Goal: Task Accomplishment & Management: Complete application form

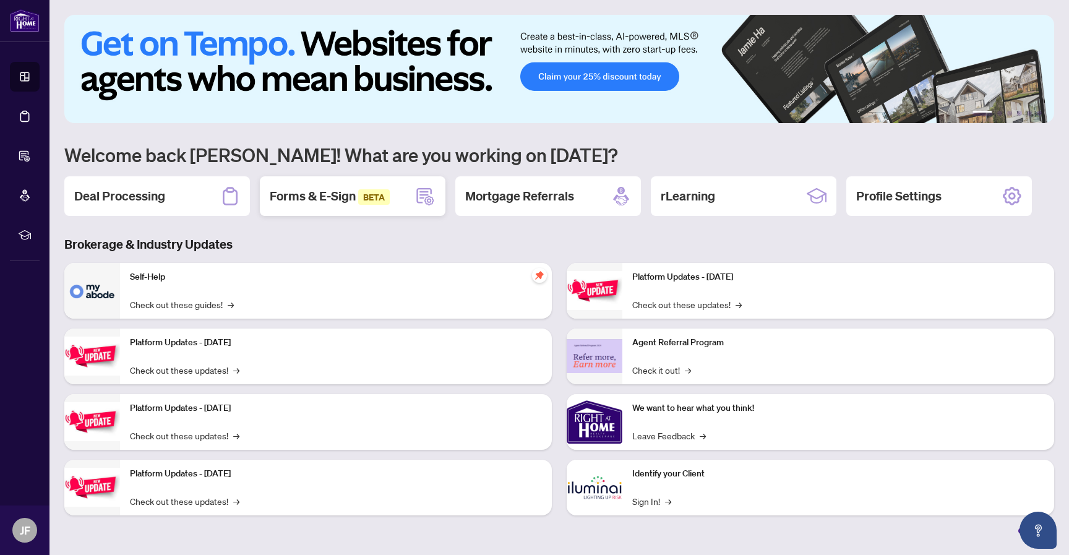
click at [398, 202] on div "Forms & E-Sign BETA" at bounding box center [353, 196] width 186 height 40
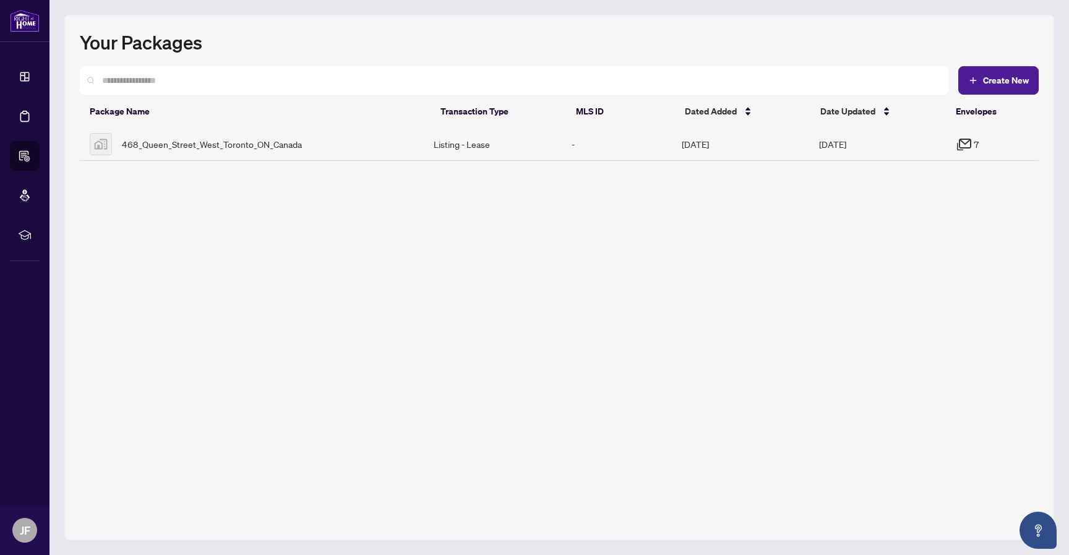
drag, startPoint x: 968, startPoint y: 221, endPoint x: 917, endPoint y: 172, distance: 70.9
click at [967, 221] on div "Your Packages Create New Package Name Transaction Type MLS ID Dated Added Date …" at bounding box center [559, 277] width 990 height 525
click at [751, 141] on td "Oct/03/2025" at bounding box center [740, 144] width 137 height 33
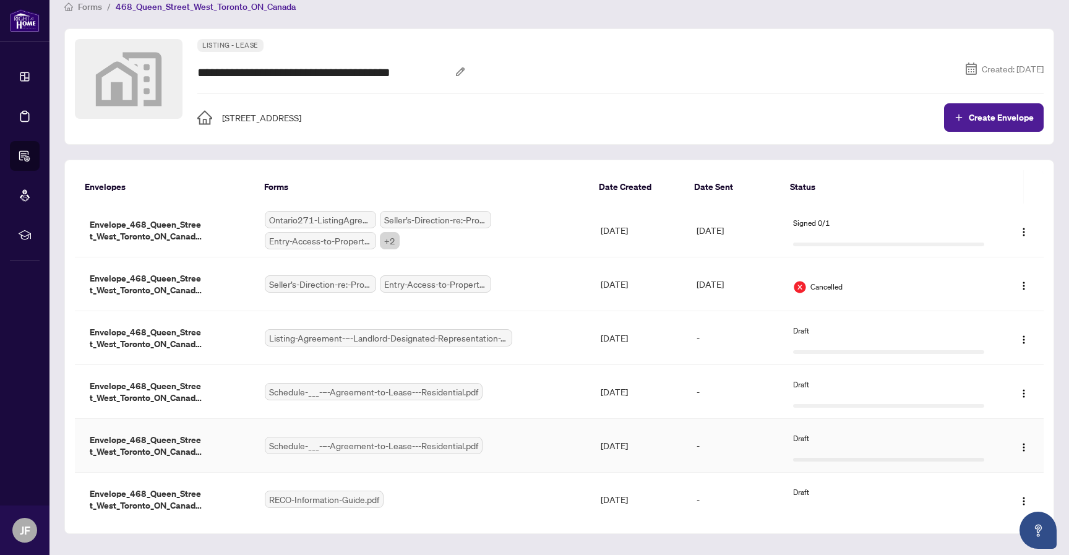
scroll to position [69, 0]
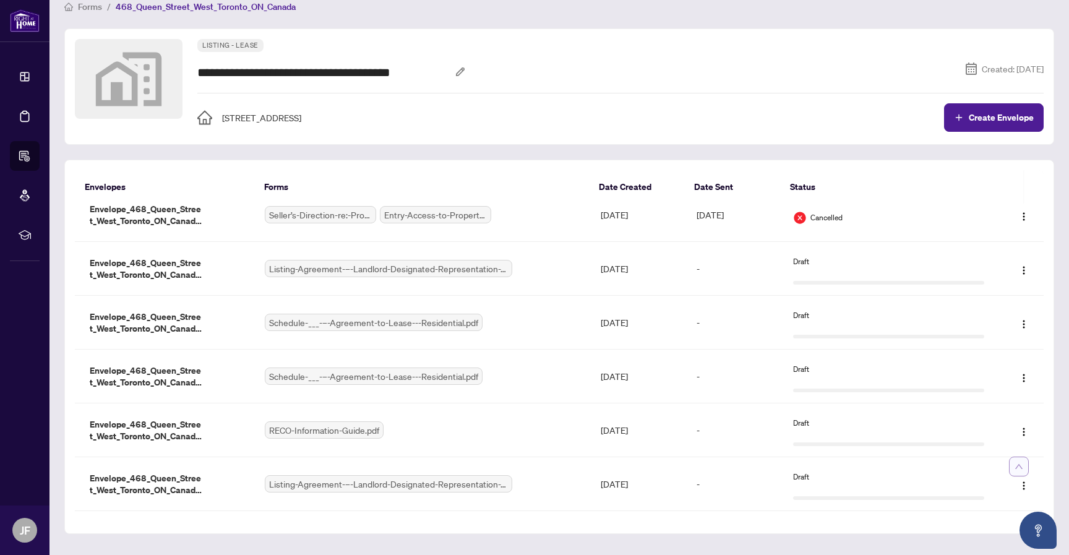
click at [1011, 467] on button "Back to Top" at bounding box center [1019, 467] width 20 height 20
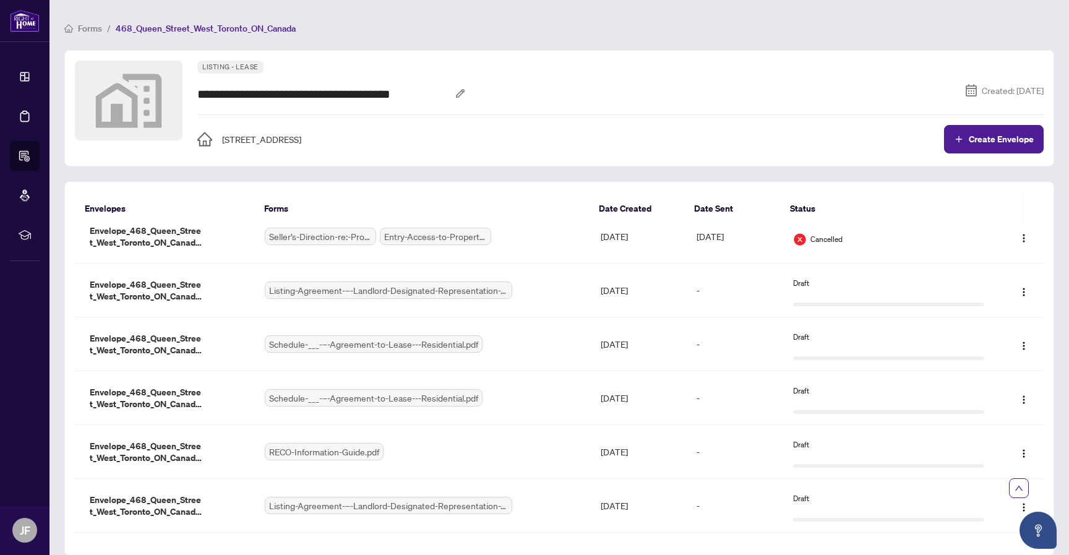
click at [91, 29] on span "Forms" at bounding box center [90, 28] width 24 height 11
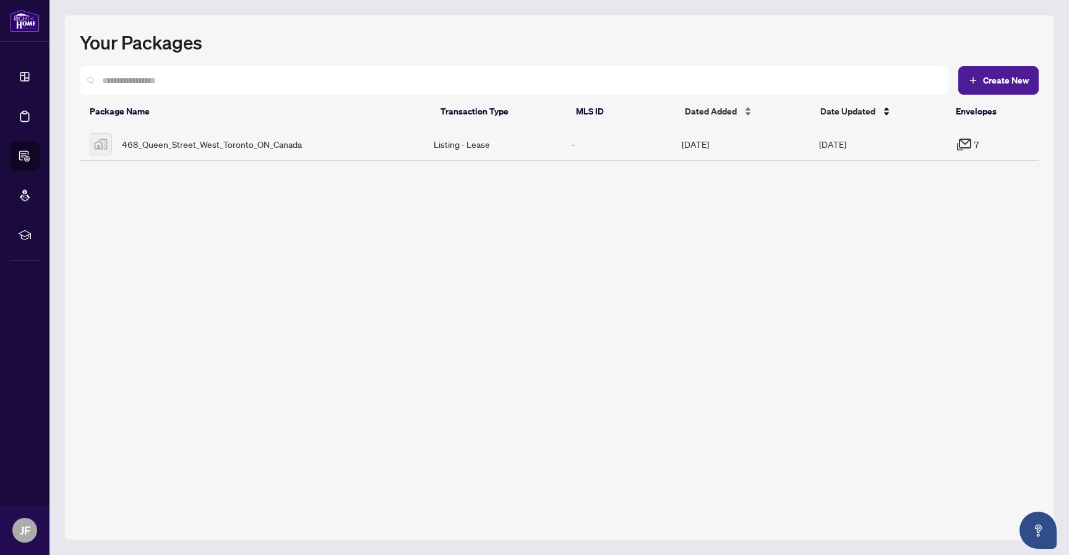
click at [740, 110] on div "Dated Added" at bounding box center [743, 112] width 116 height 14
click at [1015, 90] on button "Create New" at bounding box center [999, 80] width 80 height 28
click at [414, 143] on div "468_Queen_Street_West_Toronto_ON_Canada" at bounding box center [252, 144] width 324 height 22
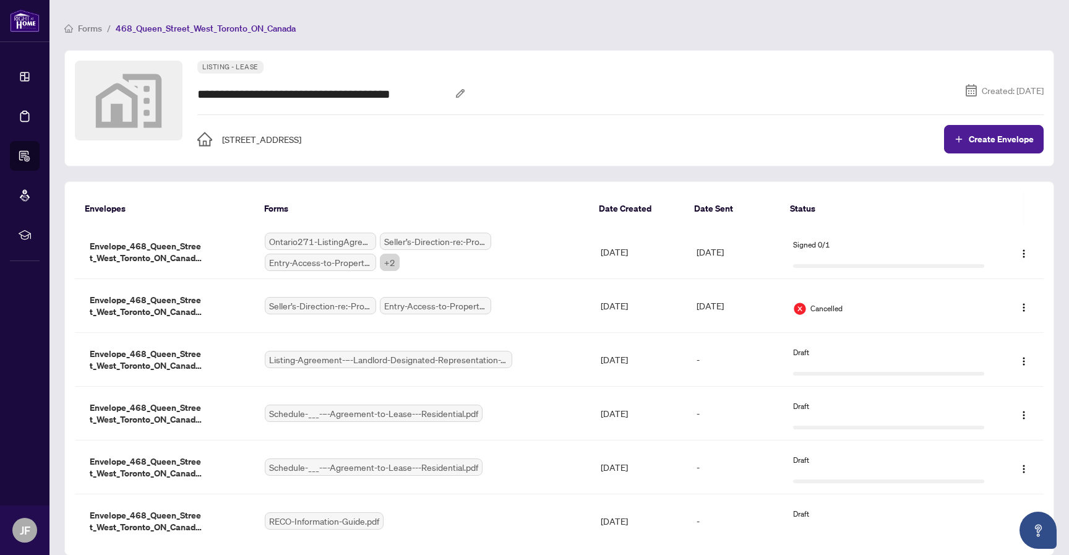
click at [497, 171] on div "**********" at bounding box center [559, 303] width 990 height 506
click at [389, 263] on span "+ 2" at bounding box center [390, 262] width 20 height 17
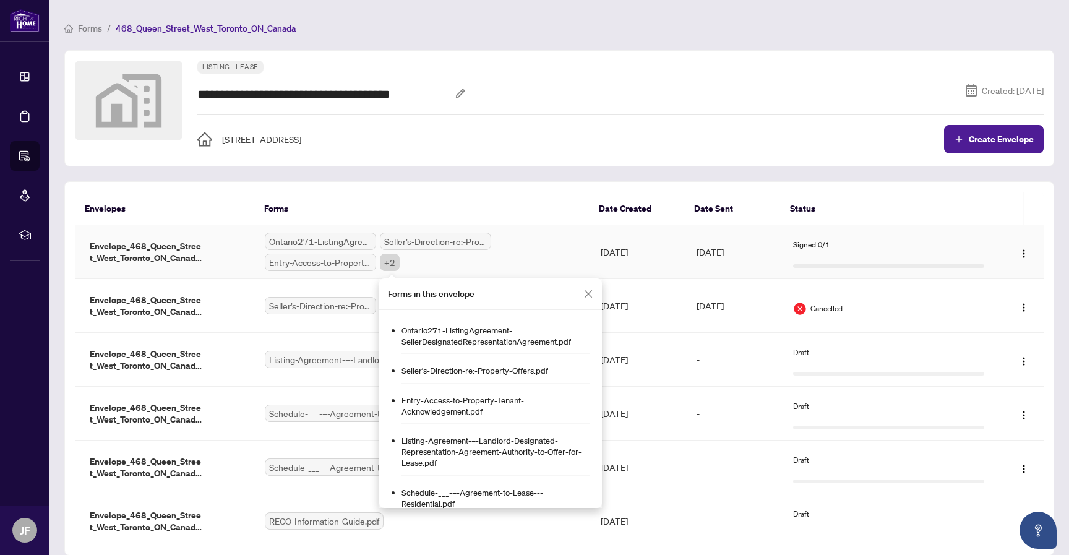
click at [594, 297] on div "Forms in this envelope" at bounding box center [490, 295] width 223 height 32
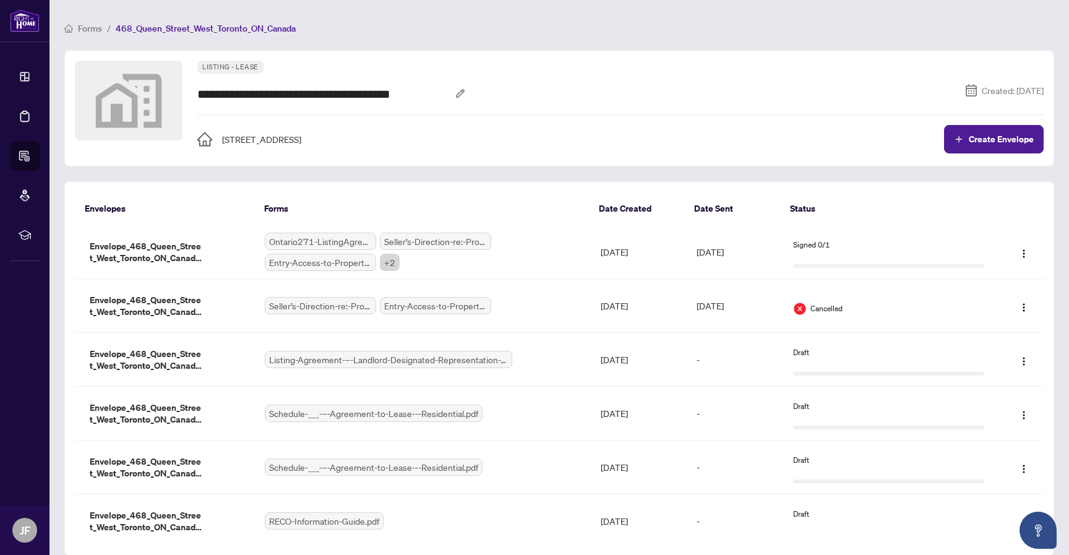
click at [818, 158] on div "**********" at bounding box center [559, 108] width 990 height 116
click at [1022, 257] on img "button" at bounding box center [1024, 254] width 10 height 10
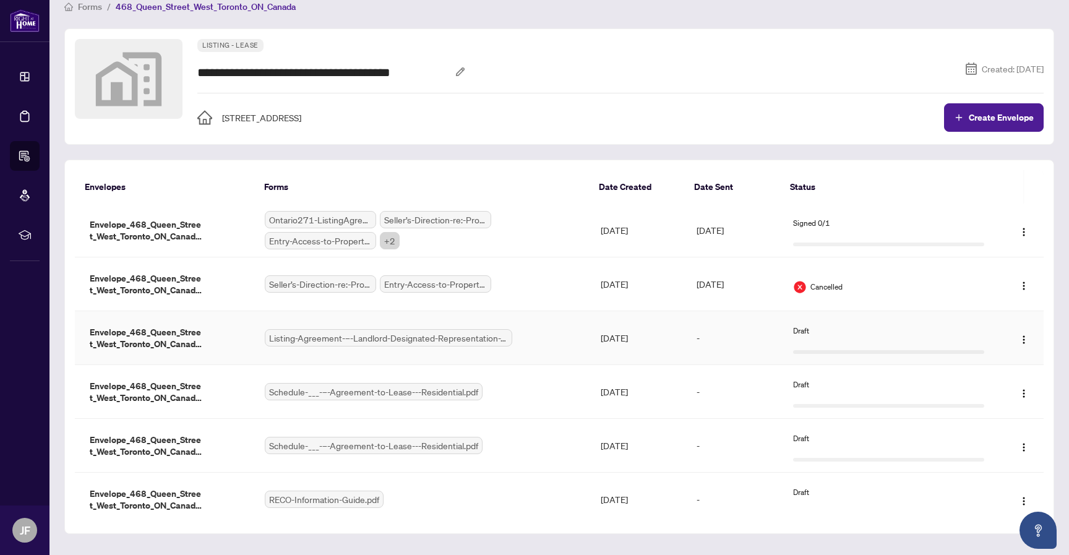
click at [390, 331] on span "Listing-Agreement-–-Landlord-Designated-Representation-Agreement-Authority-to-O…" at bounding box center [389, 337] width 248 height 17
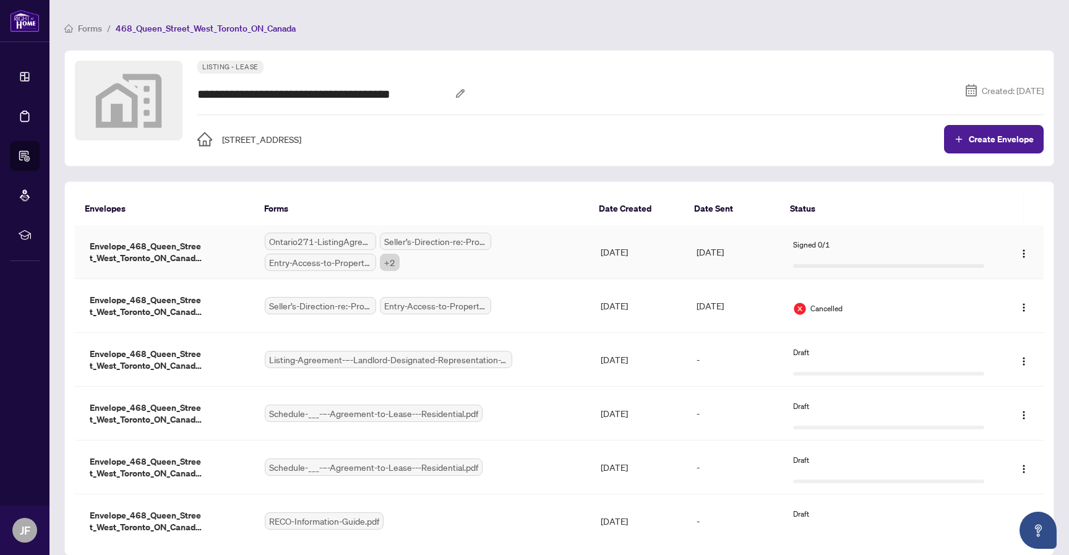
click at [391, 262] on span "+ 2" at bounding box center [390, 262] width 20 height 17
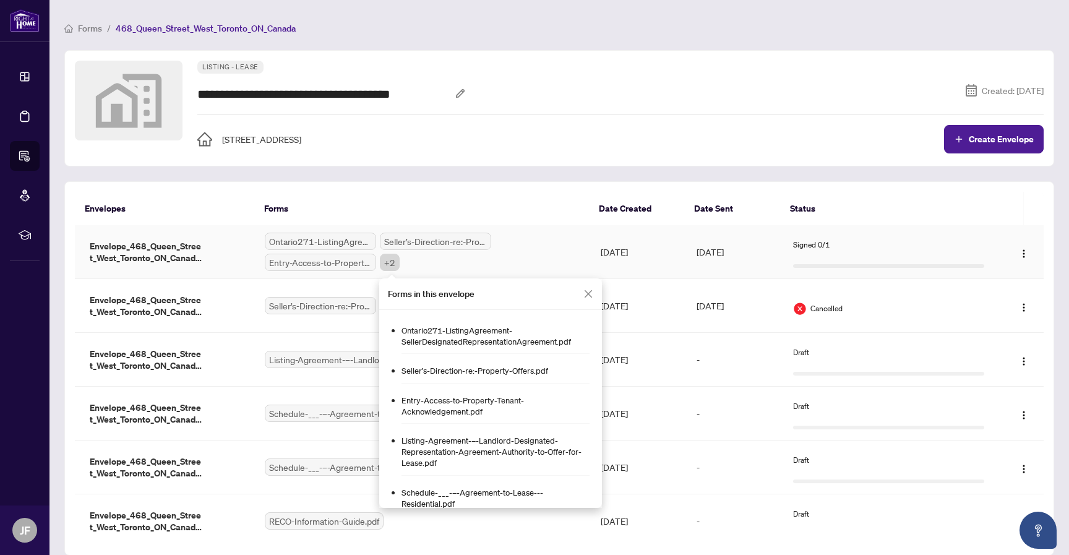
click at [590, 292] on icon "close" at bounding box center [588, 293] width 7 height 7
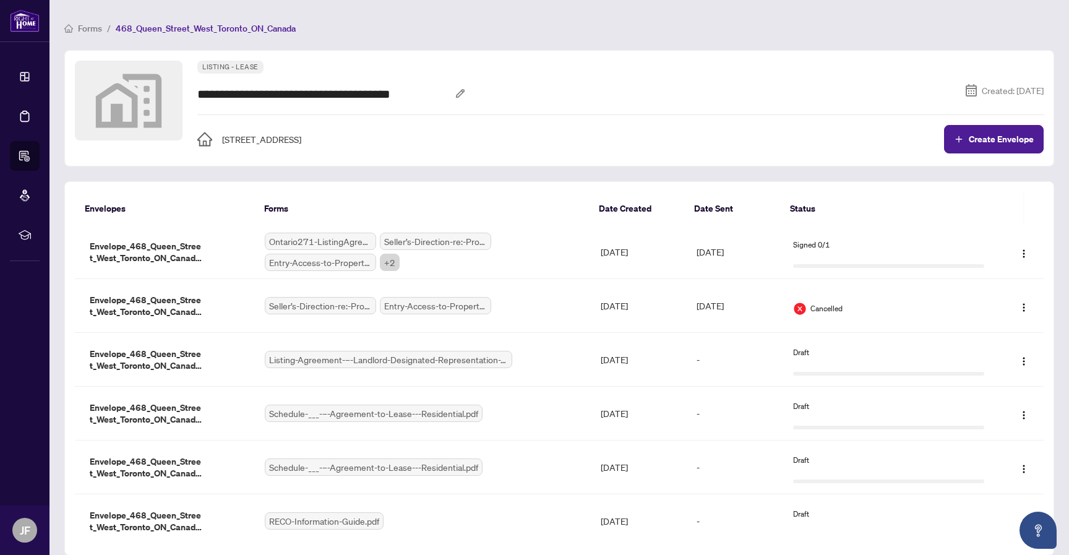
click at [441, 173] on div "**********" at bounding box center [559, 303] width 990 height 506
click at [385, 172] on div "**********" at bounding box center [559, 303] width 990 height 506
click at [482, 45] on div "**********" at bounding box center [559, 288] width 990 height 535
click at [987, 175] on div "**********" at bounding box center [559, 303] width 990 height 506
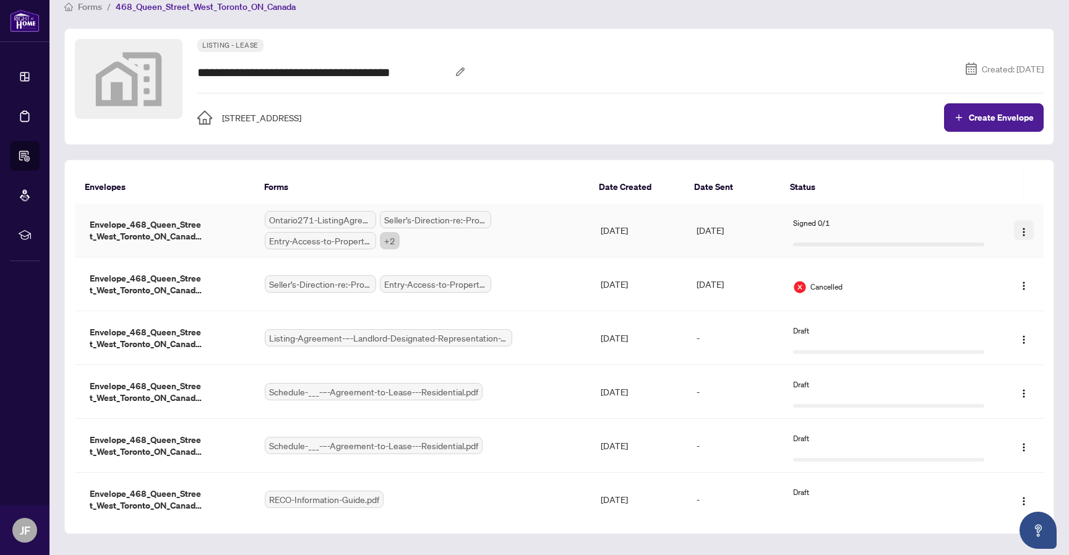
click at [1024, 228] on img "button" at bounding box center [1024, 232] width 10 height 10
click at [974, 148] on div "**********" at bounding box center [559, 281] width 990 height 506
click at [1019, 282] on img "button" at bounding box center [1024, 286] width 10 height 10
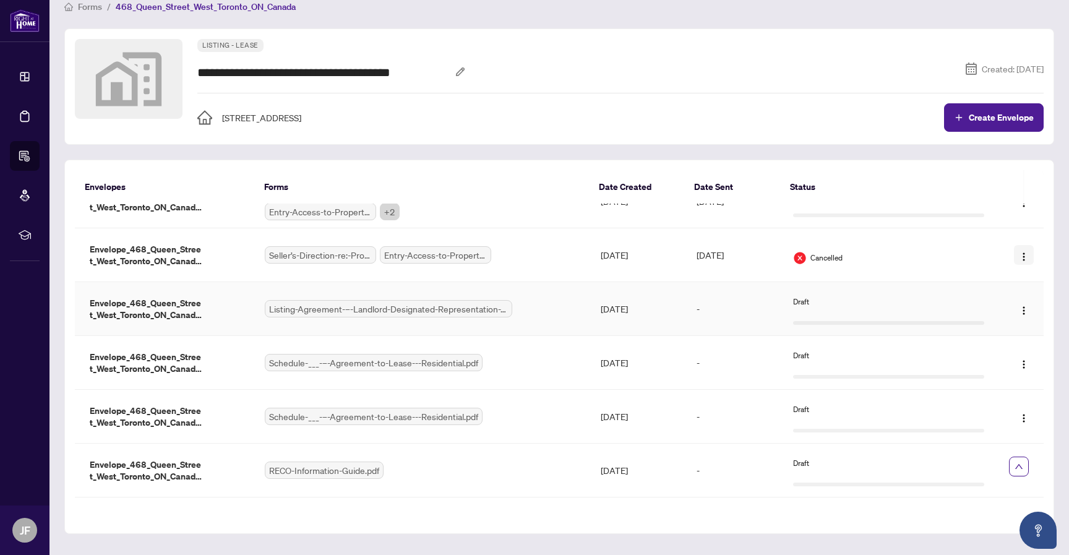
scroll to position [69, 0]
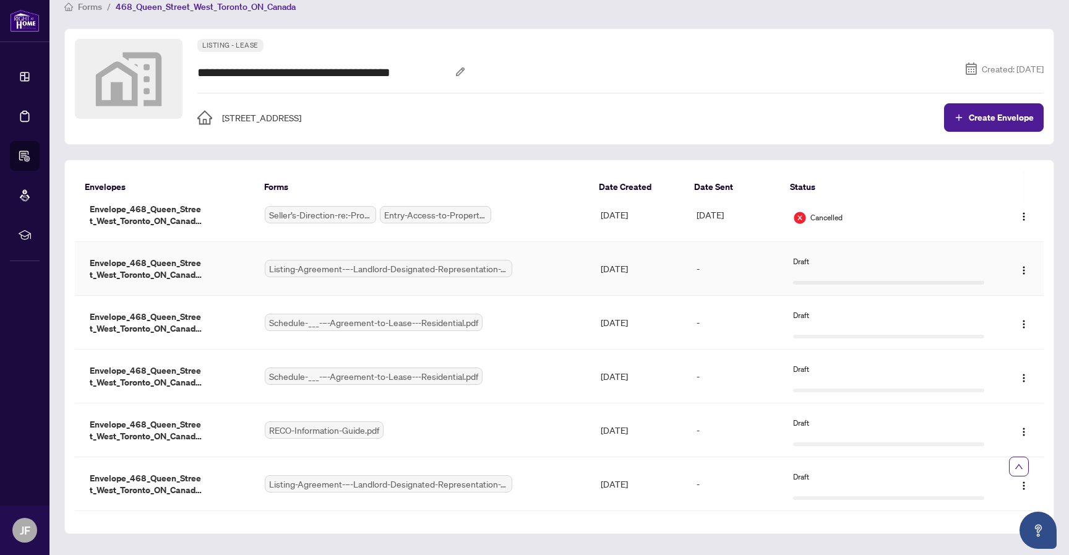
click at [544, 276] on div "Listing-Agreement-–-Landlord-Designated-Representation-Agreement-Authority-to-O…" at bounding box center [423, 268] width 316 height 17
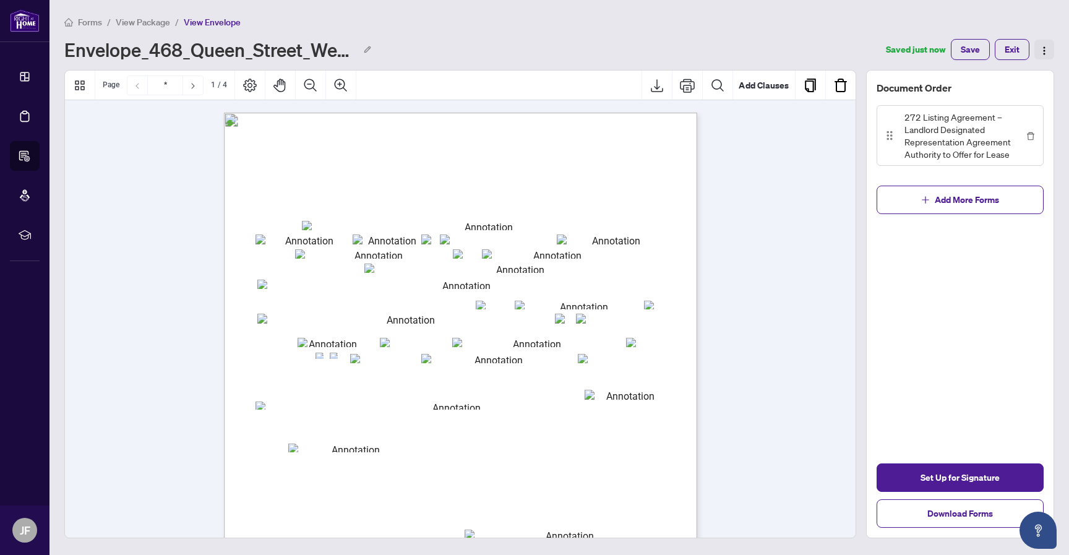
click at [1040, 49] on img "button" at bounding box center [1045, 51] width 10 height 10
click at [837, 22] on div "Forms / View Package / View Envelope" at bounding box center [559, 22] width 990 height 14
click at [220, 84] on span "1 / 4" at bounding box center [219, 84] width 16 height 9
click at [195, 89] on icon "Next Page" at bounding box center [193, 86] width 10 height 10
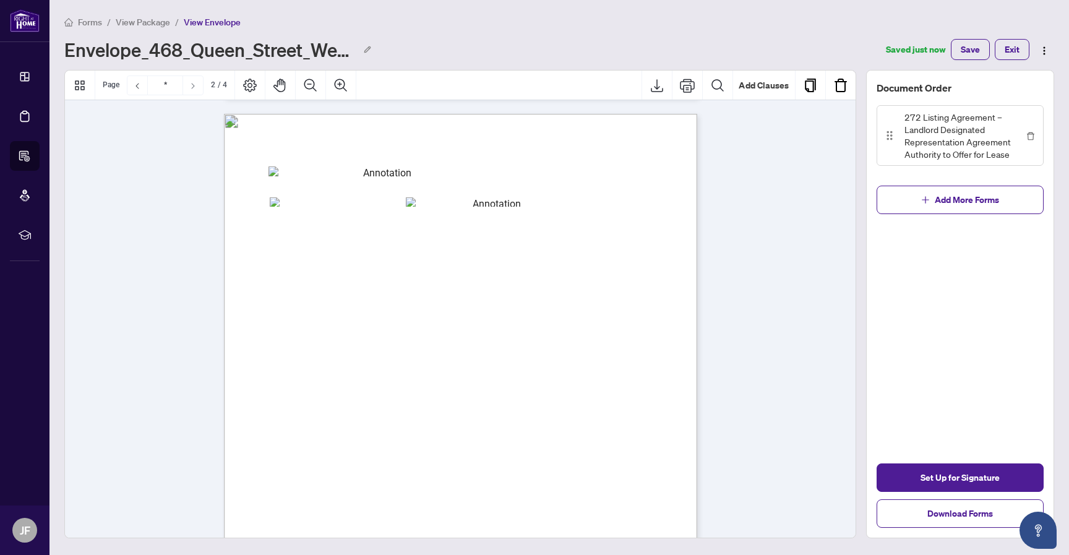
scroll to position [628, 0]
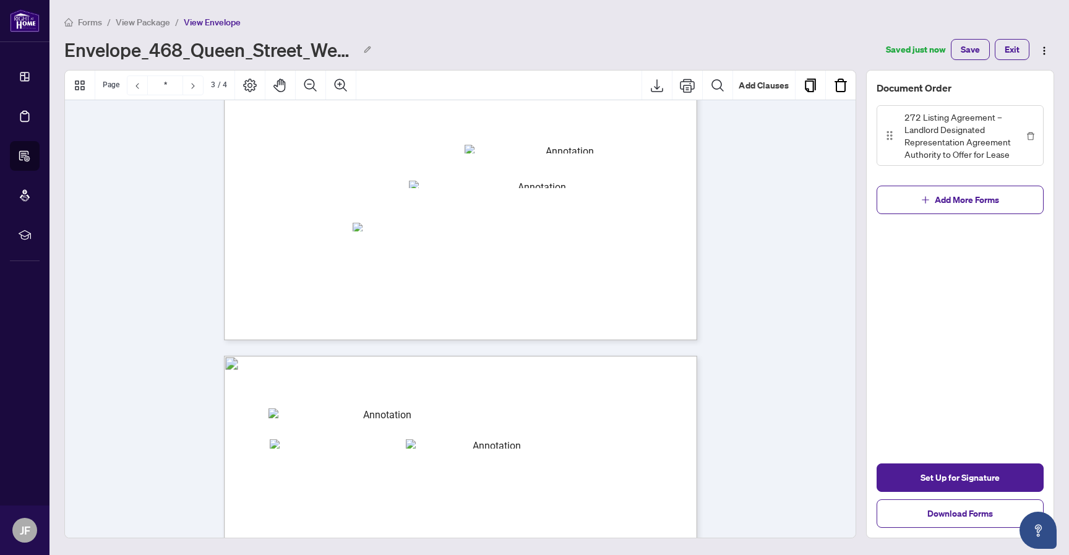
type input "*"
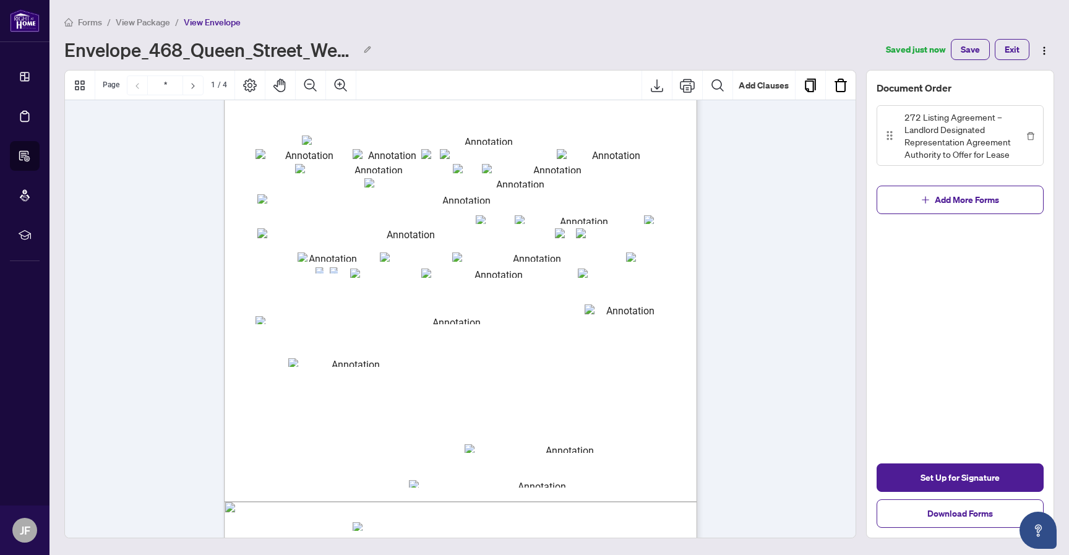
scroll to position [0, 0]
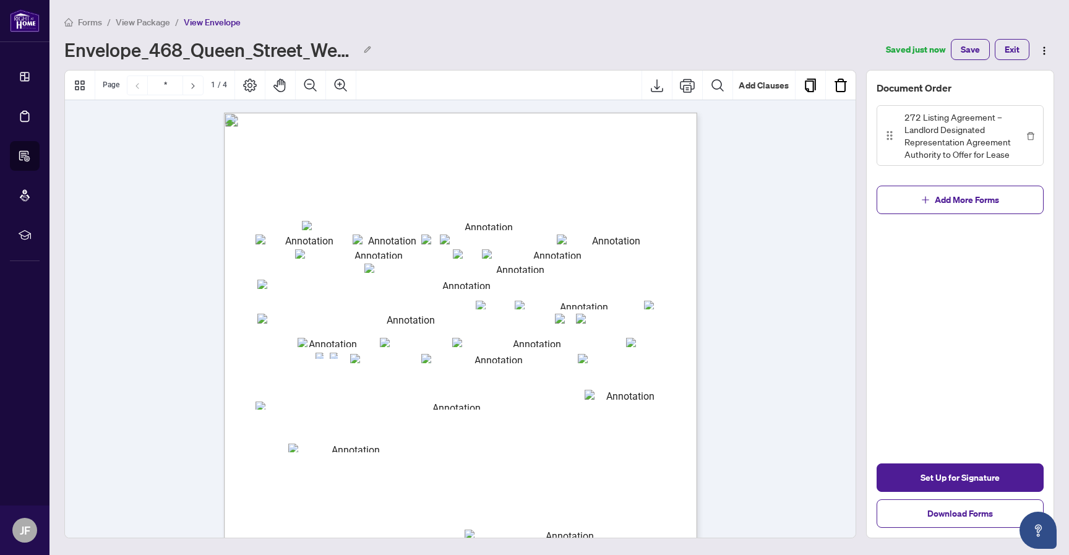
click at [777, 38] on div "Forms / View Package / View Envelope Envelope_468_Queen_Street_West_Toronto_ON_…" at bounding box center [559, 37] width 990 height 45
click at [812, 27] on div "Forms / View Package / View Envelope" at bounding box center [559, 22] width 990 height 14
click at [820, 45] on div "Envelope_468_Queen_Street_West_Toronto_ON_Canada_1759523915440" at bounding box center [466, 50] width 804 height 20
click at [943, 195] on span "Add More Forms" at bounding box center [967, 200] width 64 height 20
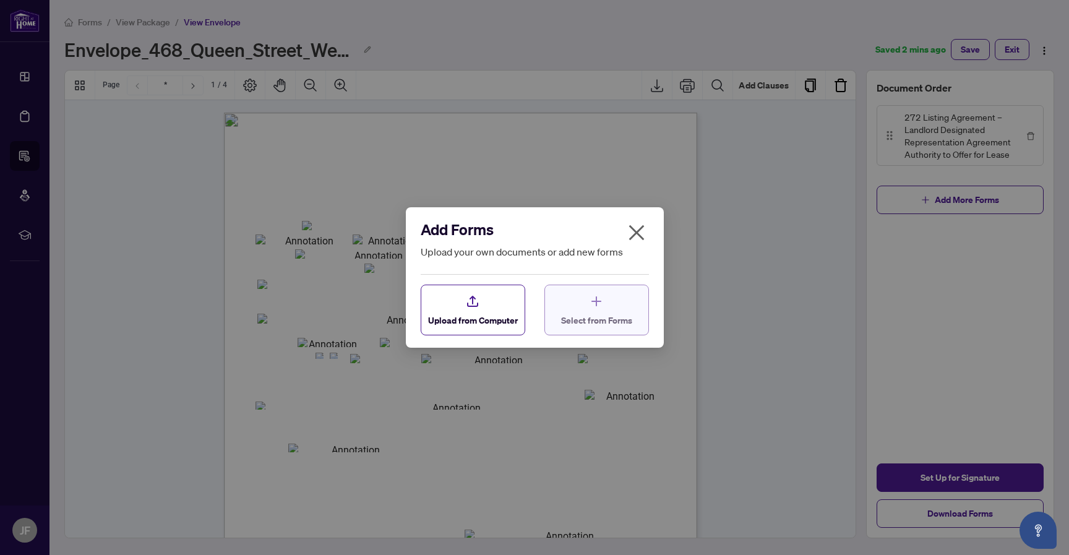
click at [576, 303] on div "Select from Forms" at bounding box center [596, 310] width 71 height 33
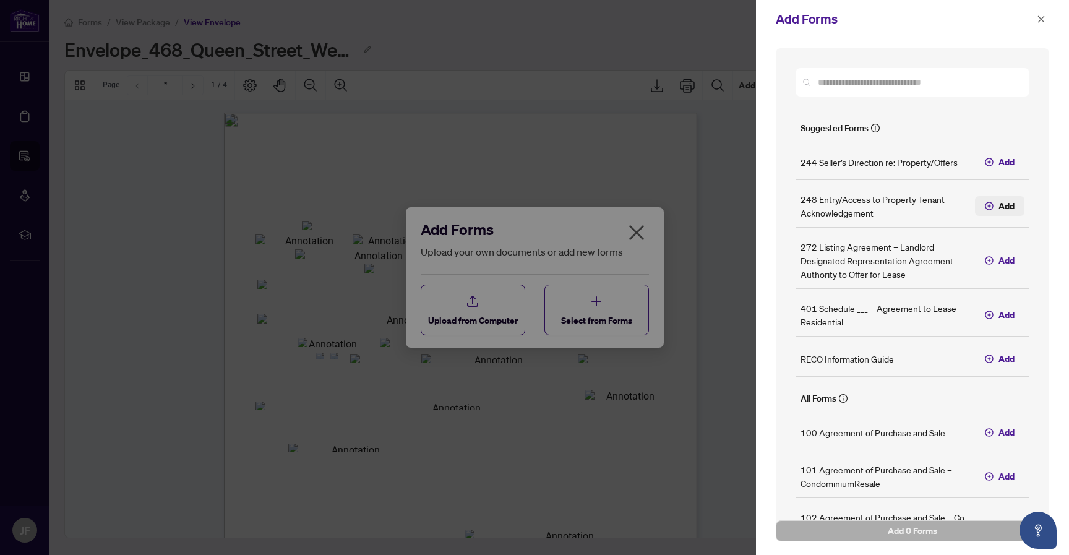
click at [997, 205] on button "Add" at bounding box center [1000, 206] width 50 height 20
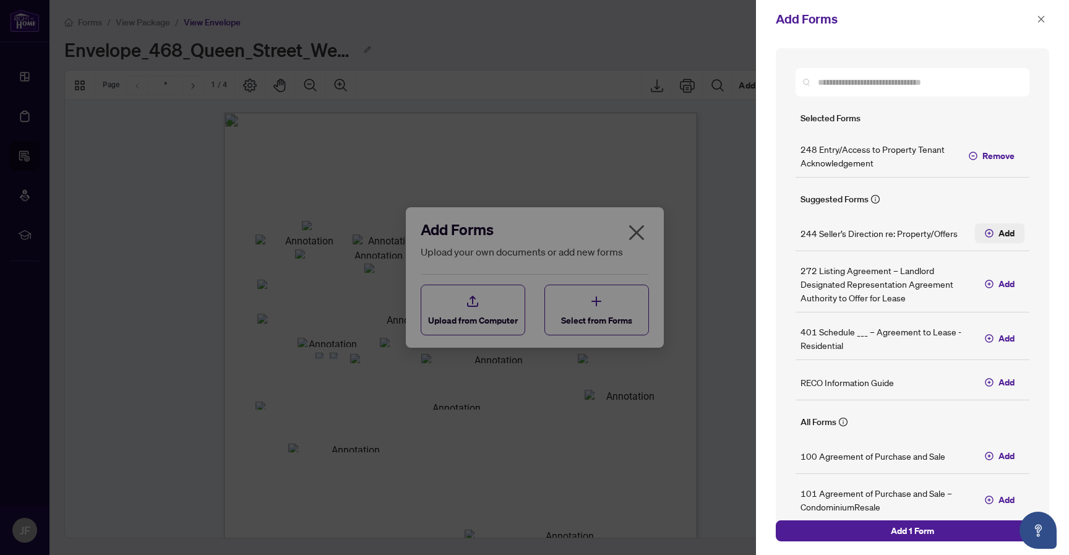
click at [999, 234] on span "Add" at bounding box center [1007, 234] width 16 height 14
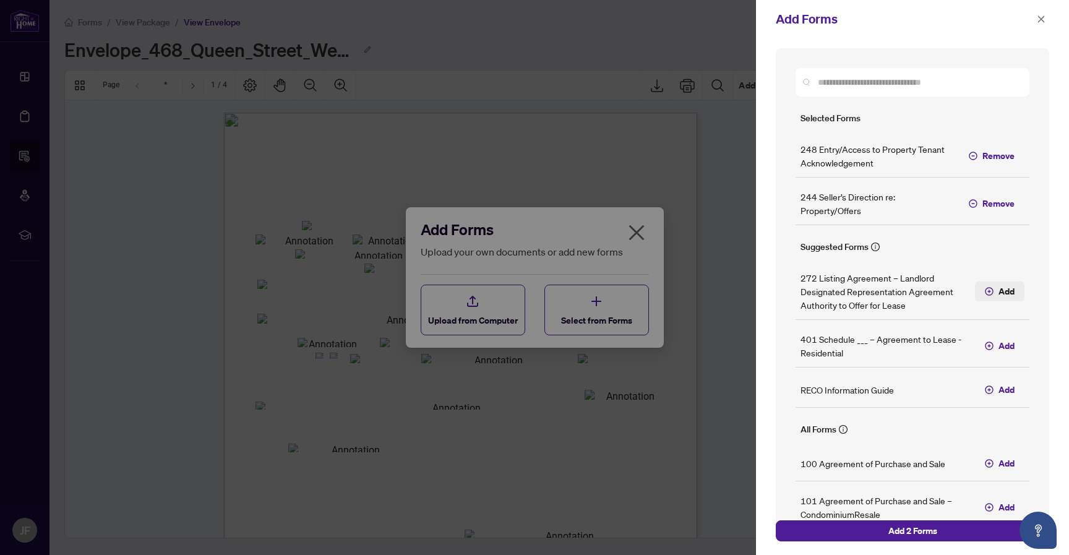
click at [1006, 293] on span "Add" at bounding box center [1007, 292] width 16 height 14
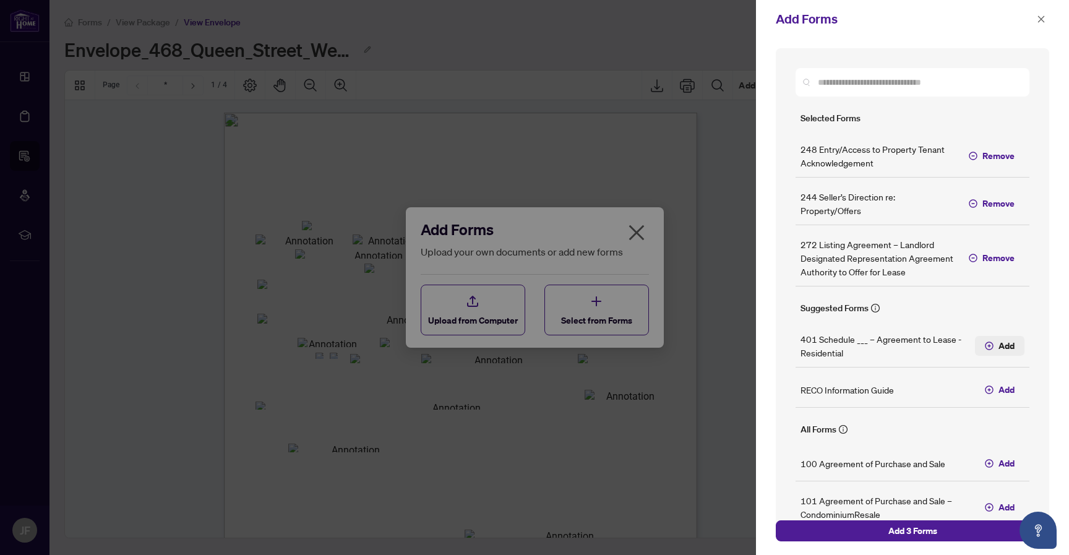
click at [1004, 352] on button "Add" at bounding box center [1000, 346] width 50 height 20
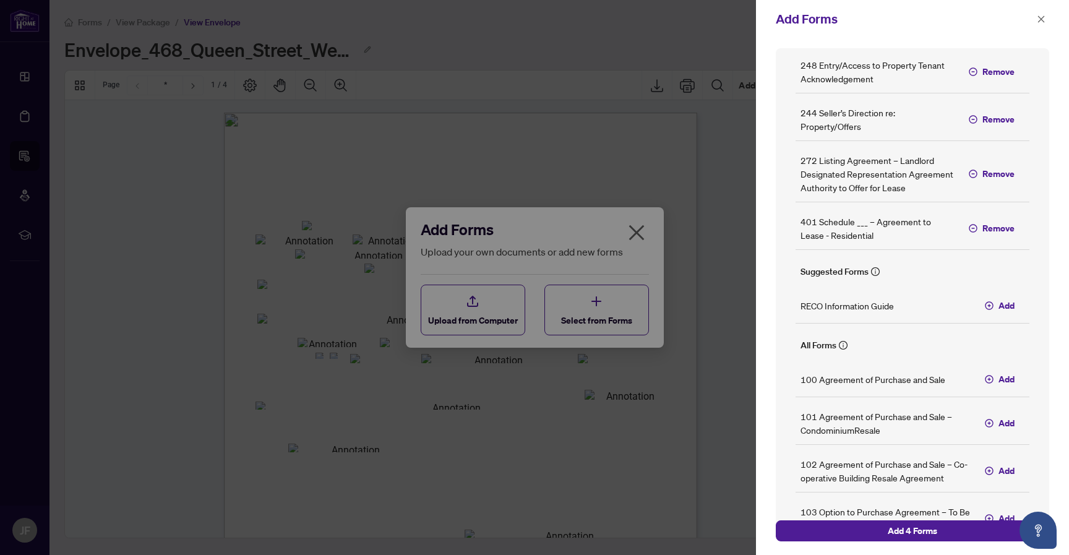
scroll to position [83, 0]
click at [1009, 314] on span "Add" at bounding box center [1007, 307] width 16 height 14
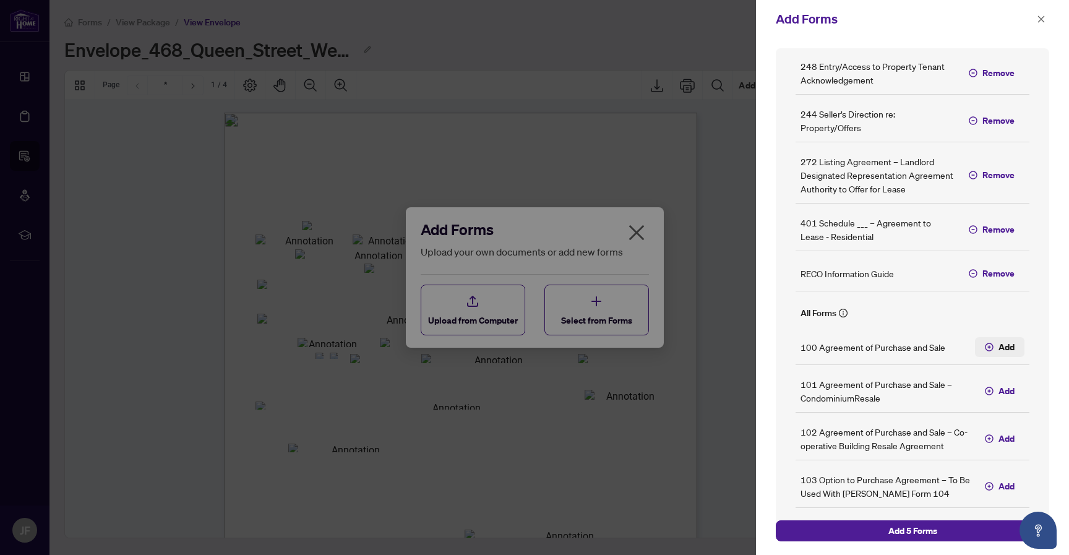
click at [1004, 354] on span "Add" at bounding box center [1007, 347] width 16 height 14
click at [1004, 398] on span "Add" at bounding box center [1007, 391] width 16 height 14
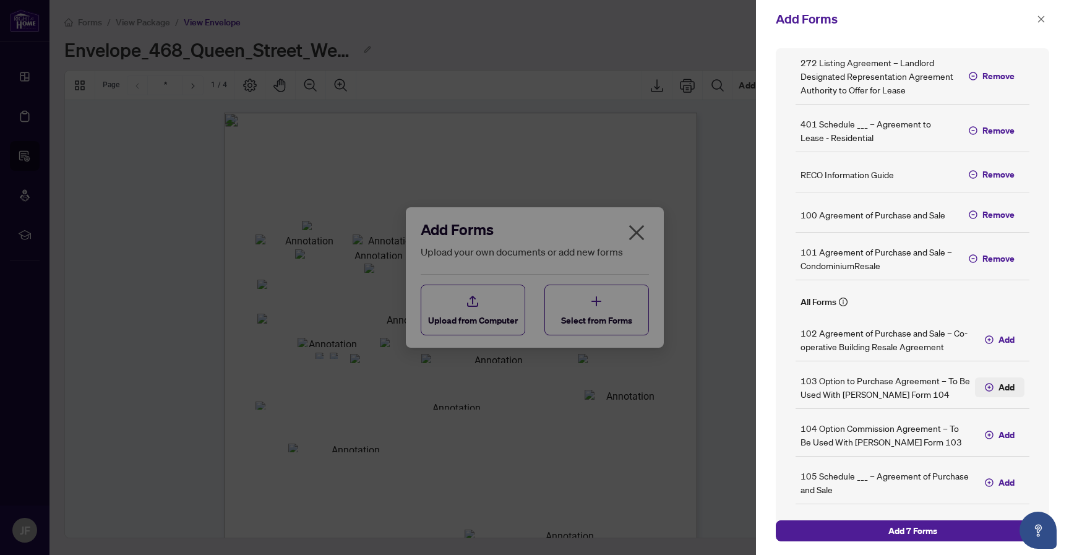
scroll to position [183, 0]
click at [1006, 346] on span "Add" at bounding box center [1007, 339] width 16 height 14
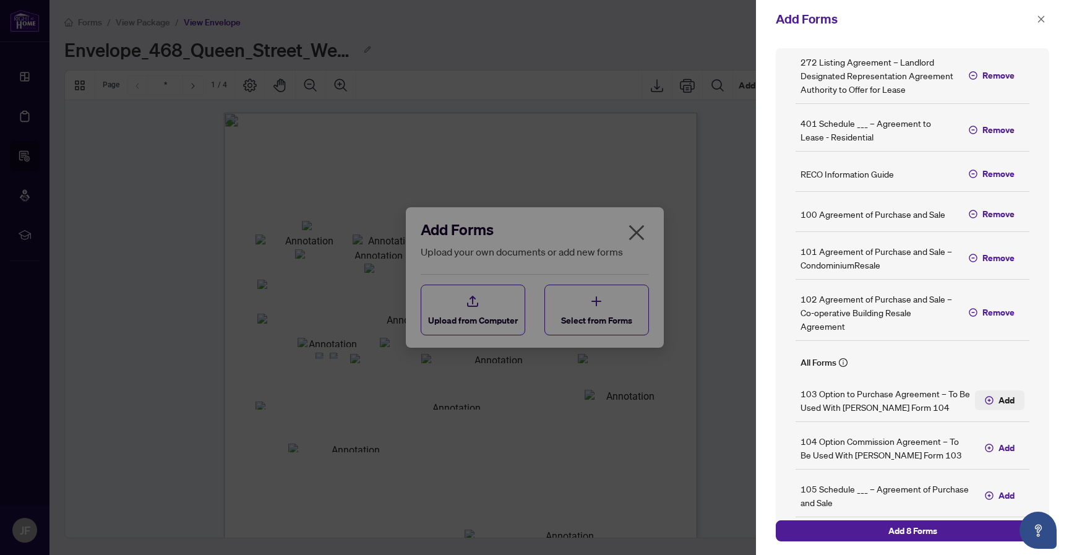
click at [1002, 407] on span "Add" at bounding box center [1007, 401] width 16 height 14
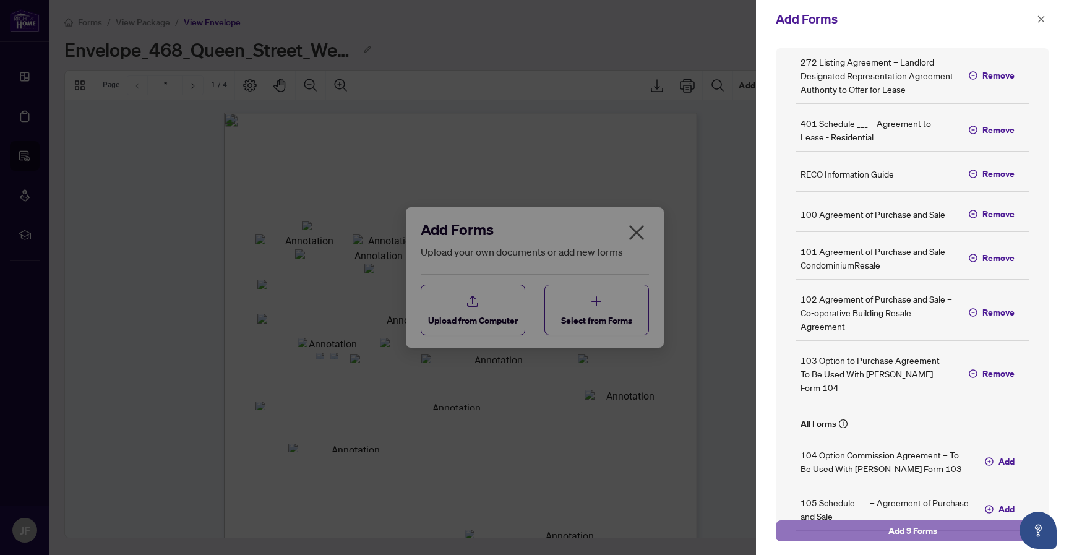
click at [881, 530] on button "Add 9 Forms" at bounding box center [913, 531] width 274 height 21
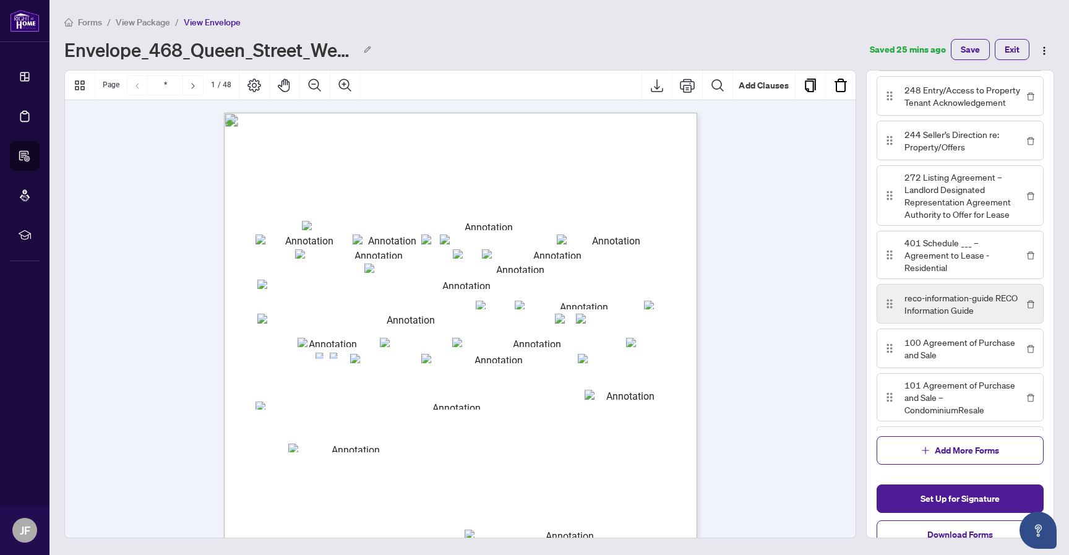
scroll to position [0, 0]
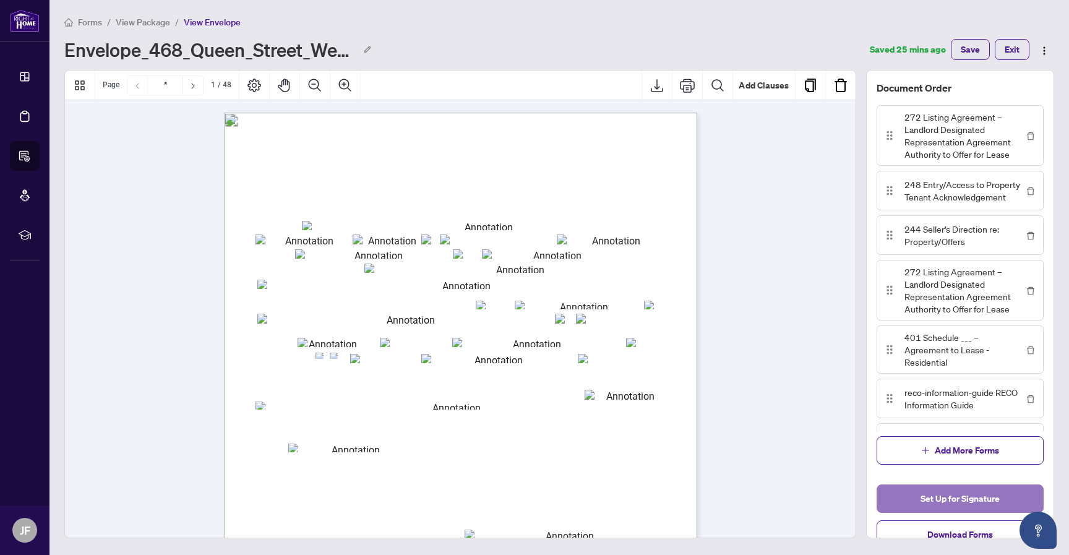
click at [956, 497] on span "Set Up for Signature" at bounding box center [960, 499] width 79 height 20
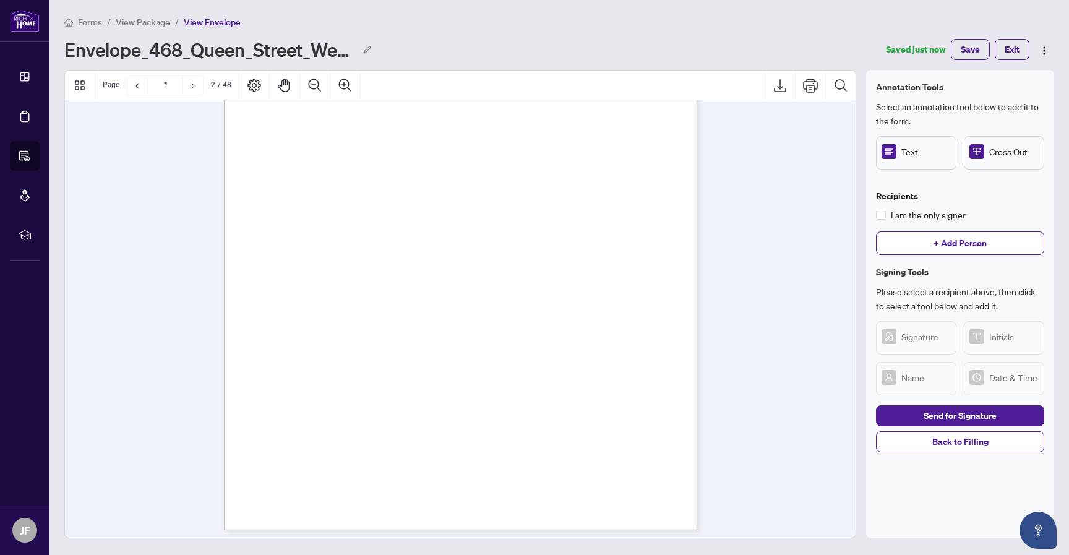
scroll to position [402, 0]
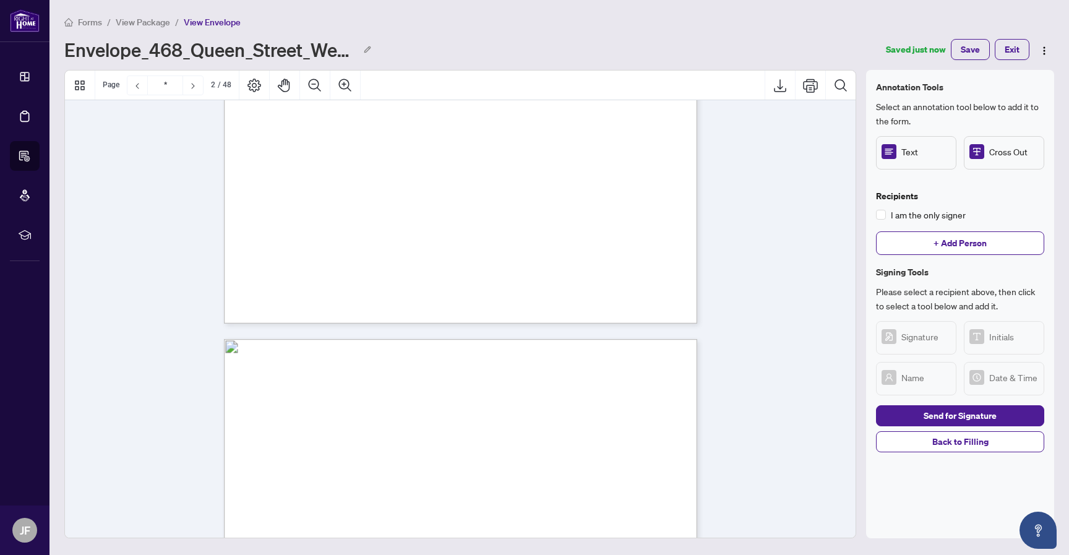
type input "*"
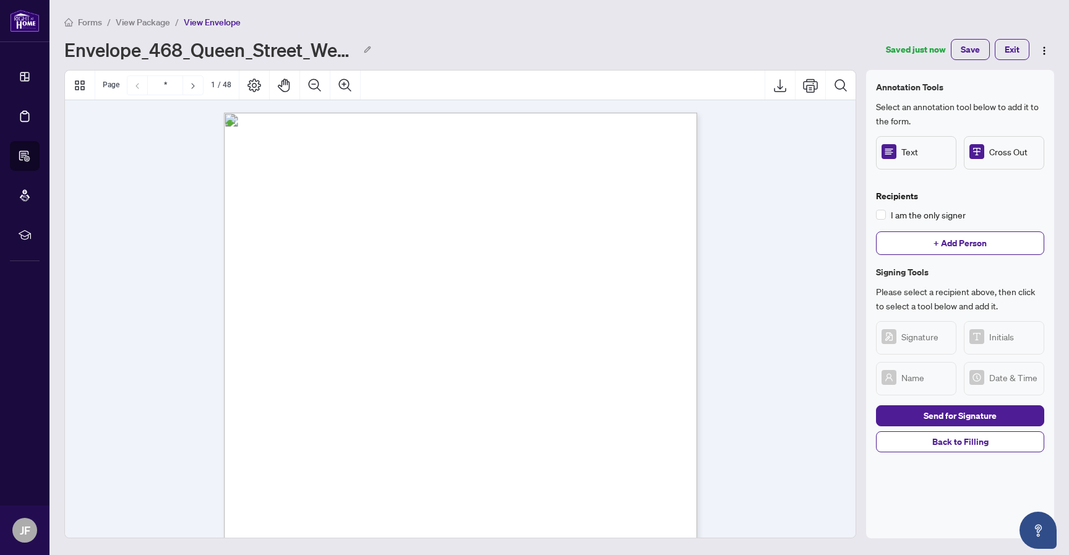
click at [766, 20] on div "Forms / View Package / View Envelope" at bounding box center [559, 22] width 990 height 14
click at [286, 220] on span "BETWEEN:" at bounding box center [271, 218] width 30 height 7
click at [389, 202] on span "This is a Multiple Listing Service® Agreement" at bounding box center [323, 205] width 134 height 7
click at [829, 32] on div "Forms / View Package / View Envelope Envelope_468_Queen_Street_West_Toronto_ON_…" at bounding box center [559, 37] width 990 height 45
click at [920, 150] on span "Text" at bounding box center [927, 152] width 50 height 14
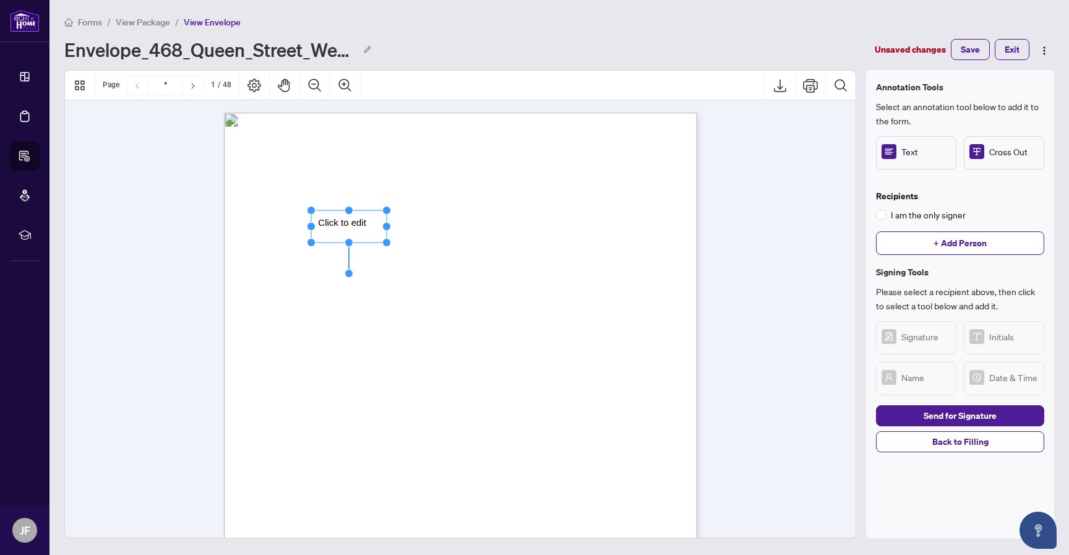
click at [153, 20] on span "View Package" at bounding box center [143, 22] width 54 height 11
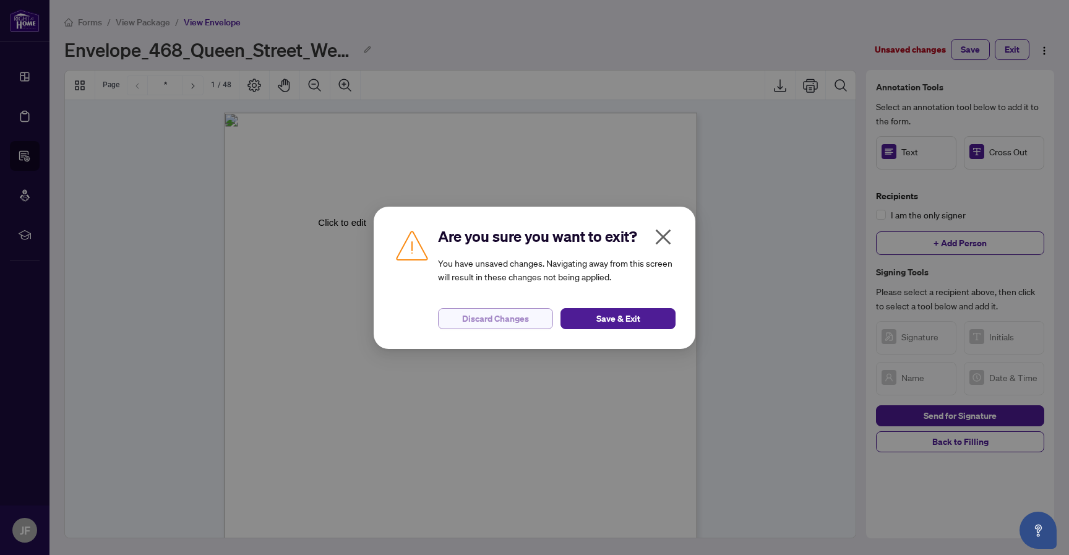
click at [506, 314] on span "Discard Changes" at bounding box center [495, 319] width 67 height 20
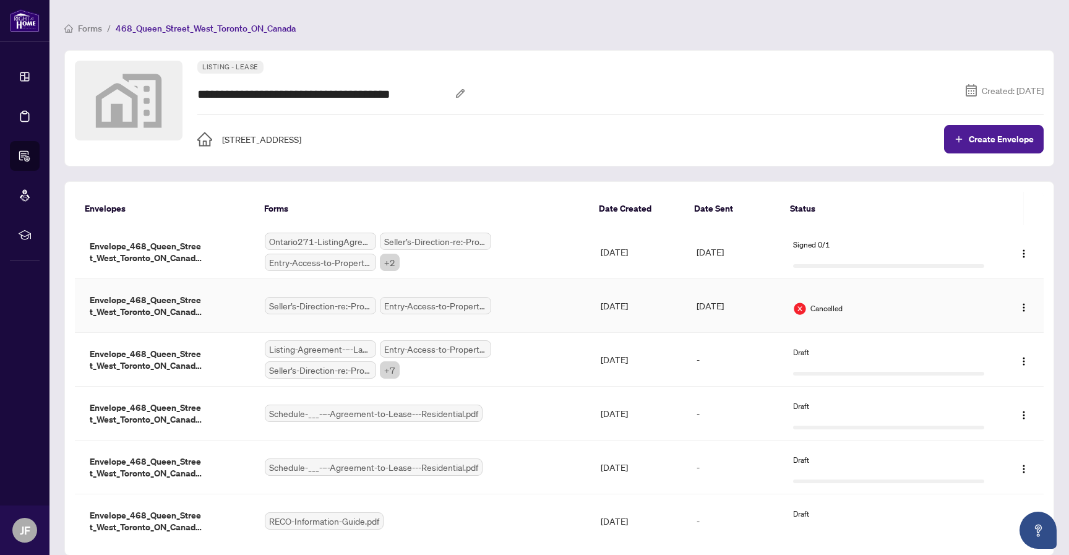
click at [530, 301] on div "Seller’s-Direction-re:-Property-Offers.pdf Entry-Access-to-Property-Tenant-Ackn…" at bounding box center [423, 305] width 316 height 17
click at [485, 356] on span "Entry-Access-to-Property-Tenant-Acknowledgement.pdf" at bounding box center [435, 348] width 111 height 17
click at [1015, 132] on button "Create Envelope" at bounding box center [994, 139] width 100 height 28
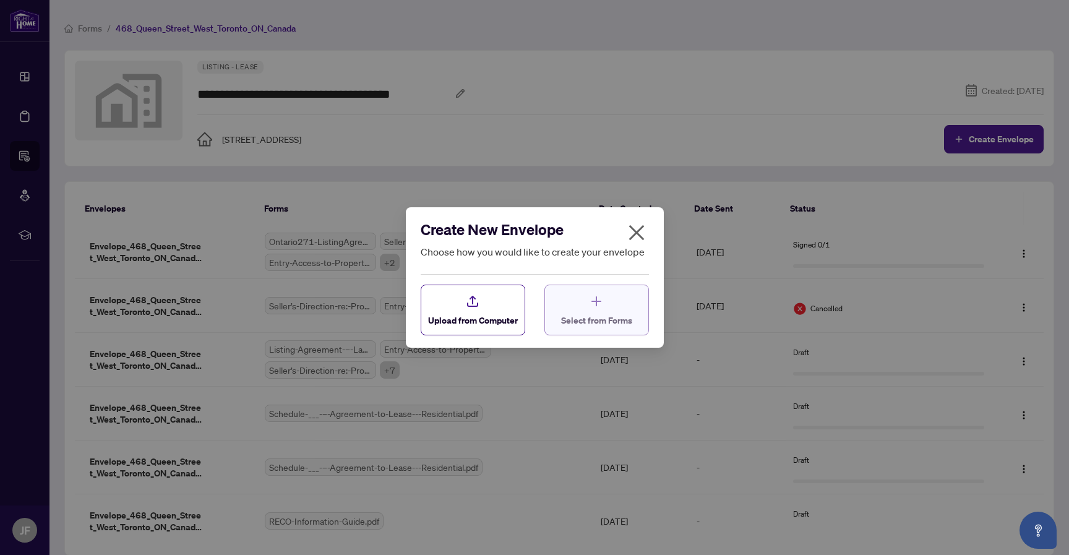
click at [577, 313] on div "Select from Forms" at bounding box center [596, 310] width 71 height 33
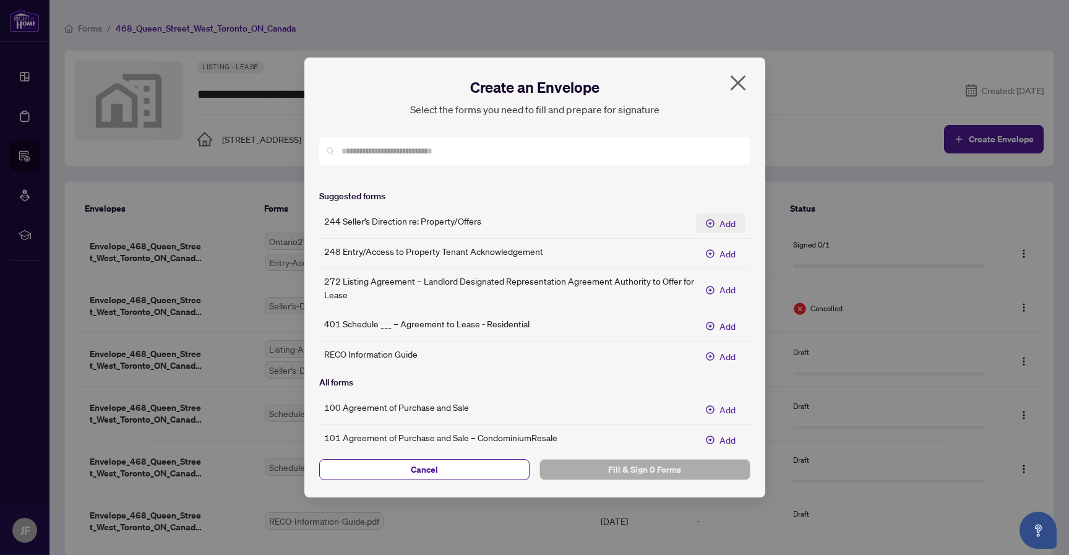
click at [725, 217] on span "Add" at bounding box center [728, 224] width 16 height 14
click at [728, 246] on button "Add" at bounding box center [721, 254] width 50 height 20
click at [678, 476] on span "Fill & Sign 2 Forms" at bounding box center [645, 470] width 191 height 20
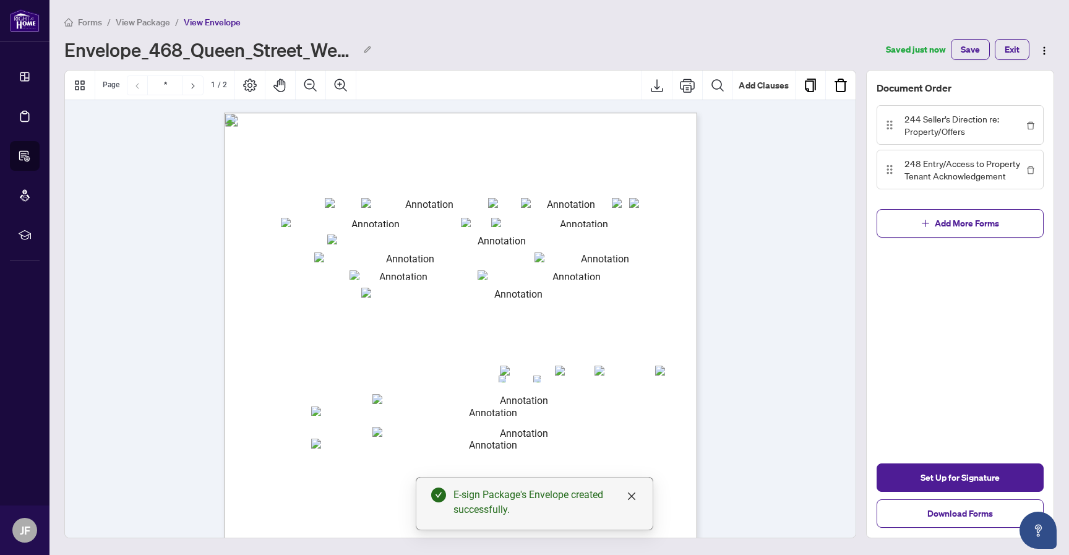
click at [831, 29] on div "Forms / View Package / View Envelope Envelope_468_Queen_Street_West_Toronto_ON_…" at bounding box center [559, 37] width 990 height 45
click at [152, 19] on span "View Package" at bounding box center [143, 22] width 54 height 11
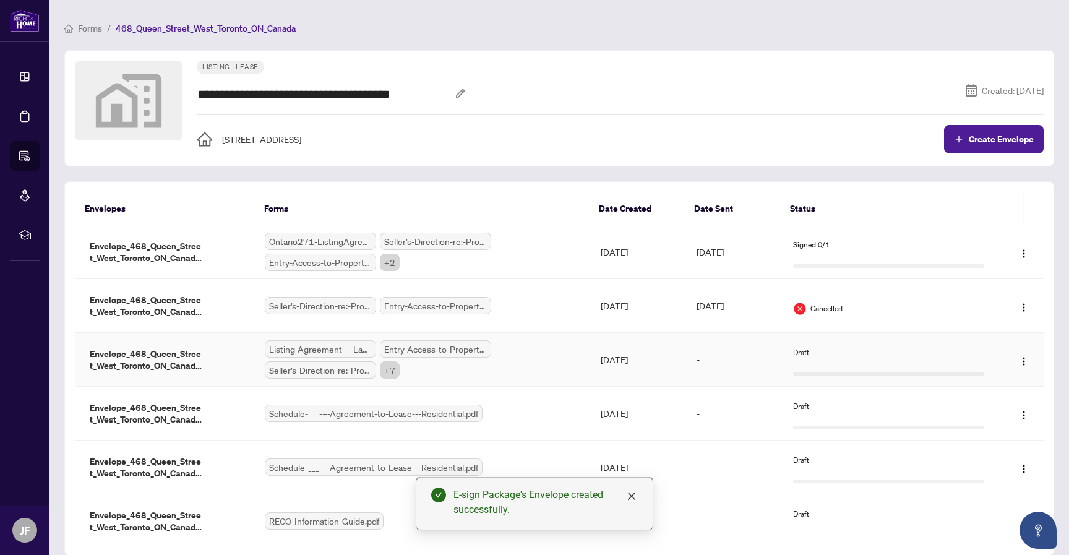
click at [732, 353] on td "-" at bounding box center [735, 360] width 96 height 54
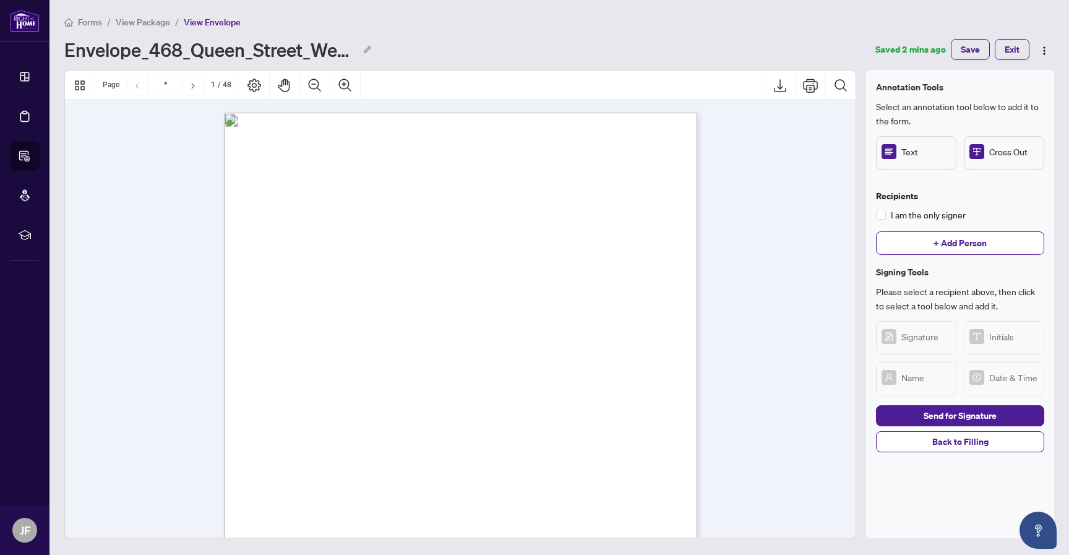
click at [688, 37] on div "Forms / View Package / View Envelope Envelope_468_Queen_Street_West_Toronto_ON_…" at bounding box center [559, 37] width 990 height 45
click at [133, 20] on span "View Package" at bounding box center [143, 22] width 54 height 11
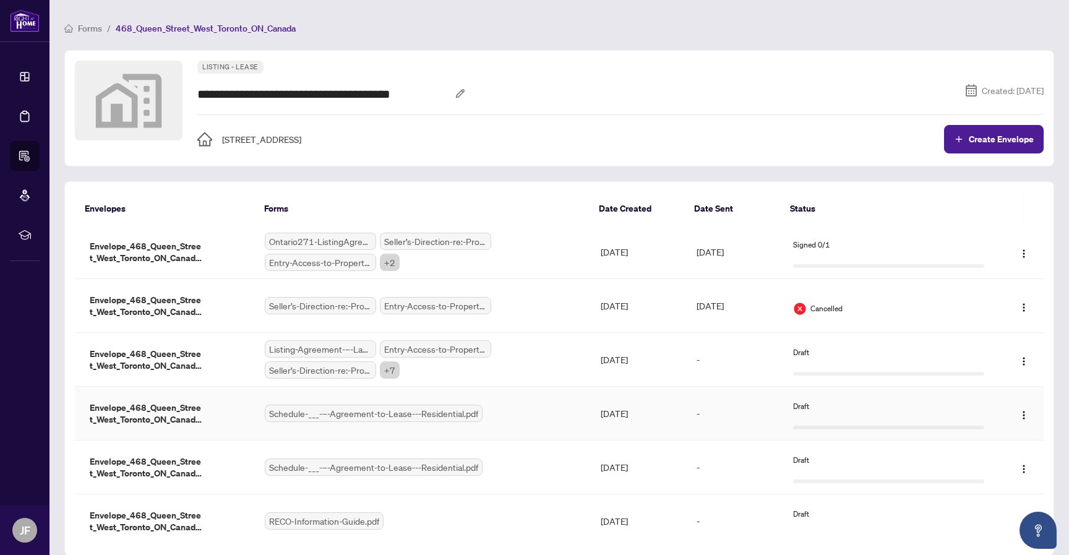
click at [845, 414] on div "Draft" at bounding box center [888, 414] width 191 height 38
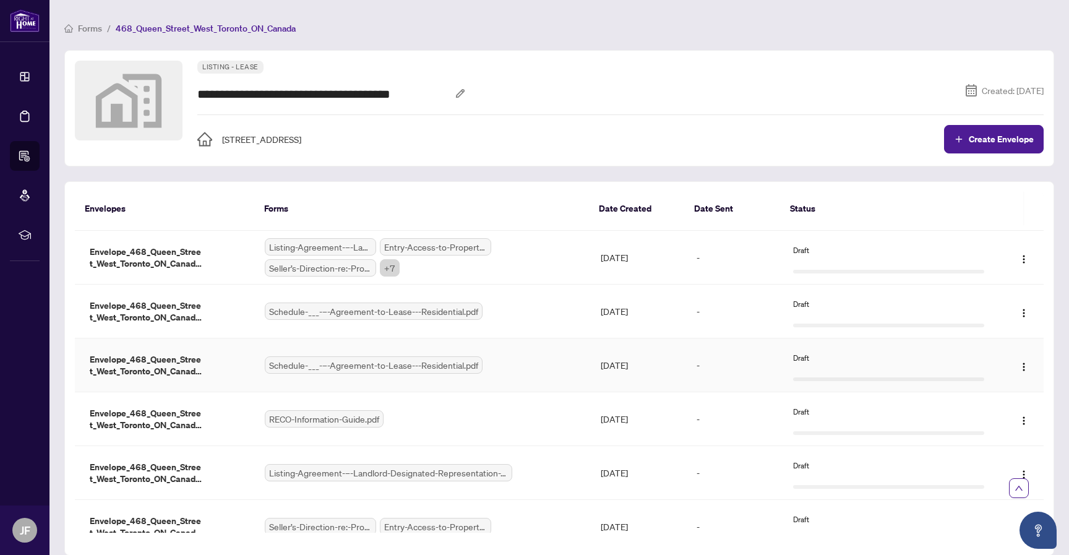
scroll to position [103, 0]
click at [758, 365] on td "-" at bounding box center [735, 364] width 96 height 54
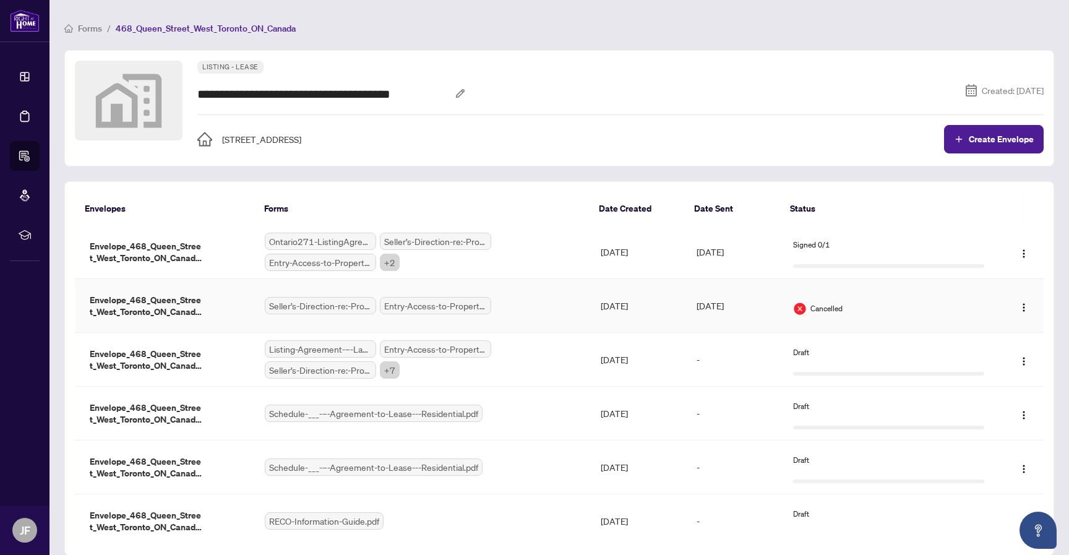
click at [748, 303] on td "Oct/03/2025" at bounding box center [735, 306] width 96 height 54
click at [758, 248] on td "Oct/03/2025" at bounding box center [735, 252] width 96 height 54
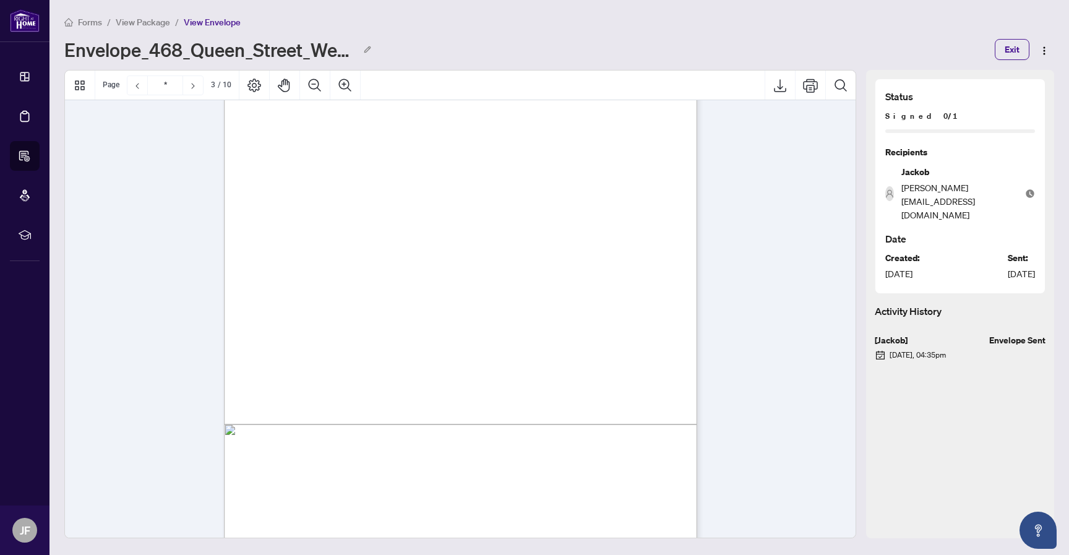
type input "*"
click at [150, 20] on span "View Package" at bounding box center [143, 22] width 54 height 11
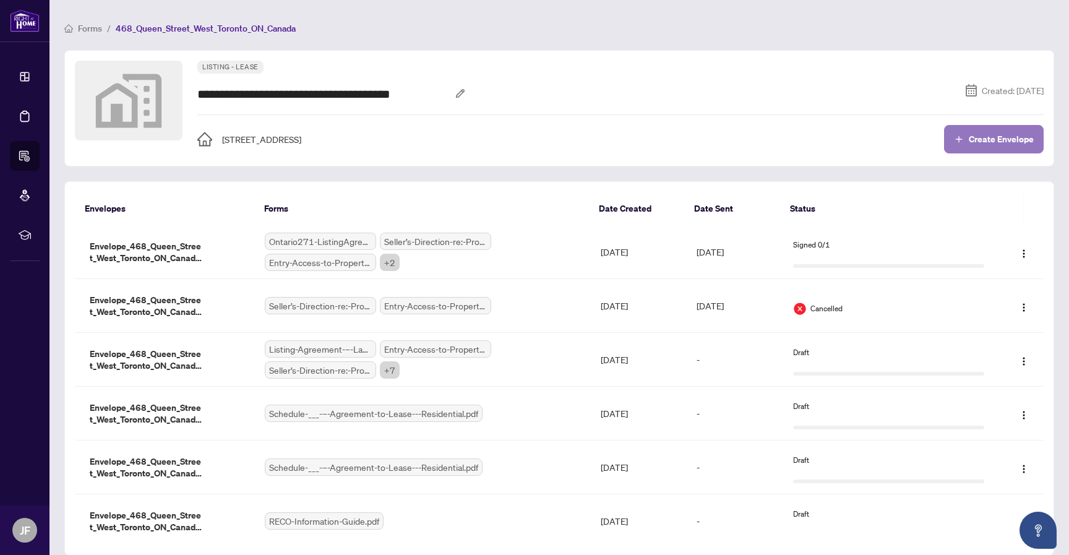
click at [1020, 139] on span "Create Envelope" at bounding box center [1001, 139] width 65 height 9
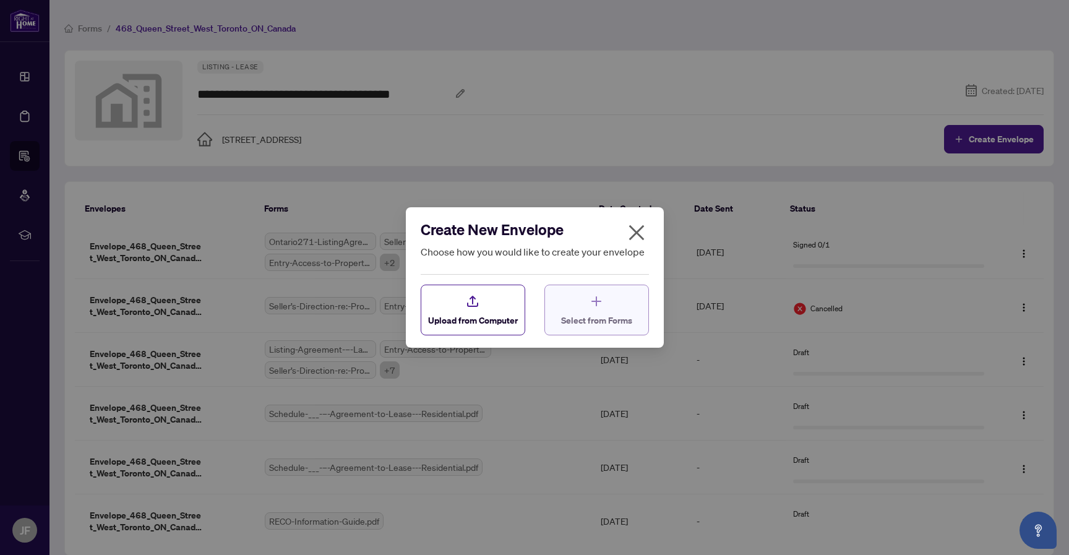
click at [572, 314] on div "Select from Forms" at bounding box center [596, 310] width 71 height 33
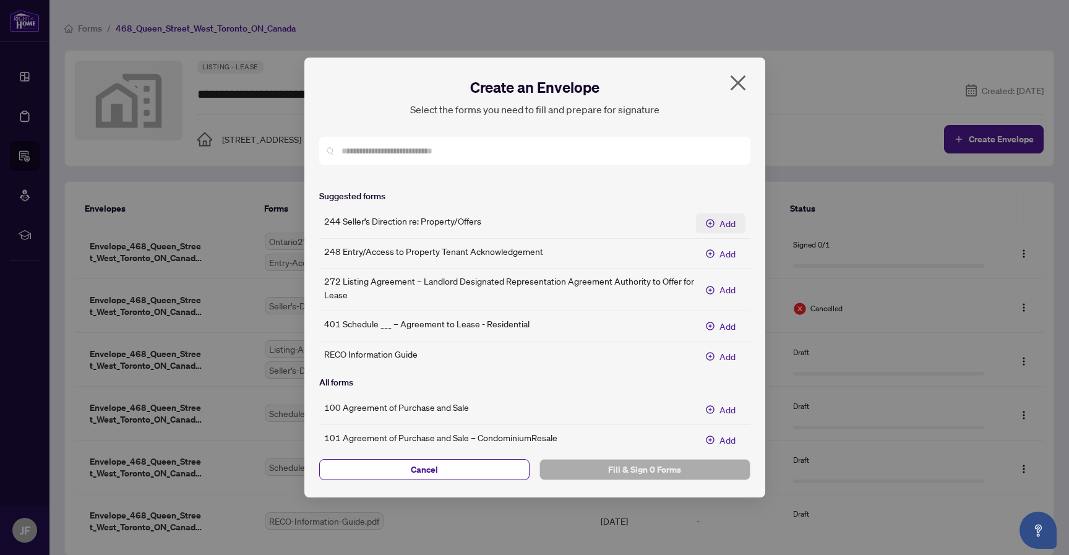
click at [724, 224] on span "Add" at bounding box center [728, 224] width 16 height 14
click at [724, 224] on span "Remove" at bounding box center [720, 224] width 32 height 14
click at [724, 224] on span "Add" at bounding box center [728, 224] width 16 height 14
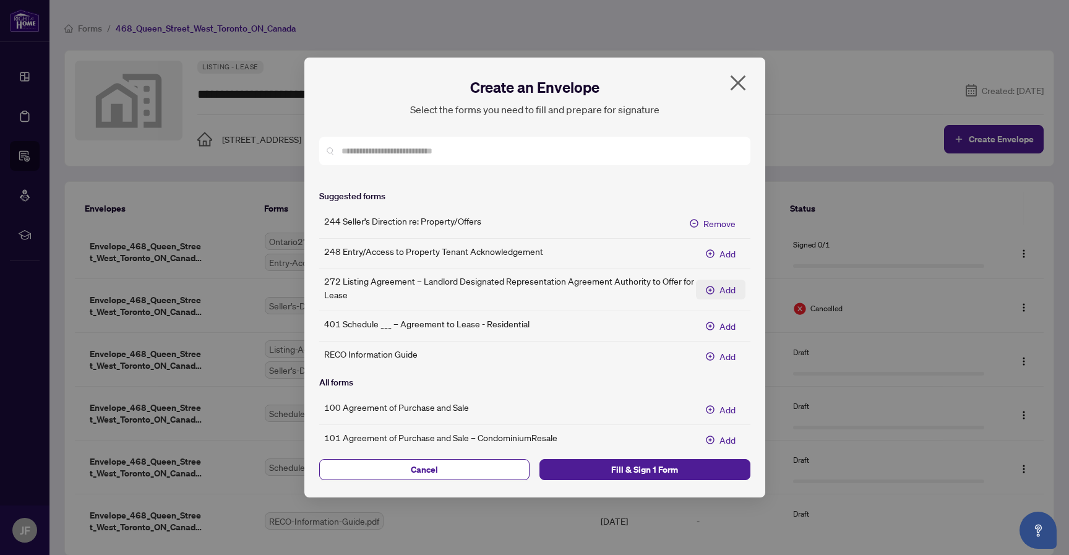
drag, startPoint x: 723, startPoint y: 253, endPoint x: 723, endPoint y: 286, distance: 32.8
click at [723, 253] on span "Add" at bounding box center [728, 254] width 16 height 14
click at [722, 288] on span "Add" at bounding box center [728, 290] width 16 height 14
drag, startPoint x: 720, startPoint y: 320, endPoint x: 722, endPoint y: 359, distance: 39.0
click at [720, 320] on span "Add" at bounding box center [728, 326] width 16 height 14
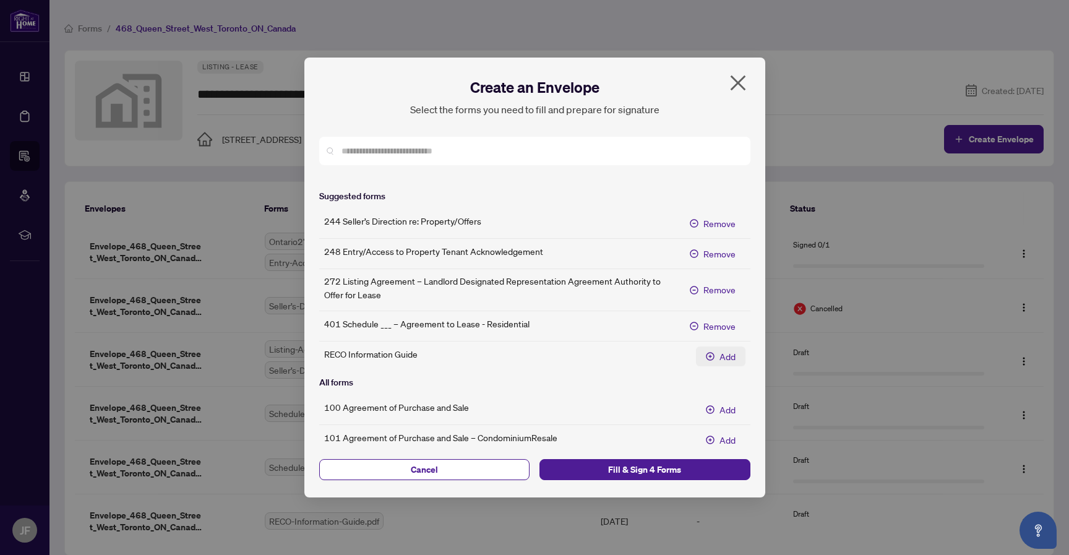
click at [725, 354] on span "Add" at bounding box center [728, 357] width 16 height 14
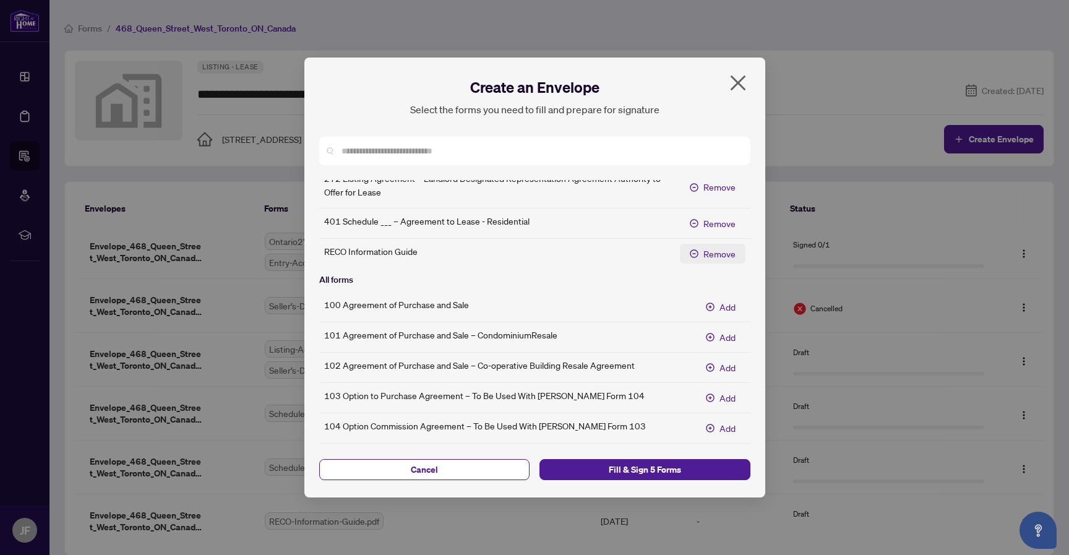
scroll to position [216, 0]
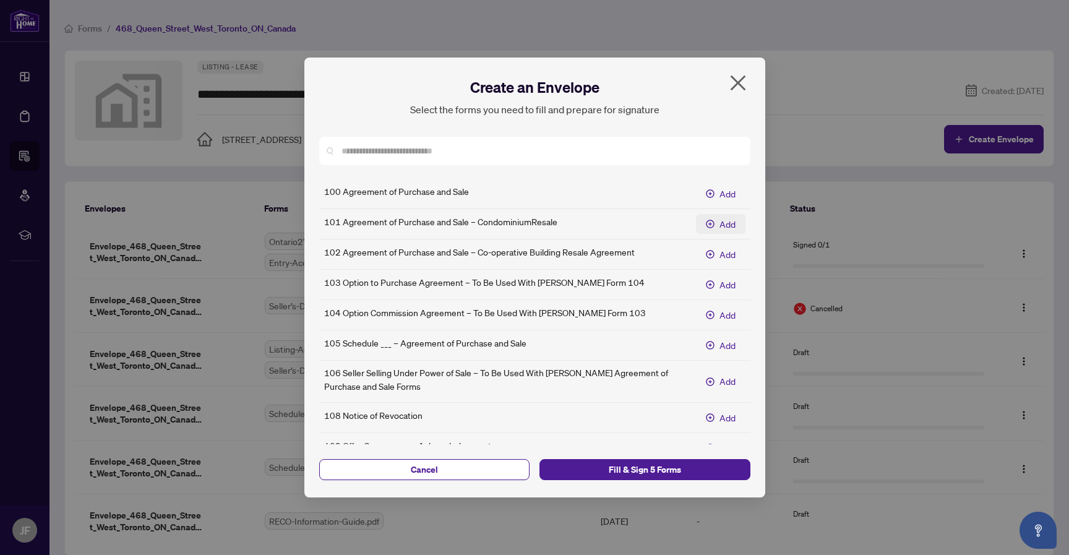
drag, startPoint x: 721, startPoint y: 192, endPoint x: 721, endPoint y: 218, distance: 26.6
click at [721, 192] on span "Add" at bounding box center [728, 194] width 16 height 14
click at [720, 222] on span "Add" at bounding box center [728, 224] width 16 height 14
drag, startPoint x: 715, startPoint y: 252, endPoint x: 715, endPoint y: 278, distance: 26.0
click at [715, 252] on button "Add" at bounding box center [721, 254] width 50 height 20
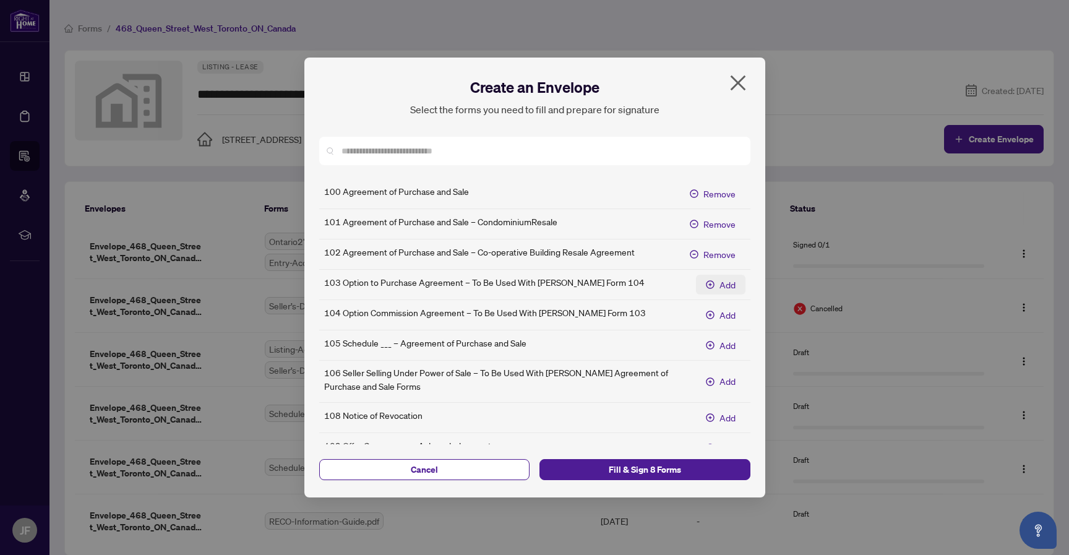
click at [720, 279] on span "Add" at bounding box center [728, 285] width 16 height 14
drag, startPoint x: 722, startPoint y: 313, endPoint x: 724, endPoint y: 321, distance: 8.9
click at [722, 313] on span "Add" at bounding box center [728, 315] width 16 height 14
click at [723, 339] on span "Add" at bounding box center [728, 346] width 16 height 14
click at [725, 377] on span "Add" at bounding box center [728, 381] width 16 height 14
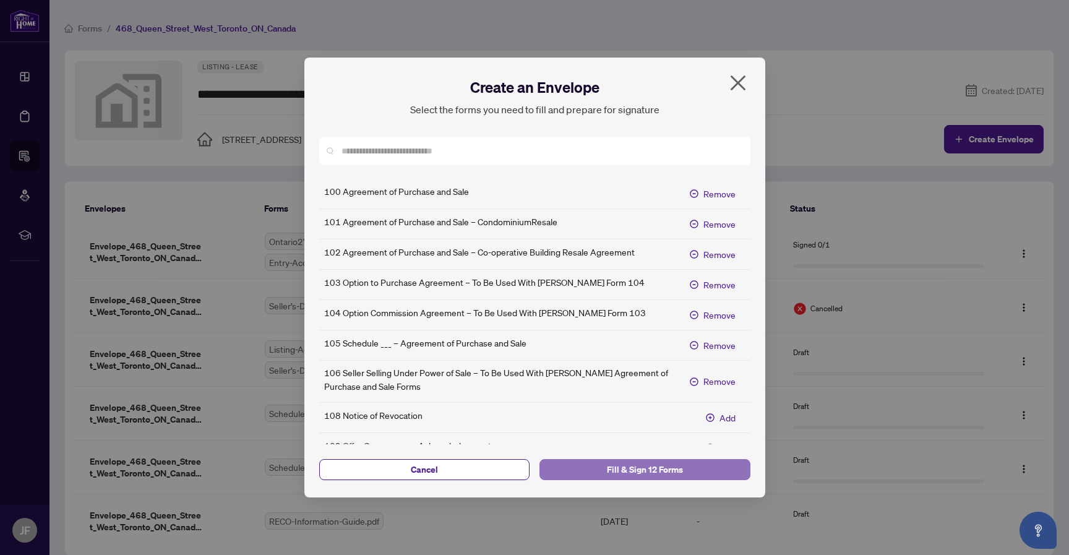
click at [685, 466] on span "Fill & Sign 12 Forms" at bounding box center [645, 470] width 191 height 20
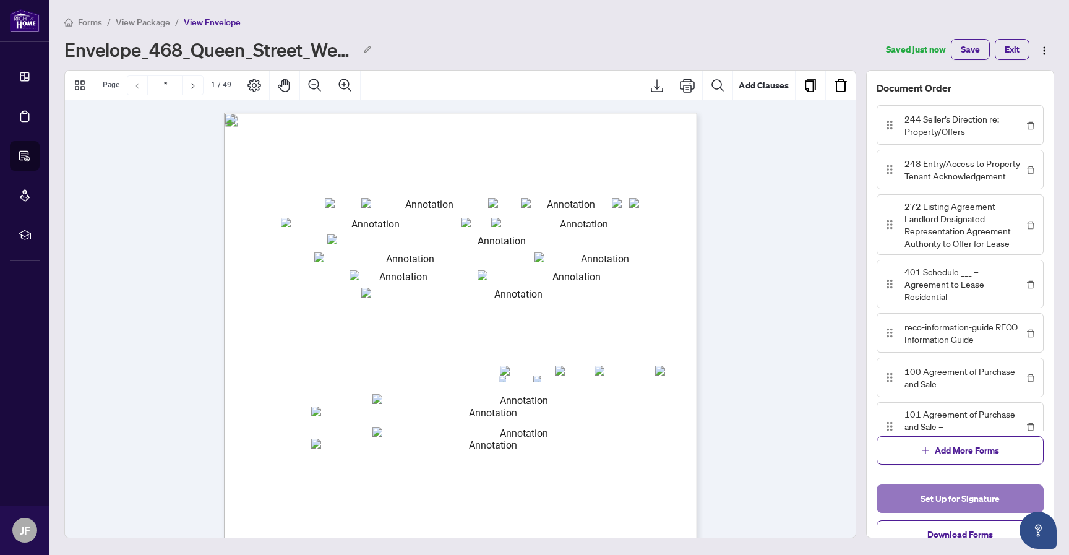
click at [941, 492] on span "Set Up for Signature" at bounding box center [960, 499] width 79 height 20
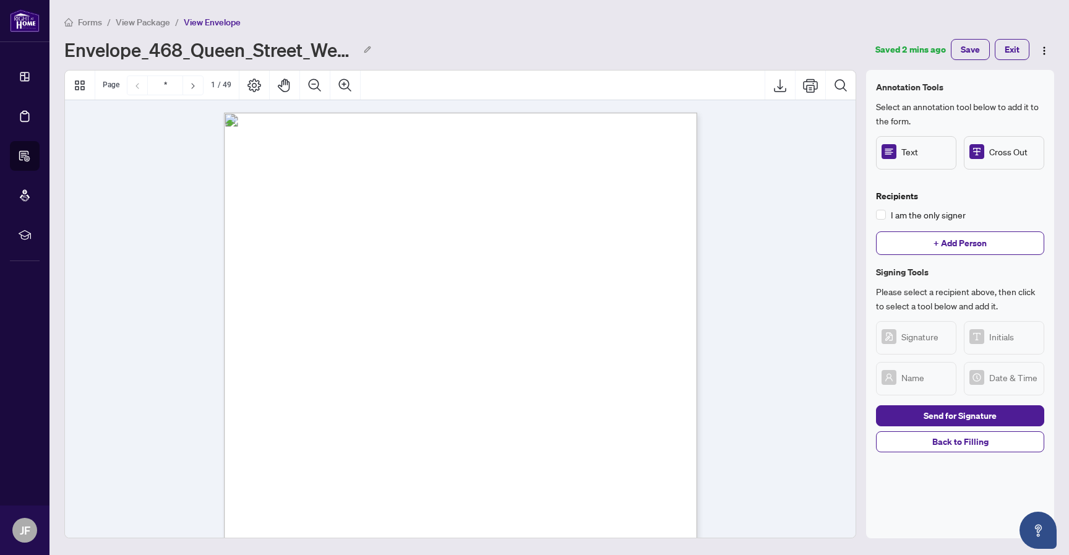
click at [1045, 47] on img "button" at bounding box center [1045, 51] width 10 height 10
drag, startPoint x: 572, startPoint y: 31, endPoint x: 432, endPoint y: 37, distance: 140.6
click at [538, 35] on div "Forms / View Package / View Envelope Envelope_468_Queen_Street_West_Toronto_ON_…" at bounding box center [559, 37] width 990 height 45
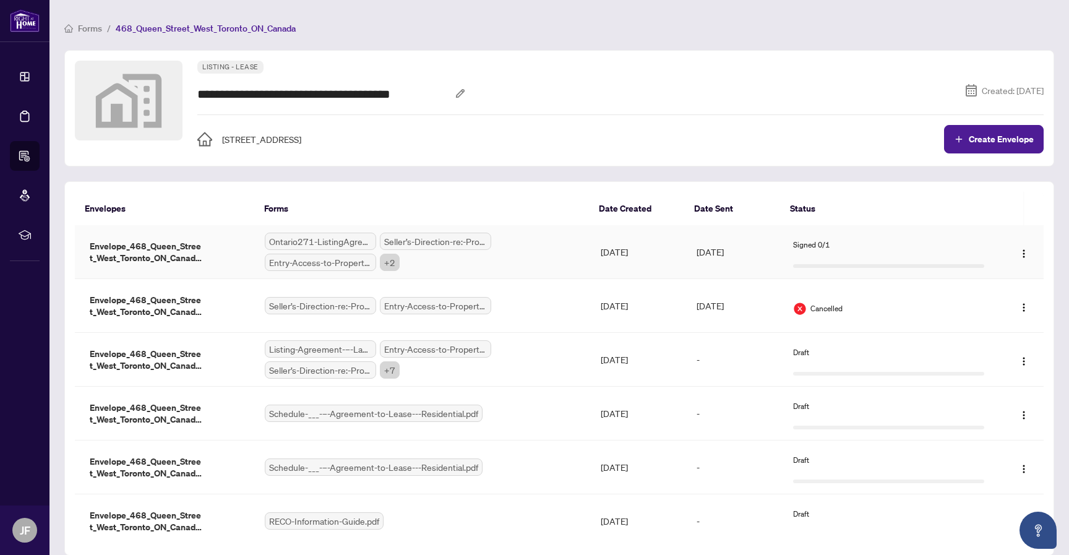
click at [534, 249] on div "Ontario271-ListingAgreement-SellerDesignatedRepresentationAgreement.pdf Seller’…" at bounding box center [423, 252] width 316 height 38
click at [542, 254] on div "Ontario271-ListingAgreement-SellerDesignatedRepresentationAgreement.pdf Seller’…" at bounding box center [423, 252] width 316 height 38
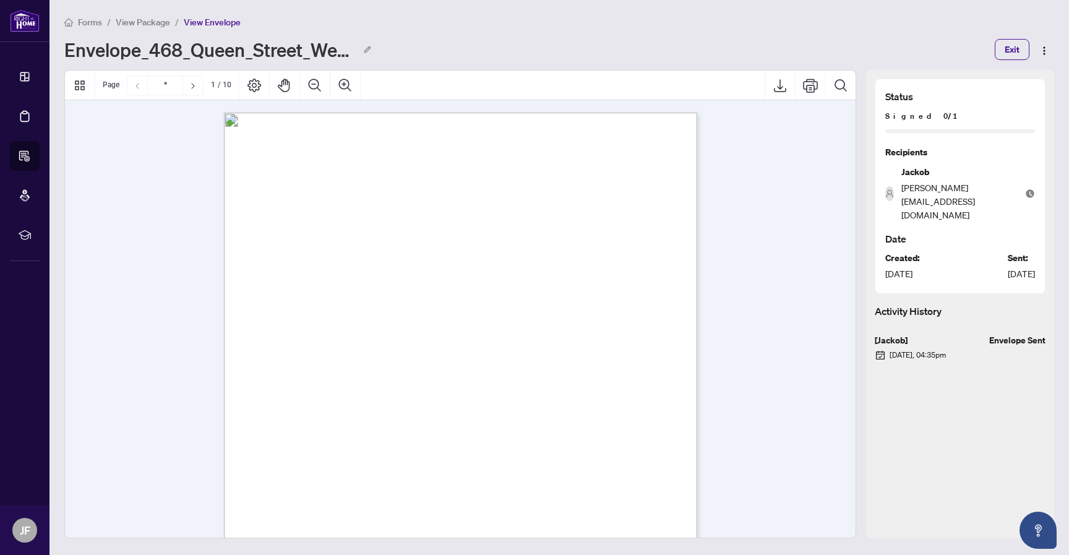
click at [152, 20] on span "View Package" at bounding box center [143, 22] width 54 height 11
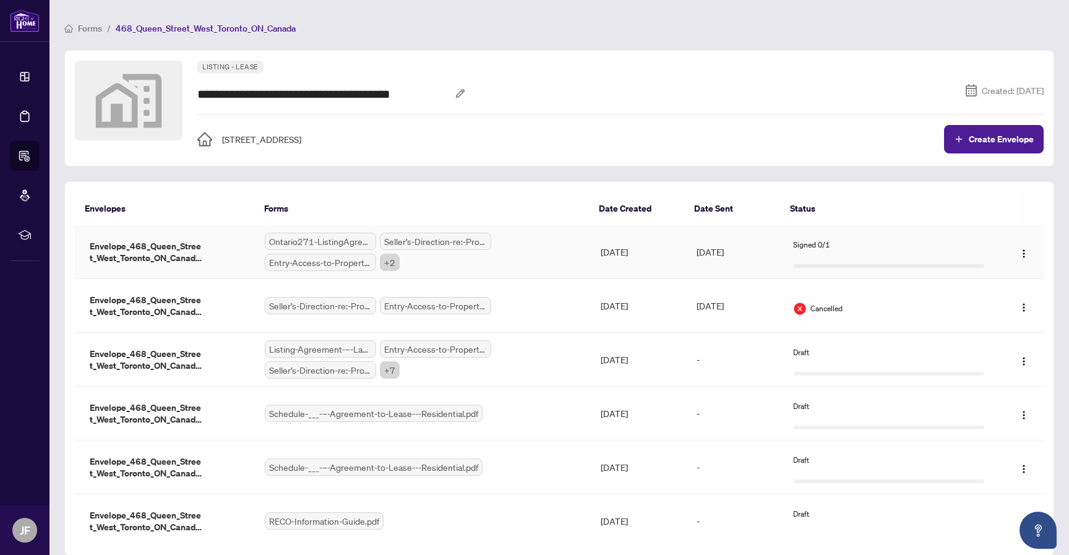
click at [557, 243] on div "Ontario271-ListingAgreement-SellerDesignatedRepresentationAgreement.pdf Seller’…" at bounding box center [423, 252] width 316 height 38
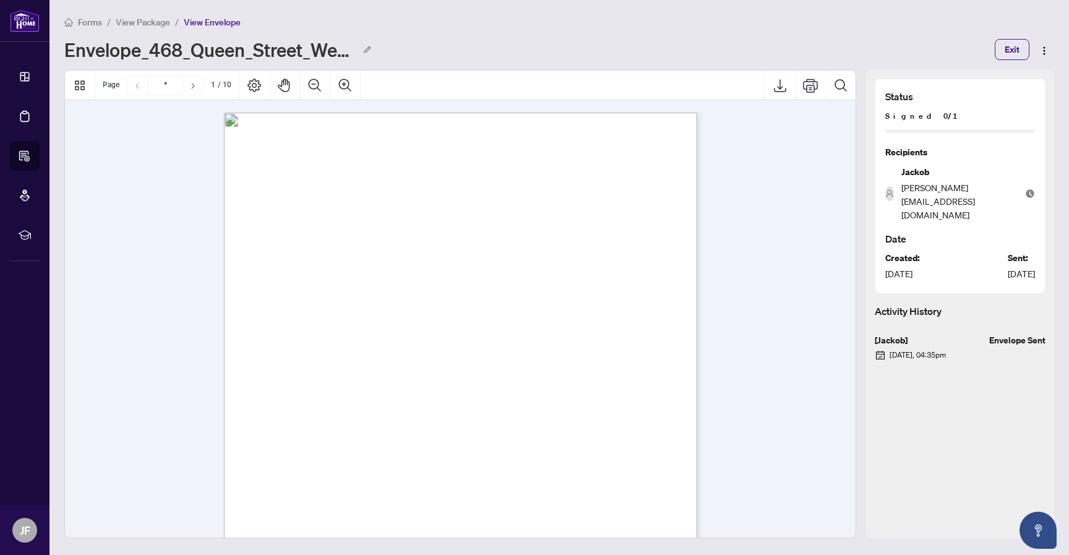
click at [609, 41] on div "Envelope_468_Queen_Street_West_Toronto_ON_Canada_1759522892768" at bounding box center [525, 50] width 923 height 20
drag, startPoint x: 951, startPoint y: 37, endPoint x: 298, endPoint y: 33, distance: 653.6
click at [938, 39] on div "Forms / View Package / View Envelope Envelope_468_Queen_Street_West_Toronto_ON_…" at bounding box center [559, 37] width 990 height 45
click at [155, 24] on span "View Package" at bounding box center [143, 22] width 54 height 11
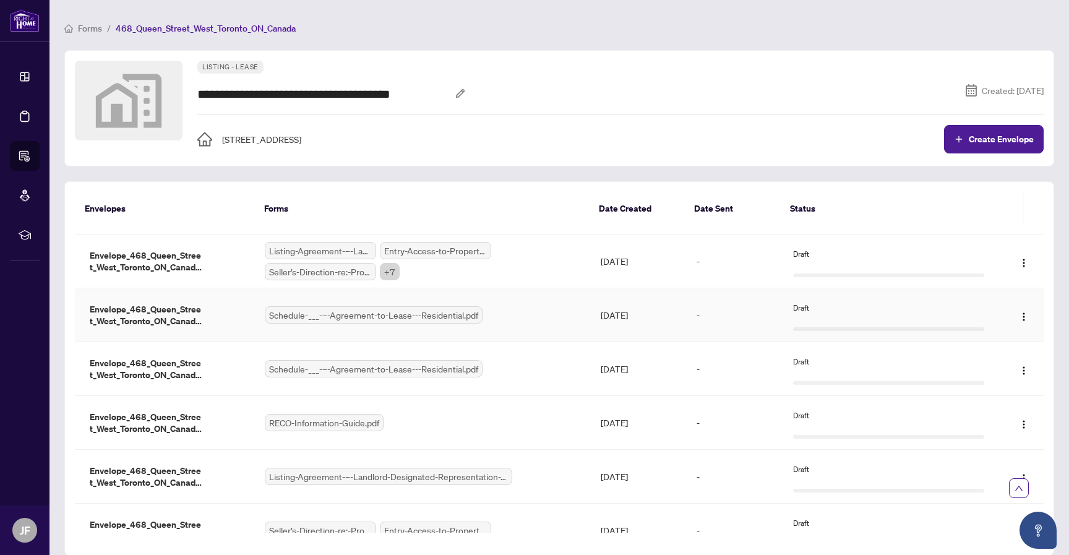
scroll to position [177, 0]
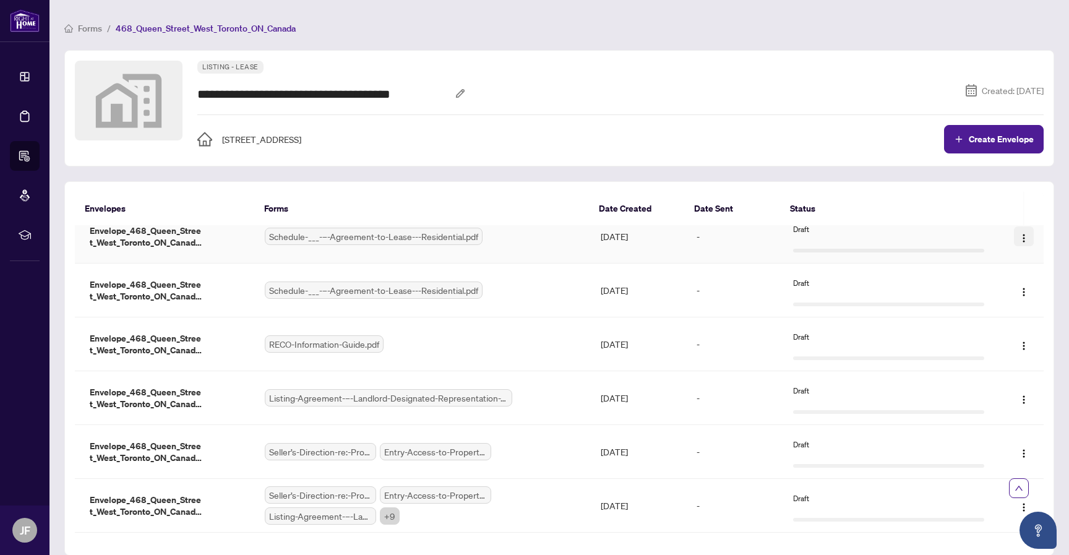
click at [1019, 236] on img "button" at bounding box center [1024, 238] width 10 height 10
click at [983, 317] on span "Delete" at bounding box center [995, 319] width 26 height 9
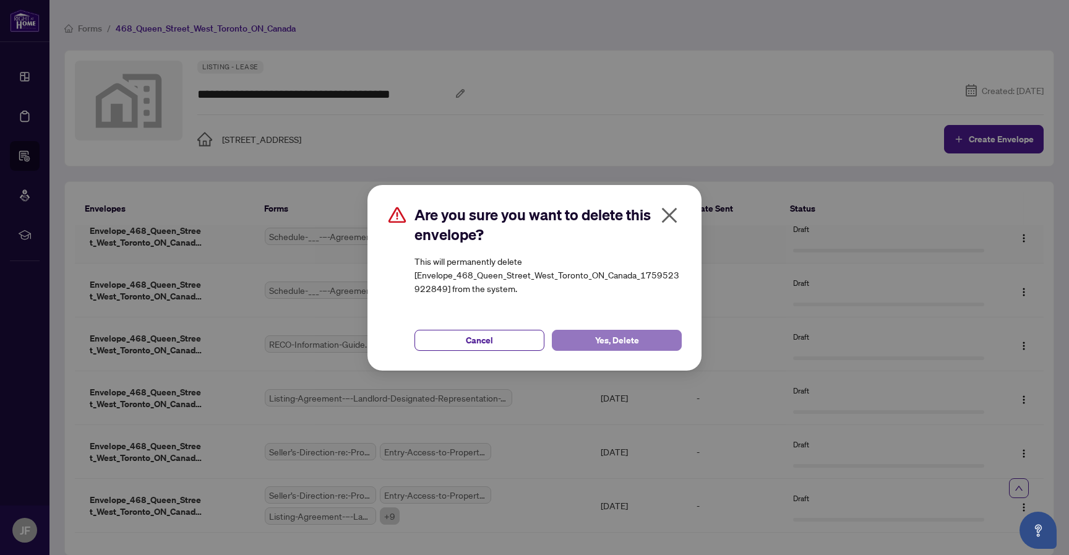
click at [613, 343] on span "Yes, Delete" at bounding box center [617, 341] width 44 height 20
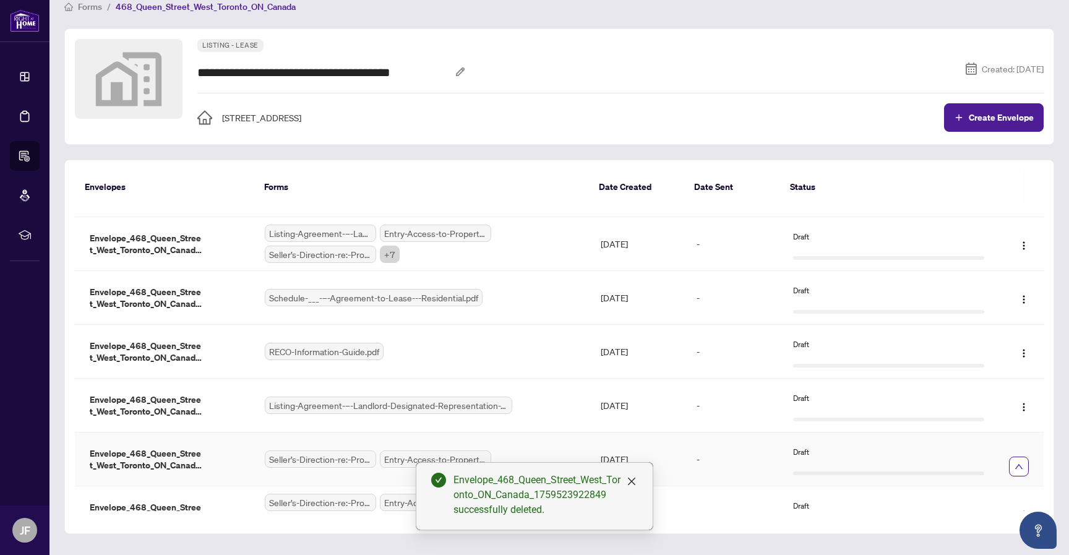
scroll to position [123, 0]
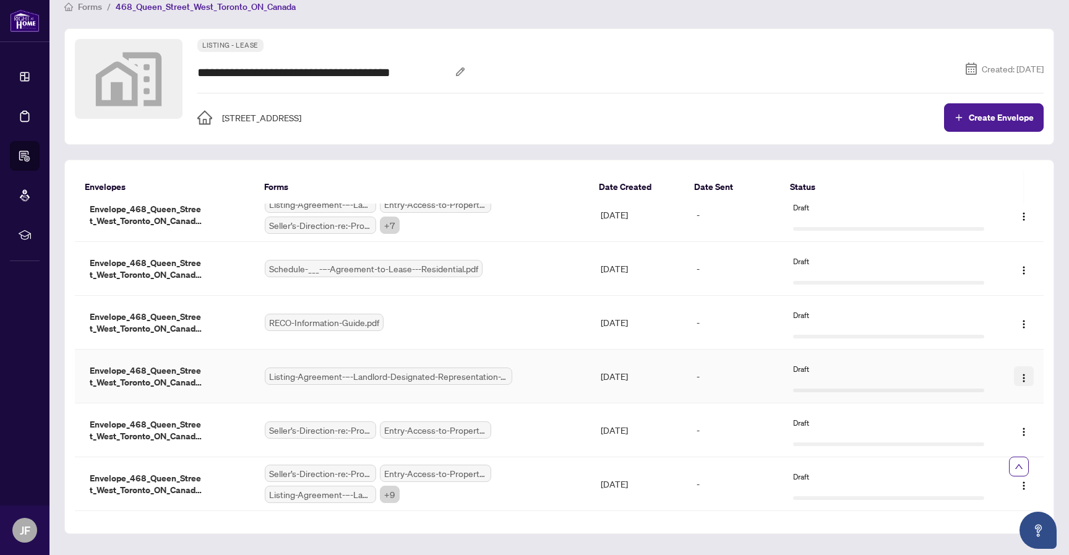
click at [1026, 376] on button "button" at bounding box center [1024, 376] width 20 height 20
click at [1056, 376] on main "**********" at bounding box center [560, 277] width 1020 height 555
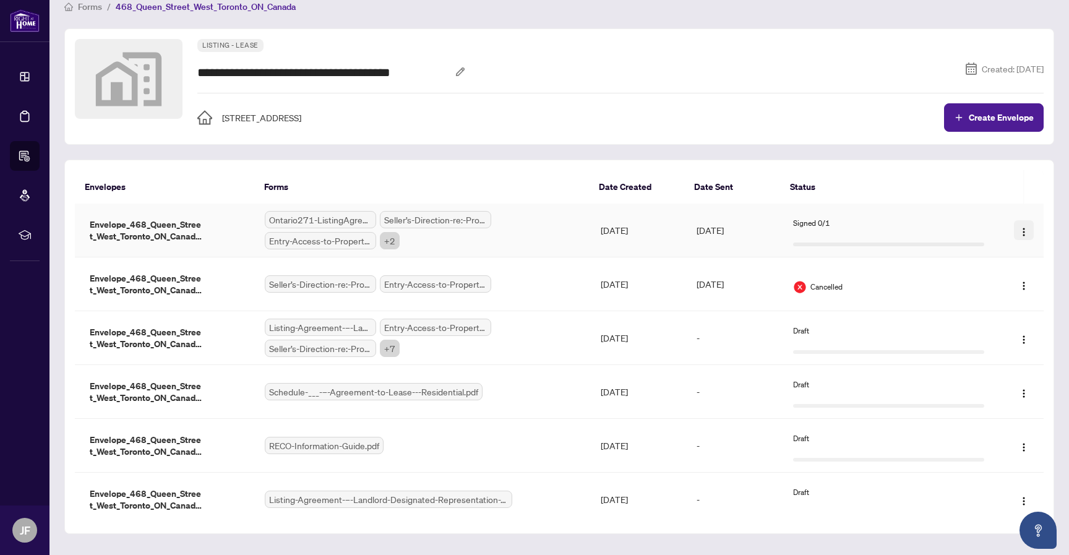
click at [1024, 228] on img "button" at bounding box center [1024, 232] width 10 height 10
click at [1019, 283] on img "button" at bounding box center [1024, 286] width 10 height 10
click at [1021, 393] on img "button" at bounding box center [1024, 394] width 10 height 10
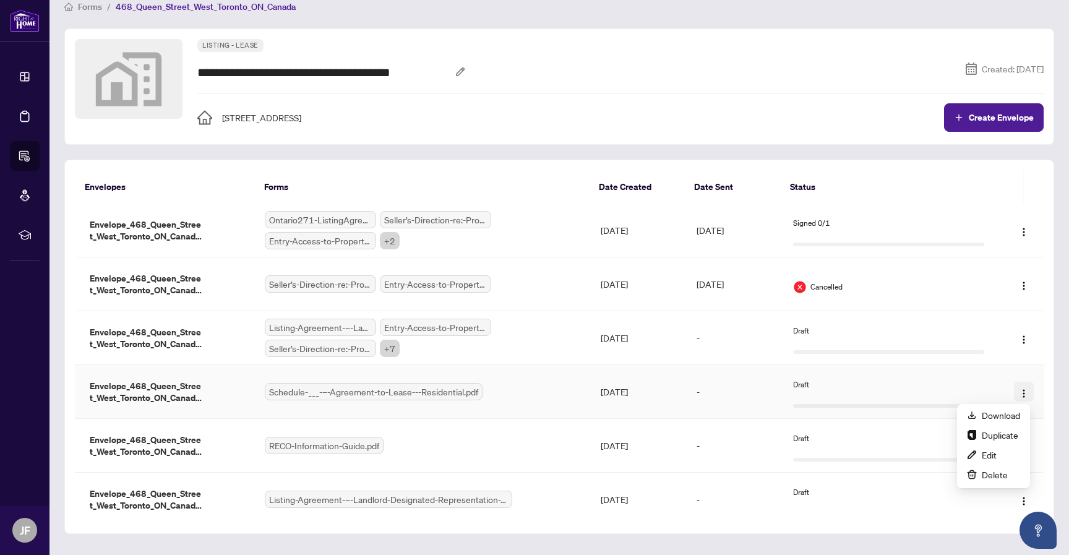
click at [1021, 393] on img "button" at bounding box center [1024, 394] width 10 height 10
click at [1022, 448] on img "button" at bounding box center [1024, 448] width 10 height 10
click at [541, 230] on div "Ontario271-ListingAgreement-SellerDesignatedRepresentationAgreement.pdf Seller’…" at bounding box center [423, 230] width 316 height 38
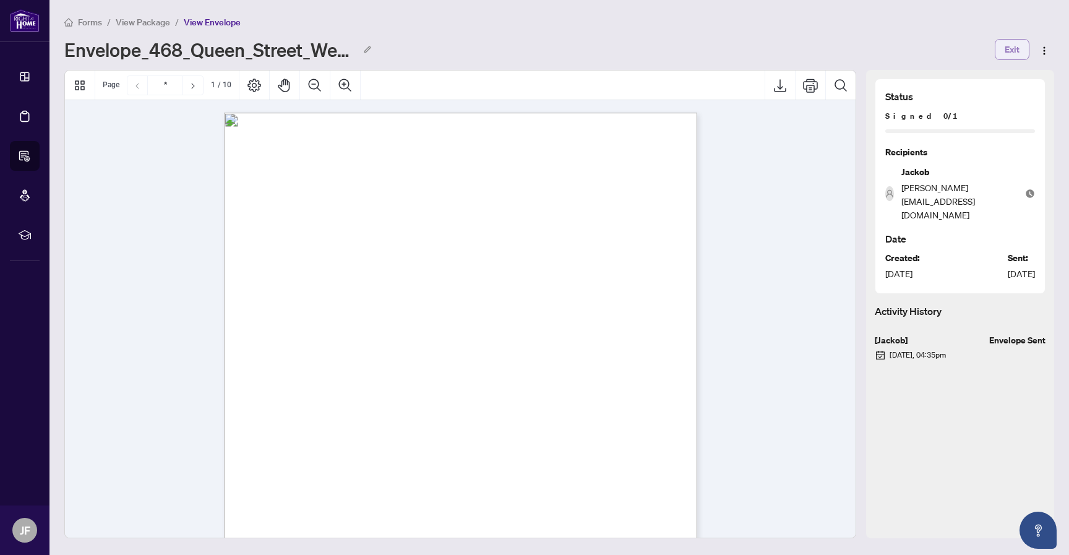
click at [1010, 50] on span "Exit" at bounding box center [1012, 50] width 15 height 20
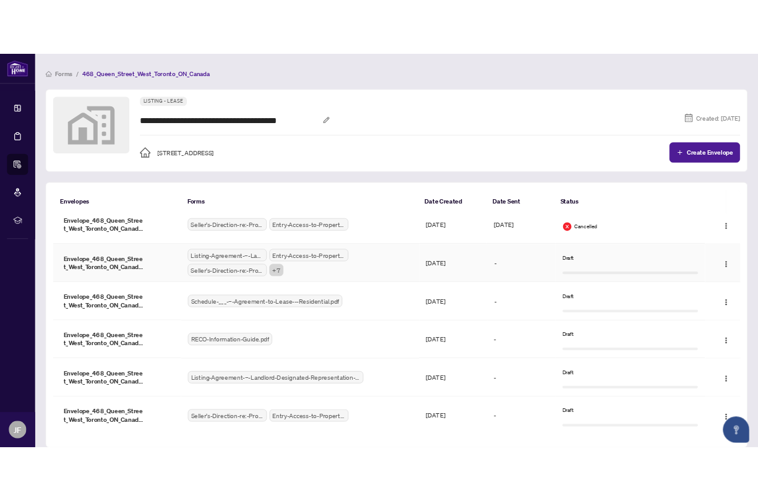
scroll to position [87, 0]
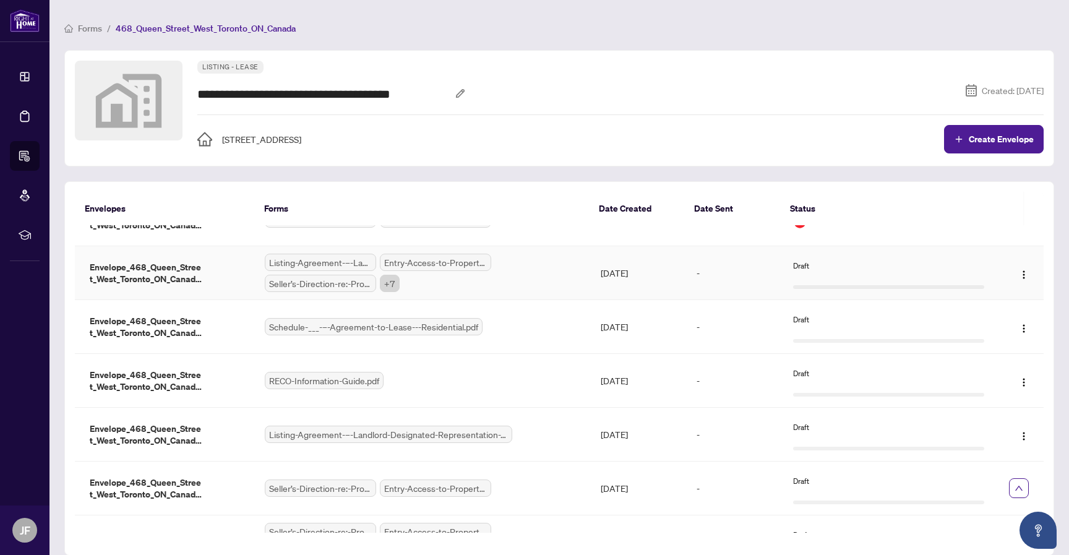
click at [425, 261] on span "Entry-Access-to-Property-Tenant-Acknowledgement.pdf" at bounding box center [435, 262] width 111 height 17
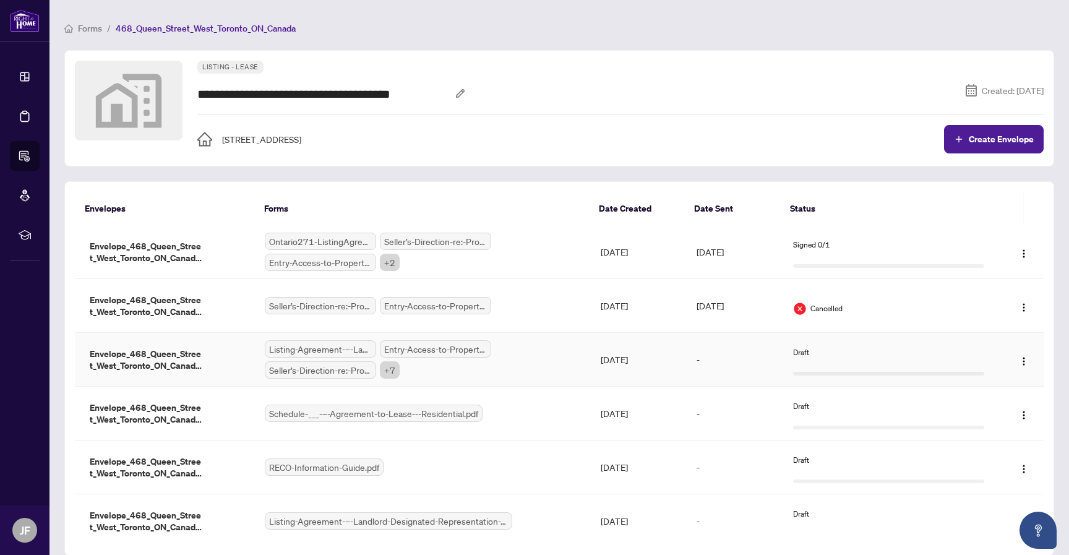
click at [392, 373] on span "+ 7" at bounding box center [390, 369] width 20 height 17
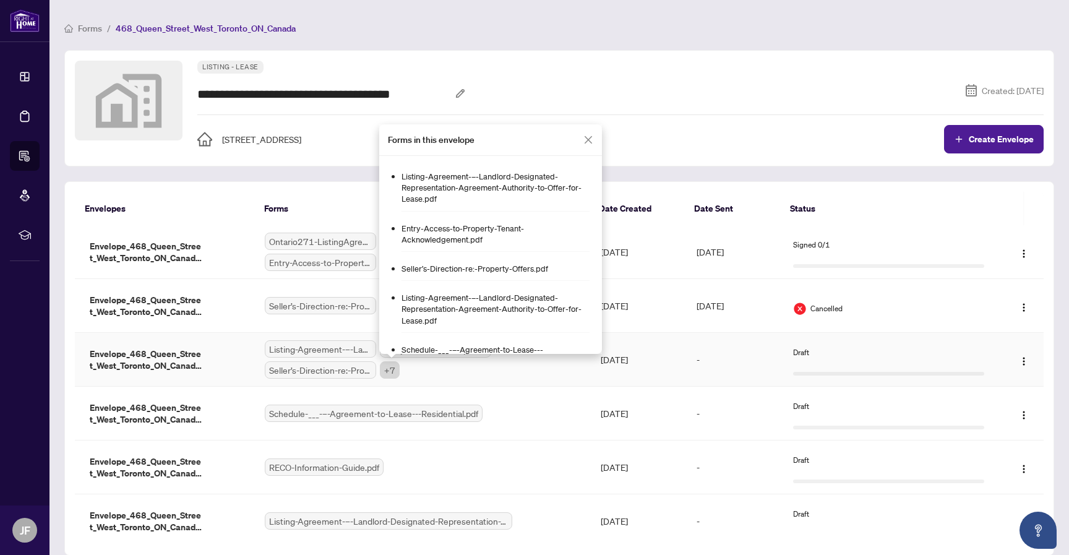
click at [392, 373] on span "+ 7" at bounding box center [390, 369] width 20 height 17
click at [590, 138] on icon "close" at bounding box center [589, 140] width 10 height 10
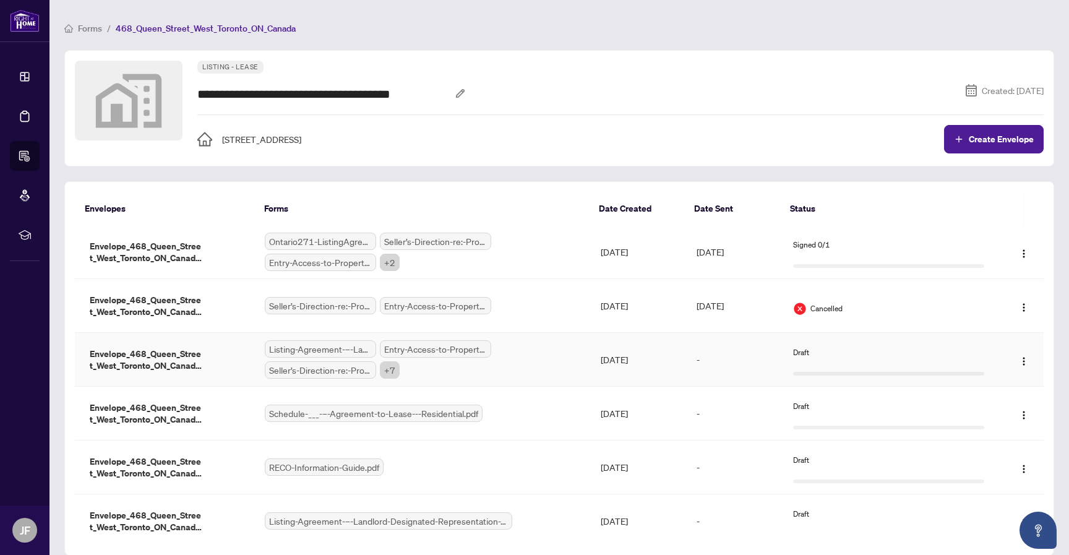
click at [340, 372] on span "Seller’s-Direction-re:-Property-Offers.pdf" at bounding box center [320, 369] width 111 height 17
click at [390, 265] on span "+ 2" at bounding box center [390, 262] width 20 height 17
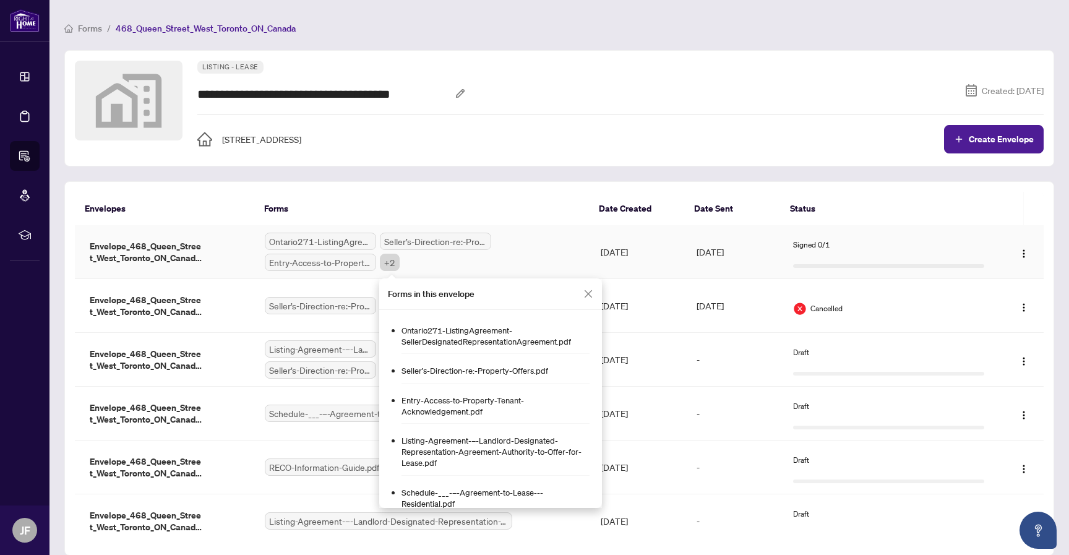
click at [586, 295] on icon "close" at bounding box center [589, 294] width 10 height 10
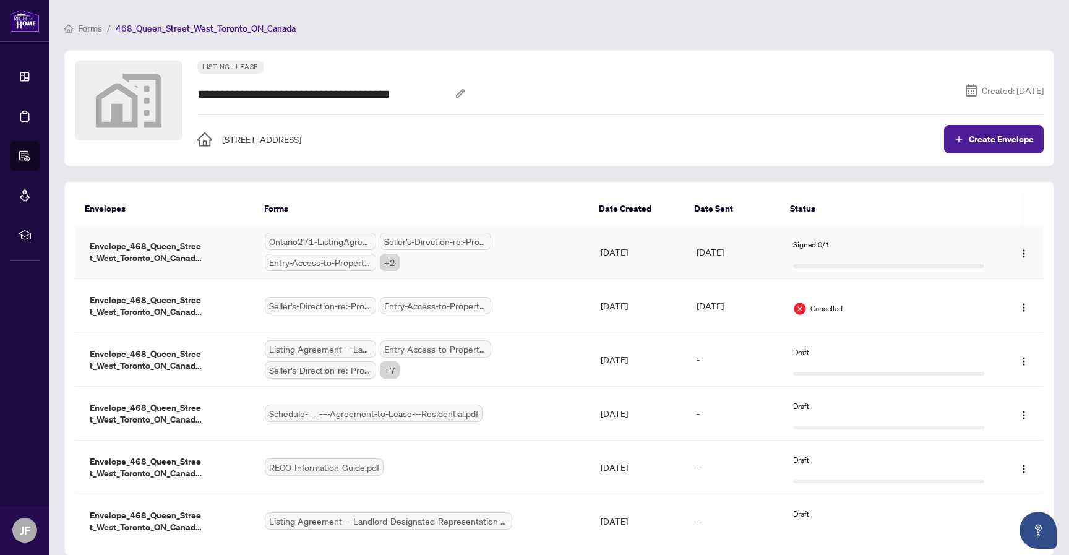
click at [966, 243] on div "Signed 0/1" at bounding box center [888, 246] width 191 height 12
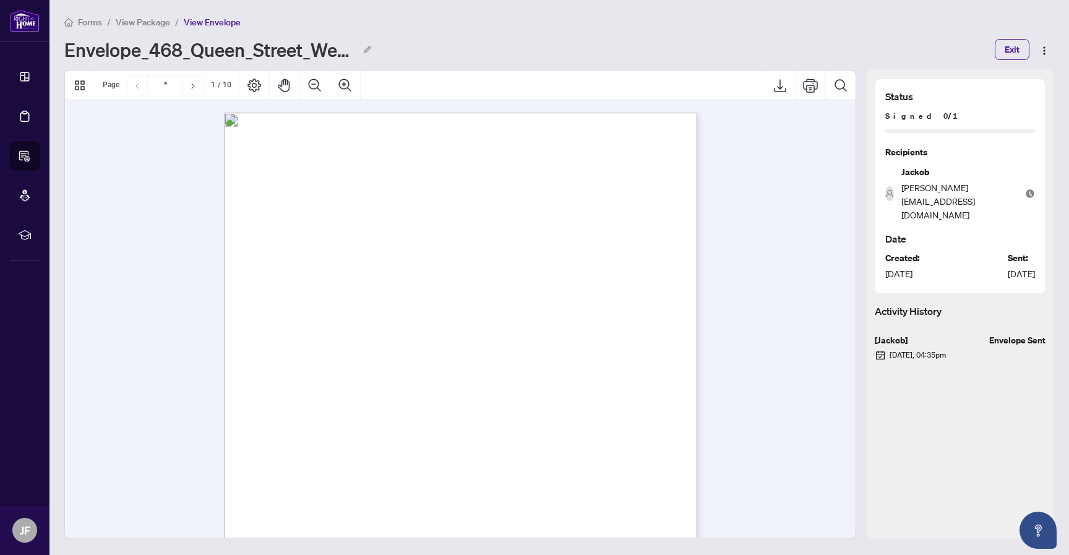
click at [1017, 37] on div "Forms / View Package / View Envelope Envelope_468_Queen_Street_West_Toronto_ON_…" at bounding box center [559, 37] width 990 height 45
click at [1014, 43] on span "Exit" at bounding box center [1012, 50] width 15 height 20
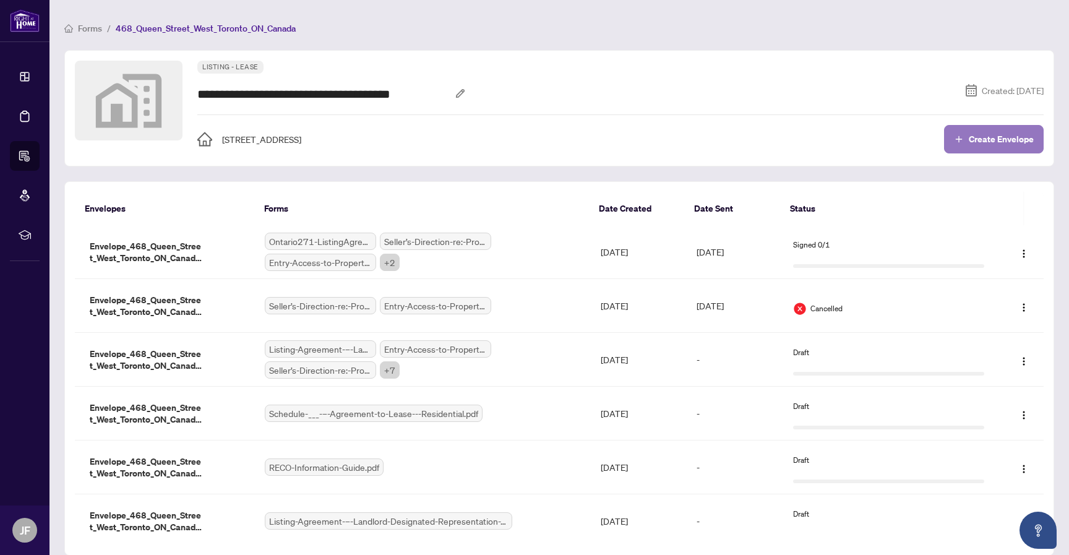
click at [975, 139] on span "Create Envelope" at bounding box center [1001, 139] width 65 height 9
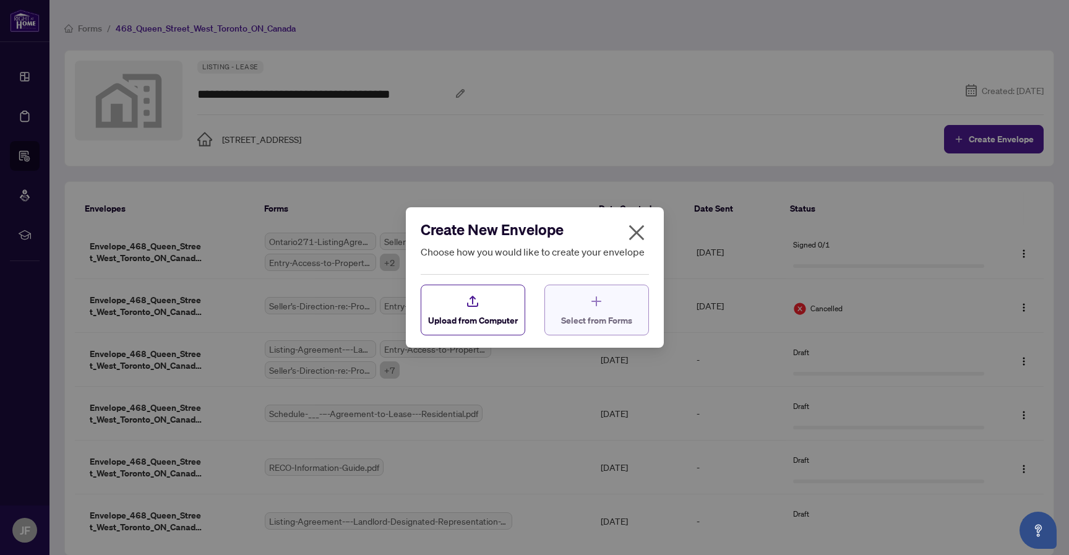
click at [559, 314] on button "Select from Forms" at bounding box center [597, 310] width 105 height 51
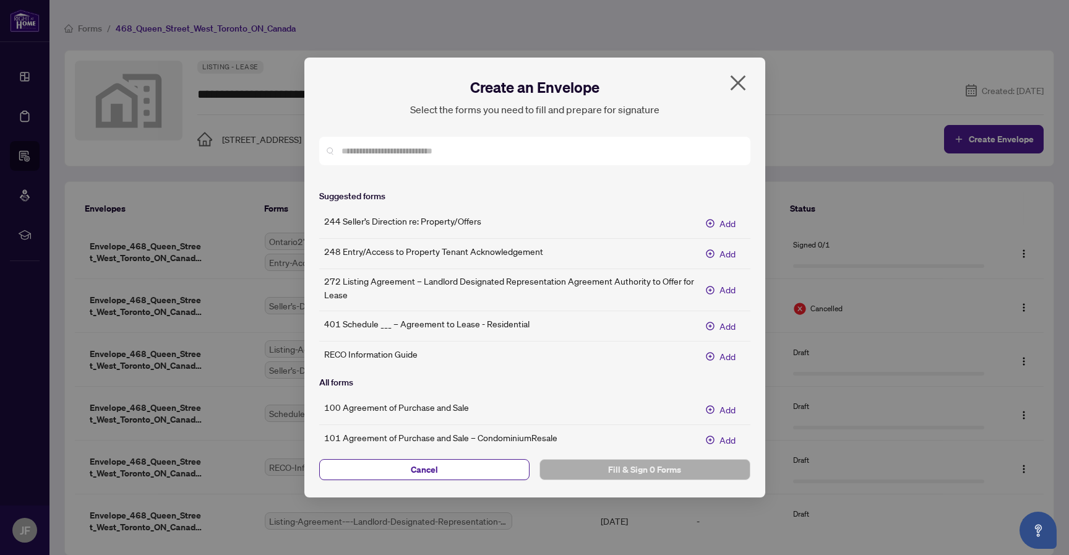
click at [741, 82] on icon "close" at bounding box center [738, 83] width 20 height 20
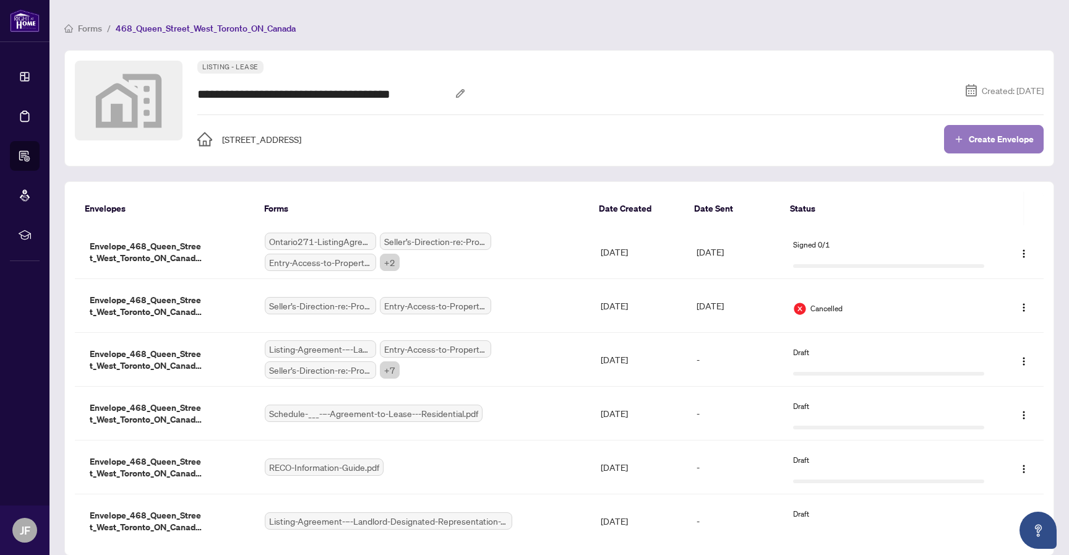
click at [972, 147] on button "Create Envelope" at bounding box center [994, 139] width 100 height 28
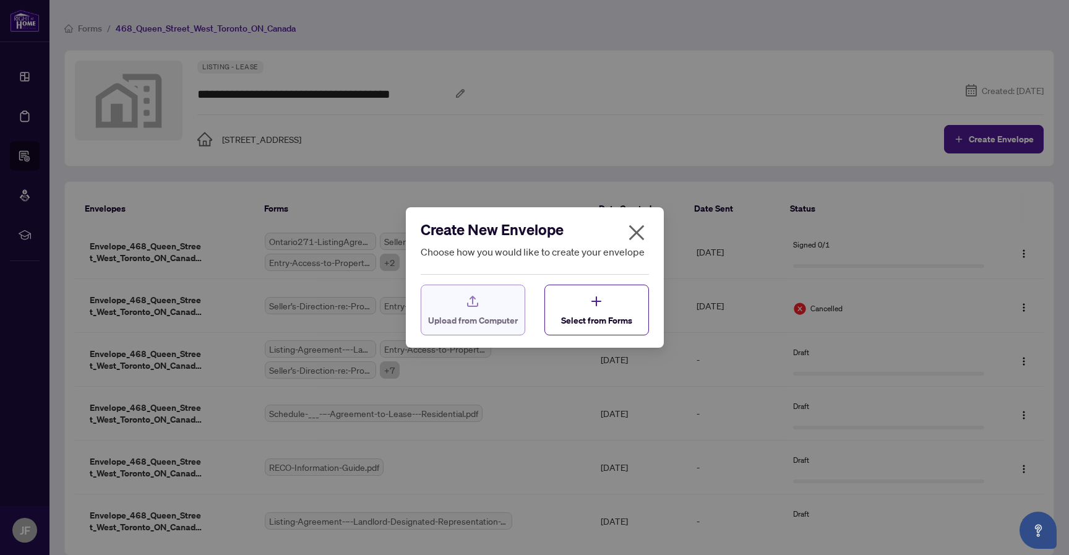
click at [490, 305] on div "Upload from Computer" at bounding box center [473, 310] width 90 height 33
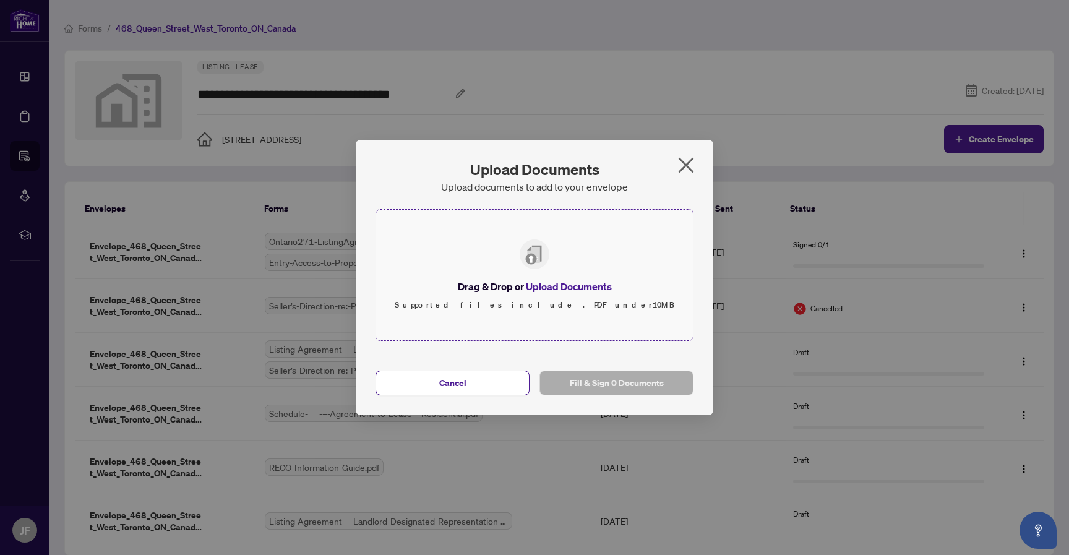
click at [574, 285] on span "Upload Documents" at bounding box center [569, 286] width 86 height 12
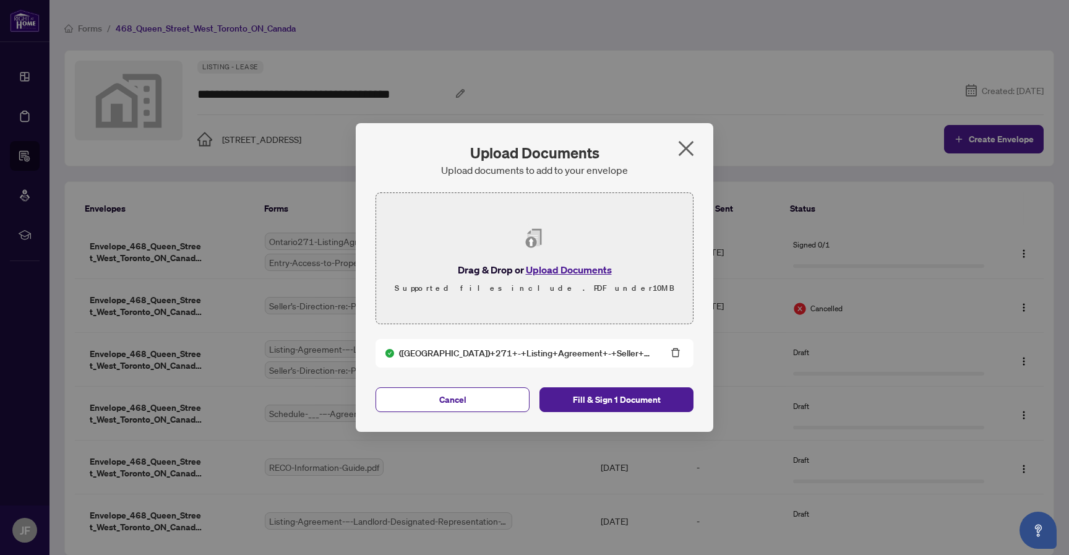
click at [678, 350] on icon "delete" at bounding box center [676, 352] width 9 height 9
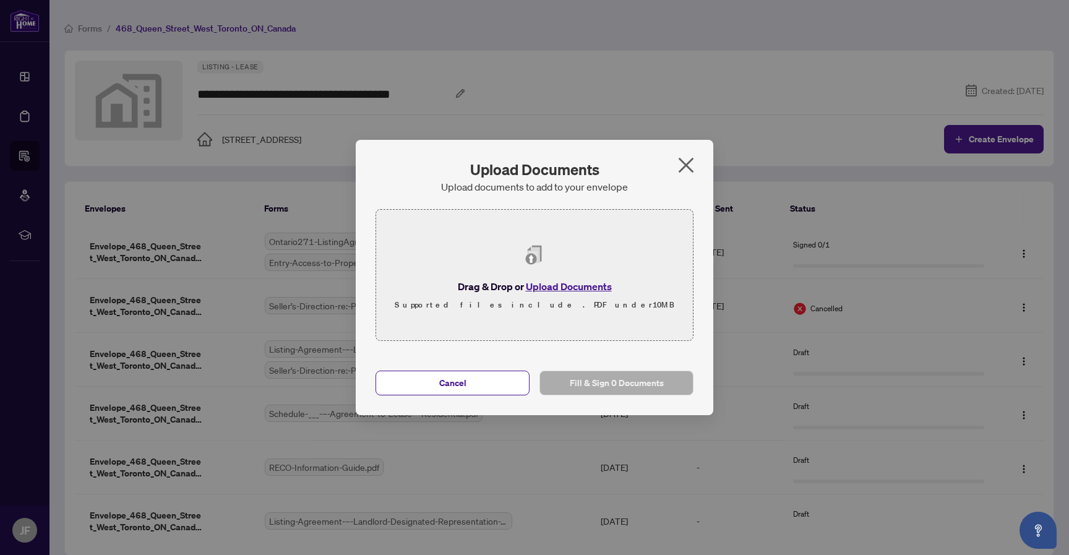
click at [684, 166] on icon "close" at bounding box center [686, 165] width 20 height 20
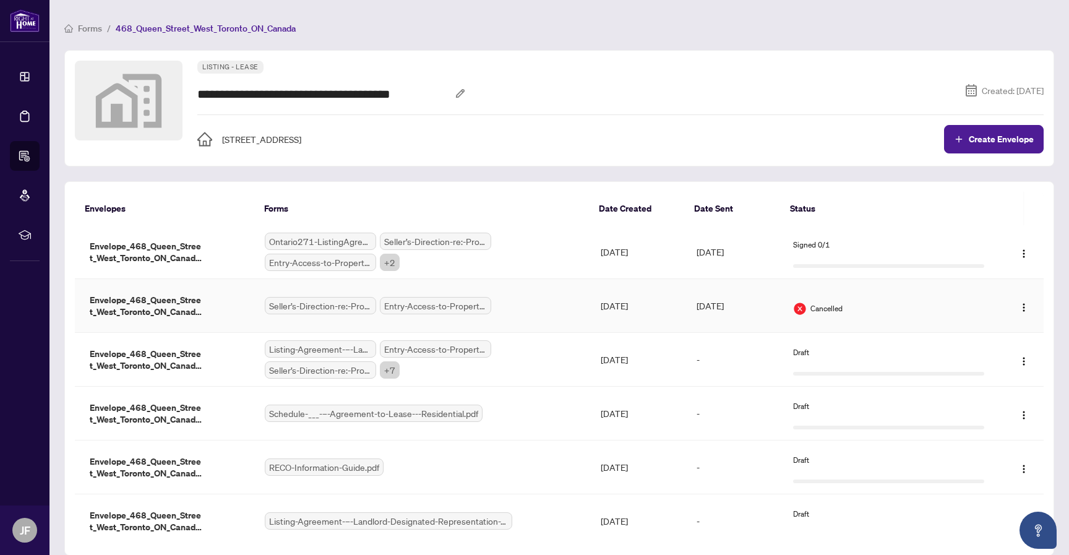
click at [905, 300] on div "Cancelled" at bounding box center [888, 306] width 191 height 20
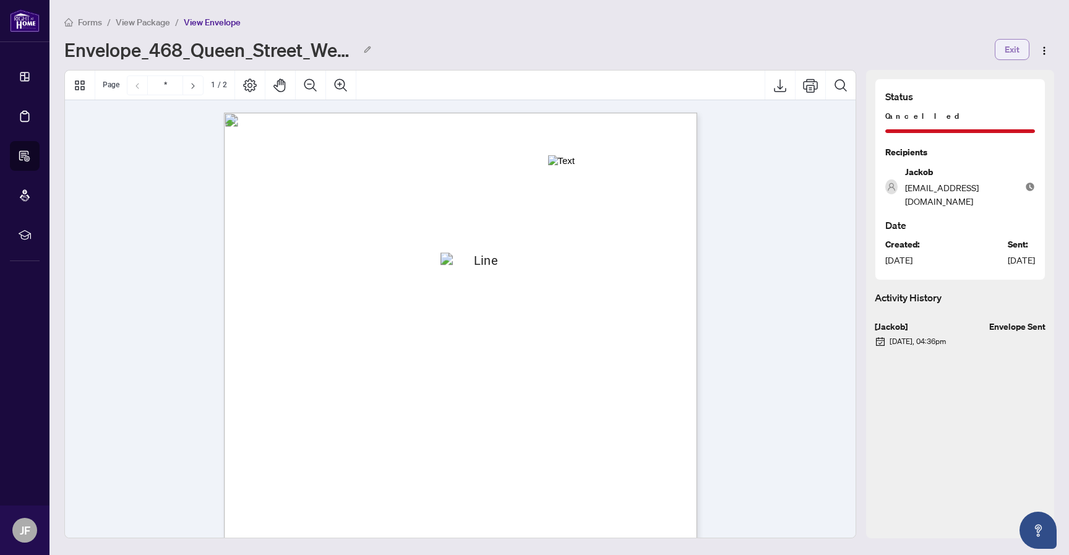
click at [1005, 54] on span "Exit" at bounding box center [1012, 50] width 15 height 20
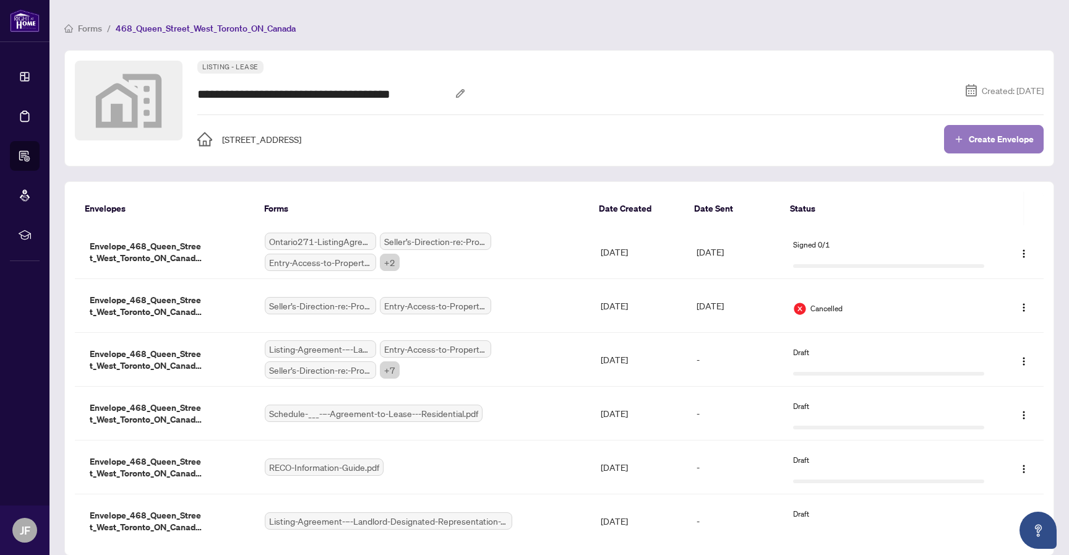
click at [998, 143] on span "Create Envelope" at bounding box center [1001, 139] width 65 height 9
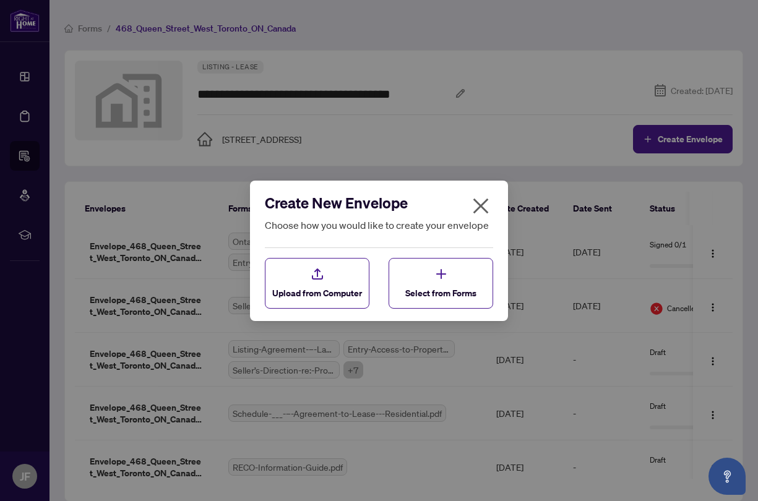
click at [470, 196] on button "button" at bounding box center [481, 209] width 25 height 27
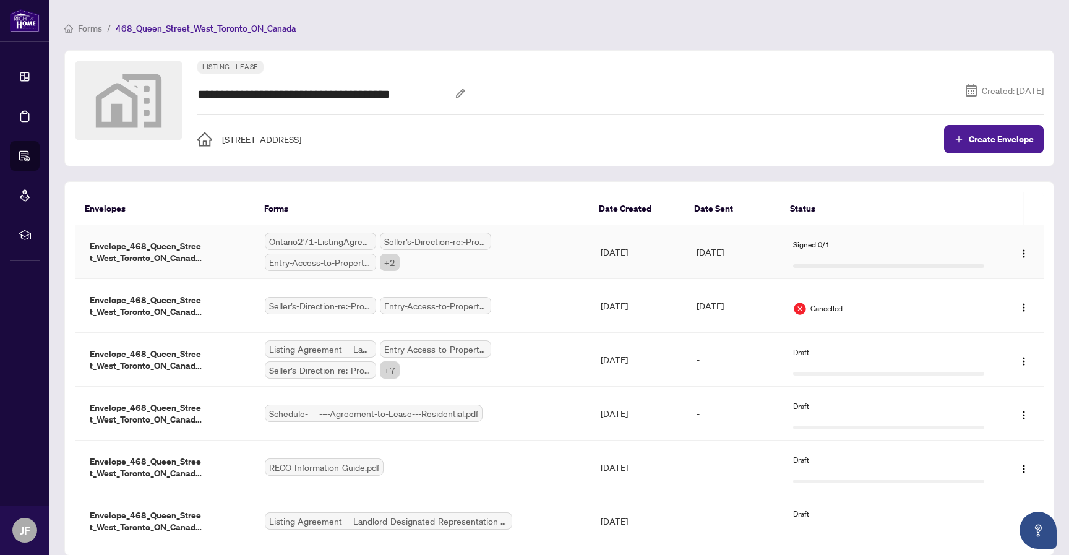
click at [966, 235] on div "Signed 0/1" at bounding box center [888, 252] width 191 height 38
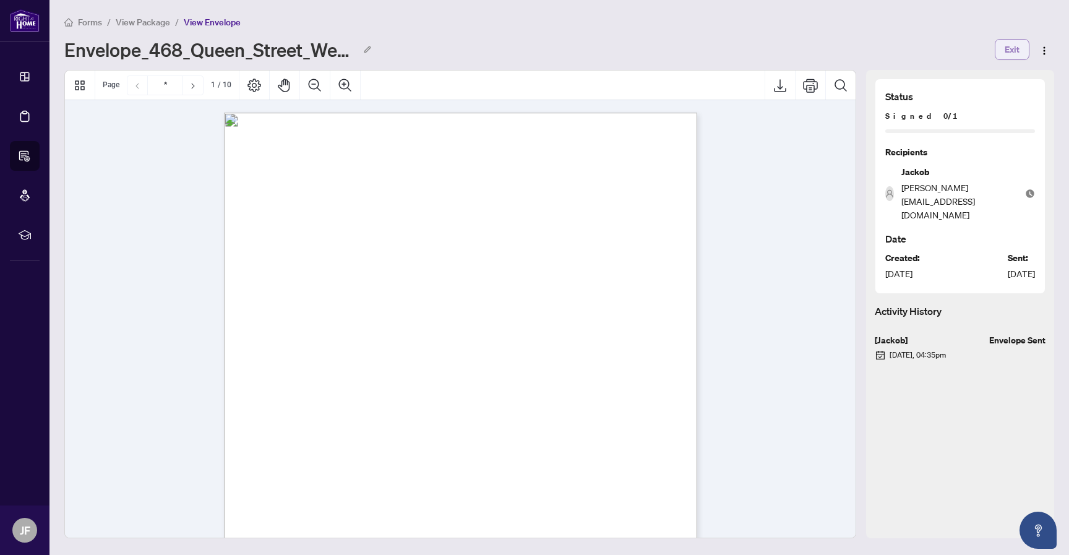
click at [1019, 46] on span "Exit" at bounding box center [1012, 50] width 15 height 20
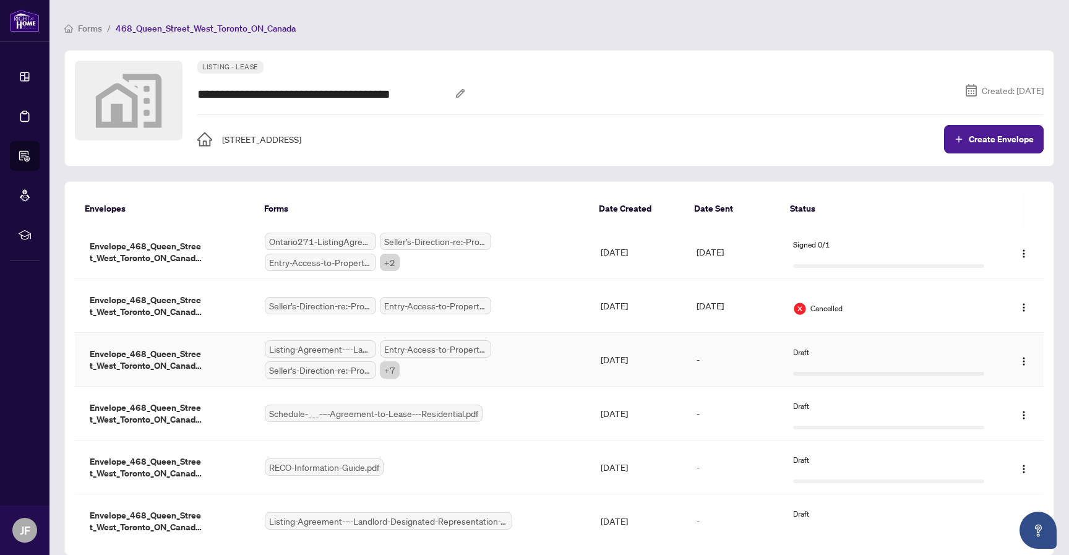
click at [726, 361] on td "-" at bounding box center [735, 360] width 96 height 54
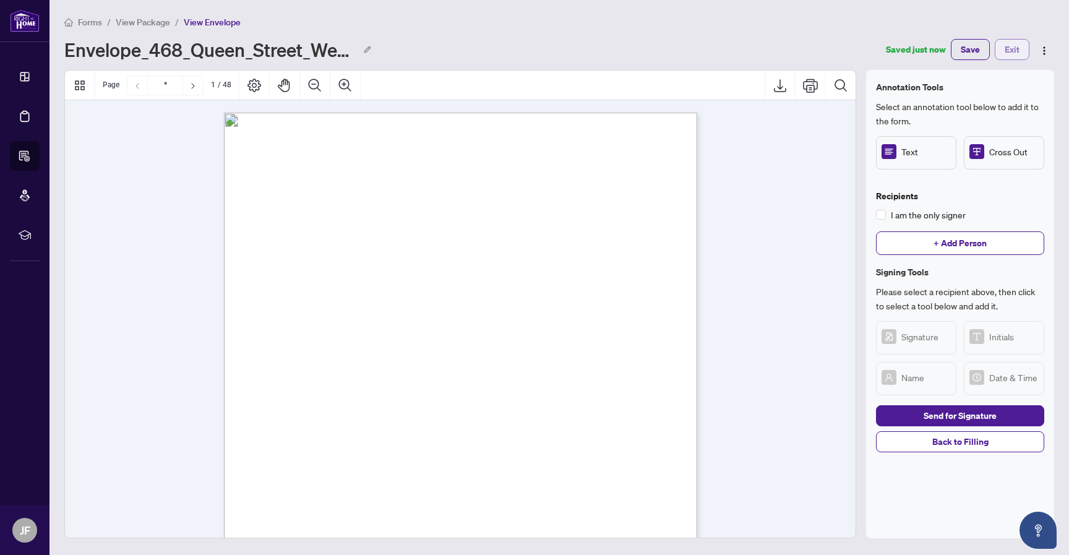
click at [1014, 48] on span "Exit" at bounding box center [1012, 50] width 15 height 20
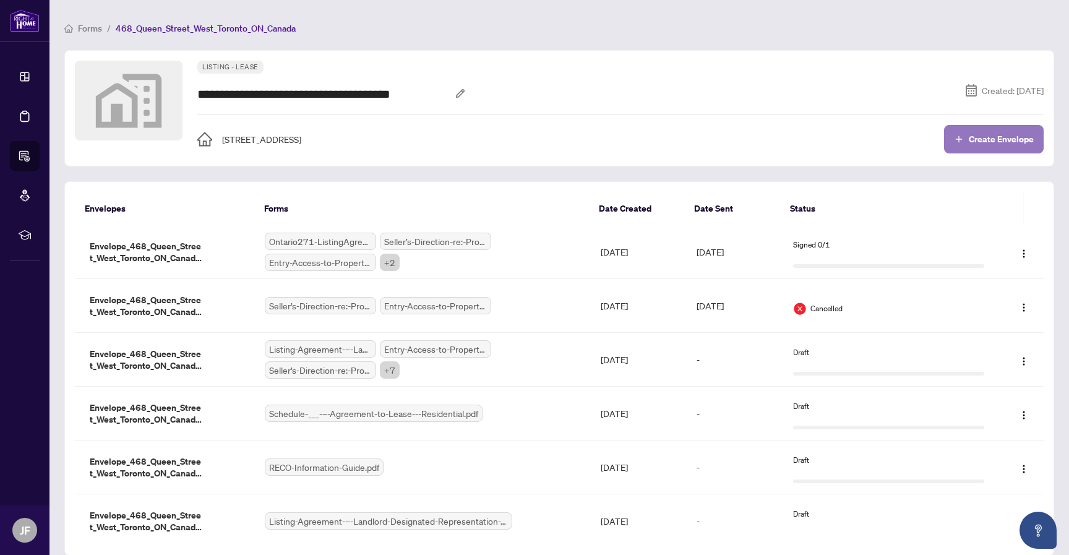
click at [1016, 144] on span "Create Envelope" at bounding box center [1001, 139] width 65 height 9
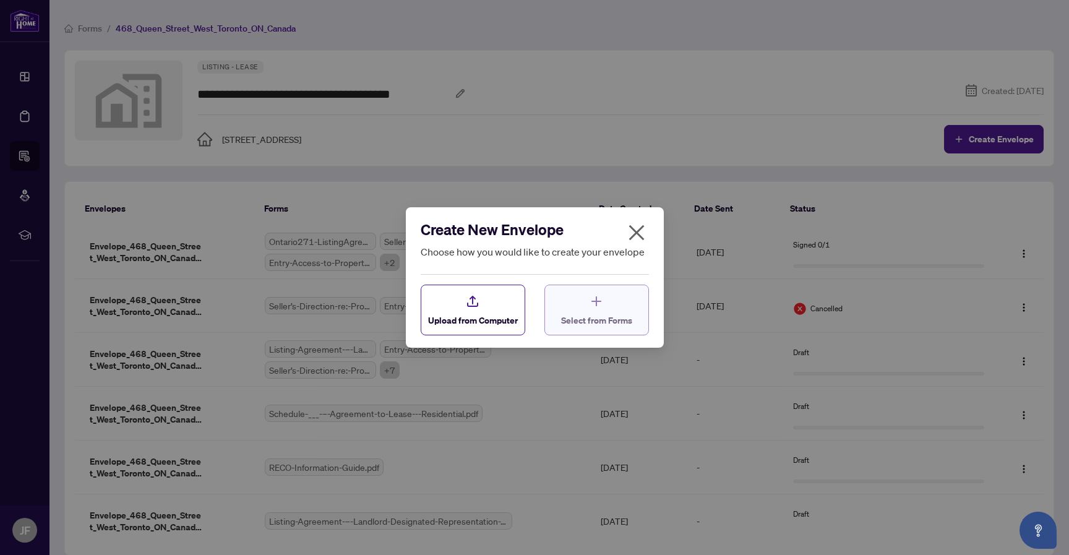
click at [590, 309] on icon "button" at bounding box center [596, 301] width 15 height 15
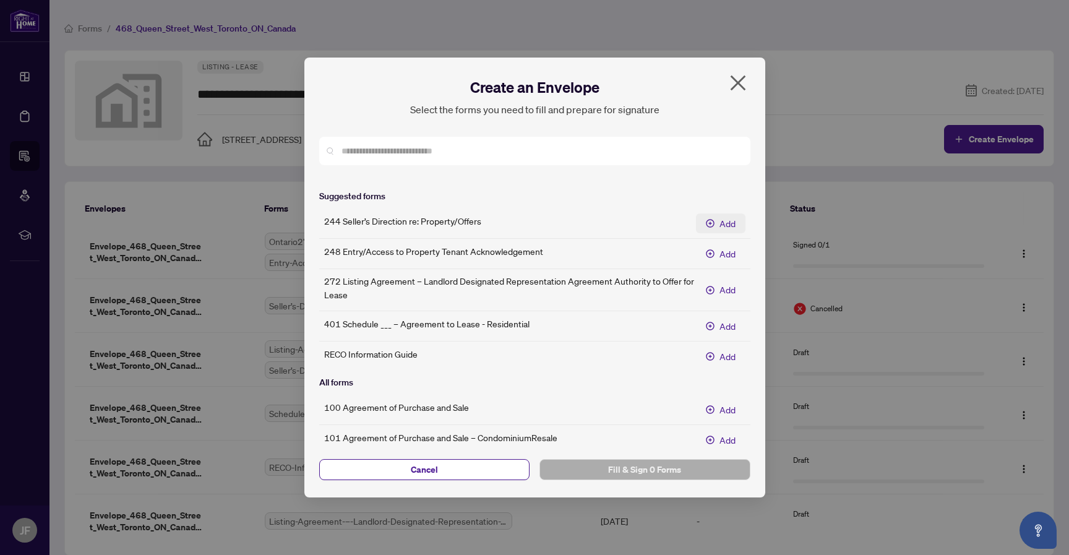
click at [721, 222] on span "Add" at bounding box center [728, 224] width 16 height 14
click at [732, 255] on span "Add" at bounding box center [728, 254] width 16 height 14
click at [654, 465] on span "Fill & Sign 2 Forms" at bounding box center [645, 470] width 191 height 20
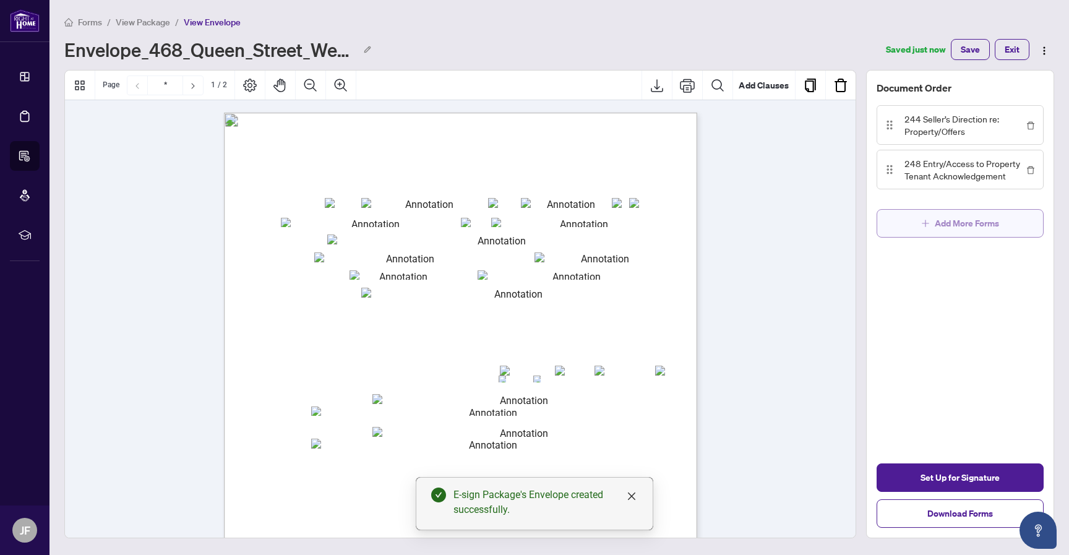
click at [977, 225] on span "Add More Forms" at bounding box center [967, 224] width 64 height 20
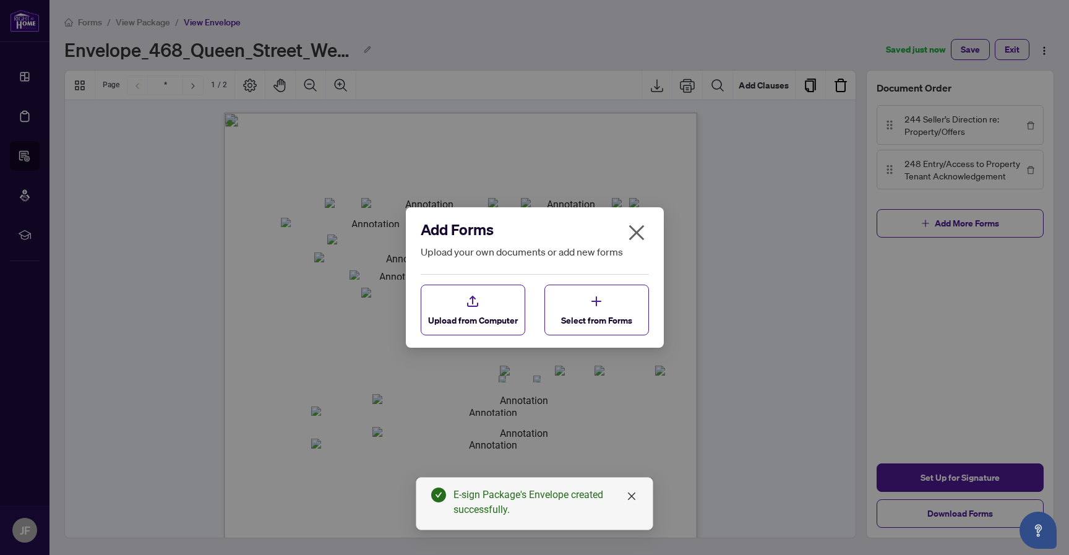
click at [885, 1] on div "Add Forms Upload your own documents or add new forms Upload from Computer Selec…" at bounding box center [534, 277] width 1069 height 555
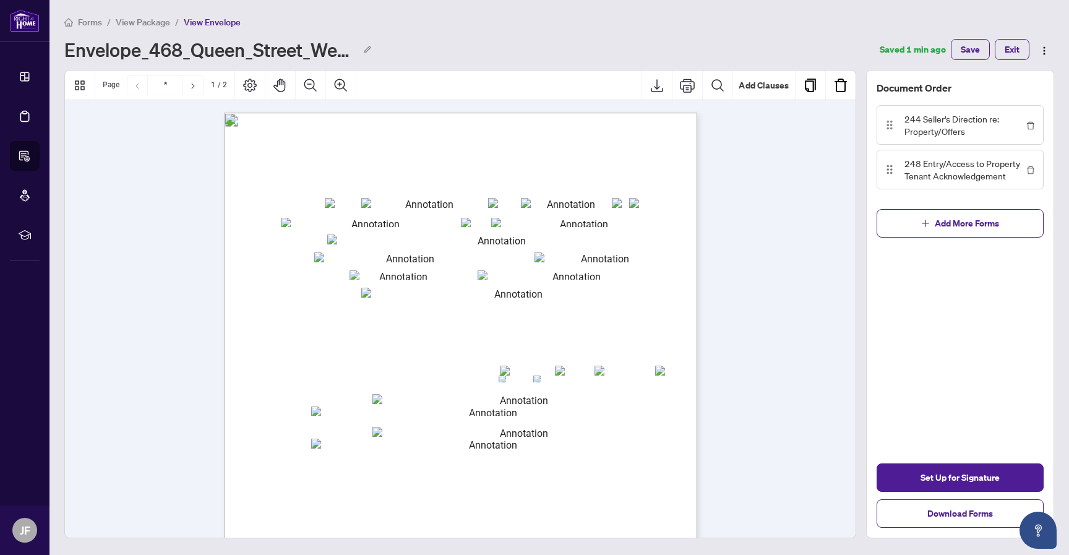
click at [995, 232] on span "Add More Forms" at bounding box center [967, 224] width 64 height 20
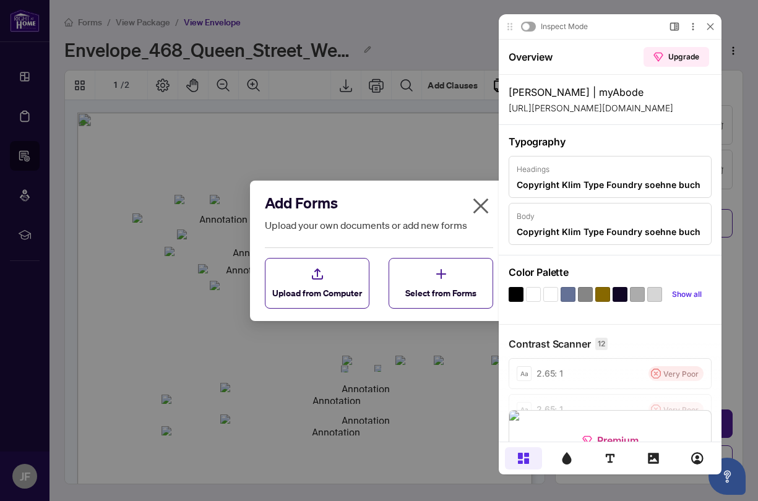
click at [389, 275] on button "Select from Forms" at bounding box center [441, 283] width 105 height 51
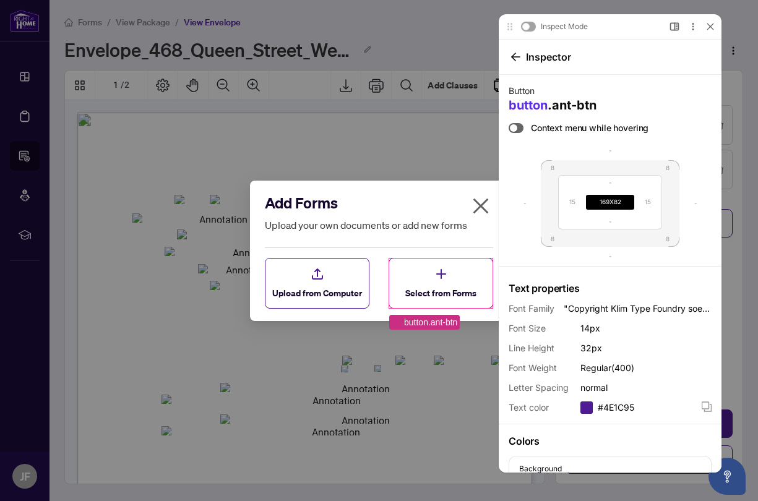
click at [357, 259] on button "Upload from Computer" at bounding box center [317, 283] width 105 height 51
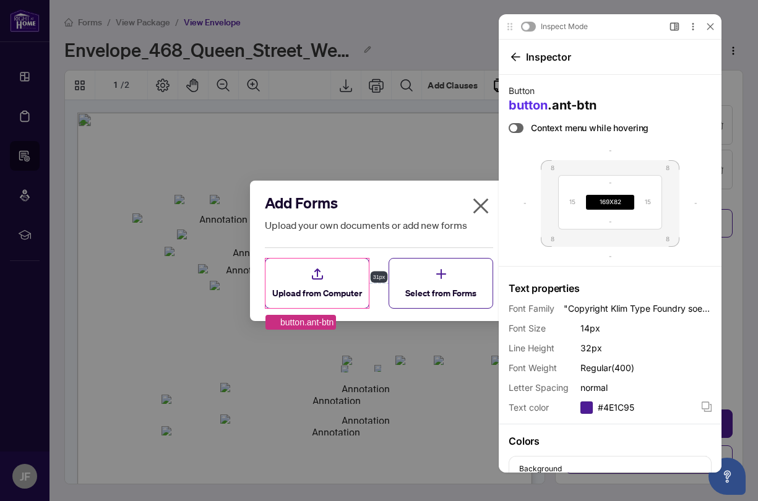
click at [397, 250] on div "Add Forms Upload your own documents or add new forms Upload from Computer Selec…" at bounding box center [379, 251] width 228 height 116
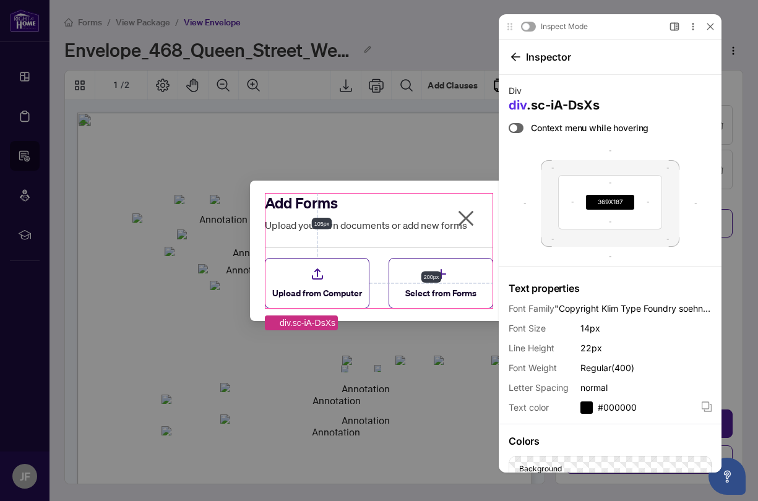
click at [258, 253] on div "Add Forms Upload your own documents or add new forms Upload from Computer Selec…" at bounding box center [379, 251] width 258 height 140
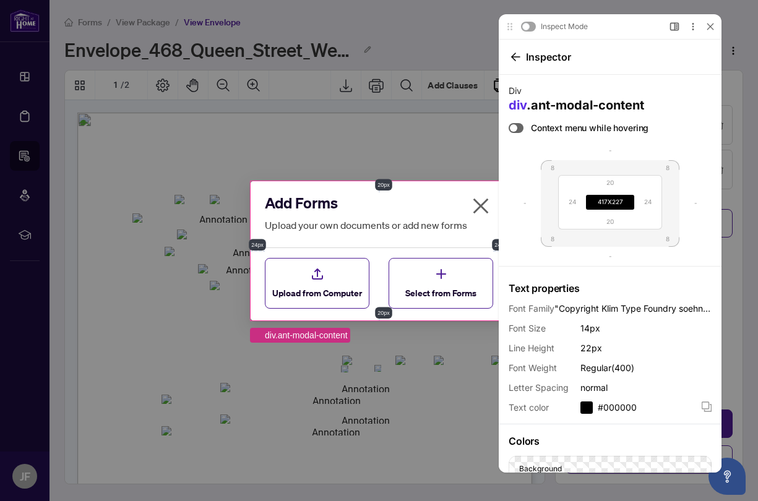
click at [711, 27] on icon at bounding box center [710, 27] width 6 height 6
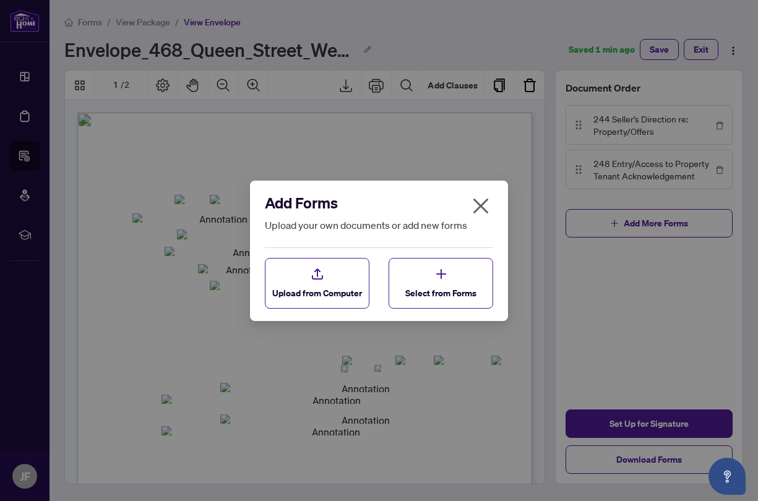
click at [531, 220] on div "Add Forms Upload your own documents or add new forms Upload from Computer Selec…" at bounding box center [379, 250] width 758 height 501
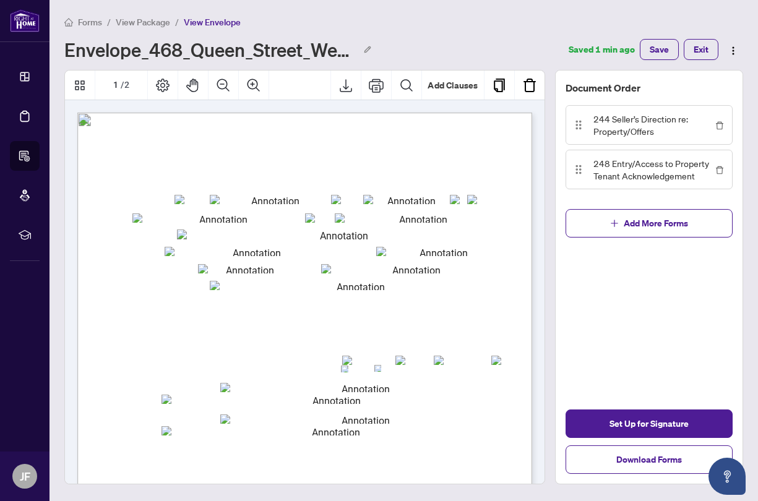
click at [685, 223] on span "Add More Forms" at bounding box center [656, 224] width 64 height 20
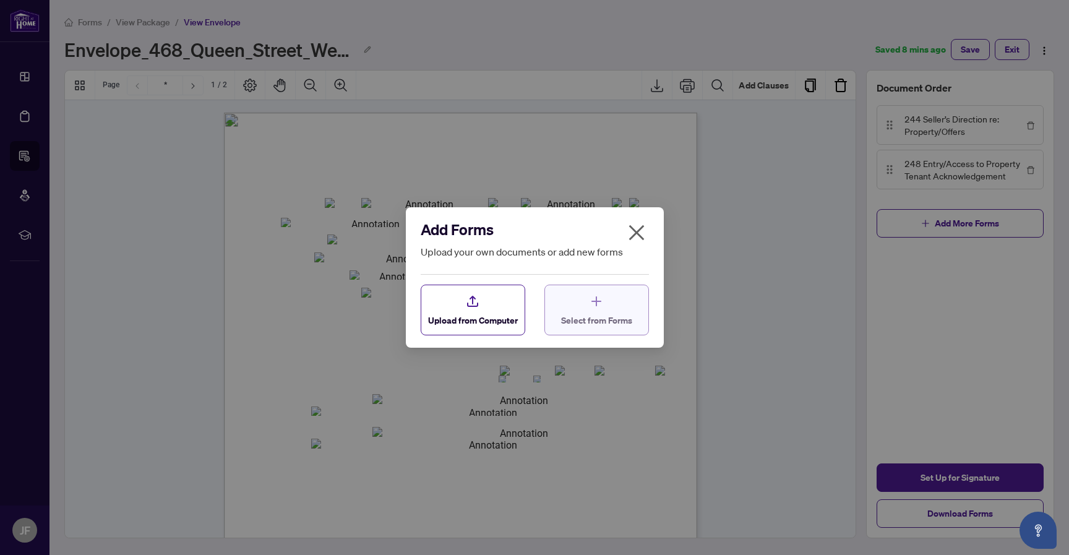
click at [582, 298] on div "Select from Forms" at bounding box center [596, 310] width 71 height 33
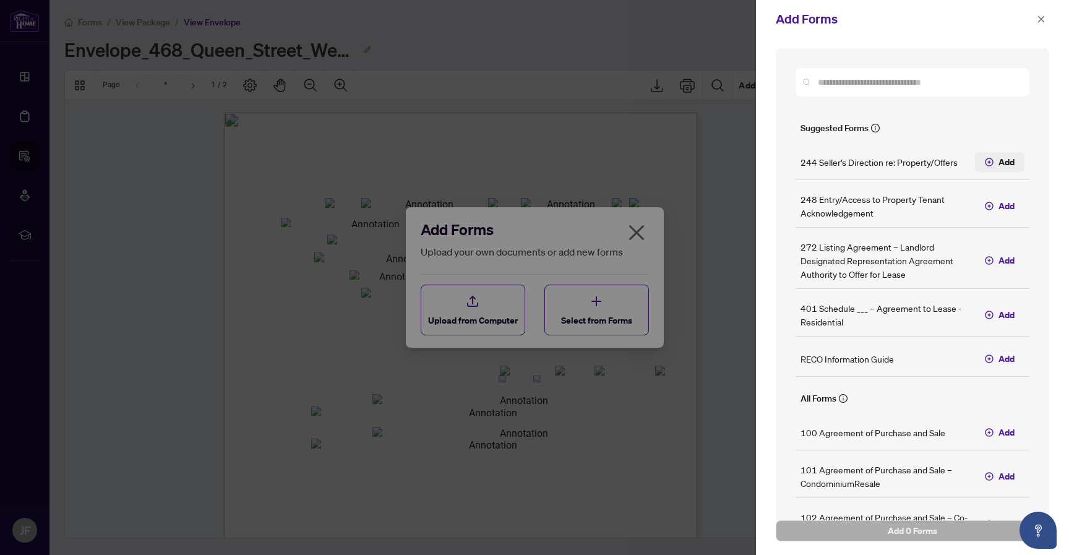
click at [1008, 167] on span "Add" at bounding box center [1007, 162] width 16 height 14
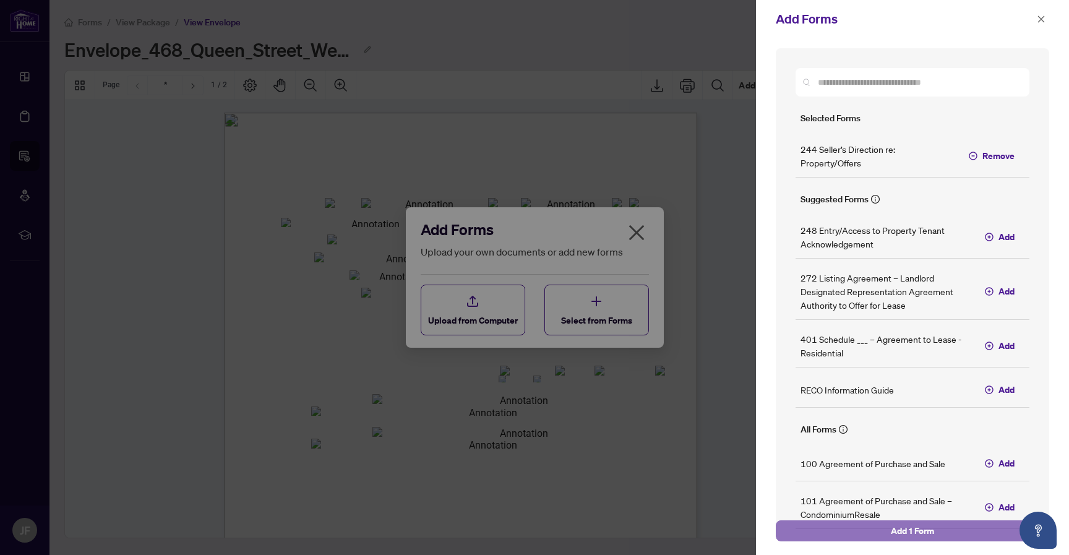
click at [878, 531] on button "Add 1 Form" at bounding box center [913, 531] width 274 height 21
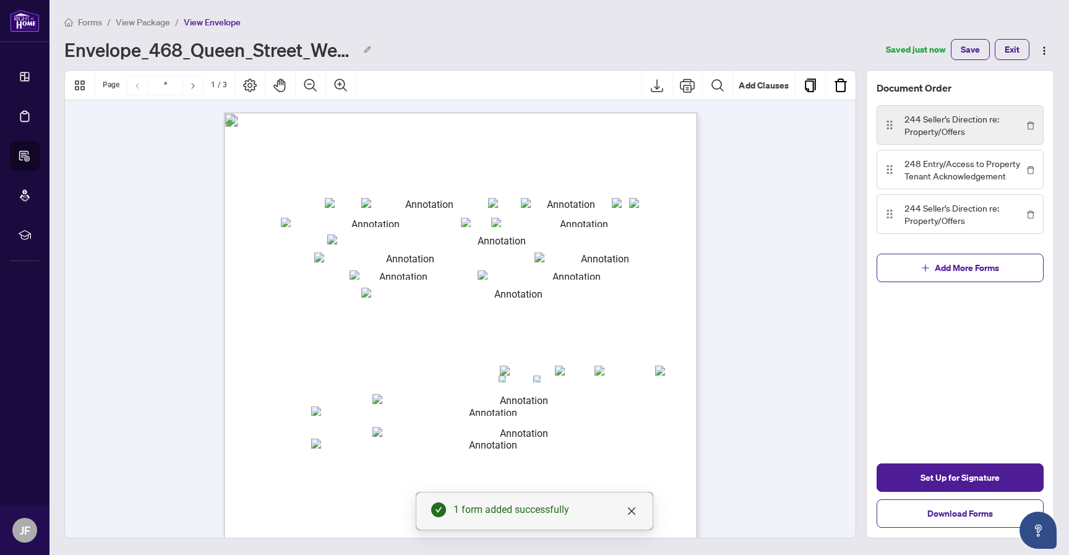
click at [955, 138] on div "244 Seller’s Direction re: Property/Offers" at bounding box center [960, 125] width 167 height 40
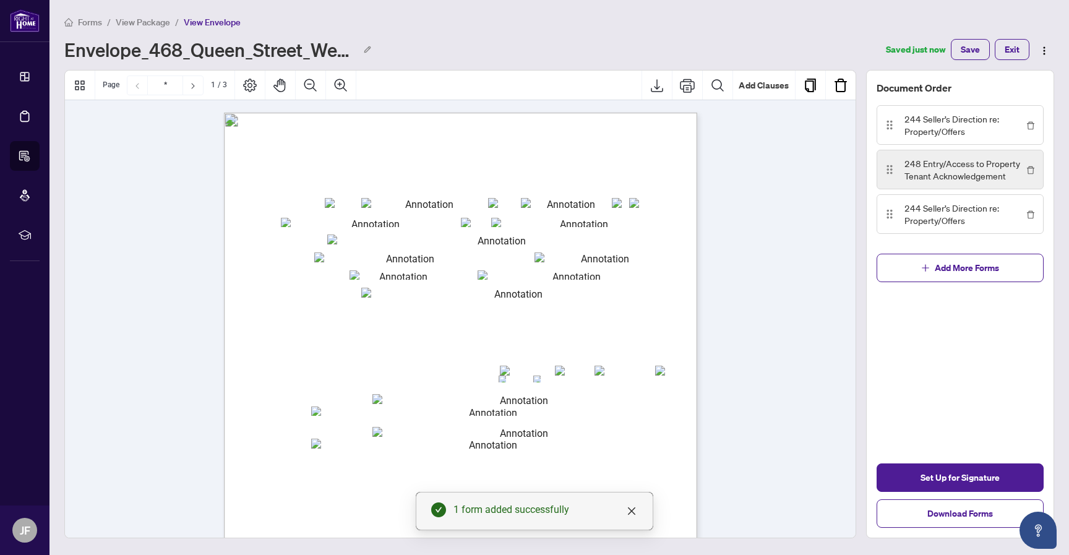
click at [954, 168] on span "248 Entry/Access to Property Tenant Acknowledgement" at bounding box center [964, 169] width 119 height 25
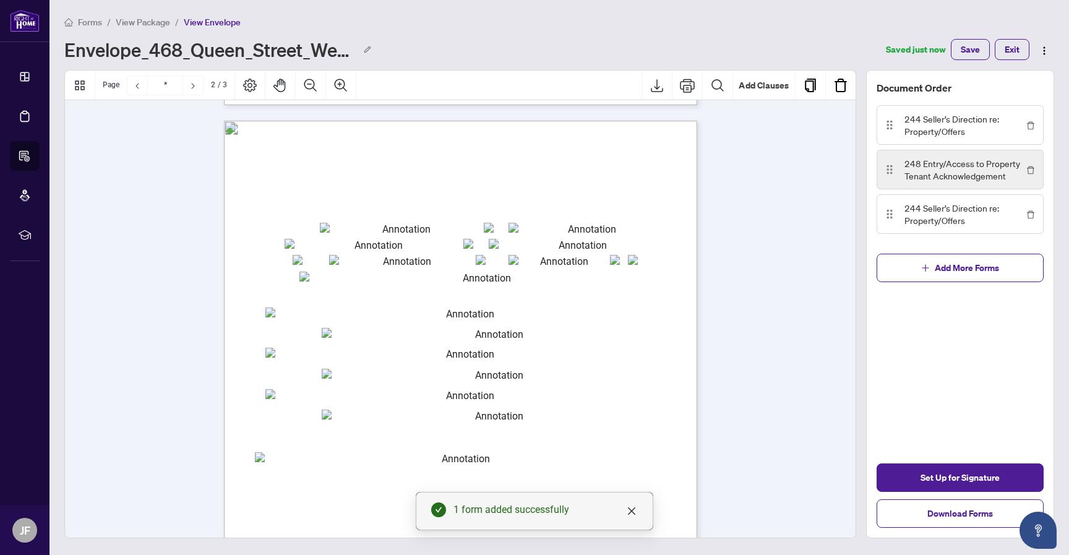
scroll to position [628, 0]
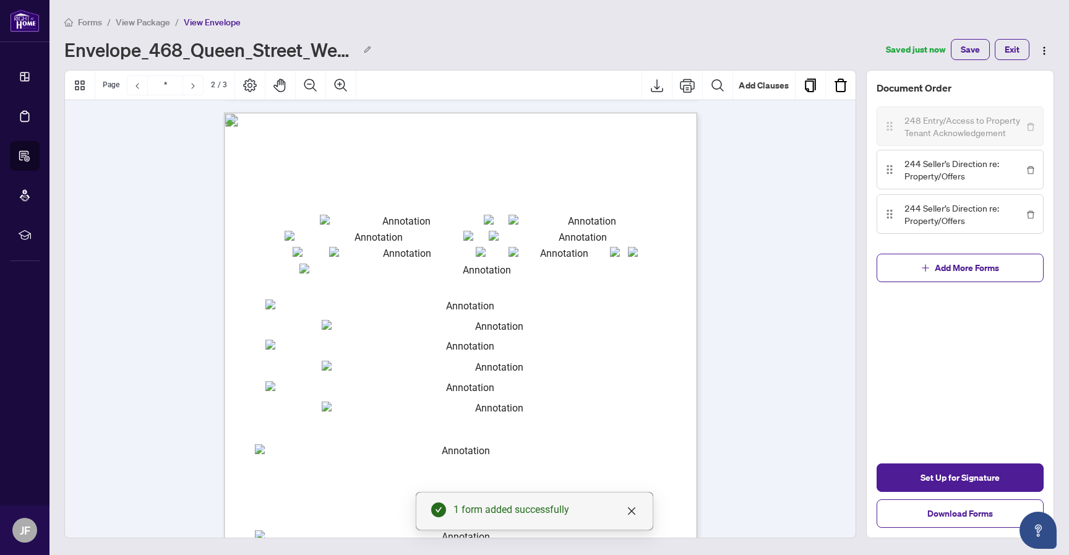
drag, startPoint x: 889, startPoint y: 163, endPoint x: 887, endPoint y: 128, distance: 34.7
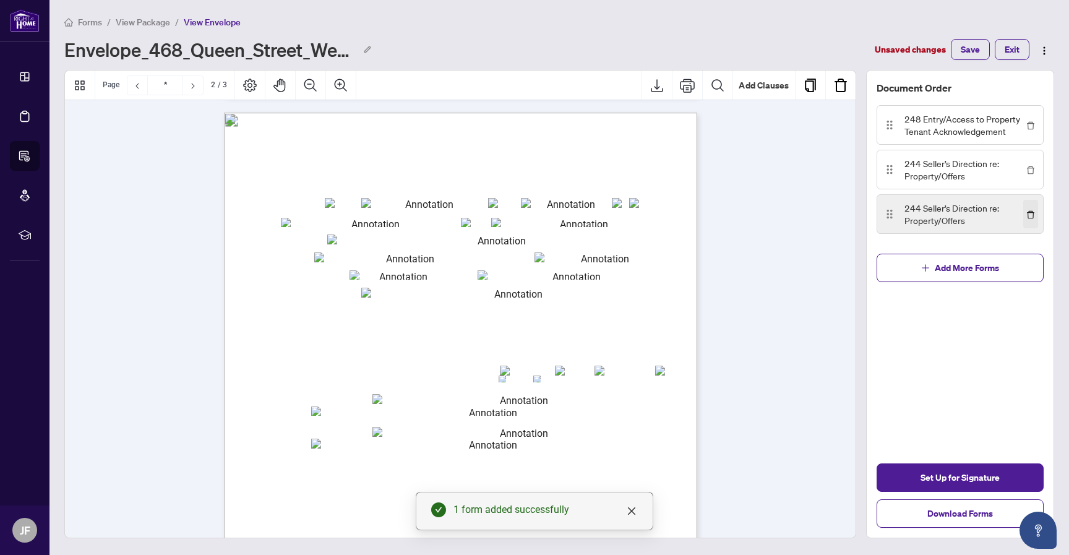
click at [1032, 211] on icon "delete" at bounding box center [1030, 215] width 7 height 8
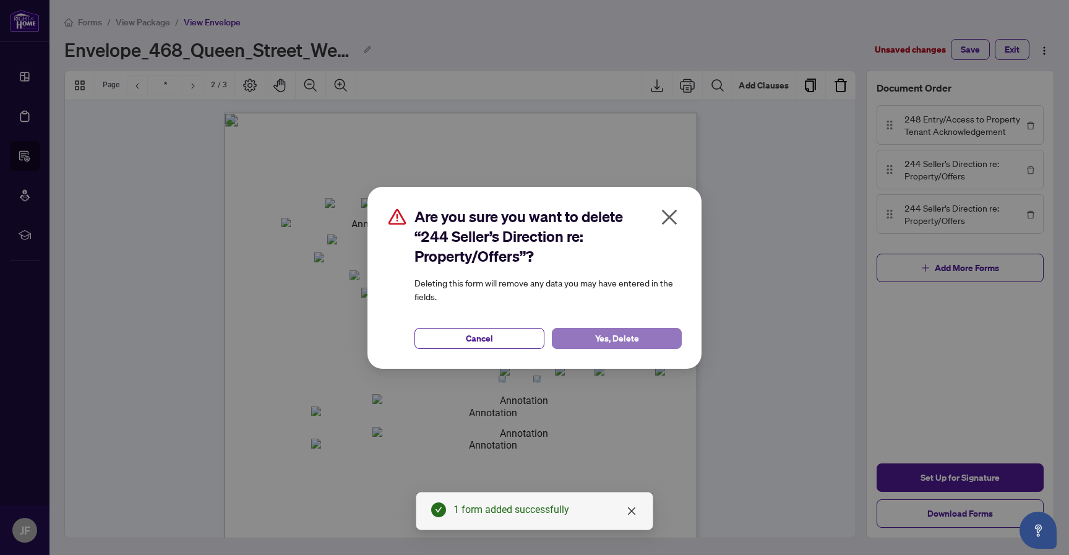
click at [640, 335] on button "Yes, Delete" at bounding box center [617, 338] width 130 height 21
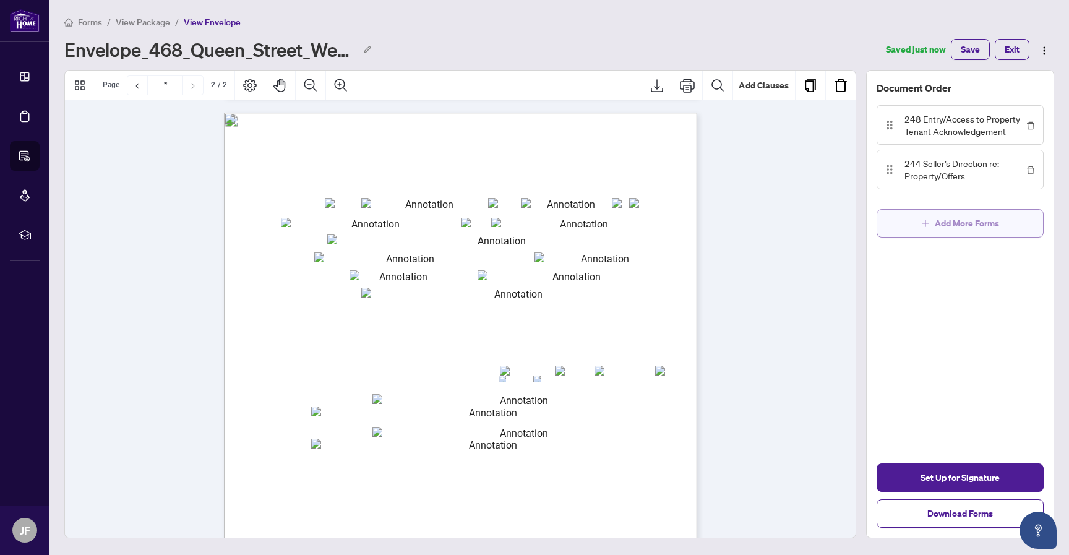
click at [985, 214] on span "Add More Forms" at bounding box center [967, 224] width 64 height 20
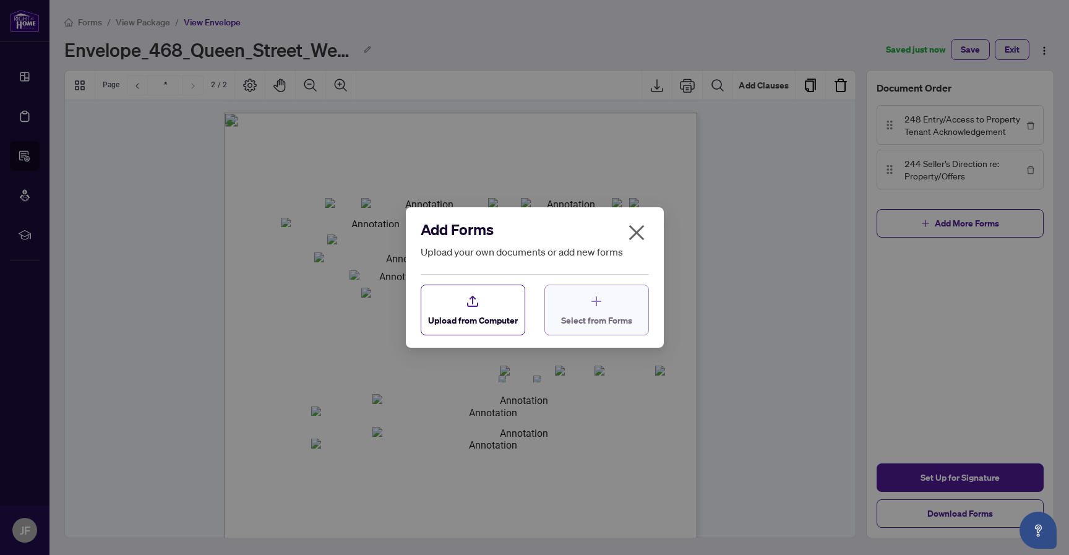
click at [623, 301] on div "Select from Forms" at bounding box center [596, 310] width 71 height 33
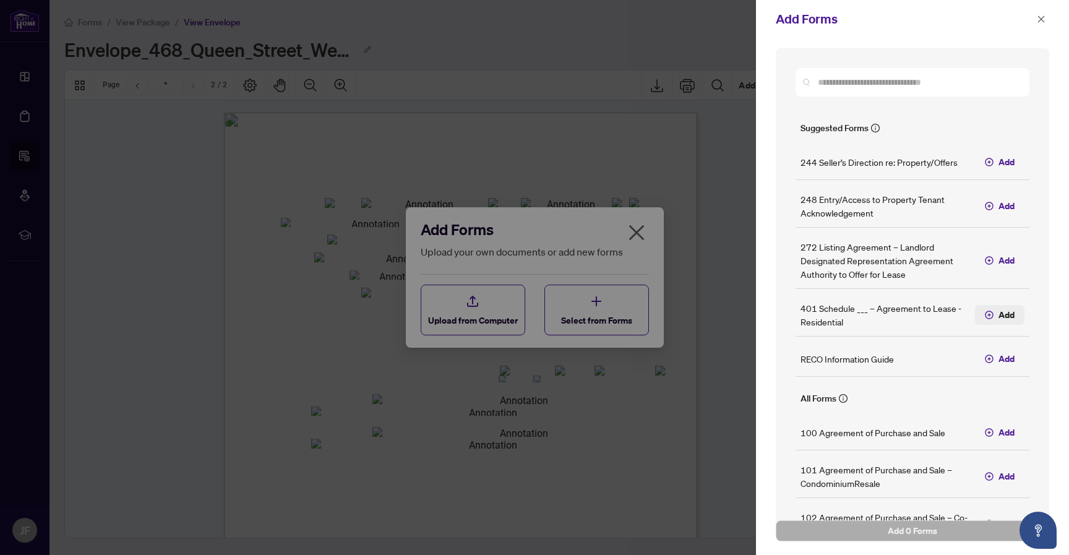
click at [992, 316] on icon "button" at bounding box center [989, 315] width 9 height 9
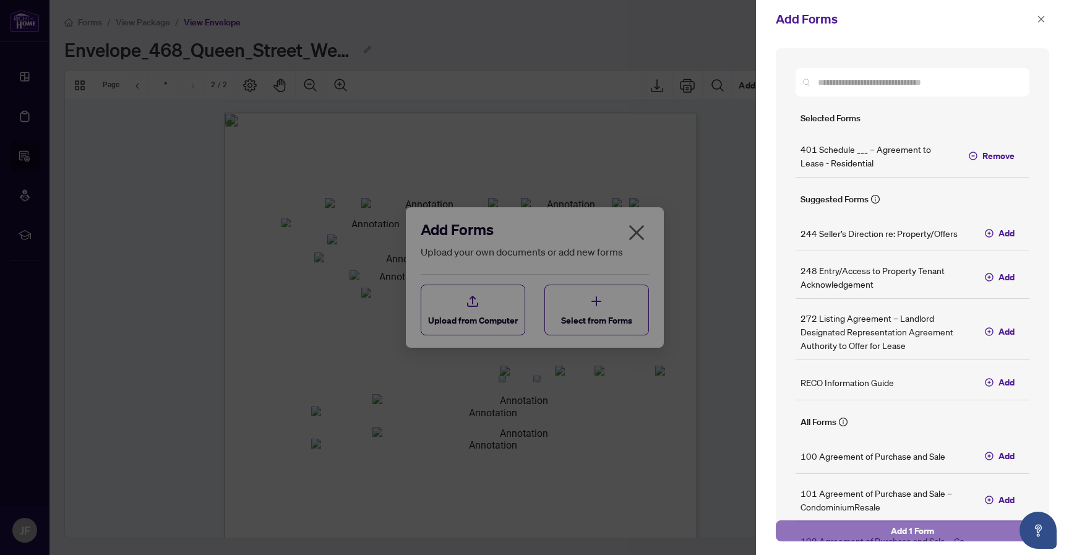
click at [928, 528] on span "Add 1 Form" at bounding box center [912, 531] width 43 height 20
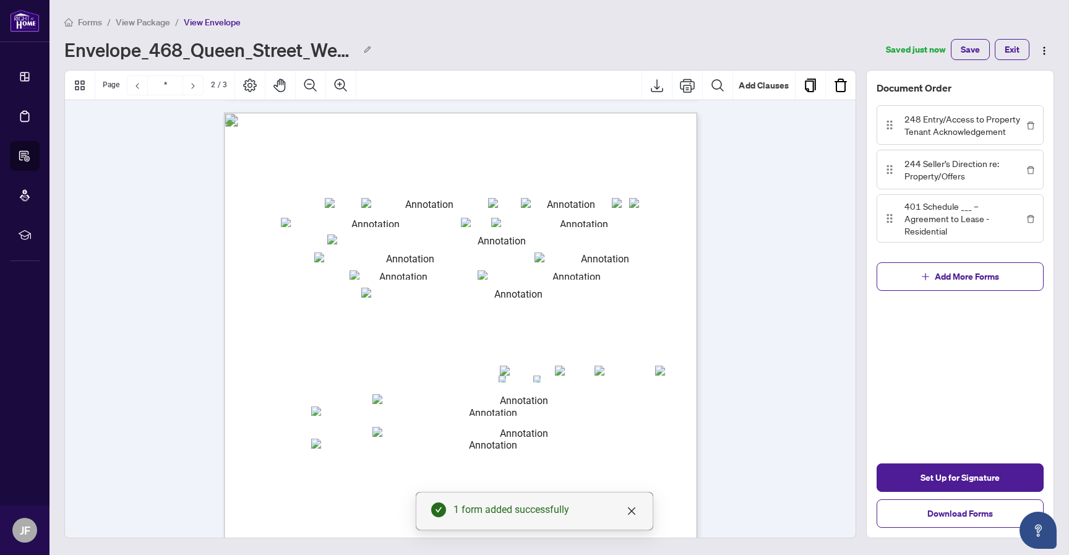
click at [987, 329] on div "Document Order 248 Entry/Access to Property Tenant Acknowledgement 244 Seller’s…" at bounding box center [960, 304] width 188 height 469
click at [992, 321] on div "Document Order 248 Entry/Access to Property Tenant Acknowledgement 244 Seller’s…" at bounding box center [960, 304] width 188 height 469
click at [631, 507] on icon "close" at bounding box center [632, 511] width 10 height 10
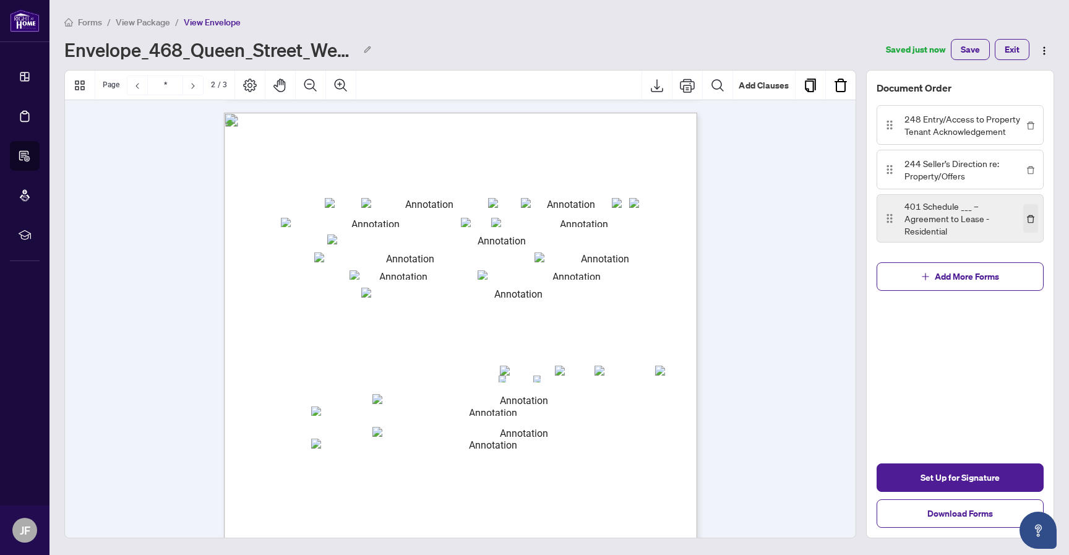
click at [1032, 221] on icon "delete" at bounding box center [1031, 219] width 9 height 9
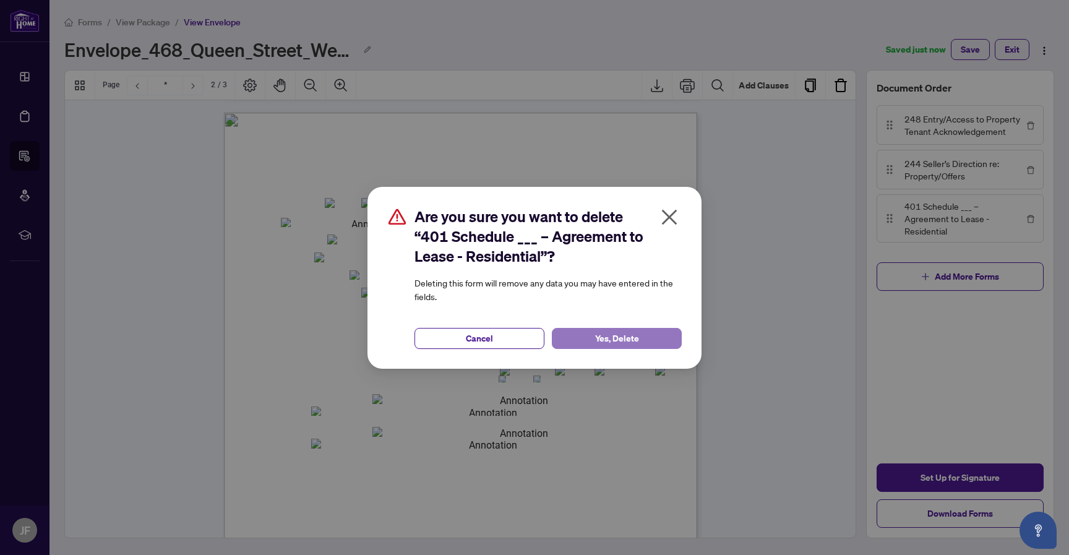
click at [646, 335] on button "Yes, Delete" at bounding box center [617, 338] width 130 height 21
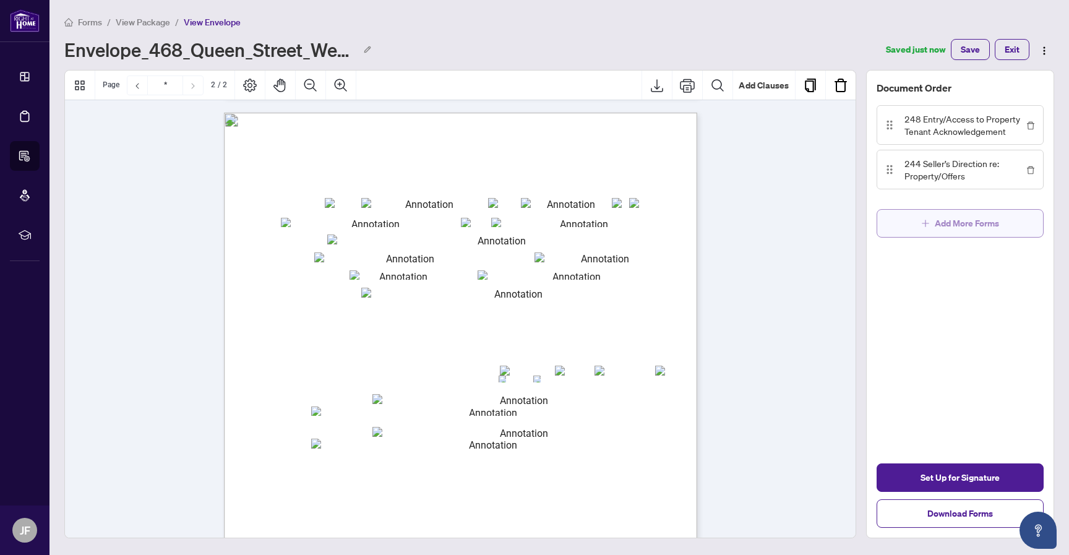
click at [932, 231] on button "Add More Forms" at bounding box center [960, 223] width 167 height 28
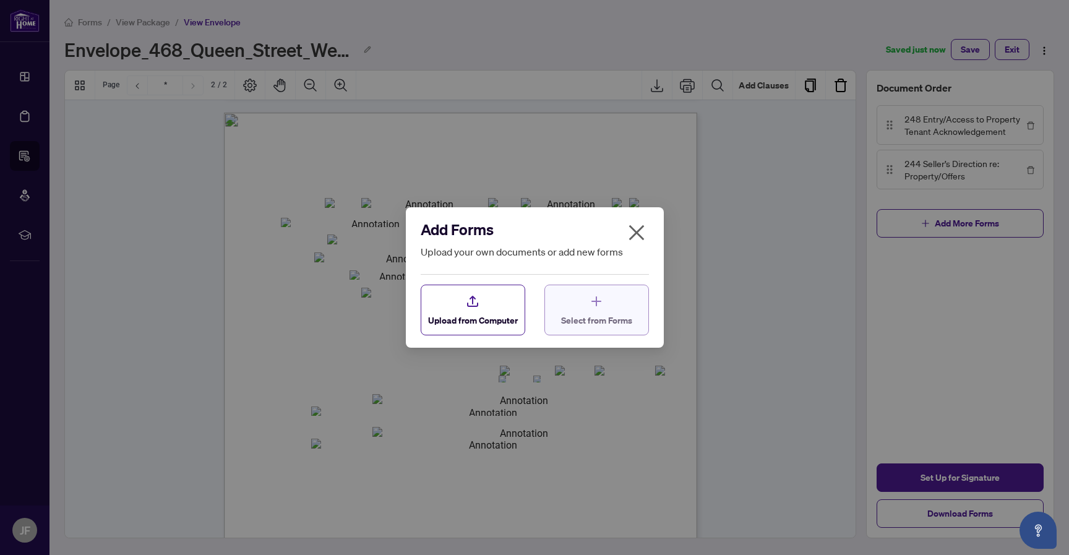
click at [594, 311] on div "Select from Forms" at bounding box center [596, 310] width 71 height 33
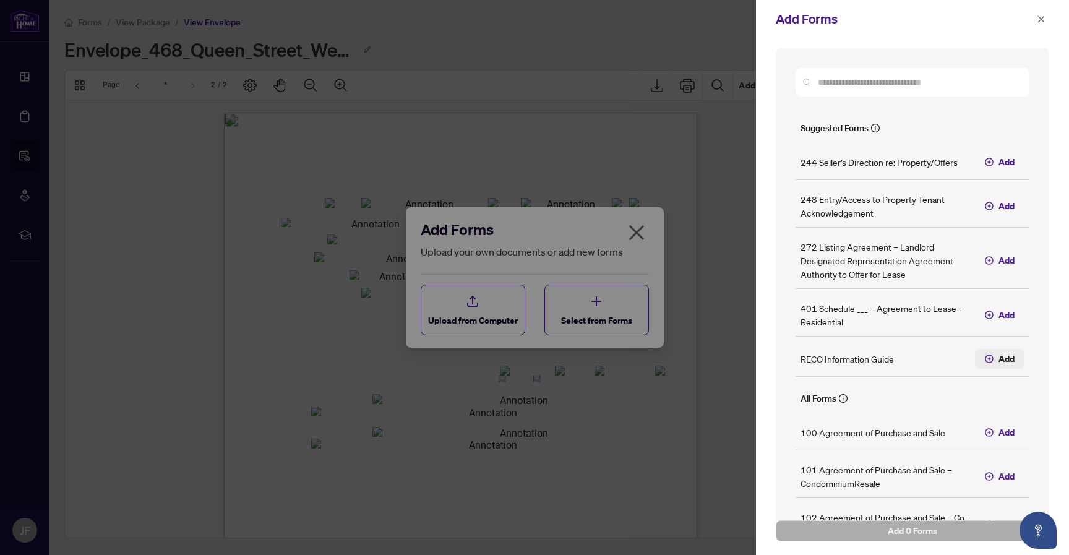
click at [1004, 358] on span "Add" at bounding box center [1007, 359] width 16 height 14
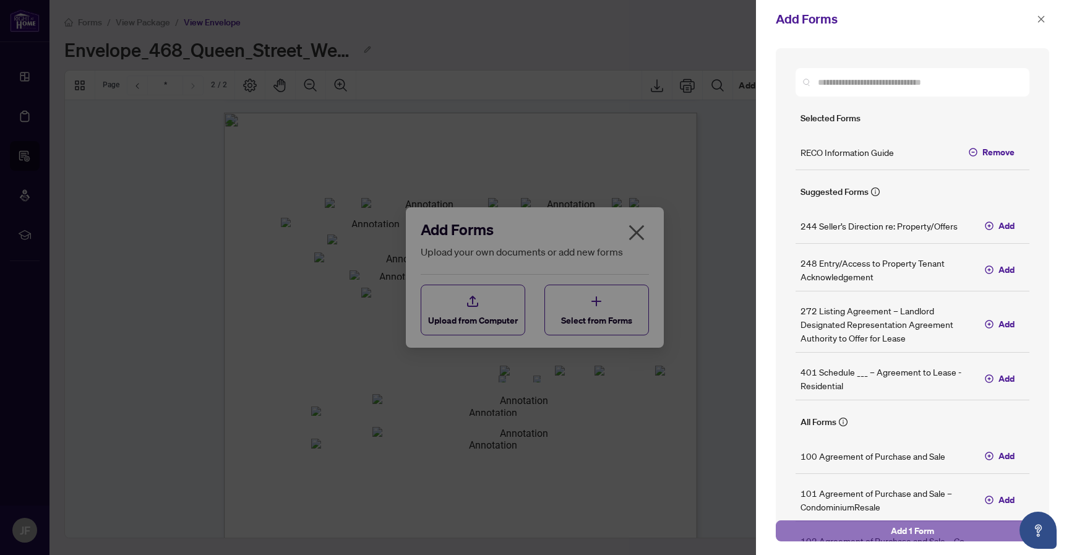
click at [943, 532] on button "Add 1 Form" at bounding box center [913, 531] width 274 height 21
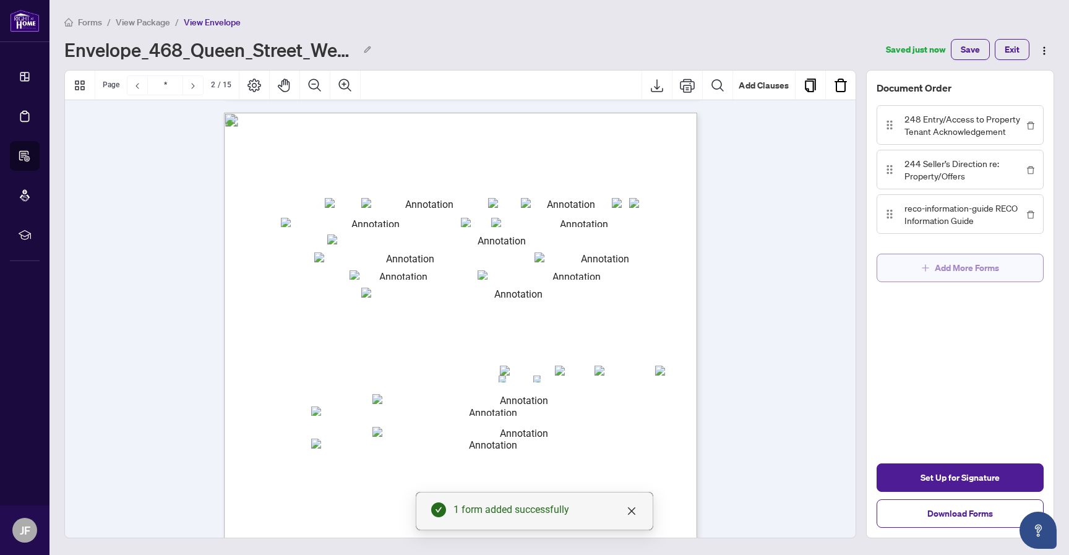
drag, startPoint x: 1007, startPoint y: 306, endPoint x: 1043, endPoint y: 258, distance: 60.0
click at [1008, 306] on div "Document Order 248 Entry/Access to Property Tenant Acknowledgement 244 Seller’s…" at bounding box center [960, 304] width 188 height 469
click at [1035, 214] on button "button" at bounding box center [1031, 214] width 15 height 28
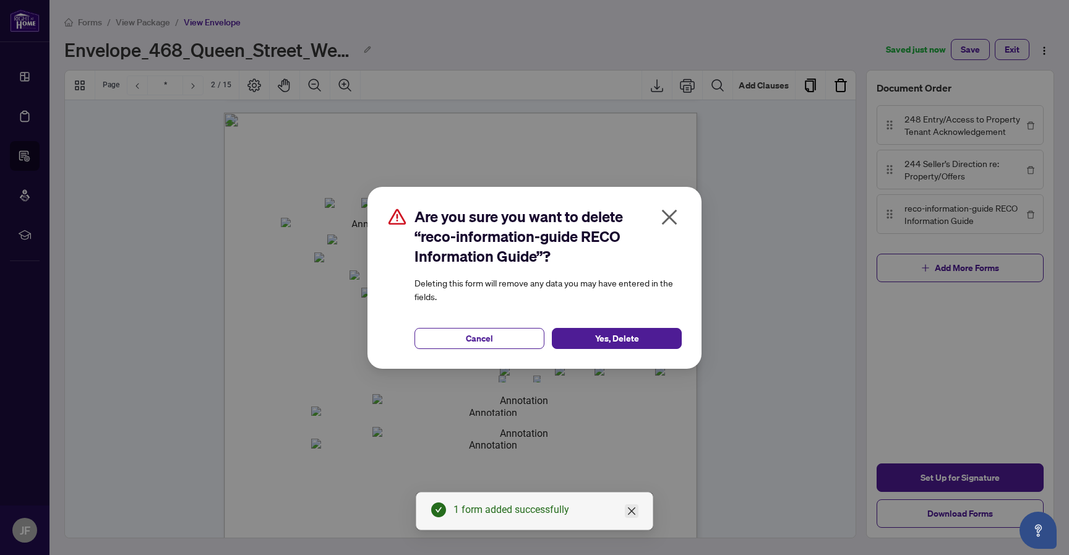
click at [634, 509] on icon "close" at bounding box center [632, 511] width 10 height 10
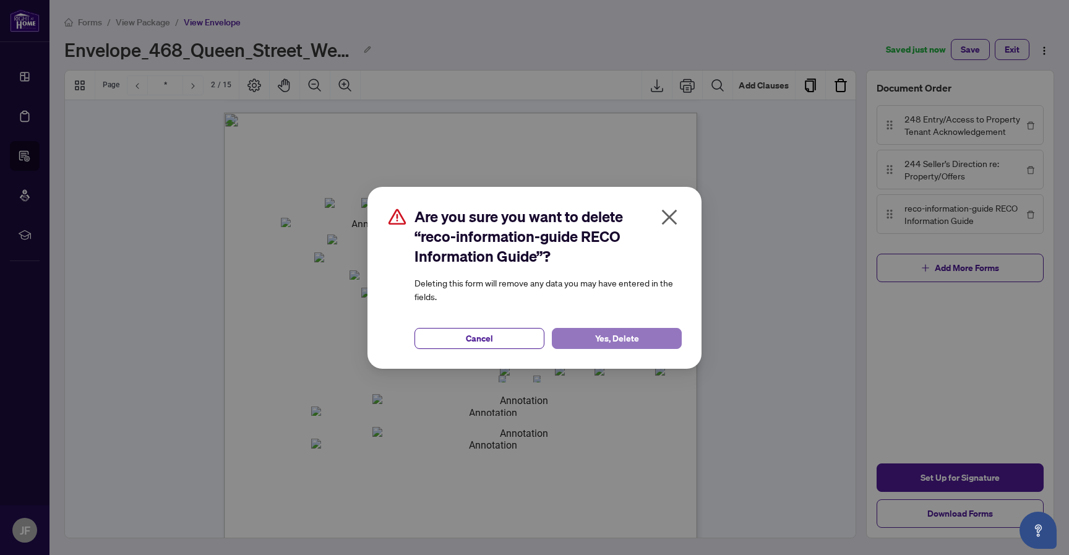
click at [633, 336] on span "Yes, Delete" at bounding box center [617, 339] width 44 height 20
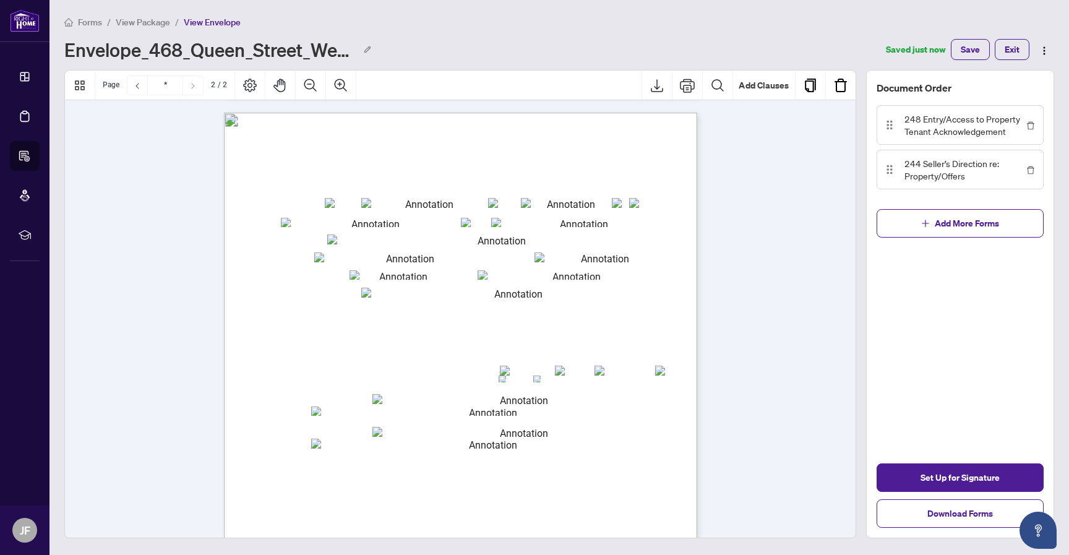
click at [982, 331] on div "Document Order 248 Entry/Access to Property Tenant Acknowledgement 244 Seller’s…" at bounding box center [960, 304] width 188 height 469
click at [956, 166] on span "244 Seller’s Direction re: Property/Offers" at bounding box center [964, 169] width 119 height 25
click at [967, 223] on span "Add More Forms" at bounding box center [967, 224] width 64 height 20
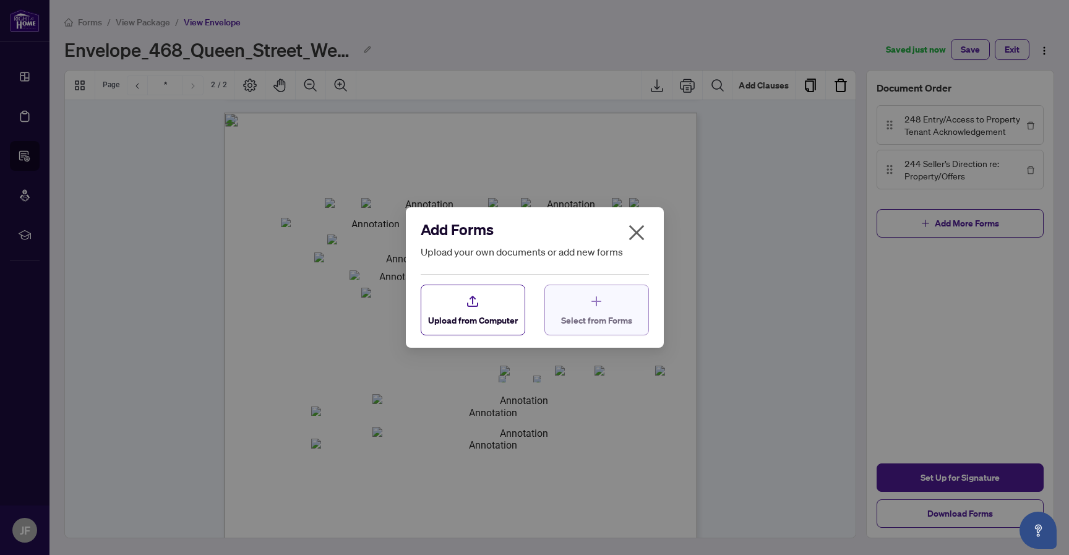
click at [618, 305] on div "Select from Forms" at bounding box center [596, 310] width 71 height 33
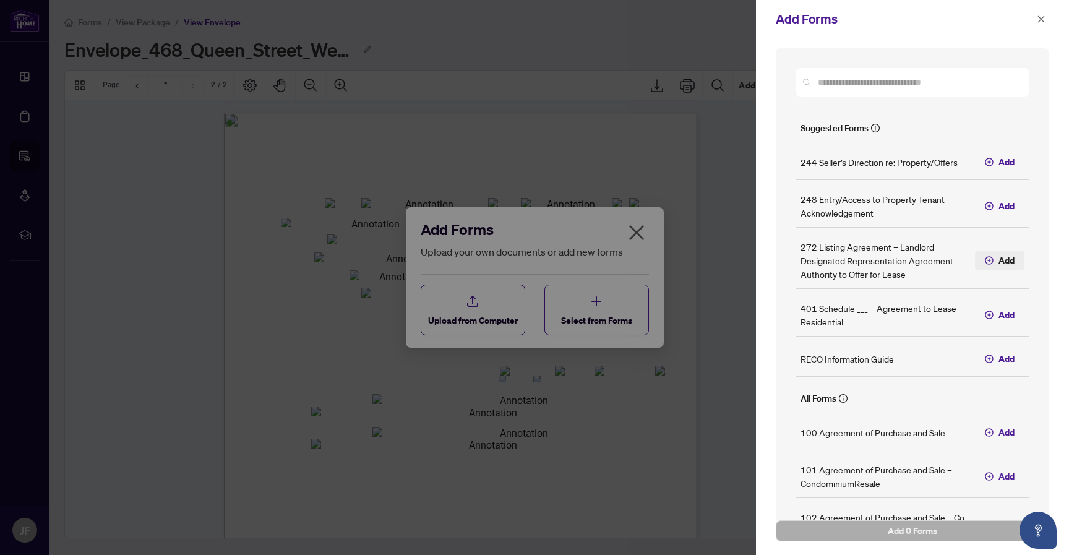
click at [1004, 261] on span "Add" at bounding box center [1007, 261] width 16 height 14
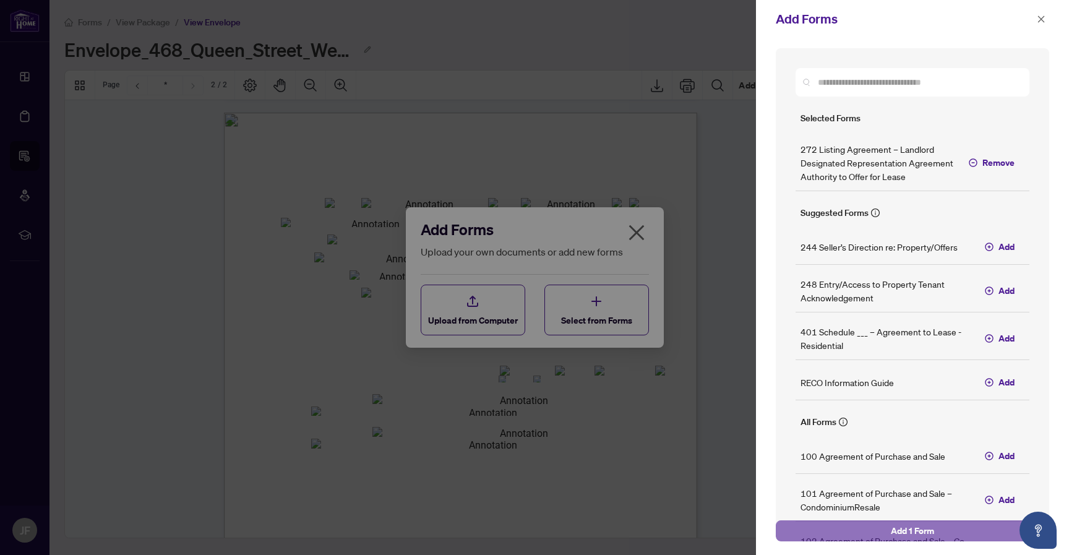
click at [803, 531] on button "Add 1 Form" at bounding box center [913, 531] width 274 height 21
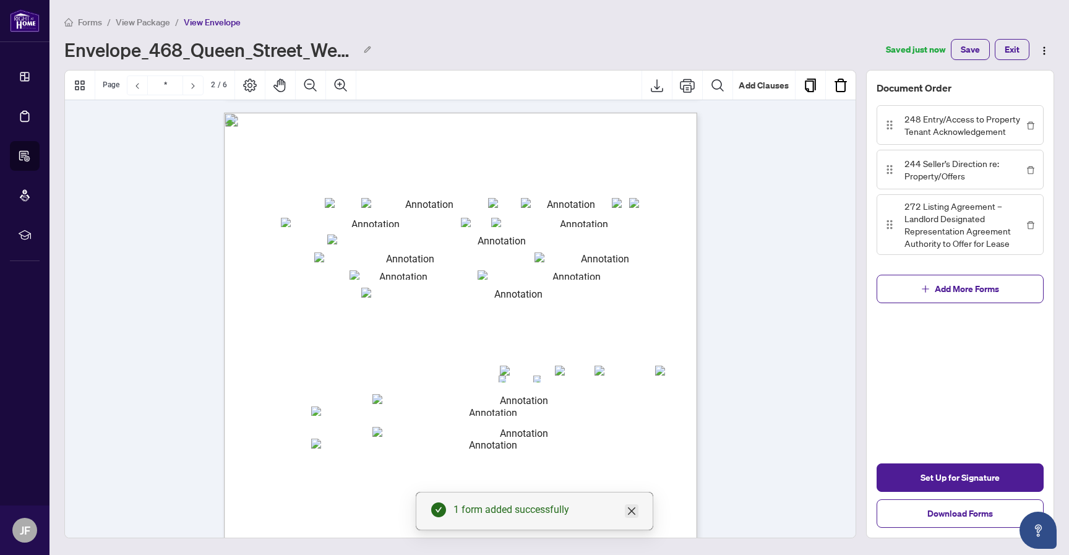
click at [635, 508] on icon "close" at bounding box center [632, 511] width 10 height 10
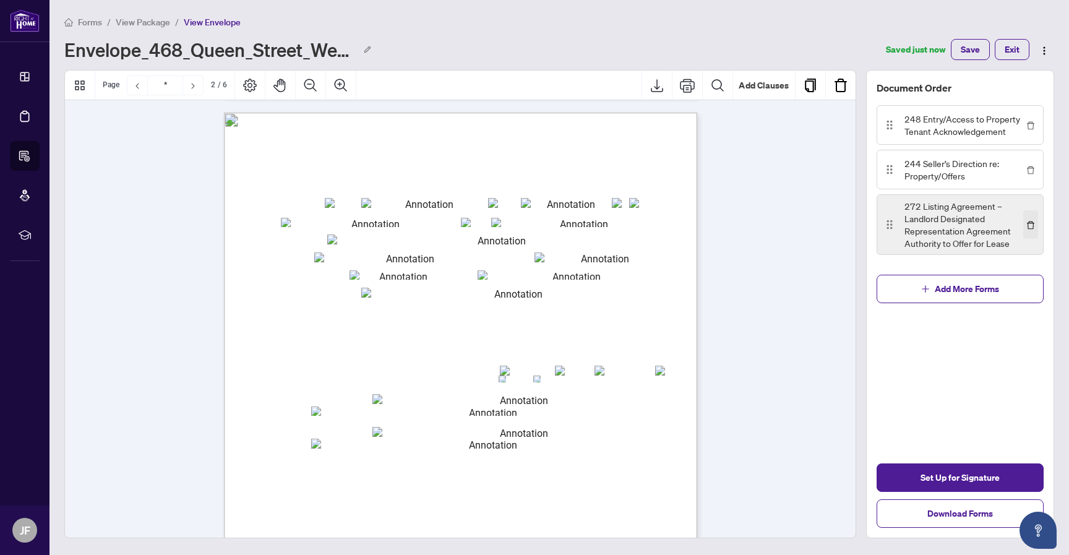
click at [1033, 224] on icon "delete" at bounding box center [1031, 225] width 9 height 9
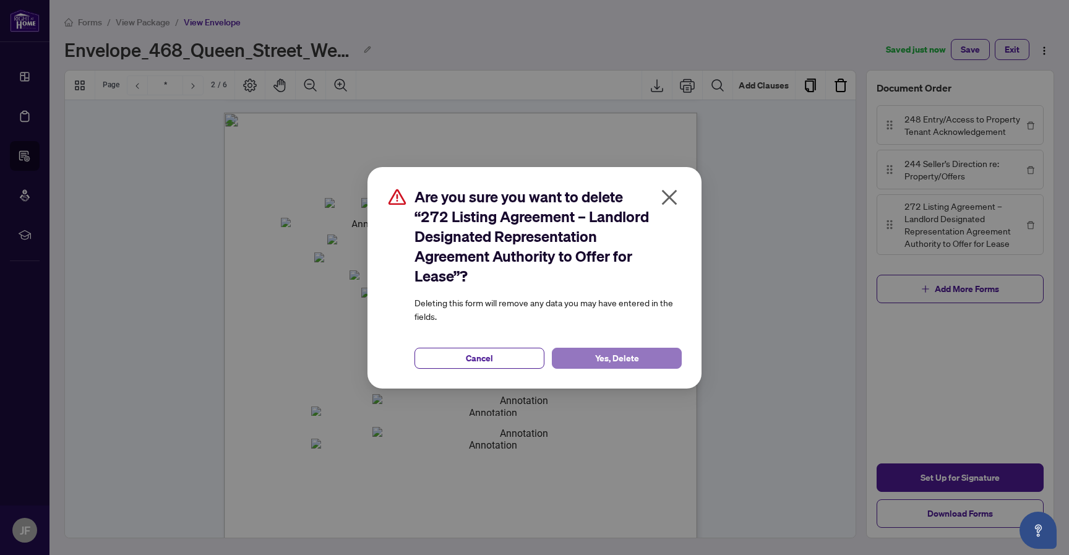
click at [639, 359] on button "Yes, Delete" at bounding box center [617, 358] width 130 height 21
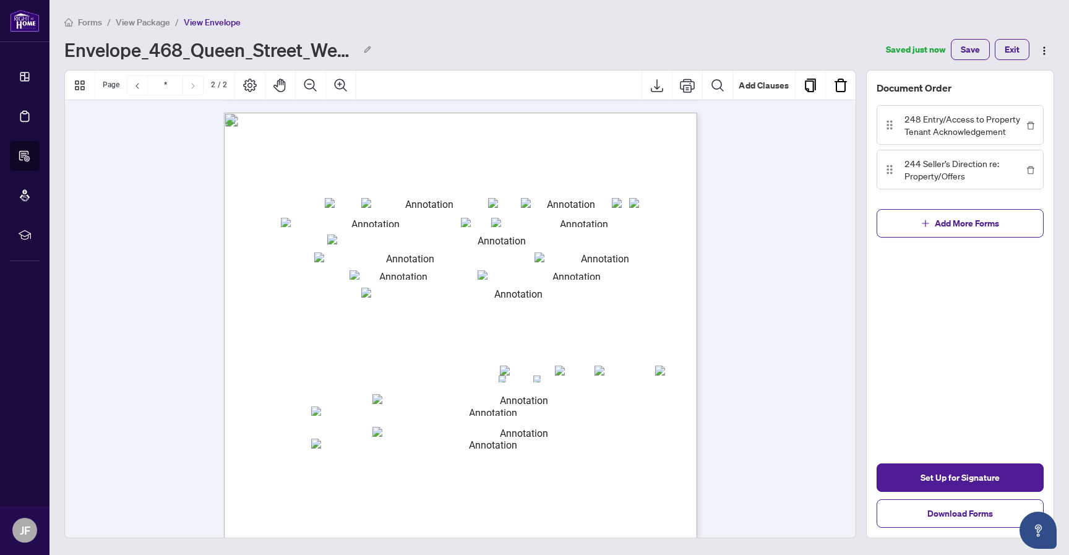
click at [1014, 306] on div "Document Order 248 Entry/Access to Property Tenant Acknowledgement 244 Seller’s…" at bounding box center [960, 304] width 188 height 469
click at [936, 469] on span "Set Up for Signature" at bounding box center [960, 478] width 79 height 20
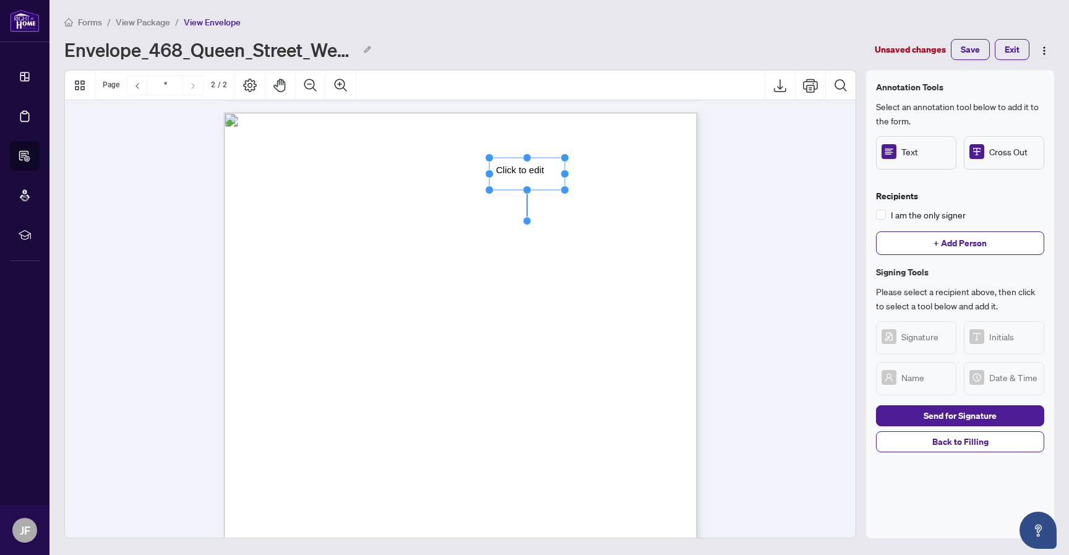
click at [737, 164] on div "Loading Form 244 Revised 2023 Page 1 of 1 The trademarks REALTOR®, REALTORS®, M…" at bounding box center [460, 98] width 791 height 1253
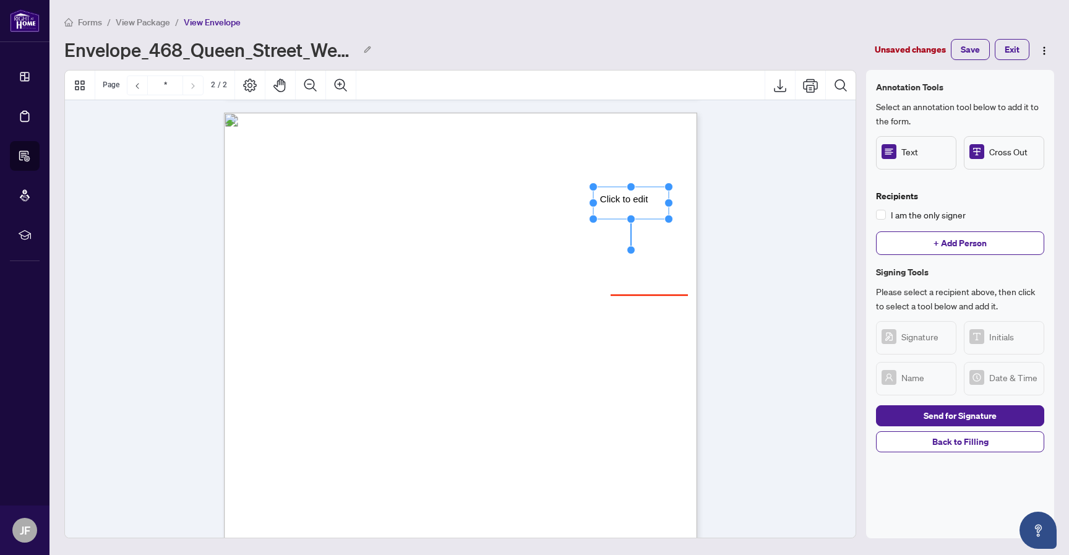
click at [728, 287] on div "Loading Form 244 Revised 2023 Page 1 of 1 The trademarks REALTOR®, REALTORS®, M…" at bounding box center [460, 98] width 791 height 1253
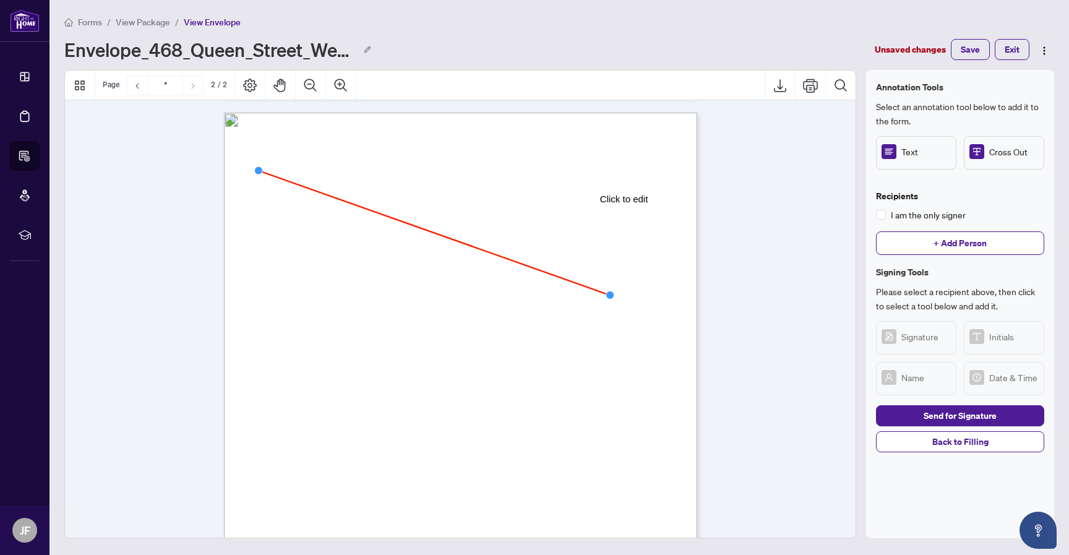
drag, startPoint x: 685, startPoint y: 291, endPoint x: 259, endPoint y: 171, distance: 441.7
click at [259, 171] on circle "Page 1" at bounding box center [258, 170] width 8 height 8
drag, startPoint x: 980, startPoint y: 151, endPoint x: 920, endPoint y: 155, distance: 60.8
click at [980, 151] on icon at bounding box center [977, 151] width 7 height 7
drag, startPoint x: 987, startPoint y: 155, endPoint x: 635, endPoint y: 168, distance: 351.8
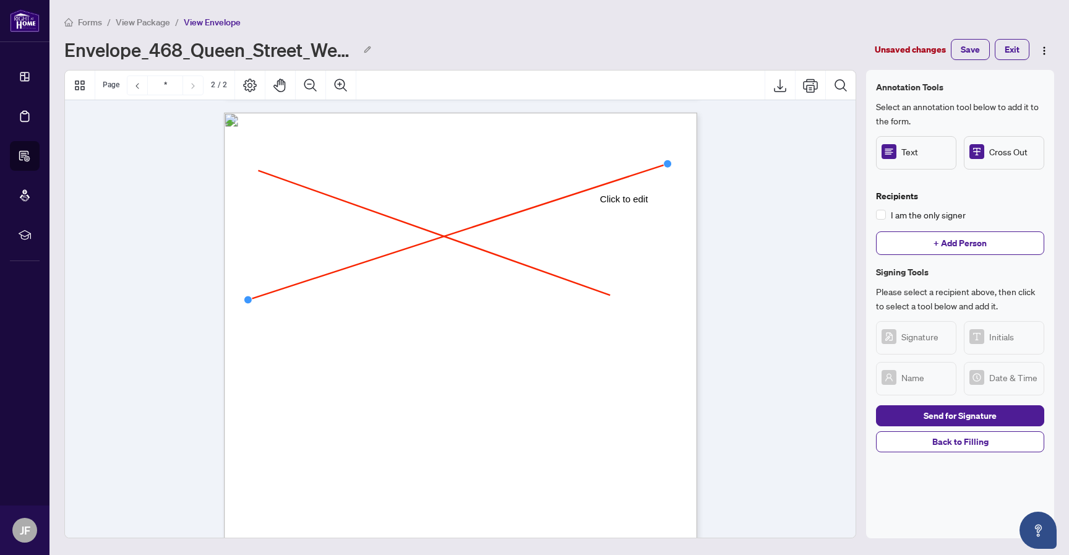
drag, startPoint x: 592, startPoint y: 162, endPoint x: 267, endPoint y: 302, distance: 354.3
click at [250, 298] on circle "Page 1" at bounding box center [248, 300] width 8 height 8
click at [812, 254] on div "Loading Form 244 Revised 2023 Page 1 of 1 The trademarks REALTOR®, REALTORS®, M…" at bounding box center [460, 98] width 791 height 1253
click at [987, 486] on div "Annotation Tools Select an annotation tool below to add it to the form. Text Cr…" at bounding box center [960, 304] width 168 height 449
click at [976, 248] on span "+ Add Person" at bounding box center [960, 243] width 53 height 20
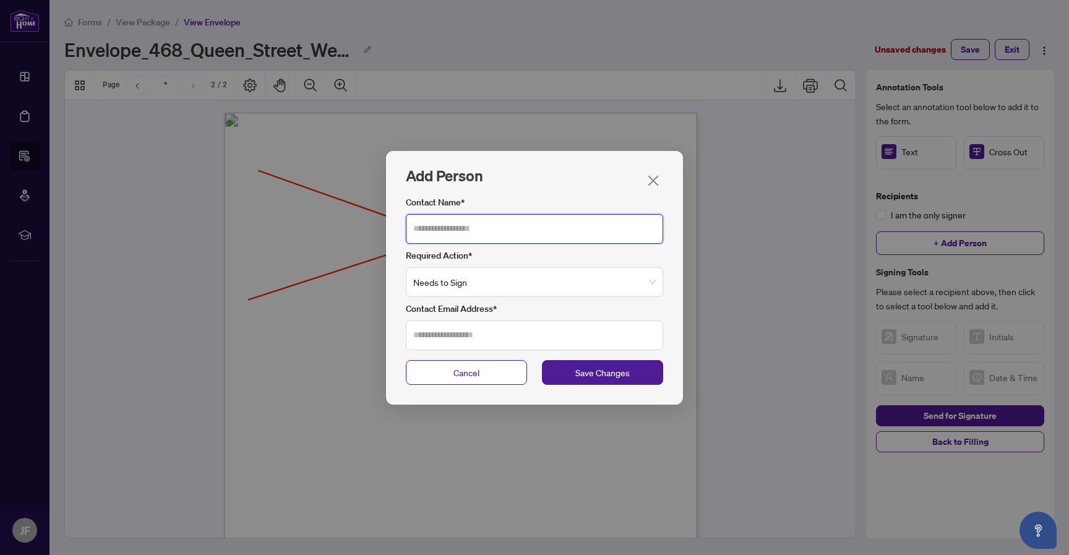
click at [590, 236] on input "Contact Name*" at bounding box center [534, 229] width 257 height 30
type input "******"
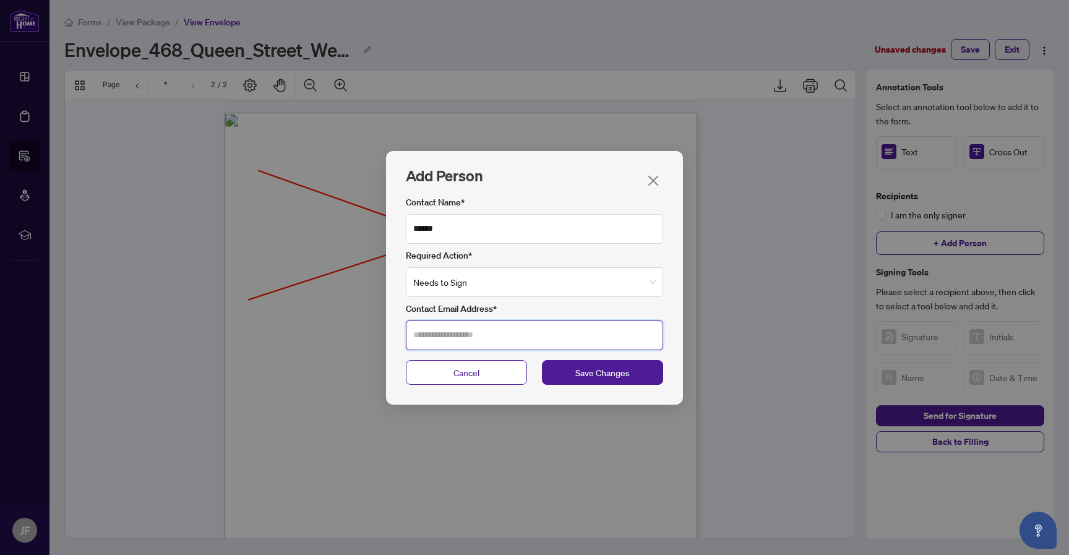
click at [520, 325] on input "Contact Email Address*" at bounding box center [534, 336] width 257 height 30
type input "**********"
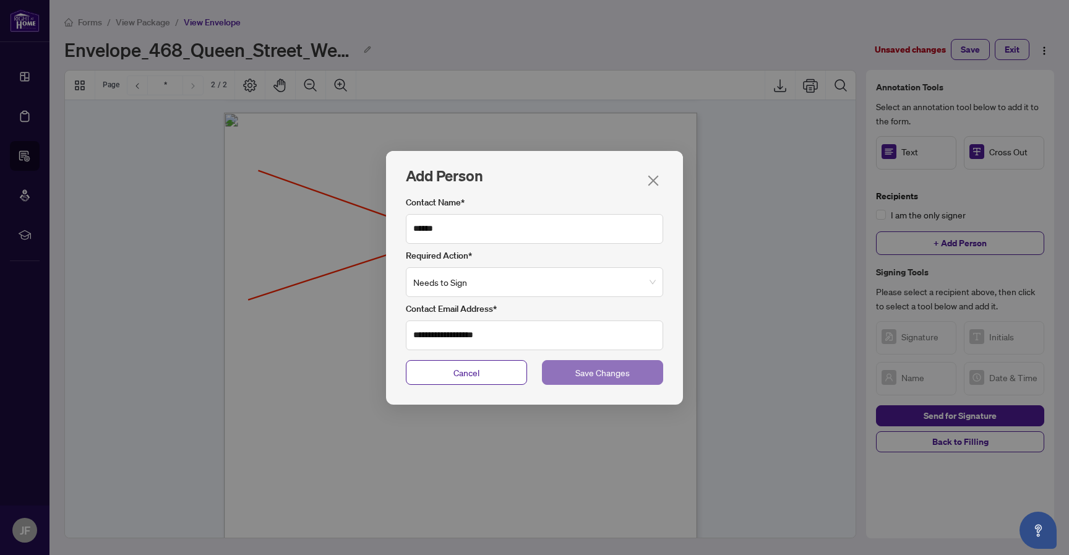
click at [607, 368] on span "Save Changes" at bounding box center [603, 373] width 54 height 14
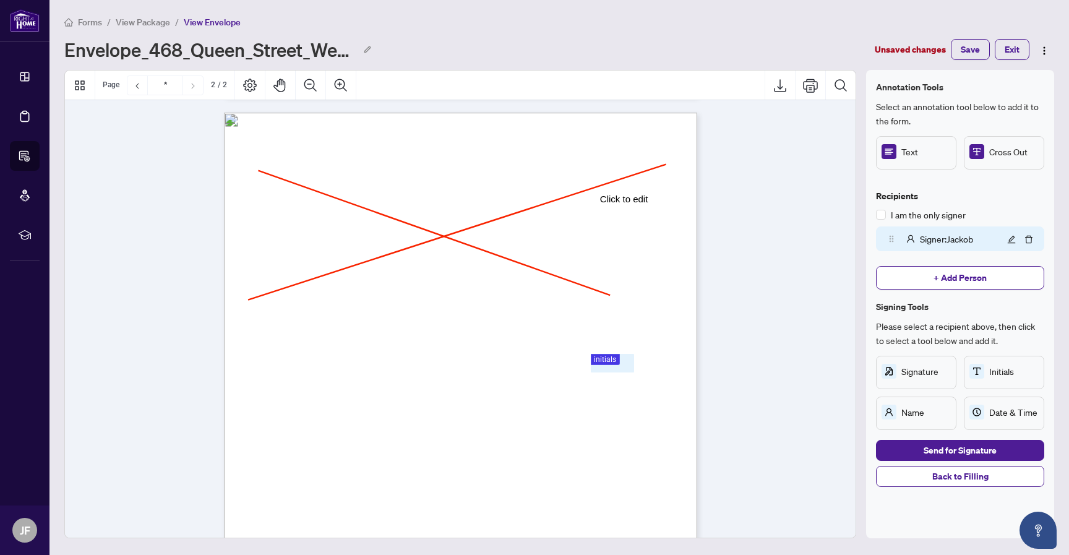
scroll to position [628, 0]
drag, startPoint x: 644, startPoint y: 208, endPoint x: 650, endPoint y: 308, distance: 100.5
click at [650, 308] on rect "Page 1" at bounding box center [638, 304] width 76 height 32
click at [651, 298] on rect "Page 1" at bounding box center [638, 304] width 76 height 32
click at [651, 298] on span "**********" at bounding box center [628, 300] width 45 height 11
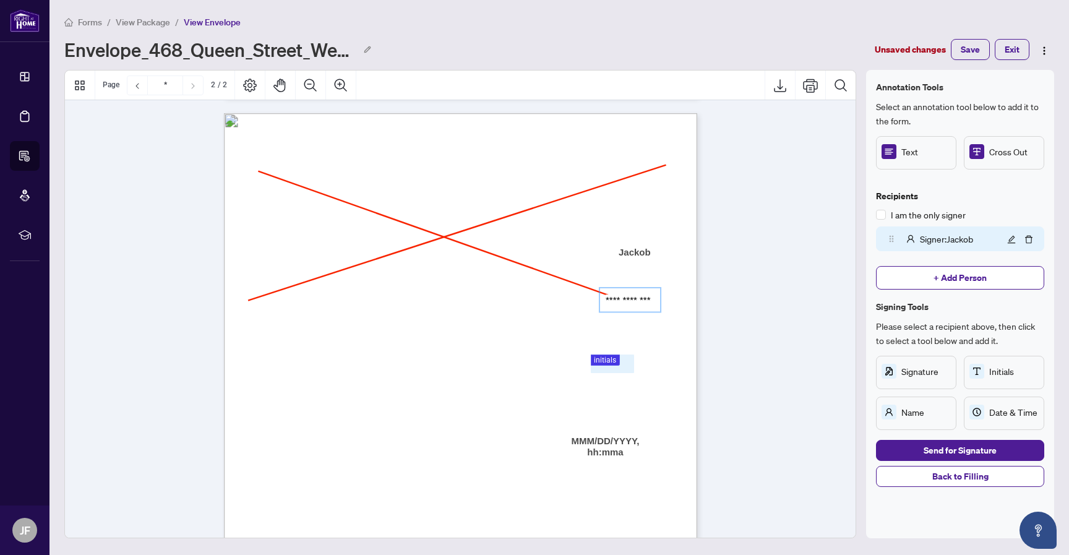
click at [727, 297] on div "Loading Form 244 Revised 2023 Page 1 of 1 The trademarks REALTOR®, REALTORS®, M…" at bounding box center [460, 99] width 791 height 1253
click at [759, 285] on div "Loading Form 244 Revised 2023 Page 1 of 1 The trademarks REALTOR®, REALTORS®, M…" at bounding box center [460, 99] width 791 height 1253
drag, startPoint x: 648, startPoint y: 245, endPoint x: 633, endPoint y: 229, distance: 21.9
click at [634, 229] on rect "Page 1" at bounding box center [626, 240] width 76 height 32
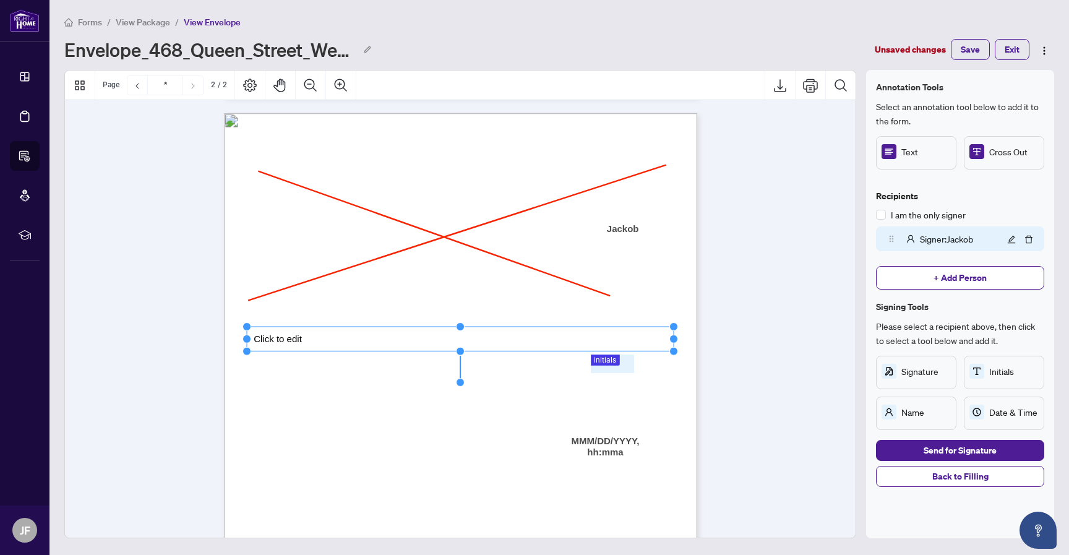
drag, startPoint x: 309, startPoint y: 339, endPoint x: 675, endPoint y: 331, distance: 365.9
click at [675, 331] on div "Form 244 Revised 2023 Page 1 of 1 The trademarks REALTOR®, REALTORS®, MLS®, Mul…" at bounding box center [460, 419] width 473 height 613
click at [742, 341] on div "Loading Form 244 Revised 2023 Page 1 of 1 The trademarks REALTOR®, REALTORS®, M…" at bounding box center [460, 99] width 791 height 1253
click at [804, 165] on div "Loading Form 244 Revised 2023 Page 1 of 1 The trademarks REALTOR®, REALTORS®, M…" at bounding box center [460, 99] width 791 height 1253
click at [982, 280] on span "+ Add Person" at bounding box center [960, 278] width 53 height 20
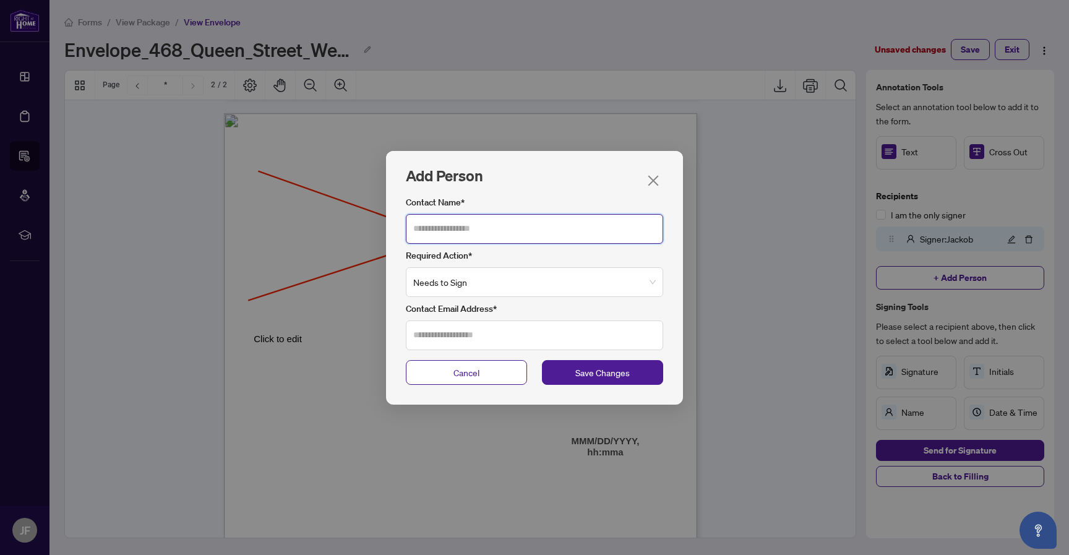
drag, startPoint x: 556, startPoint y: 225, endPoint x: 548, endPoint y: 233, distance: 11.4
click at [555, 225] on input "Contact Name*" at bounding box center [534, 229] width 257 height 30
type input "******"
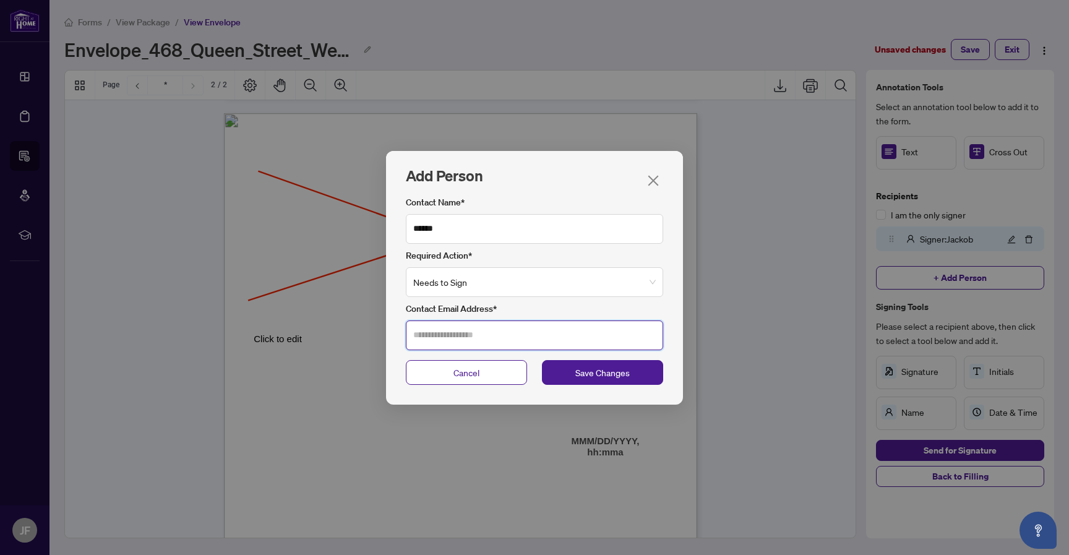
click at [514, 344] on input "Contact Email Address*" at bounding box center [534, 336] width 257 height 30
type input "**********"
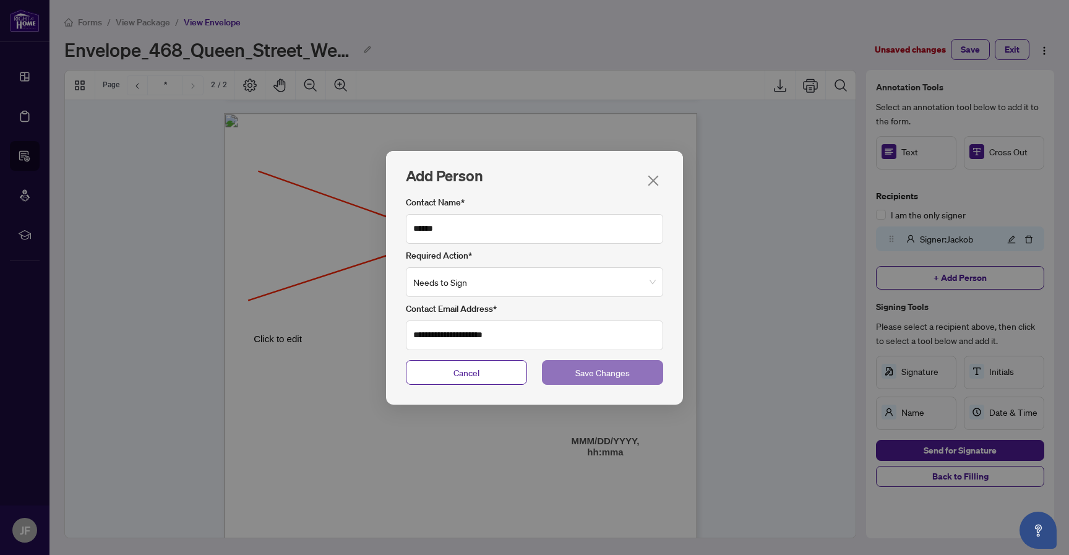
click at [592, 369] on span "Save Changes" at bounding box center [603, 373] width 54 height 14
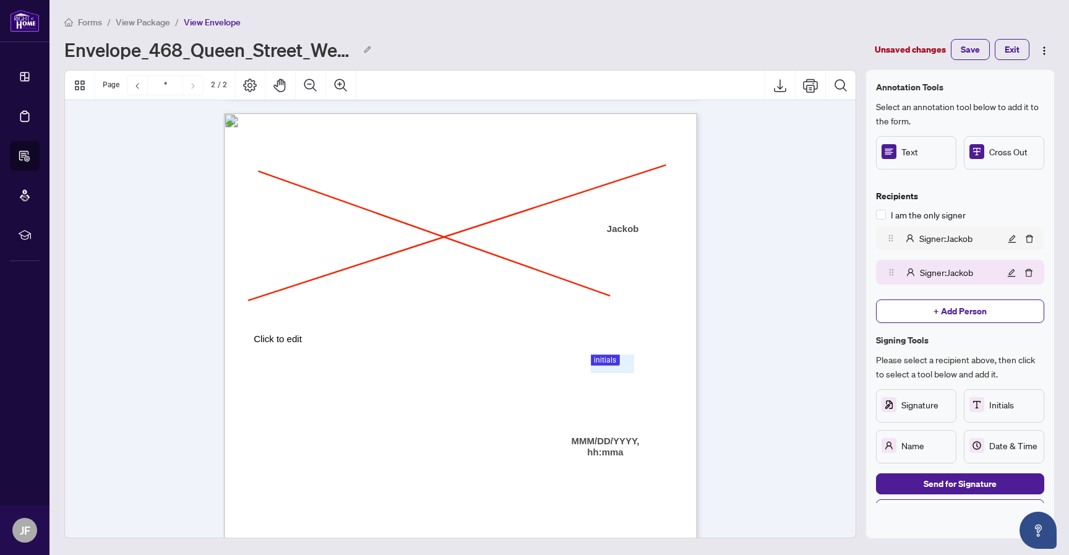
click at [907, 241] on icon "user" at bounding box center [910, 238] width 9 height 9
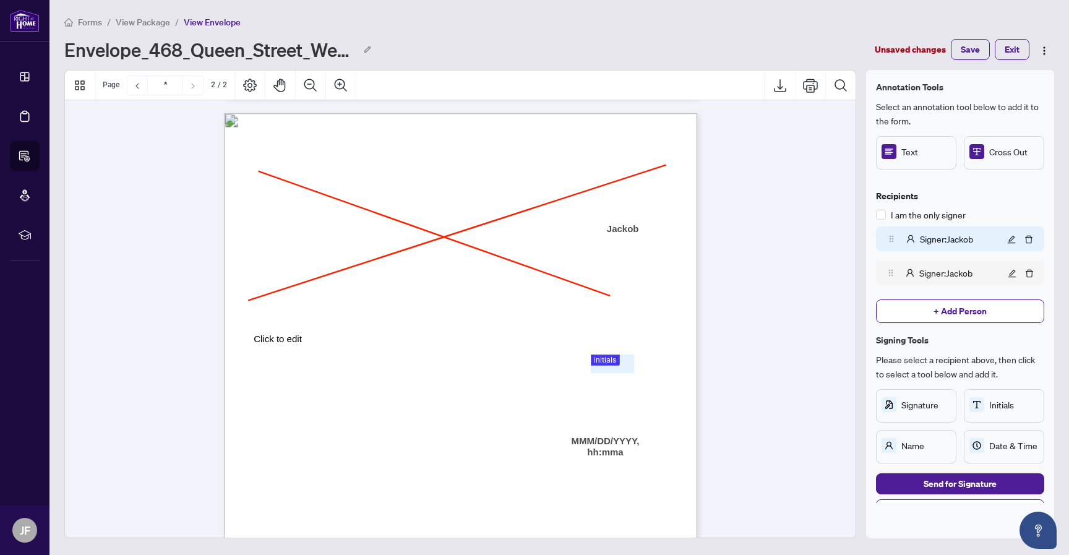
click at [914, 272] on icon "user" at bounding box center [910, 273] width 9 height 9
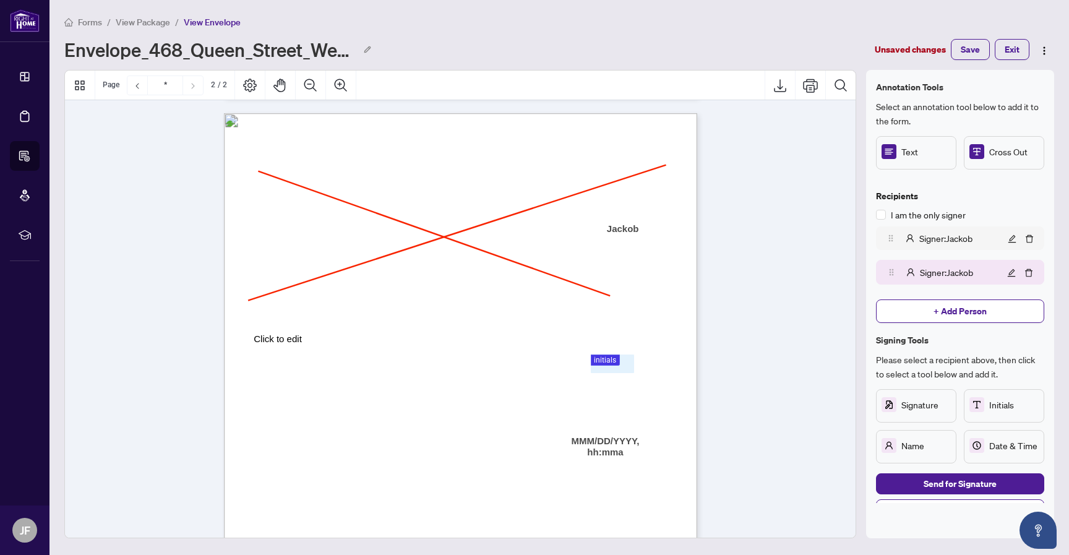
click at [933, 235] on span "Signer : Jackob" at bounding box center [946, 238] width 53 height 14
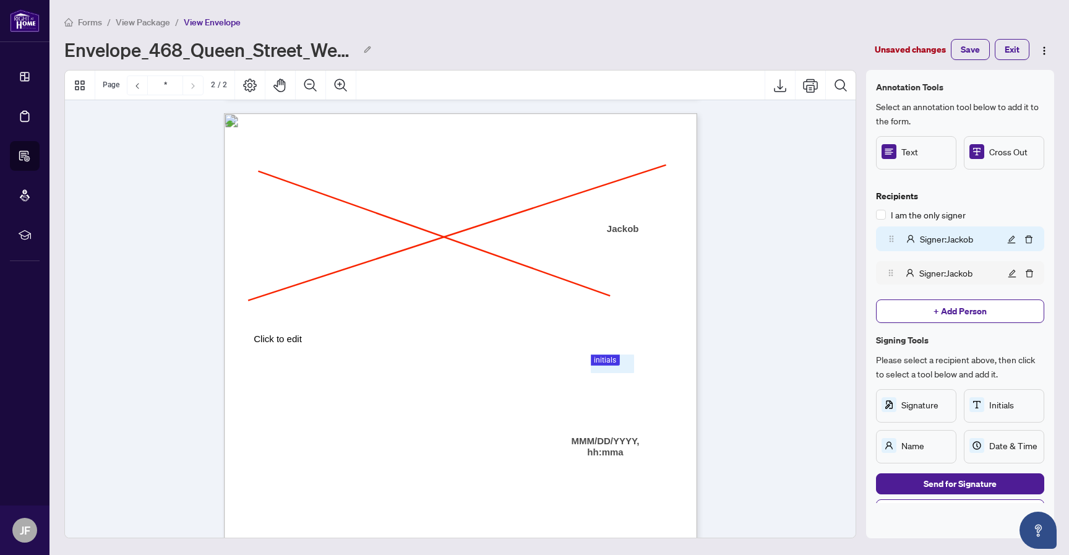
click at [931, 267] on span "Signer : Jackob" at bounding box center [946, 273] width 53 height 14
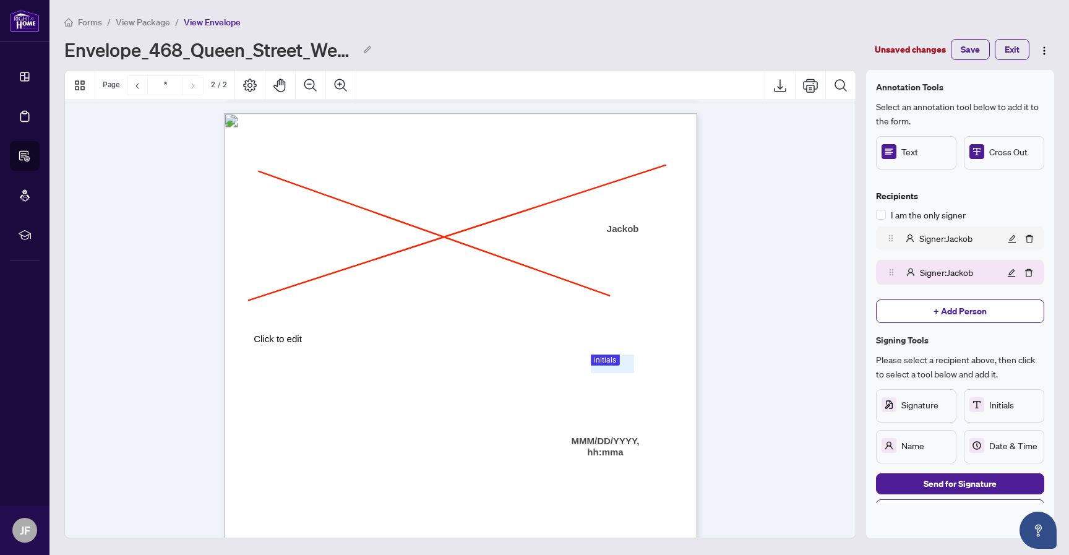
click at [935, 243] on span "Signer : Jackob" at bounding box center [946, 238] width 53 height 14
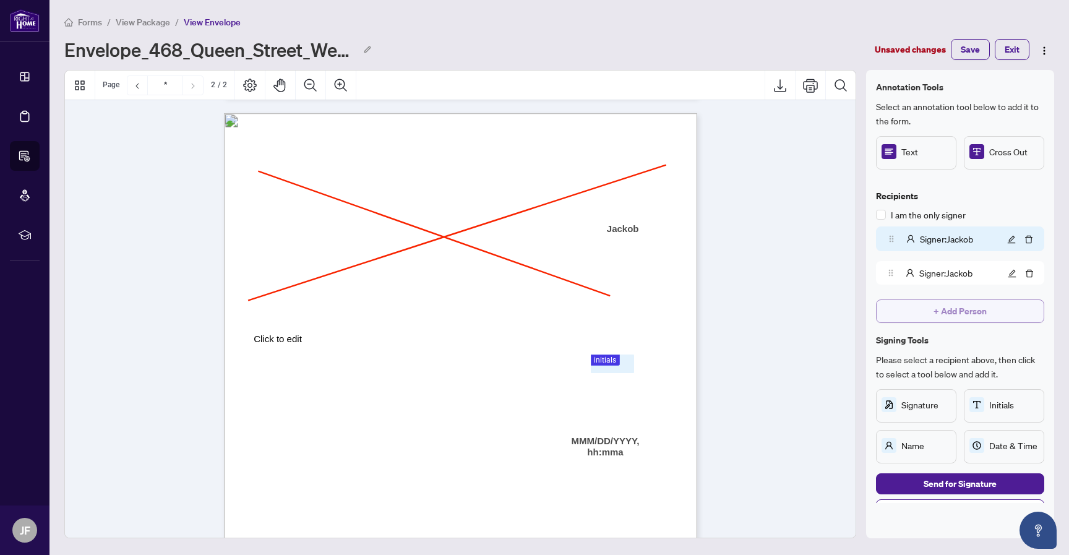
click at [951, 311] on span "+ Add Person" at bounding box center [960, 311] width 53 height 20
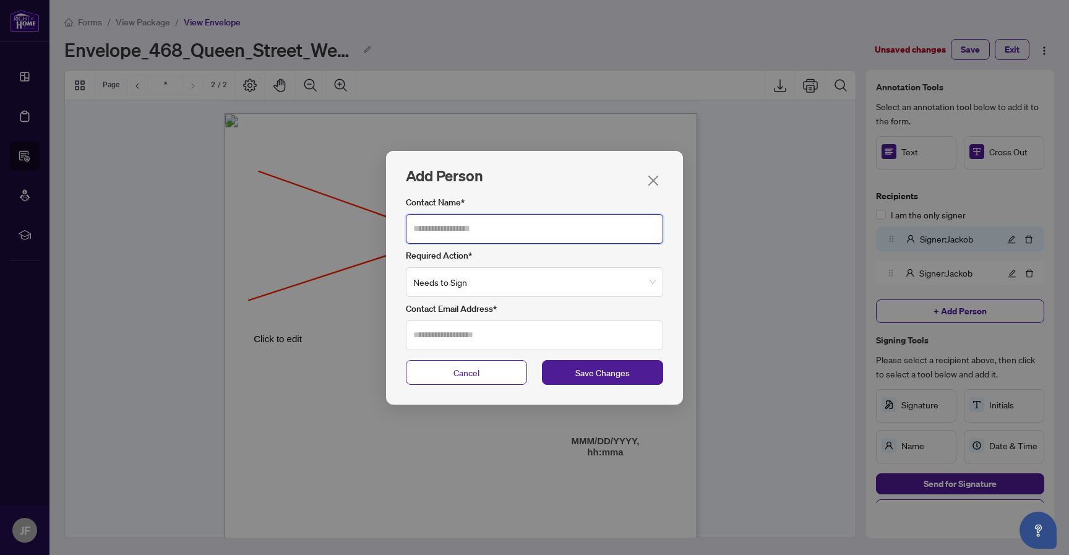
click at [552, 231] on input "Contact Name*" at bounding box center [534, 229] width 257 height 30
type input "******"
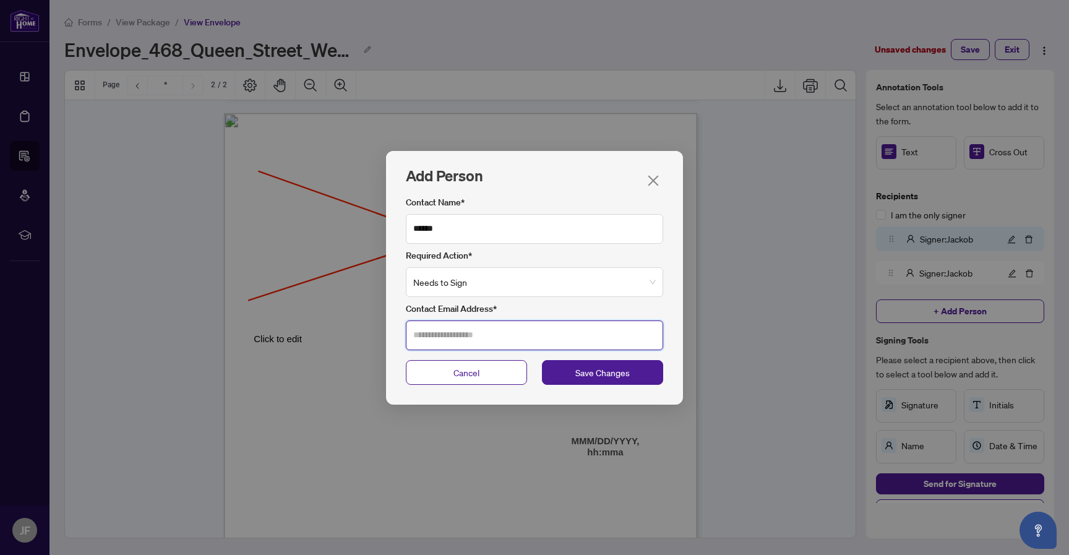
click at [486, 338] on input "Contact Email Address*" at bounding box center [534, 336] width 257 height 30
type input "**********"
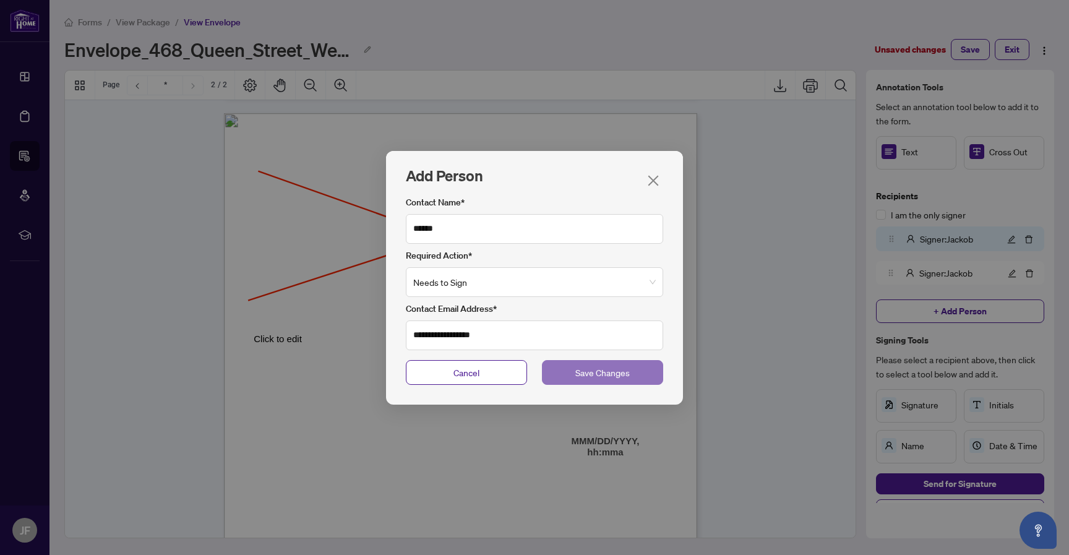
click at [637, 365] on button "Save Changes" at bounding box center [602, 372] width 121 height 25
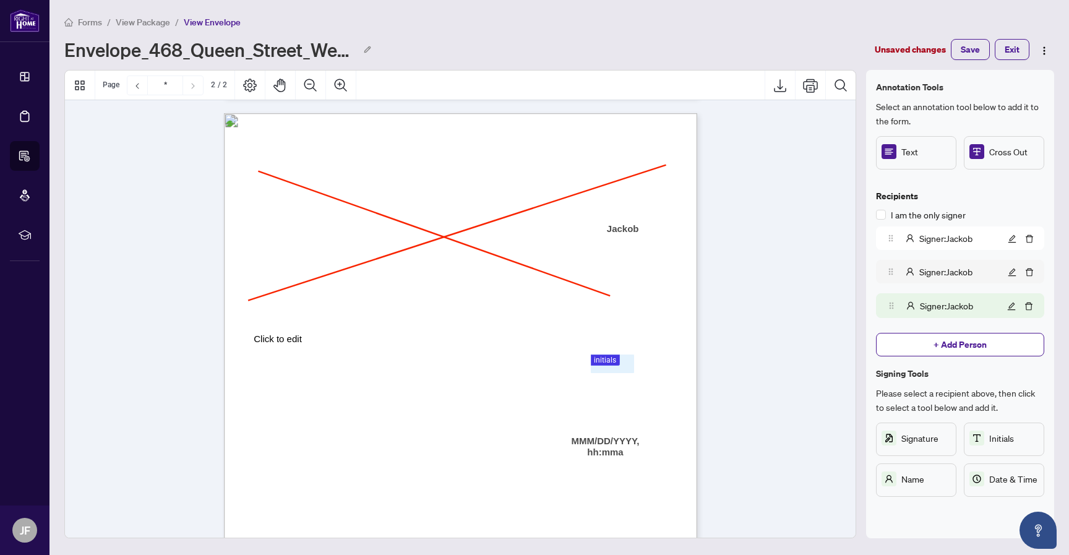
click at [957, 273] on span "Signer : Jackob" at bounding box center [946, 272] width 53 height 14
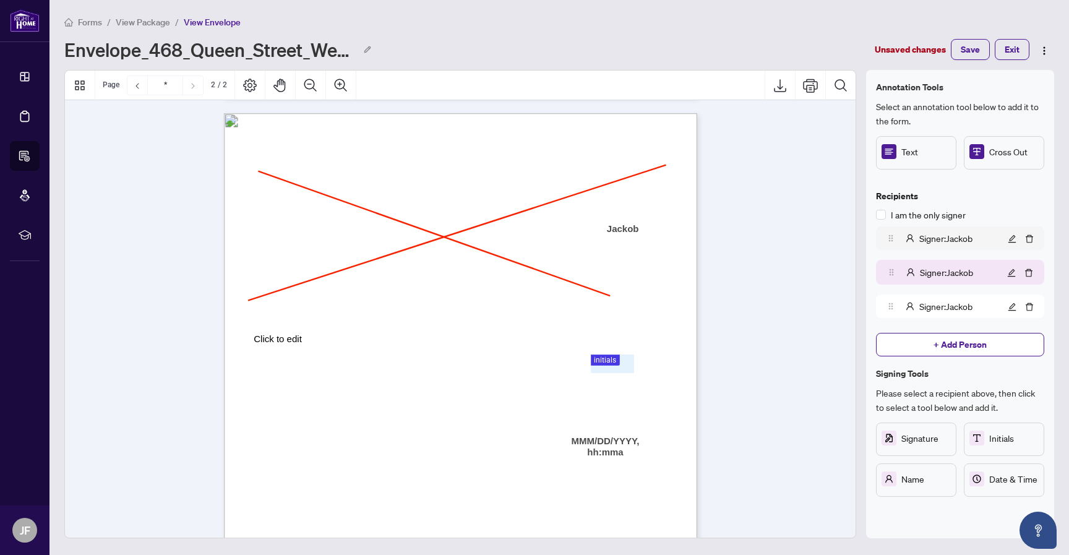
click at [946, 231] on div "Signer : Jackob" at bounding box center [928, 238] width 89 height 15
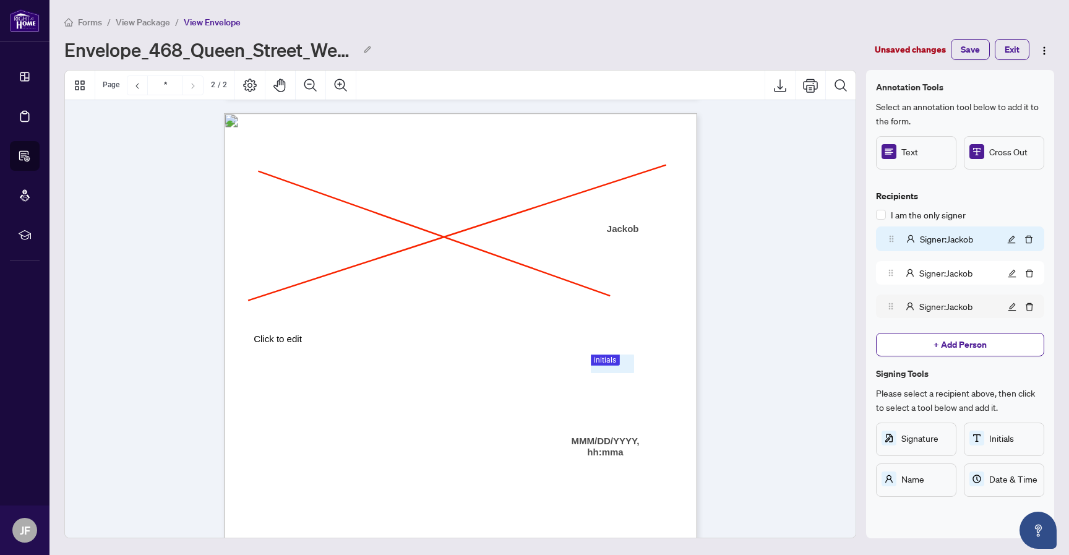
click at [924, 301] on span "Signer : Jackob" at bounding box center [946, 307] width 53 height 14
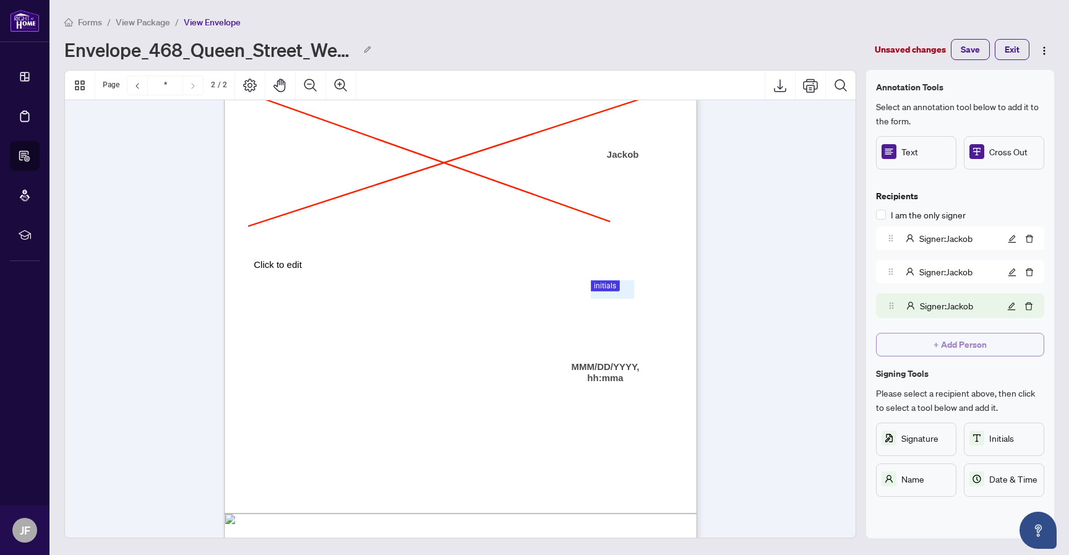
scroll to position [698, 0]
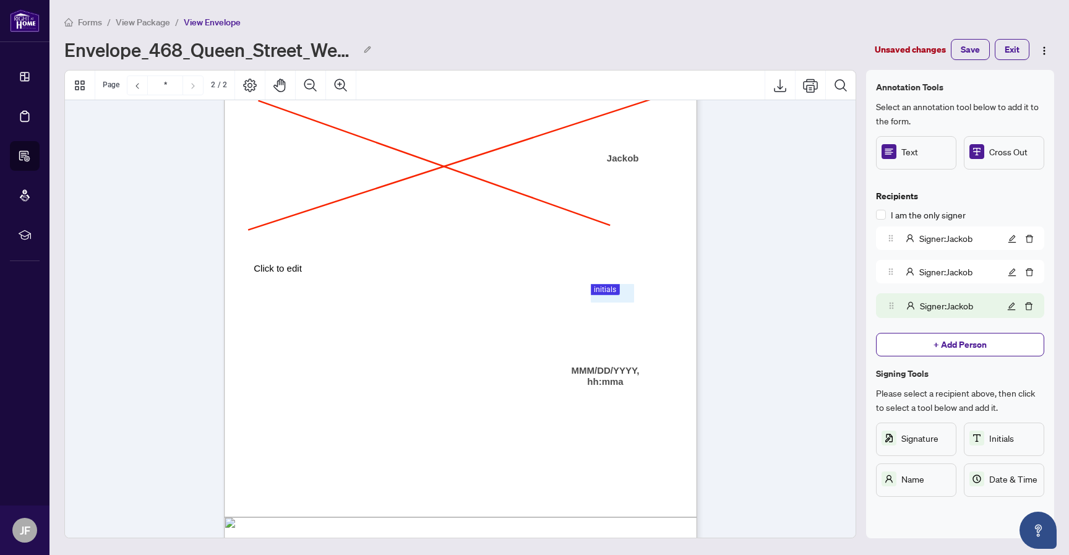
click at [982, 342] on span "+ Add Person" at bounding box center [960, 345] width 53 height 20
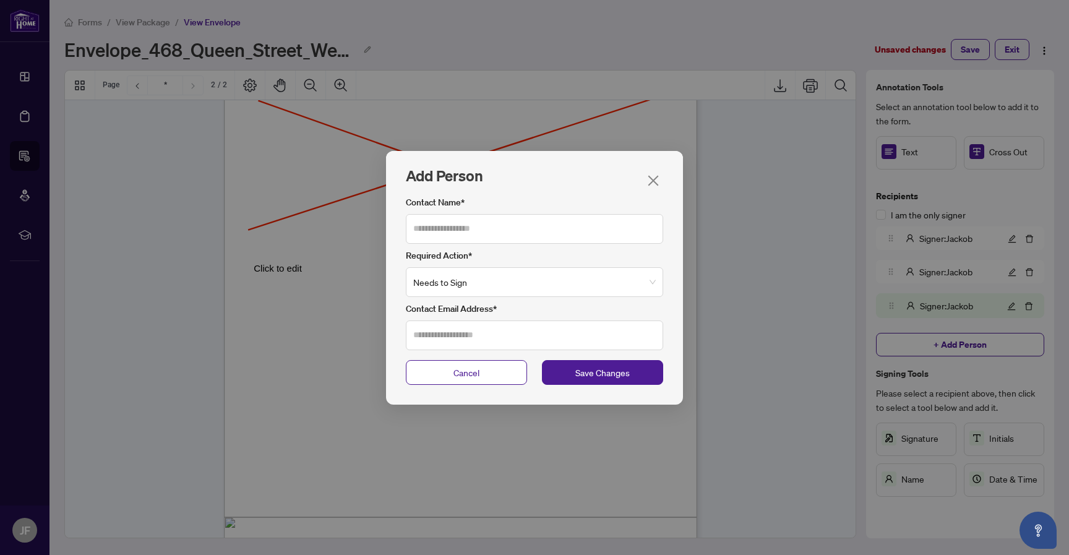
click at [650, 178] on icon "close" at bounding box center [654, 181] width 14 height 14
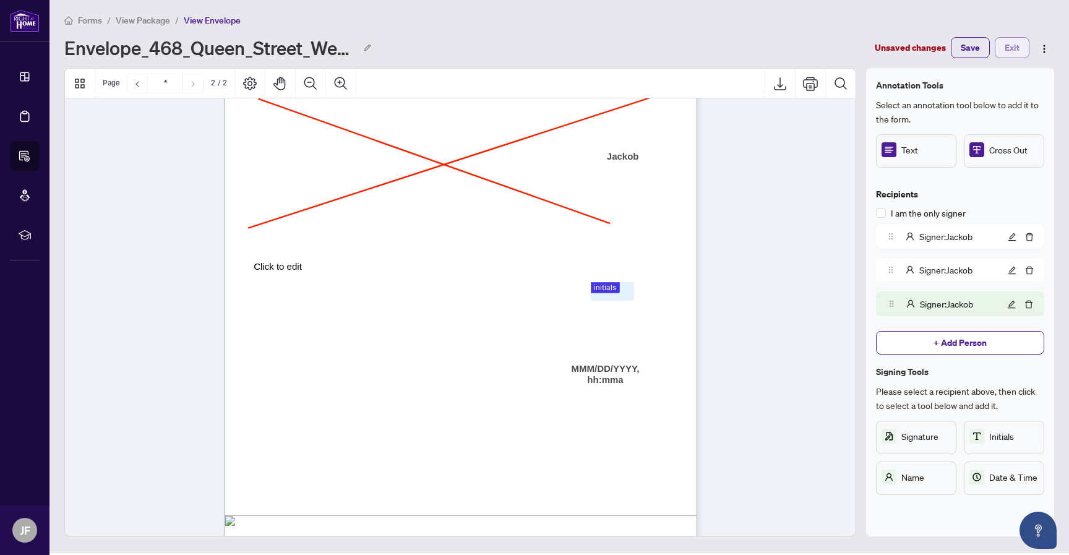
scroll to position [1, 0]
click at [1022, 46] on button "Exit" at bounding box center [1012, 48] width 35 height 21
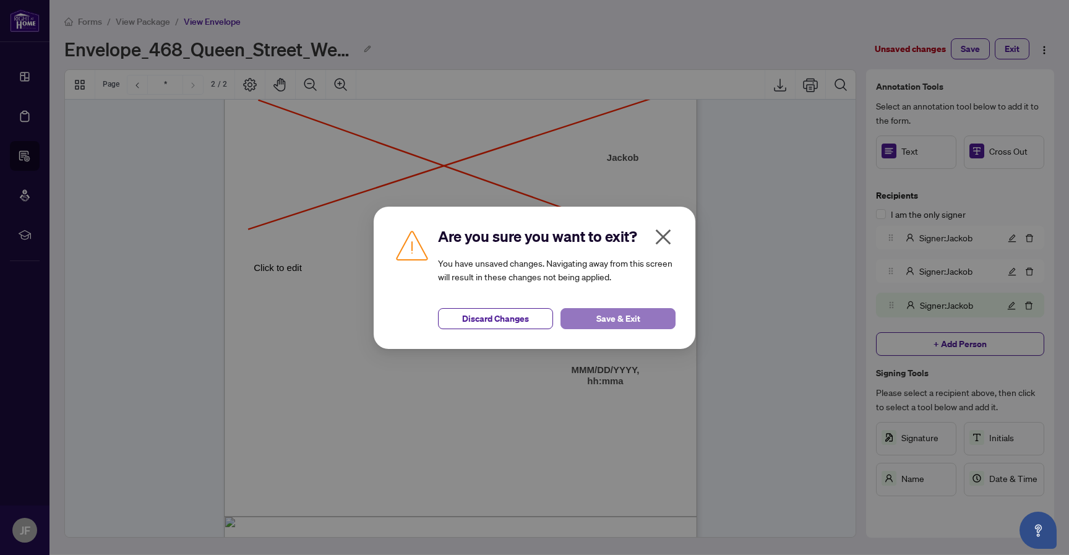
click at [608, 314] on span "Save & Exit" at bounding box center [619, 319] width 44 height 20
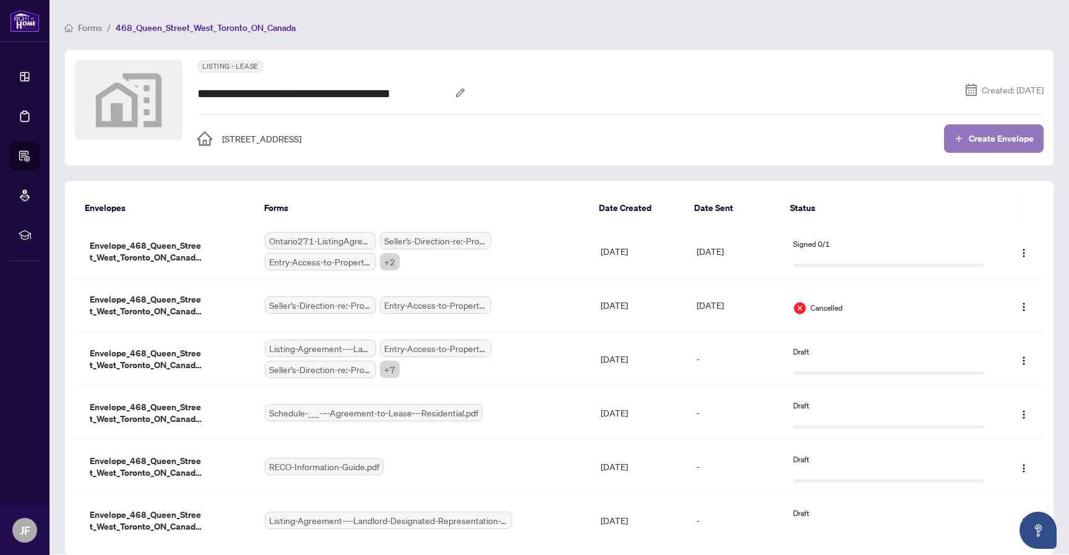
click at [1003, 150] on button "Create Envelope" at bounding box center [994, 138] width 100 height 28
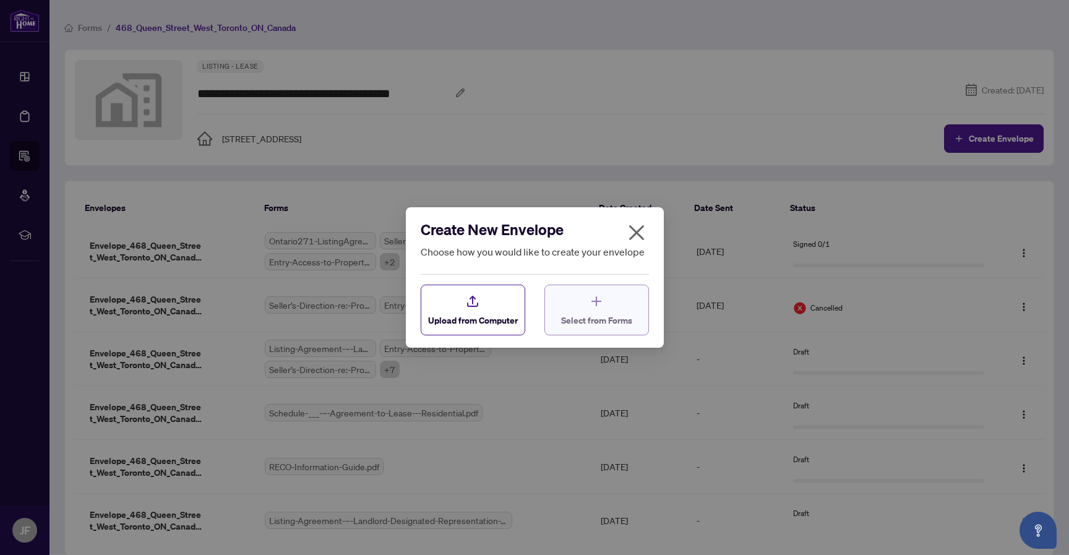
click at [603, 306] on icon "button" at bounding box center [596, 301] width 15 height 15
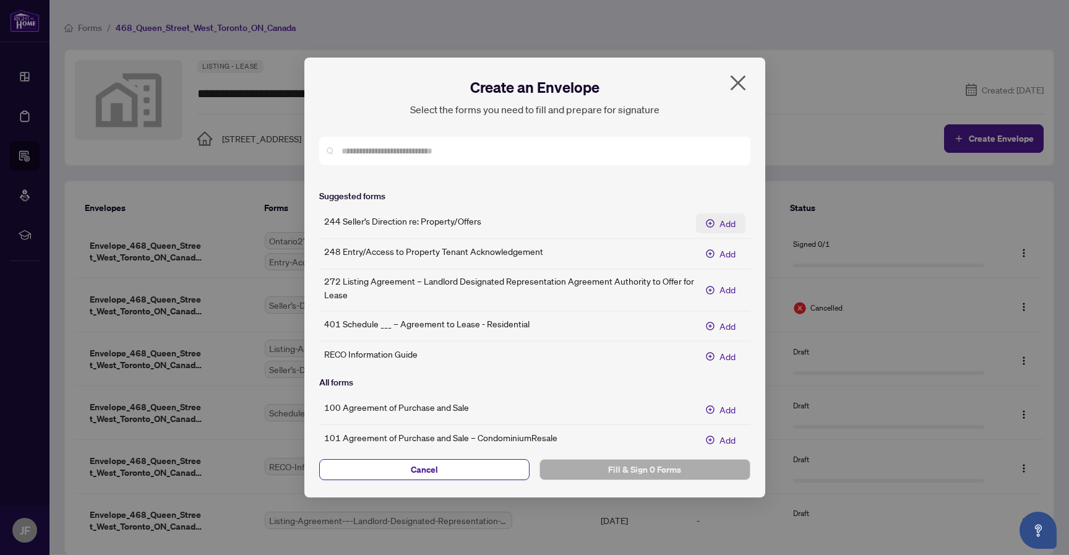
click at [735, 219] on span "Add" at bounding box center [728, 224] width 16 height 14
click at [731, 254] on span "Add" at bounding box center [728, 254] width 16 height 14
click at [727, 292] on span "Add" at bounding box center [728, 290] width 16 height 14
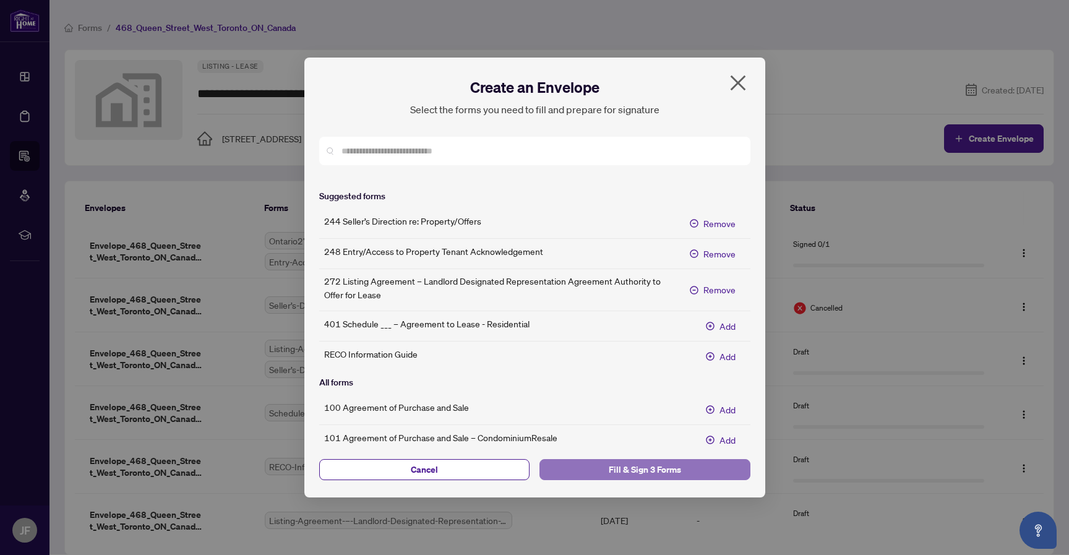
click at [638, 467] on span "Fill & Sign 3 Forms" at bounding box center [645, 470] width 191 height 20
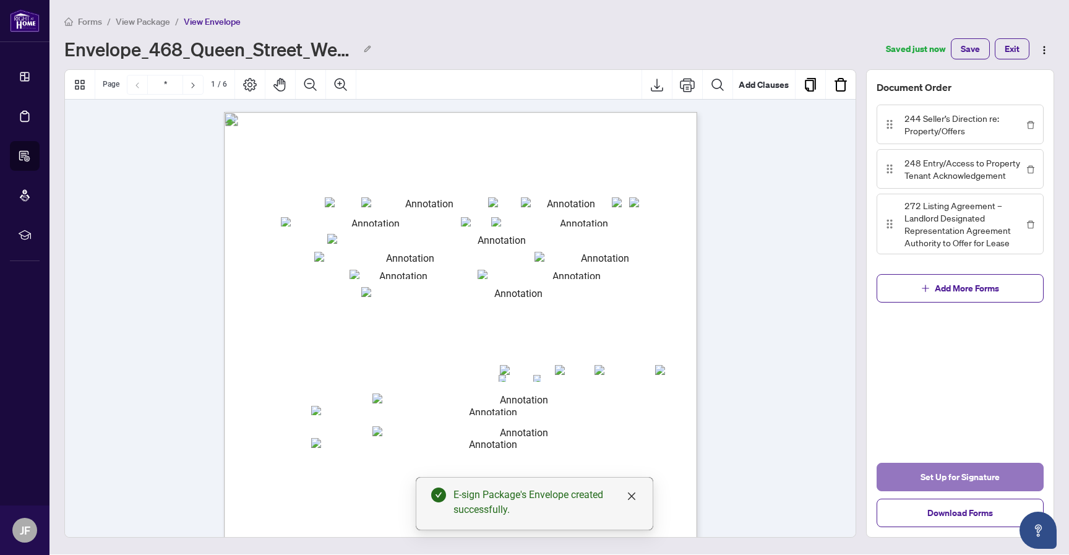
click at [948, 472] on span "Set Up for Signature" at bounding box center [960, 477] width 79 height 20
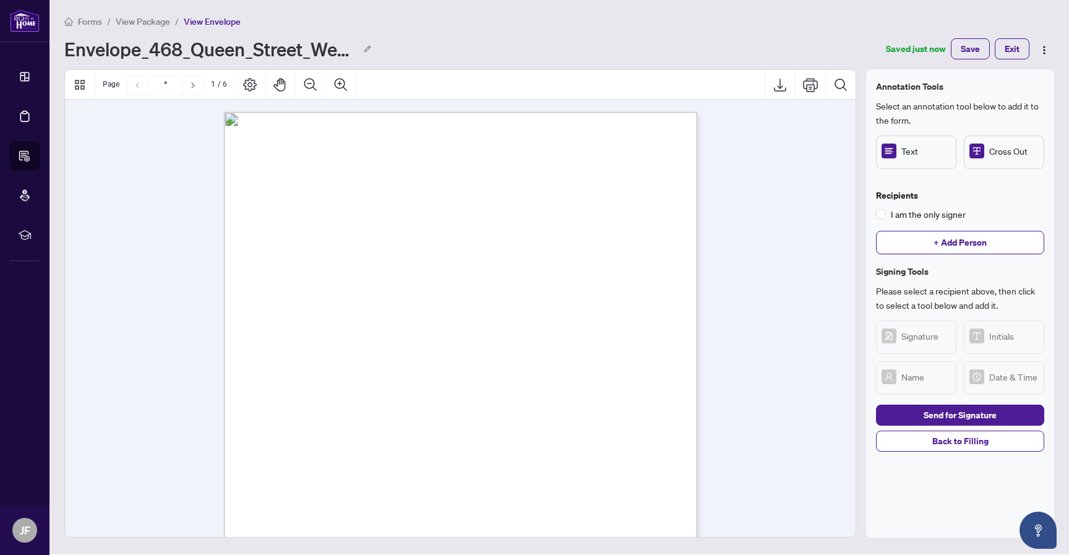
click at [84, 20] on span "Forms" at bounding box center [90, 21] width 24 height 11
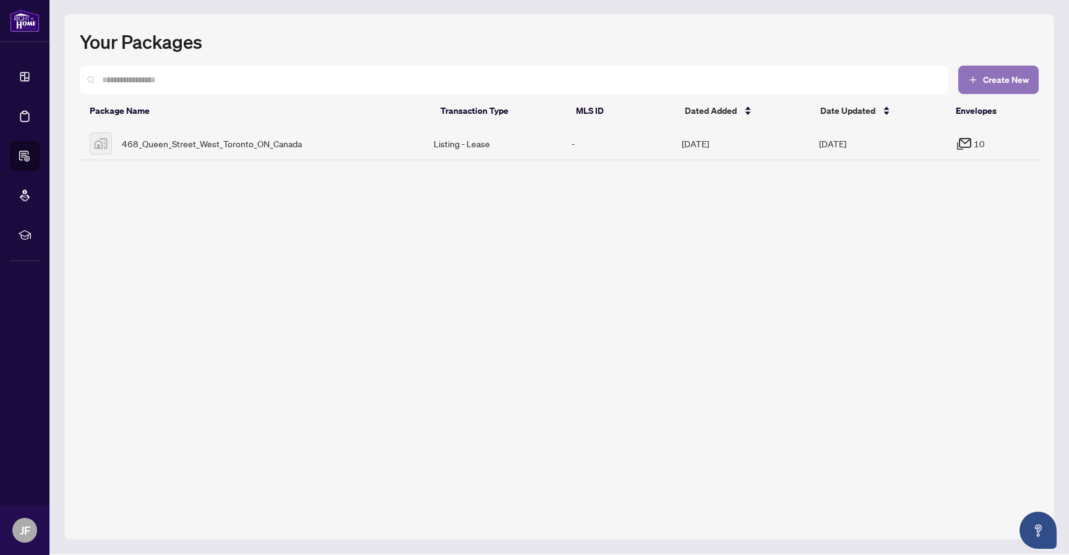
click at [1008, 84] on span "Create New" at bounding box center [1006, 80] width 46 height 9
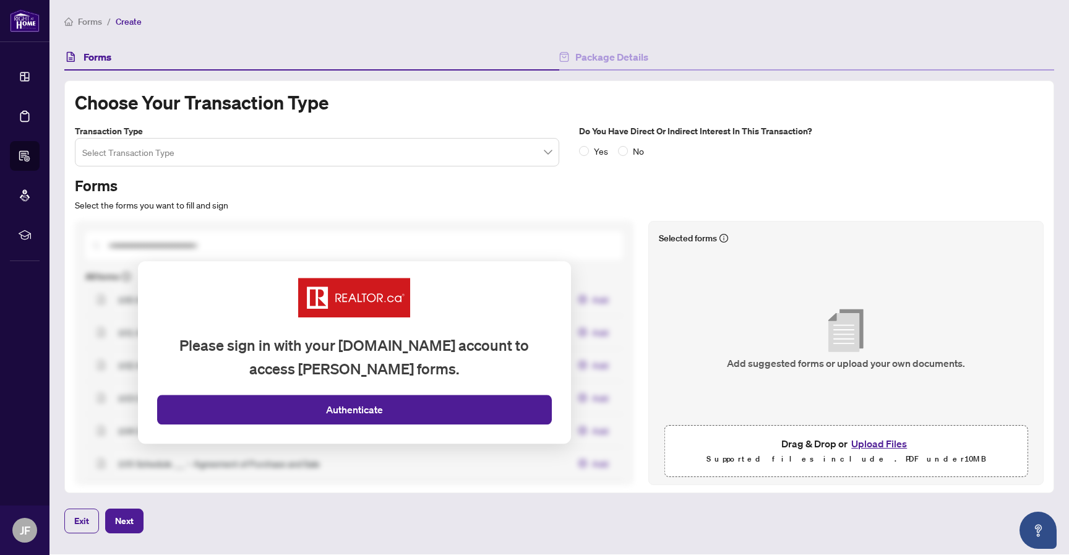
click at [888, 443] on button "Upload Files" at bounding box center [879, 444] width 63 height 16
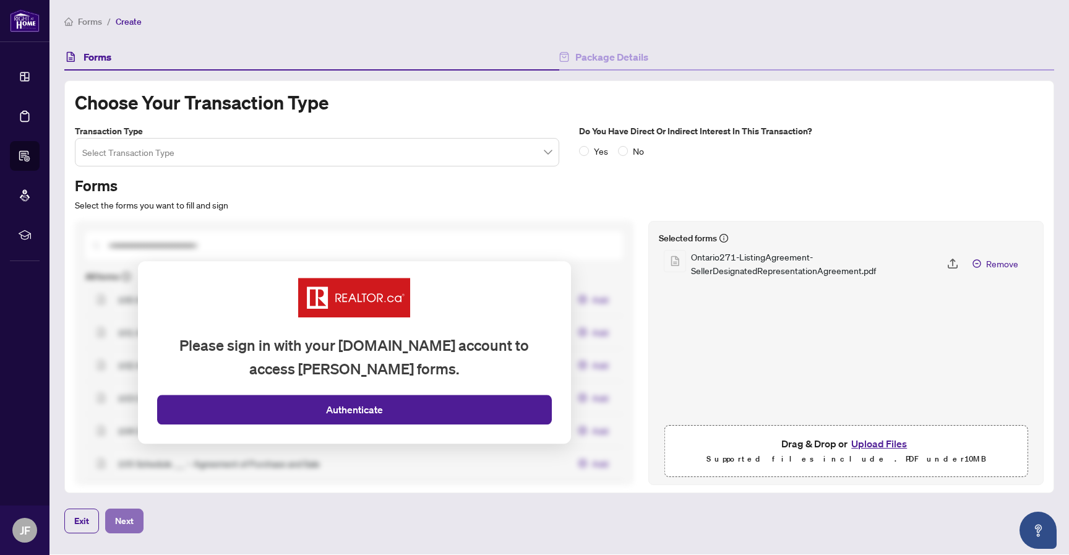
click at [118, 523] on span "Next" at bounding box center [124, 521] width 19 height 20
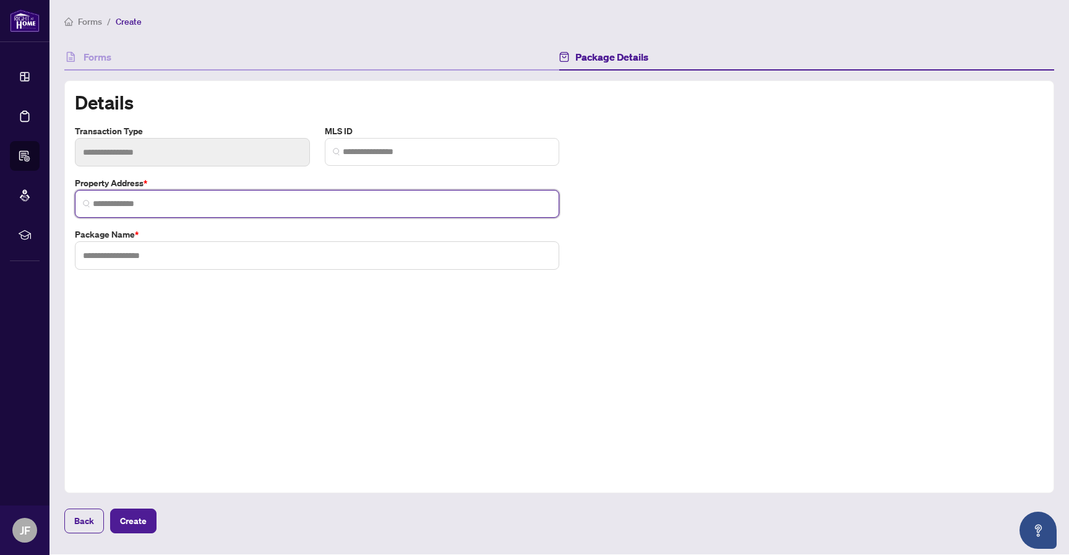
click at [399, 209] on input "search" at bounding box center [322, 203] width 459 height 13
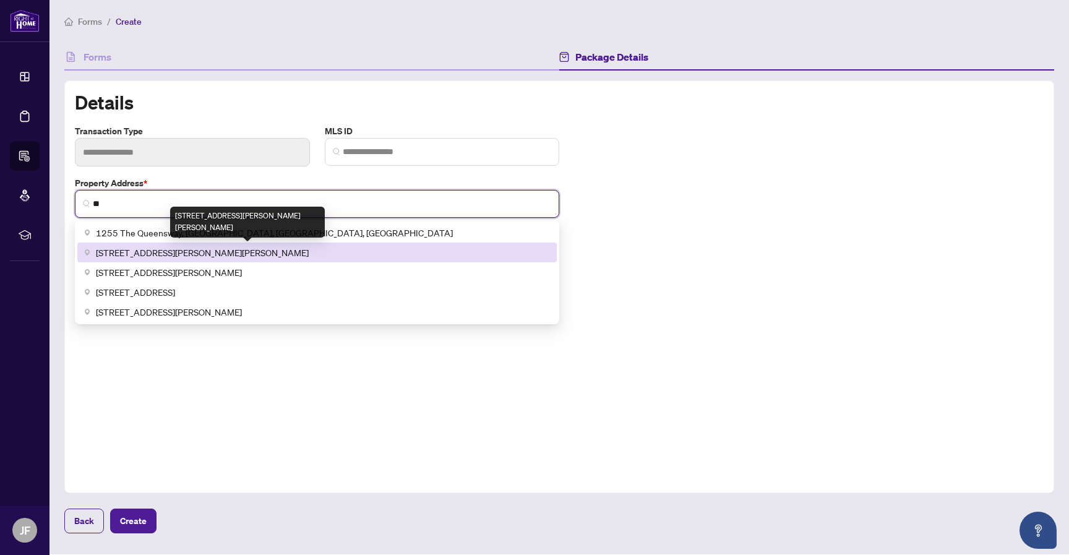
click at [280, 235] on div "123 Edward Street Diagnostic Imaging, Edward Street, Toronto, ON, Canada" at bounding box center [247, 222] width 155 height 31
type input "**********"
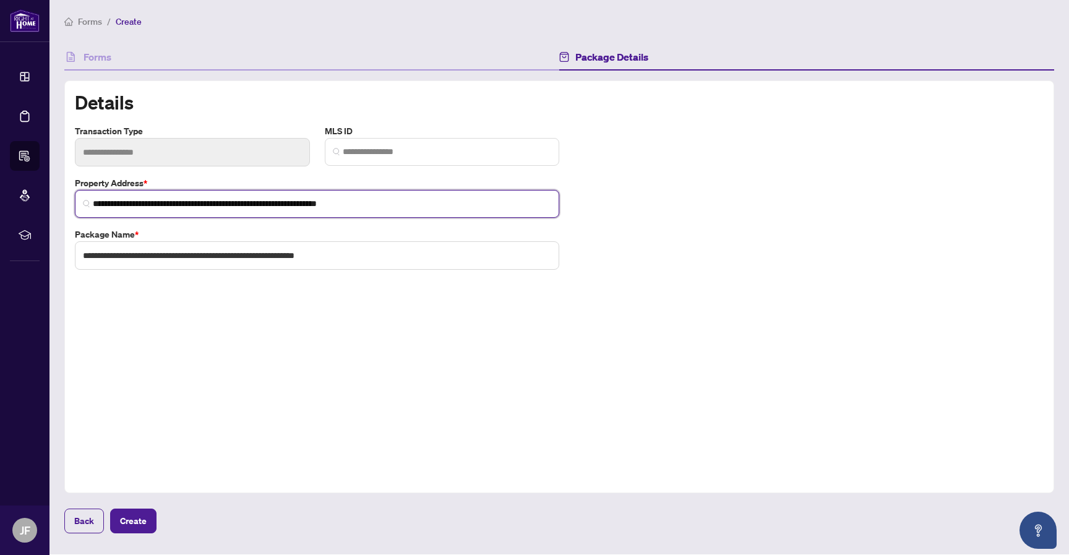
type input "**********"
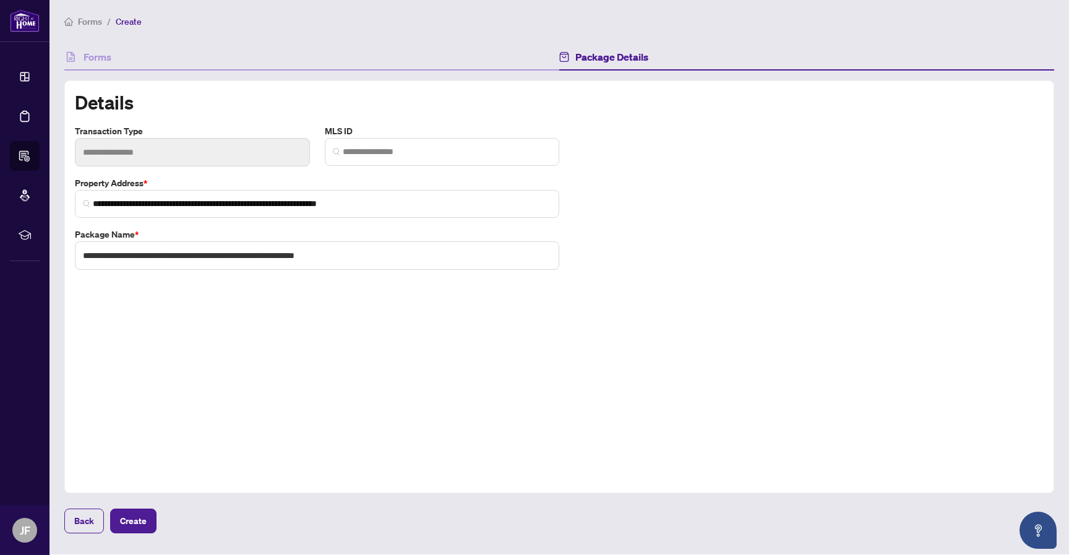
click at [663, 180] on div "**********" at bounding box center [559, 201] width 969 height 155
click at [146, 517] on button "Create" at bounding box center [133, 521] width 46 height 25
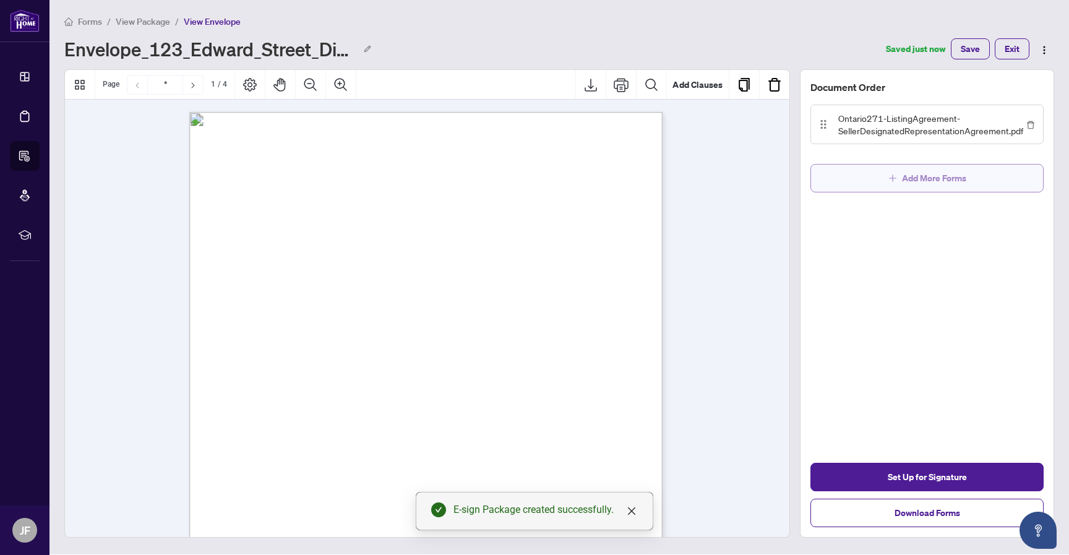
click at [976, 180] on button "Add More Forms" at bounding box center [927, 178] width 233 height 28
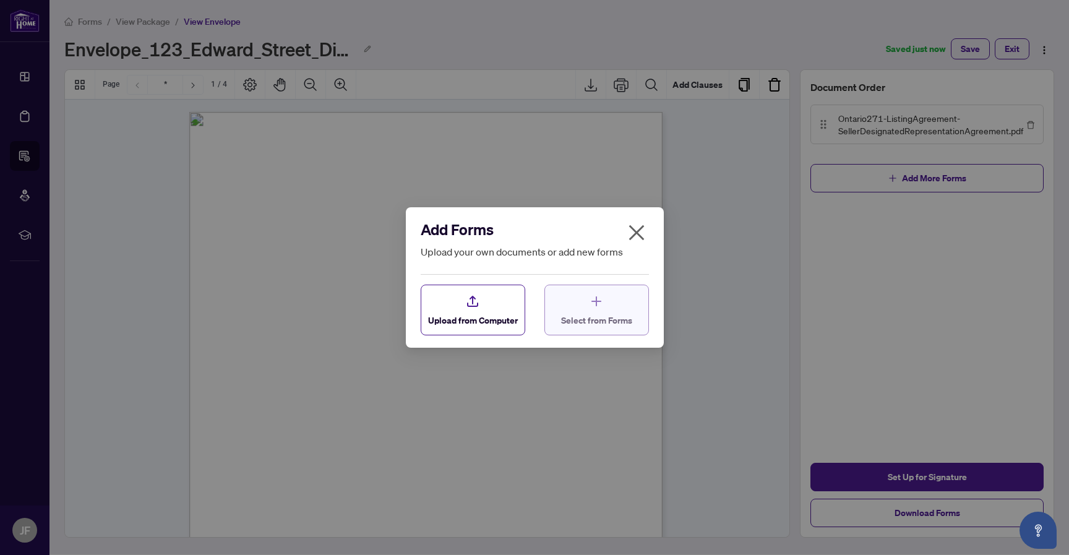
click at [568, 300] on div "Select from Forms" at bounding box center [596, 310] width 71 height 33
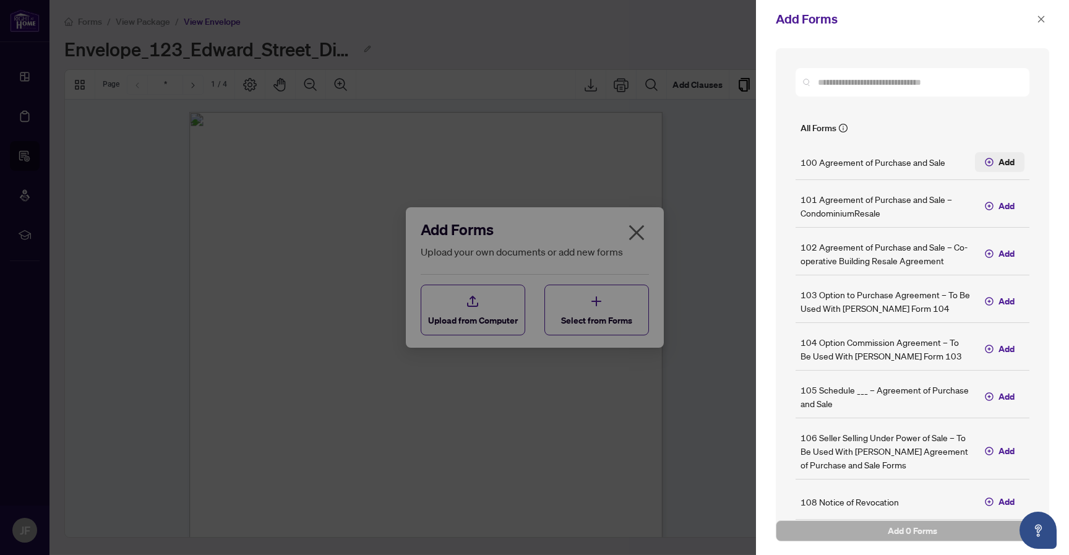
click at [1005, 165] on span "Add" at bounding box center [1007, 162] width 16 height 14
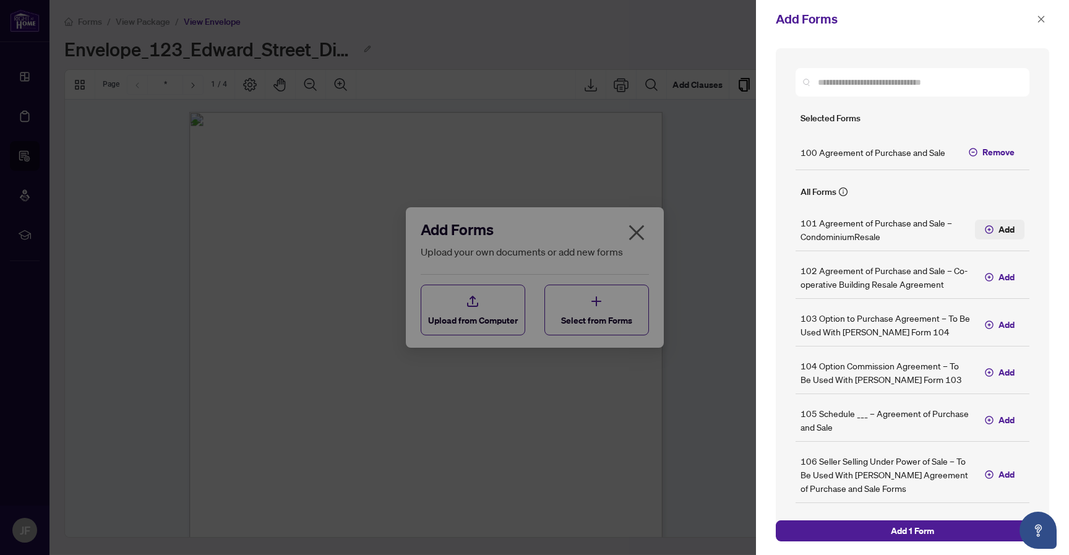
click at [1006, 223] on span "Add" at bounding box center [1007, 230] width 16 height 14
click at [1003, 272] on span "Add" at bounding box center [1007, 277] width 16 height 14
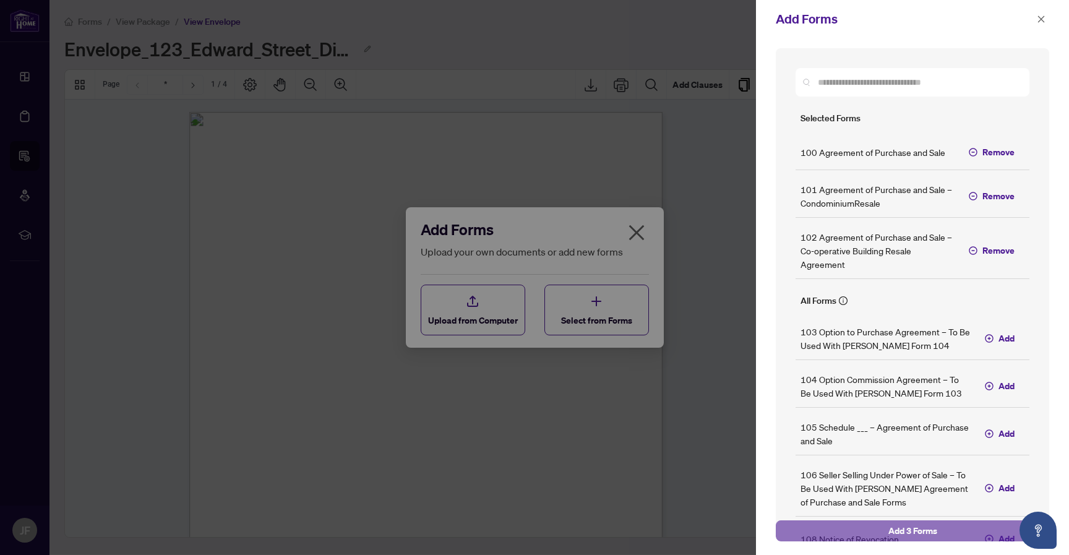
click at [850, 528] on button "Add 3 Forms" at bounding box center [913, 531] width 274 height 21
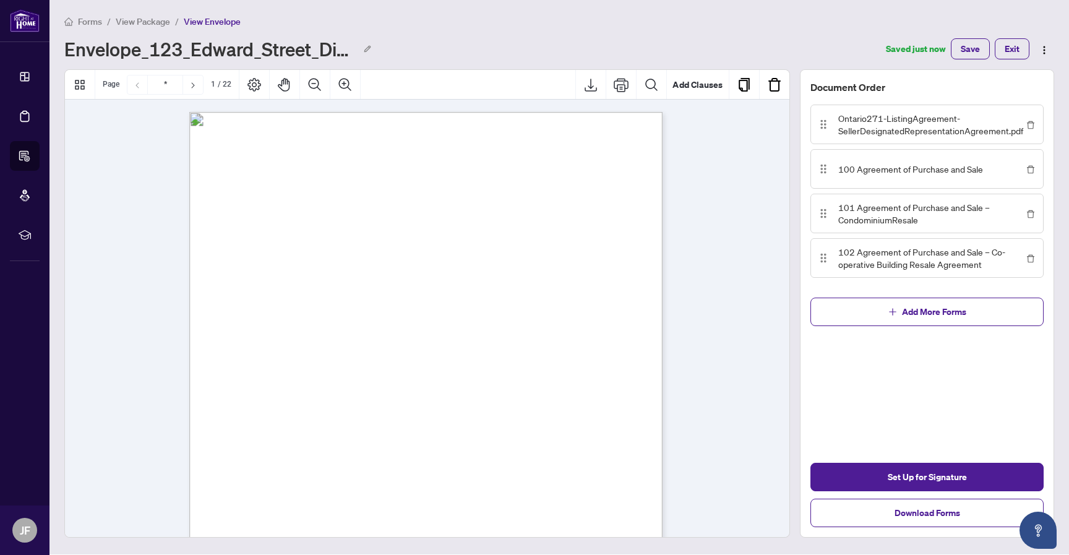
click at [499, 33] on div "Forms / View Package / View Envelope Envelope_123_Edward_Street_Diagnostic_Imag…" at bounding box center [559, 36] width 990 height 45
click at [149, 20] on span "View Package" at bounding box center [143, 21] width 54 height 11
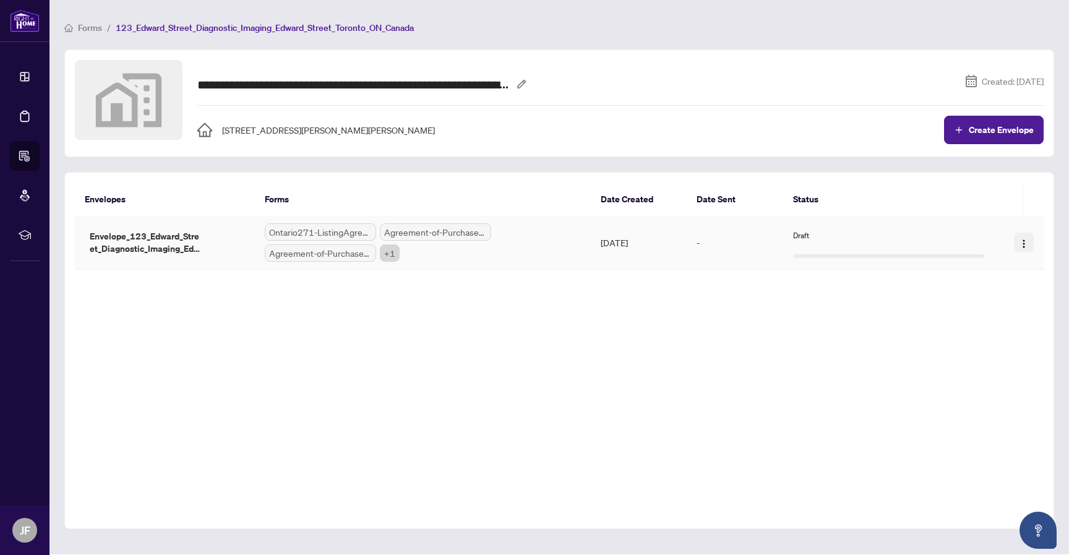
click at [1022, 239] on img "button" at bounding box center [1024, 244] width 10 height 10
drag, startPoint x: 904, startPoint y: 322, endPoint x: 922, endPoint y: 287, distance: 39.6
click at [904, 322] on div "Envelopes Forms Date Created Date Sent Status Envelopes Forms Date Created Date…" at bounding box center [559, 350] width 990 height 357
click at [743, 242] on td "-" at bounding box center [735, 243] width 96 height 54
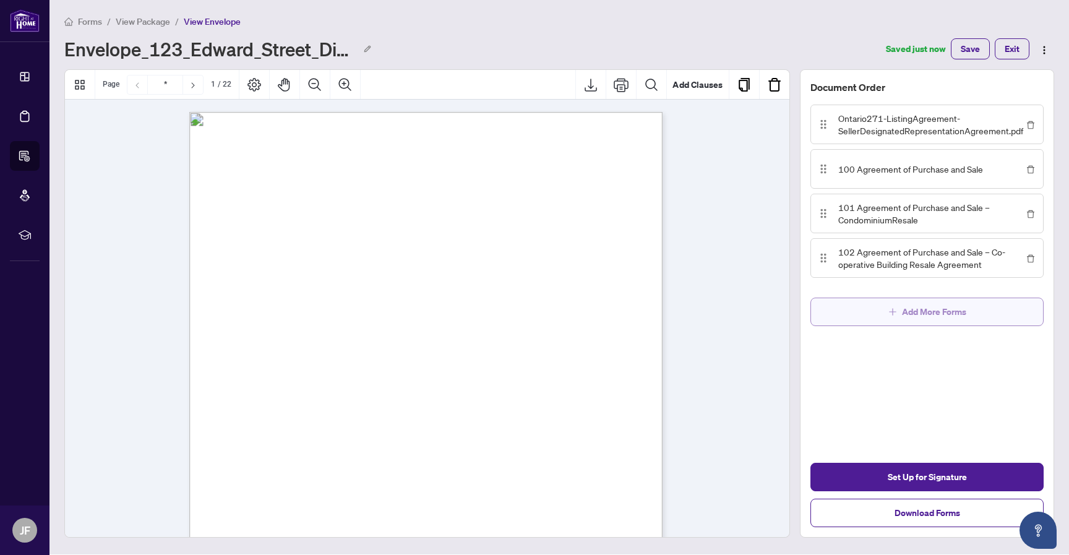
click at [943, 313] on span "Add More Forms" at bounding box center [934, 312] width 64 height 20
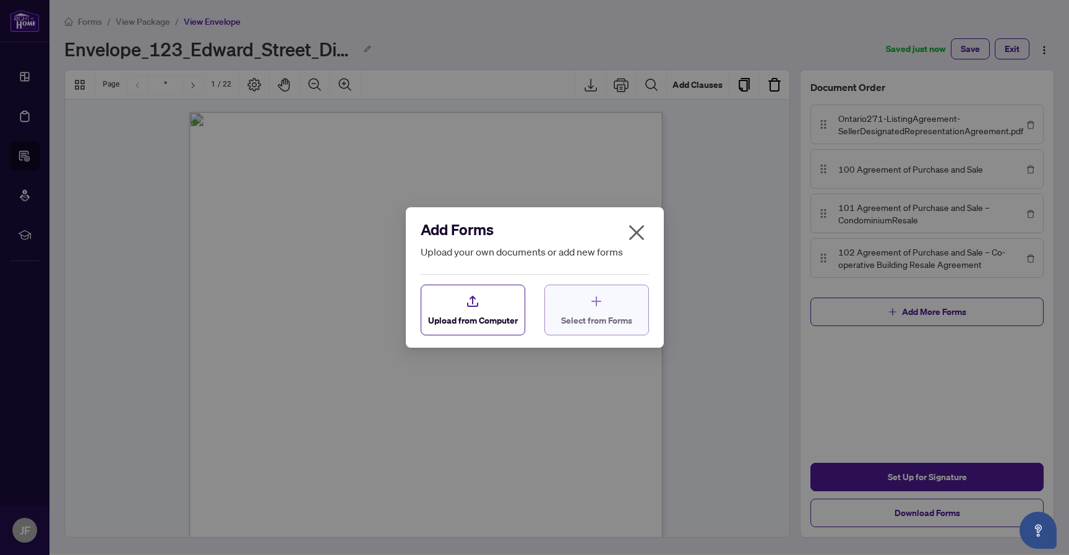
click at [601, 308] on icon "button" at bounding box center [596, 301] width 15 height 15
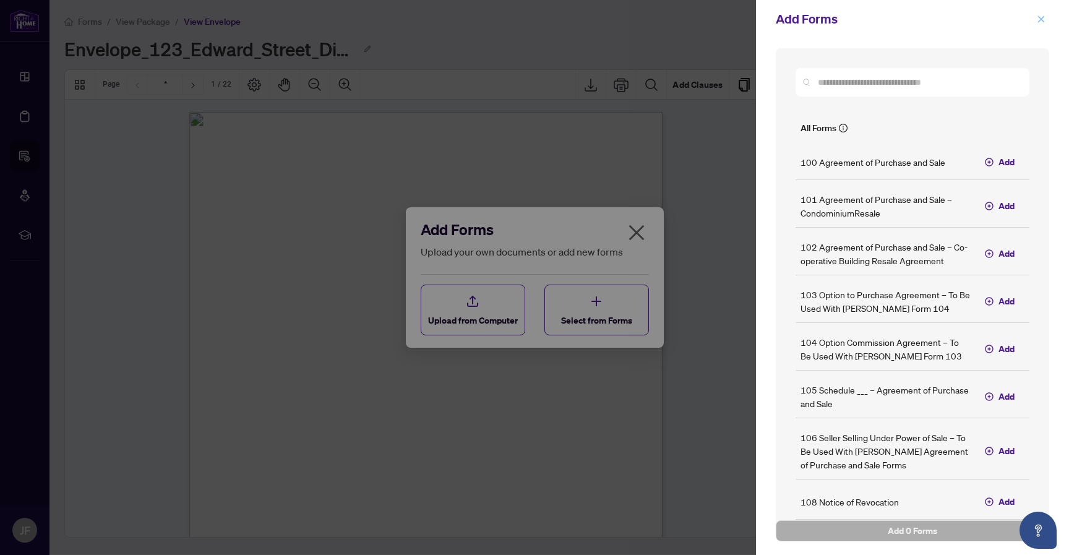
click at [1045, 20] on icon "close" at bounding box center [1041, 19] width 9 height 9
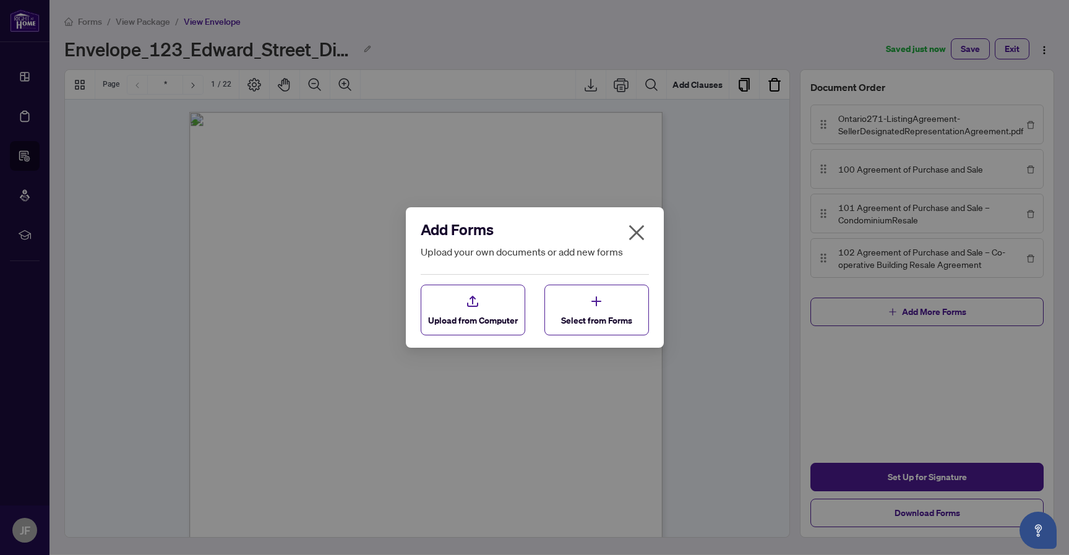
click at [971, 10] on div "Add Forms Upload your own documents or add new forms Upload from Computer Selec…" at bounding box center [534, 277] width 1069 height 555
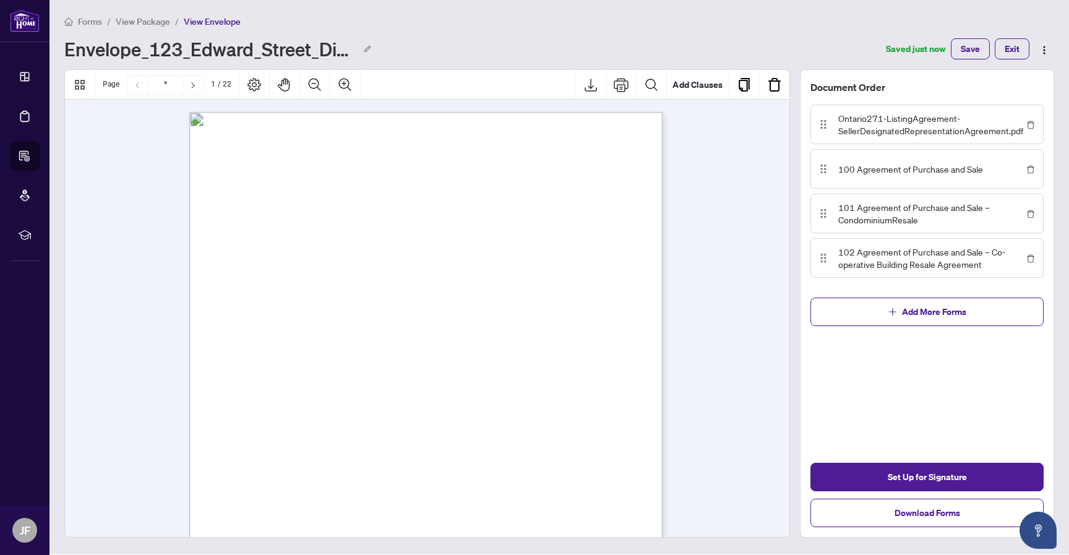
click at [147, 17] on span "View Package" at bounding box center [143, 21] width 54 height 11
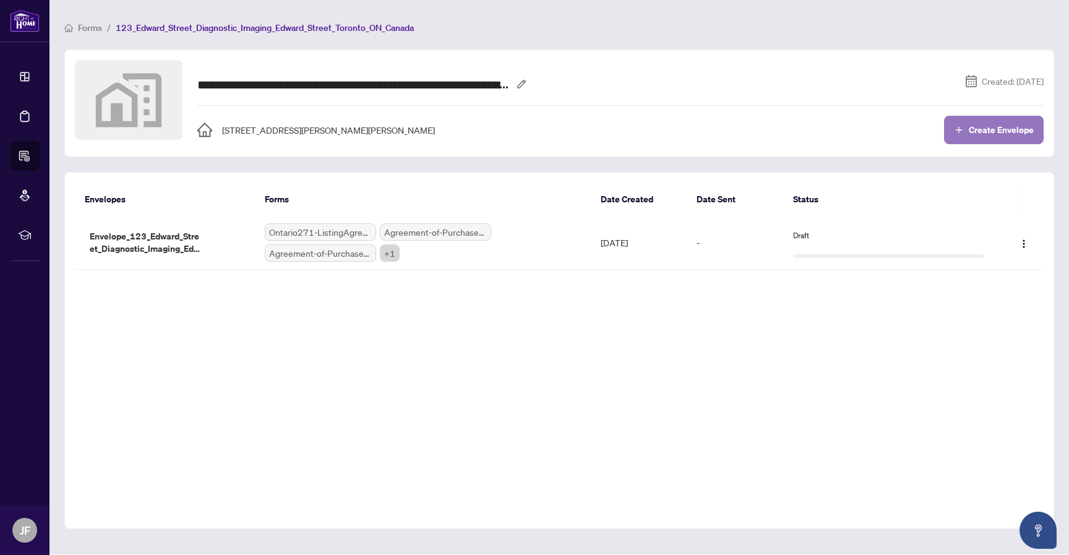
click at [1010, 129] on span "Create Envelope" at bounding box center [1001, 130] width 65 height 9
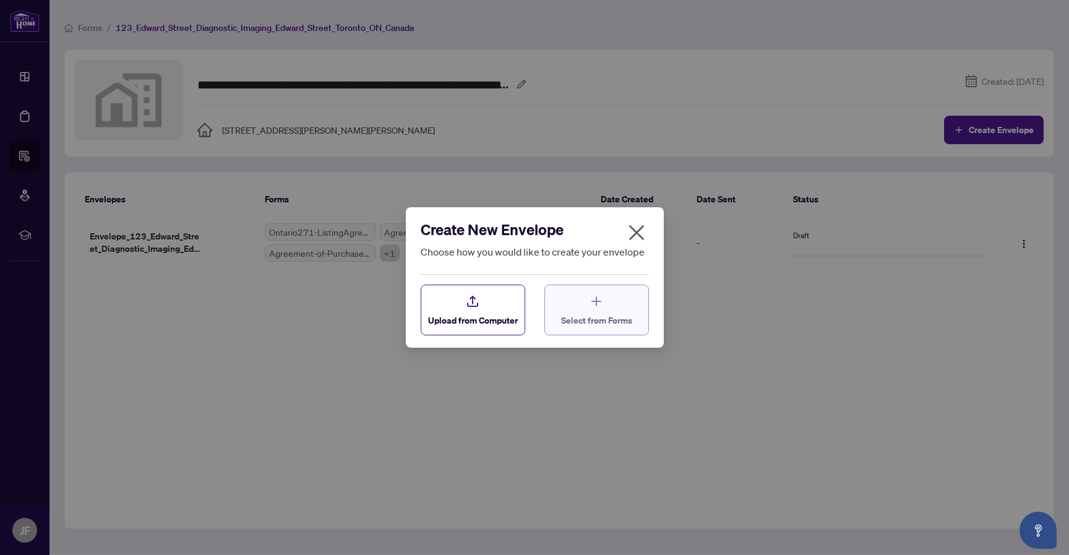
click at [597, 322] on span "Select from Forms" at bounding box center [596, 320] width 71 height 13
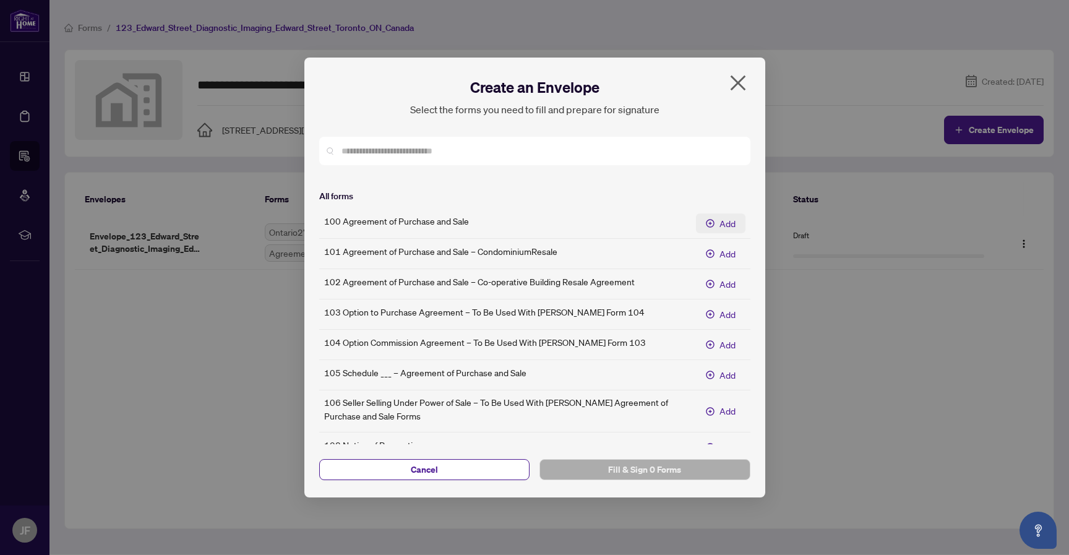
click at [729, 218] on span "Add" at bounding box center [728, 224] width 16 height 14
click at [729, 252] on span "Add" at bounding box center [728, 254] width 16 height 14
click at [720, 278] on span "Add" at bounding box center [728, 284] width 16 height 14
click at [722, 311] on span "Add" at bounding box center [728, 315] width 16 height 14
click at [637, 472] on span "Fill & Sign 4 Forms" at bounding box center [645, 470] width 191 height 20
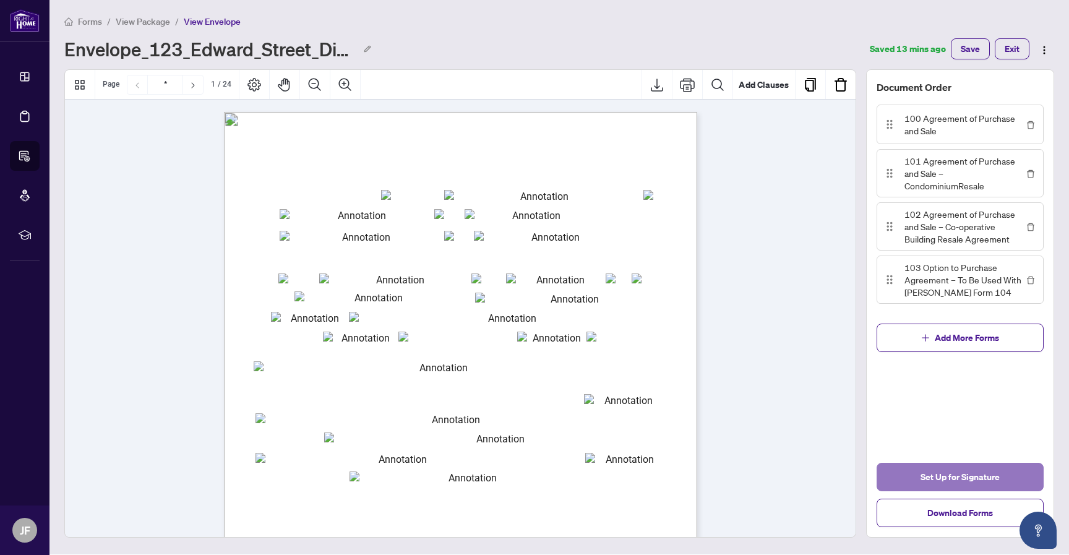
click at [964, 477] on span "Set Up for Signature" at bounding box center [960, 477] width 79 height 20
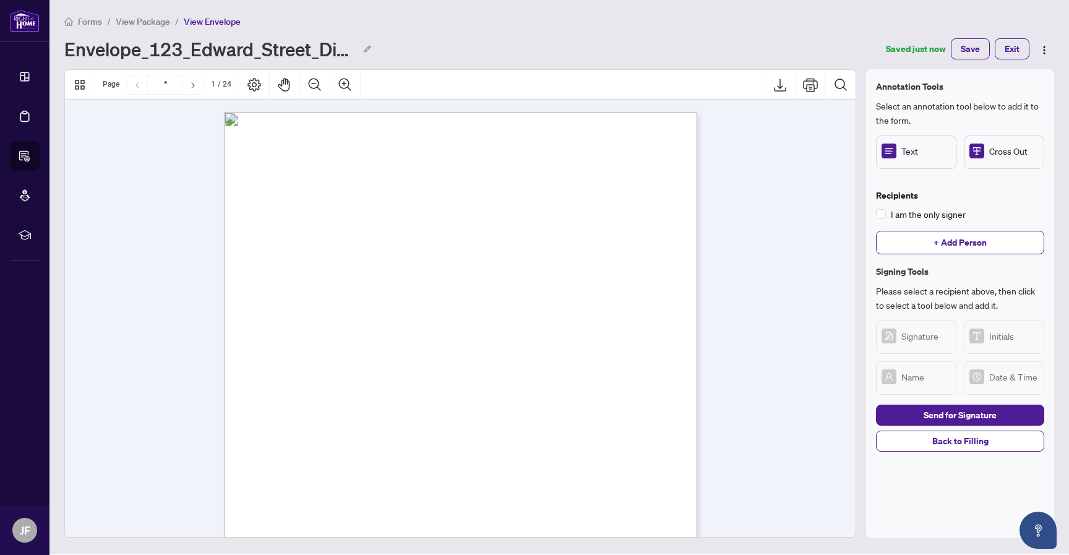
scroll to position [2, 0]
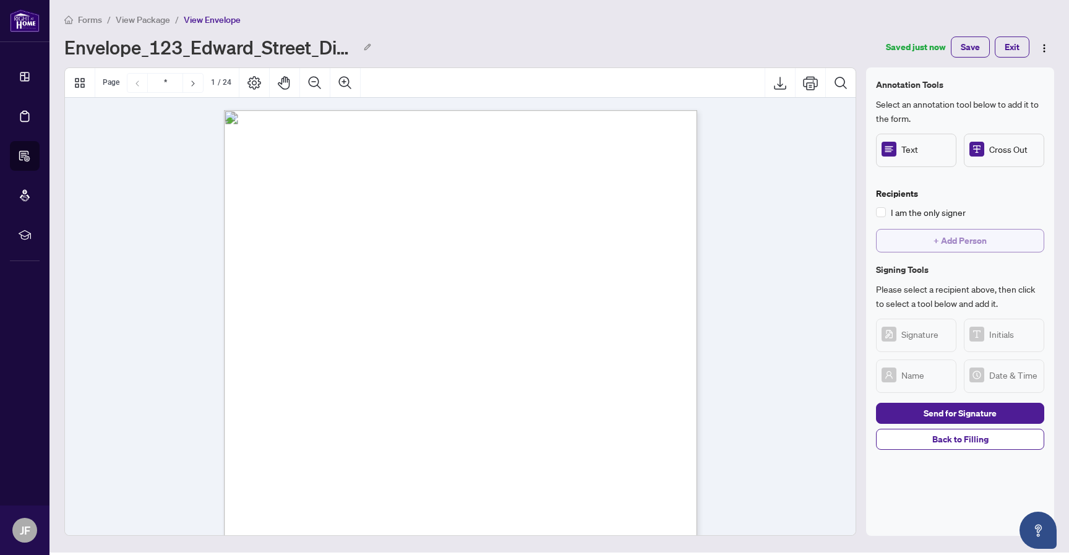
click at [969, 231] on span "+ Add Person" at bounding box center [960, 241] width 53 height 20
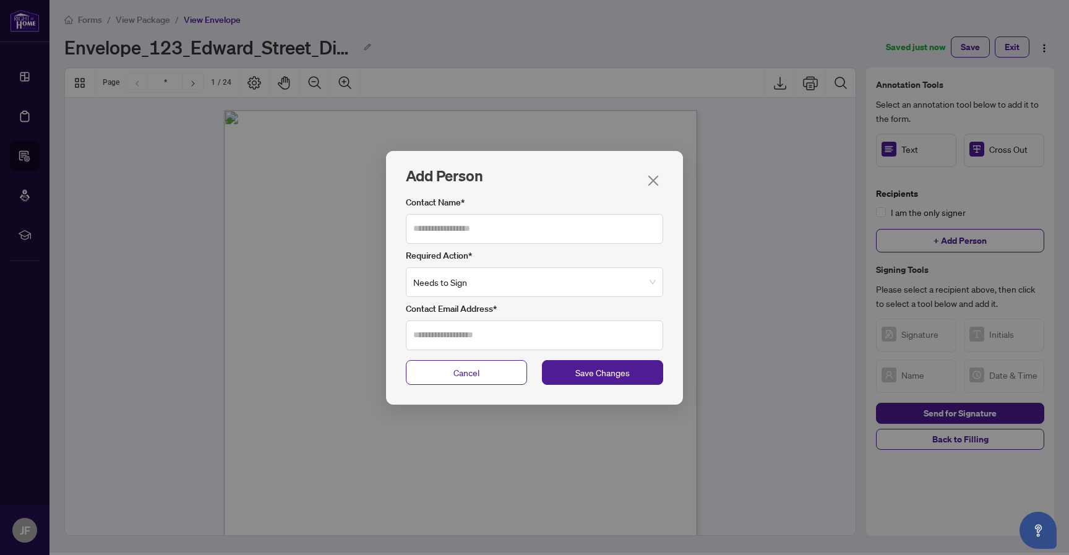
click at [656, 175] on icon "close" at bounding box center [654, 181] width 14 height 14
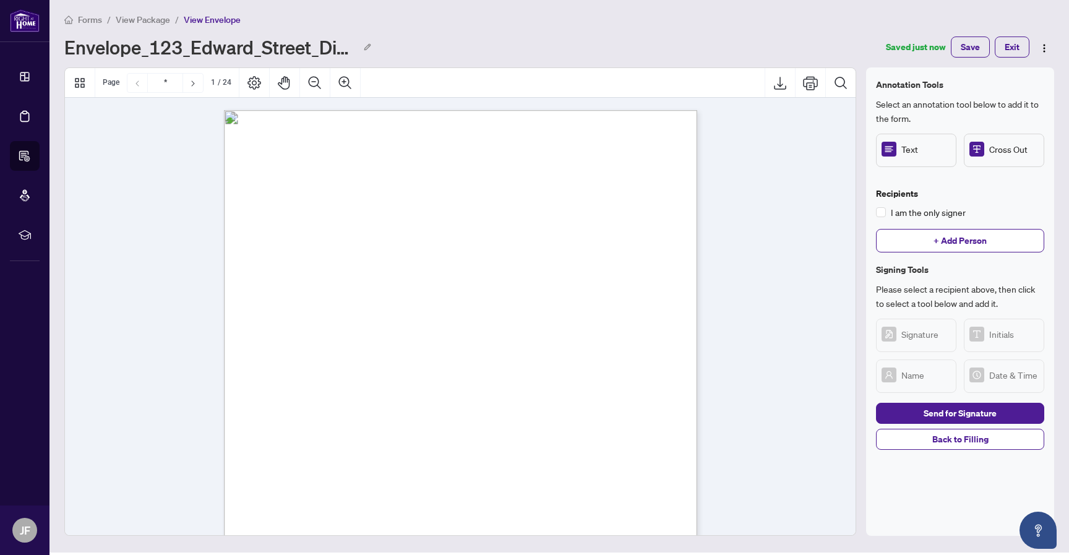
click at [145, 21] on span "View Package" at bounding box center [143, 19] width 54 height 11
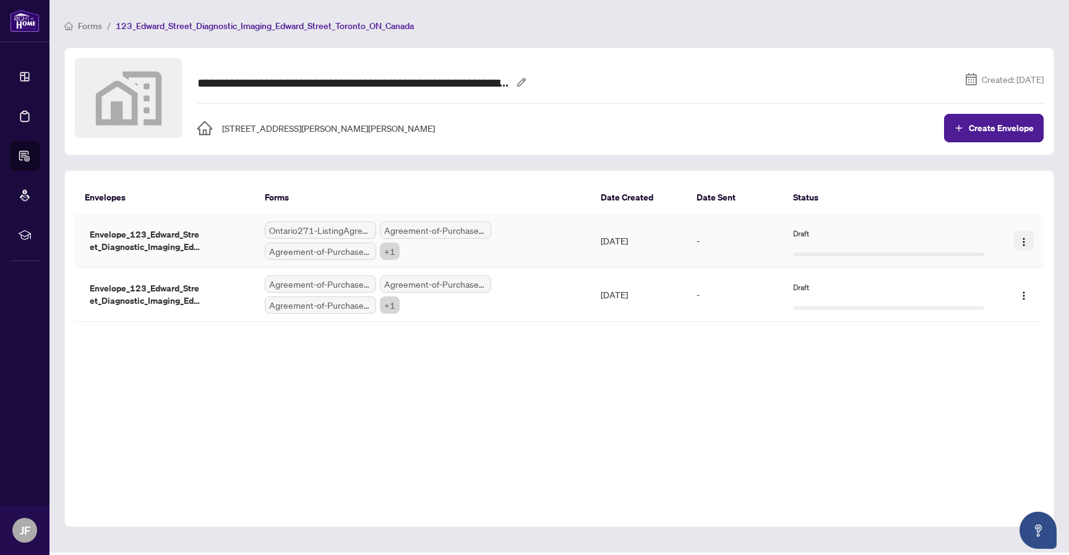
click at [1028, 248] on button "button" at bounding box center [1024, 241] width 20 height 20
click at [1001, 327] on span "Delete" at bounding box center [999, 323] width 26 height 9
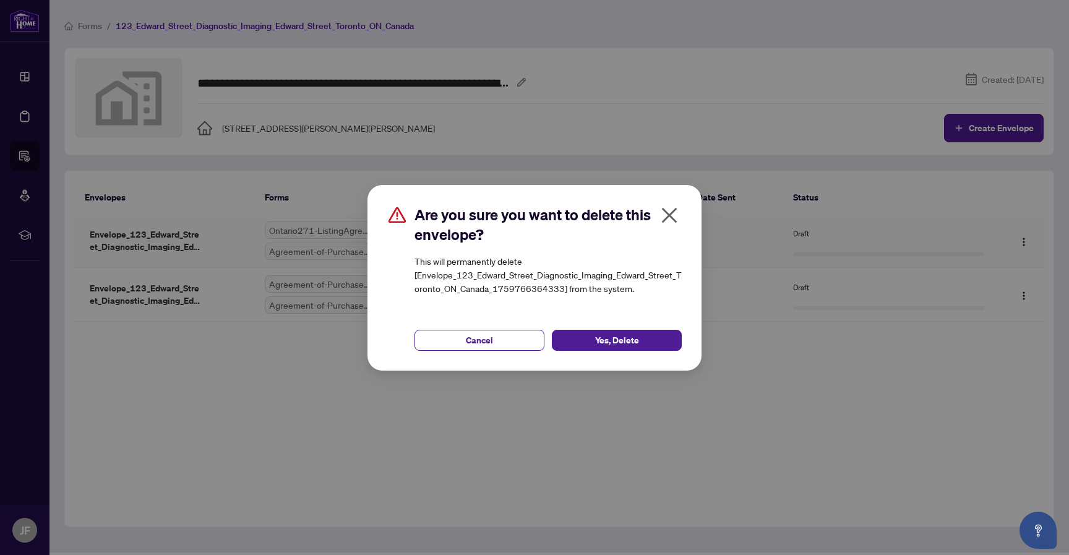
click at [514, 339] on button "Cancel" at bounding box center [480, 340] width 130 height 21
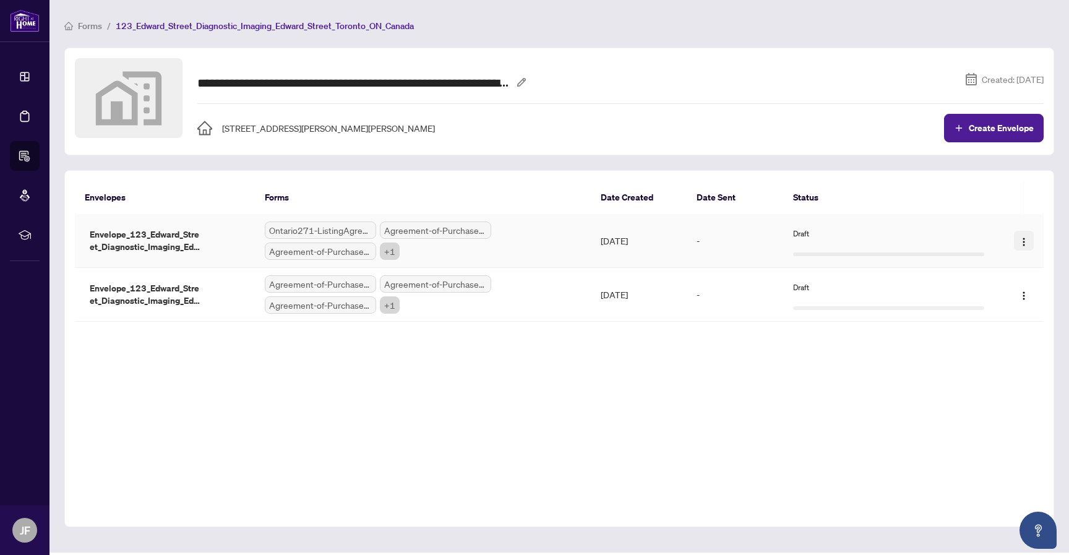
click at [1030, 241] on button "button" at bounding box center [1024, 241] width 20 height 20
click at [982, 377] on div "Envelopes Forms Date Created Date Sent Status Envelopes Forms Date Created Date…" at bounding box center [559, 348] width 990 height 357
click at [975, 216] on td "Draft" at bounding box center [889, 241] width 211 height 54
click at [1021, 234] on span "button" at bounding box center [1024, 241] width 10 height 14
click at [792, 430] on div "Envelopes Forms Date Created Date Sent Status Envelopes Forms Date Created Date…" at bounding box center [559, 348] width 990 height 357
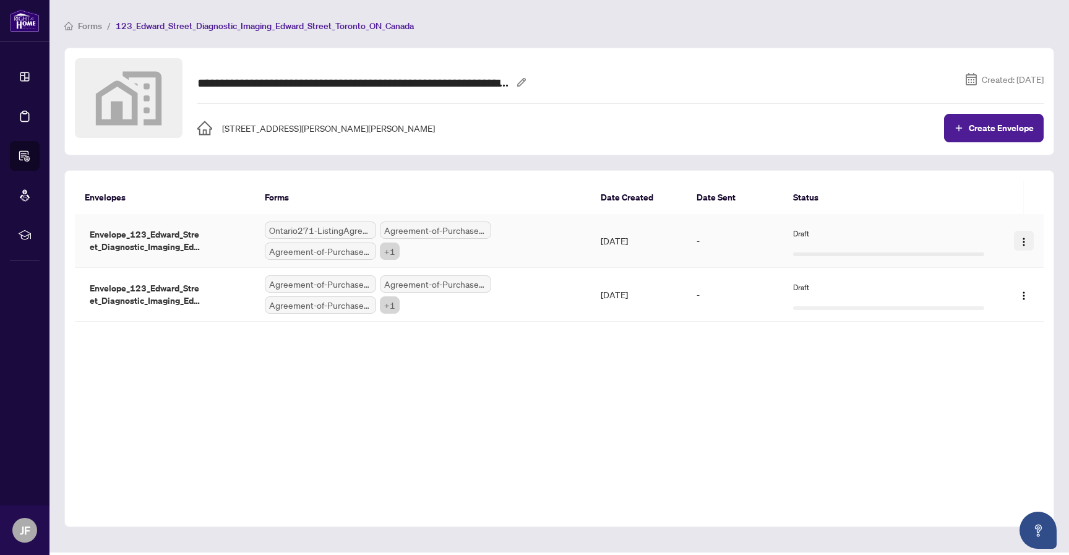
click at [1027, 243] on img "button" at bounding box center [1024, 242] width 10 height 10
click at [992, 324] on span "Delete" at bounding box center [999, 323] width 26 height 9
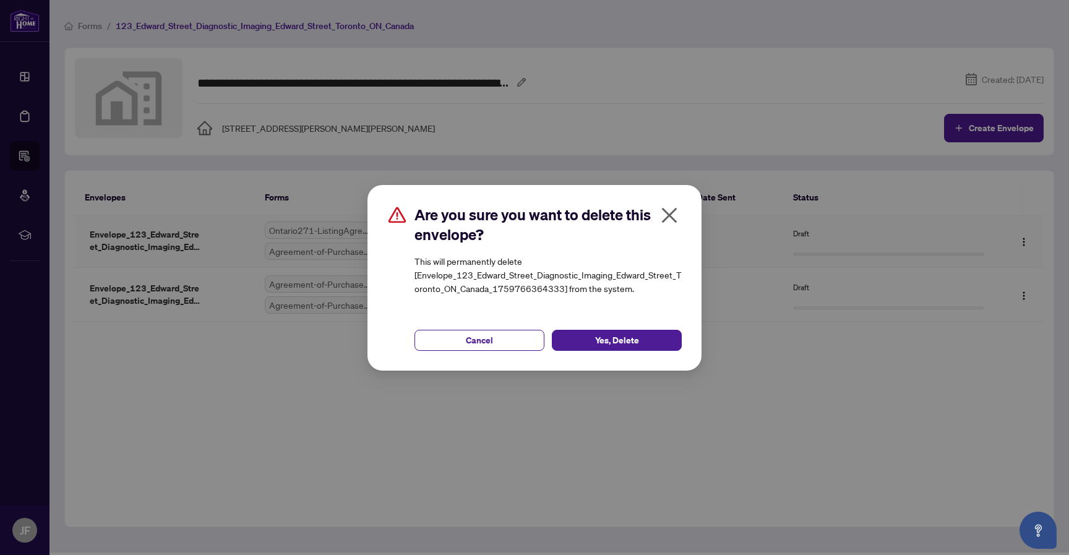
click at [669, 211] on icon "close" at bounding box center [670, 215] width 20 height 20
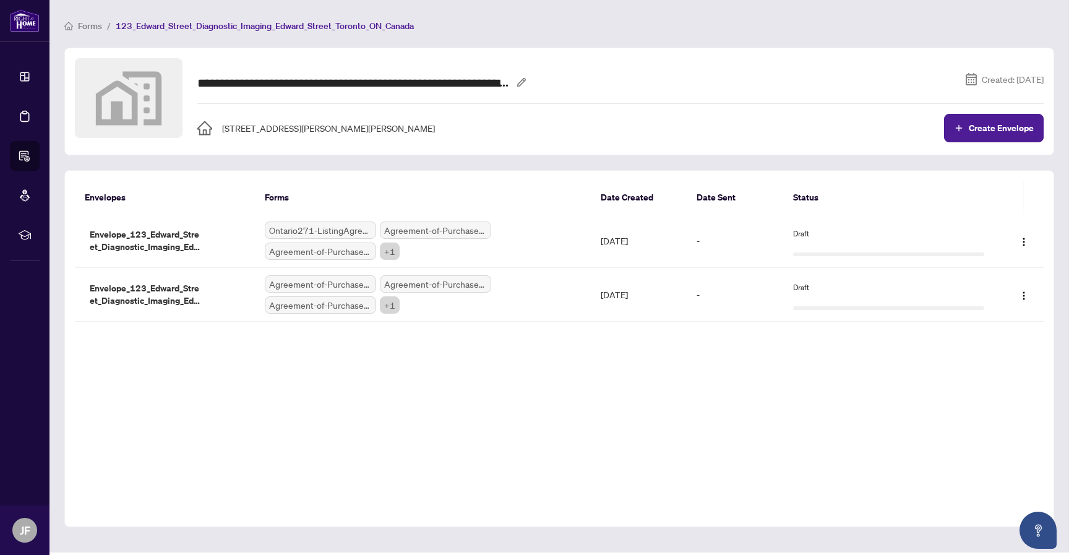
click at [717, 384] on div "Envelopes Forms Date Created Date Sent Status Envelopes Forms Date Created Date…" at bounding box center [559, 348] width 990 height 357
click at [902, 384] on div "Envelopes Forms Date Created Date Sent Status Envelopes Forms Date Created Date…" at bounding box center [559, 348] width 990 height 357
click at [508, 241] on div "Ontario271-ListingAgreement-SellerDesignatedRepresentationAgreement.pdf Agreeme…" at bounding box center [423, 241] width 316 height 38
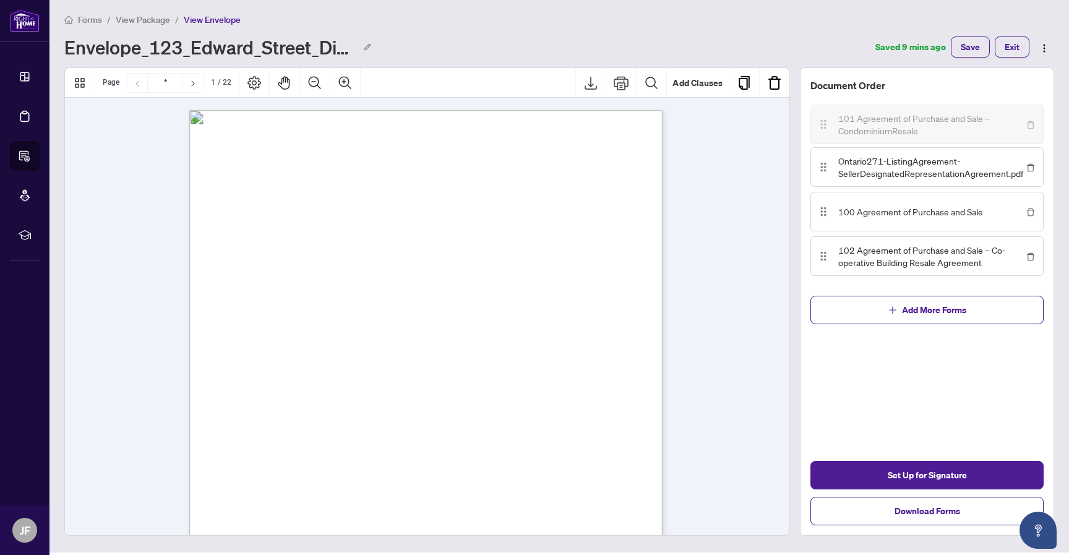
drag, startPoint x: 824, startPoint y: 212, endPoint x: 831, endPoint y: 124, distance: 87.5
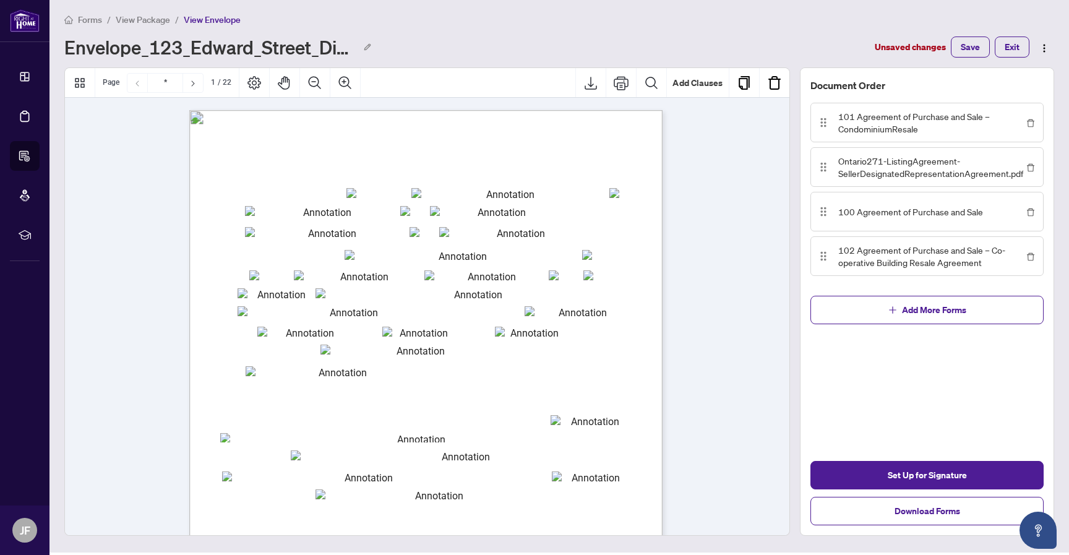
click at [927, 359] on div "Document Order 101 Agreement of Purchase and Sale – CondominiumResale Ontario27…" at bounding box center [927, 301] width 254 height 469
click at [678, 95] on button "Add Clauses" at bounding box center [698, 83] width 62 height 30
click at [548, 193] on body "Dashboard Deal Processing Forms & E-Sign BETA Mortgage Referrals rLearning [PER…" at bounding box center [534, 275] width 1069 height 555
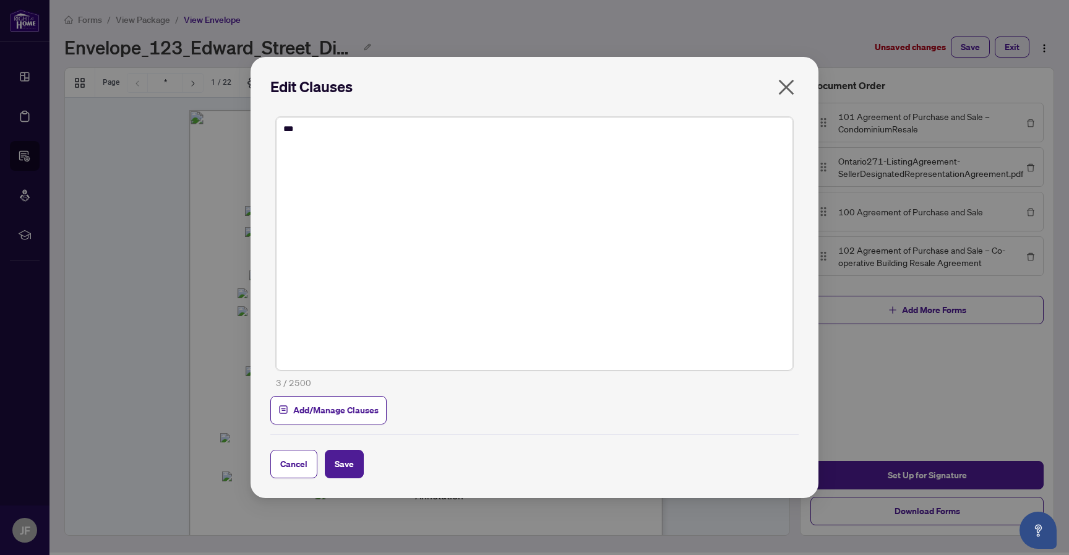
type textarea "***"
drag, startPoint x: 475, startPoint y: 404, endPoint x: 445, endPoint y: 404, distance: 30.3
click at [474, 404] on span "Add/Manage Clauses" at bounding box center [534, 410] width 529 height 28
click at [342, 404] on span "Add/Manage Clauses" at bounding box center [335, 410] width 85 height 20
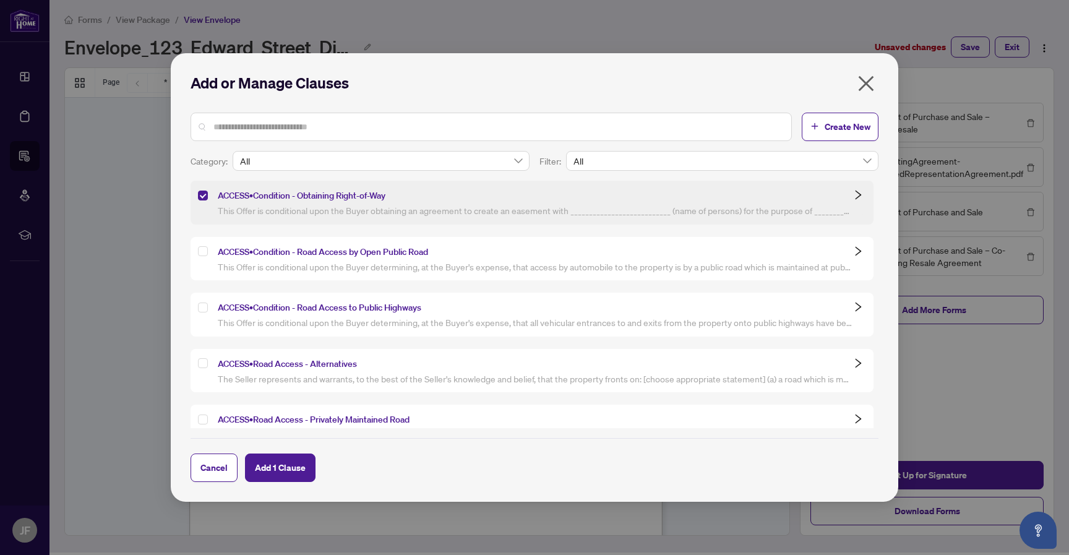
click at [857, 194] on icon "collapsed" at bounding box center [858, 194] width 6 height 9
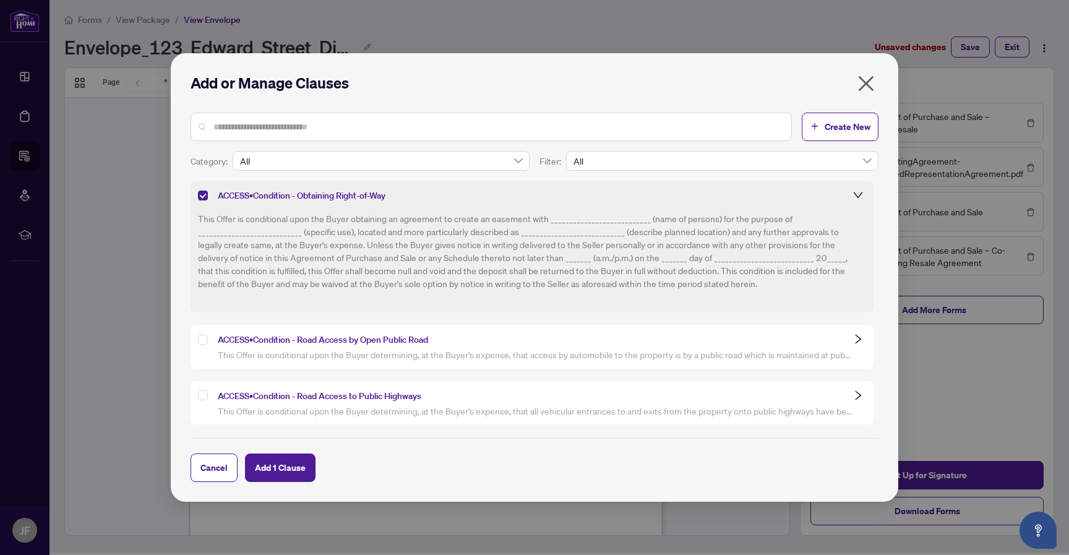
click at [857, 194] on icon "expanded" at bounding box center [857, 195] width 9 height 6
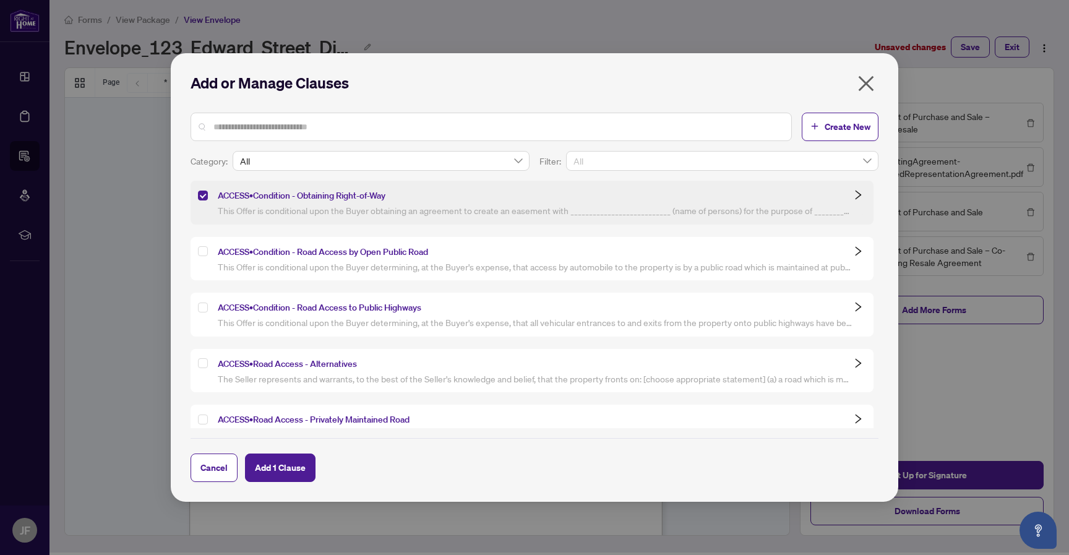
click at [869, 163] on span "All" at bounding box center [723, 161] width 298 height 19
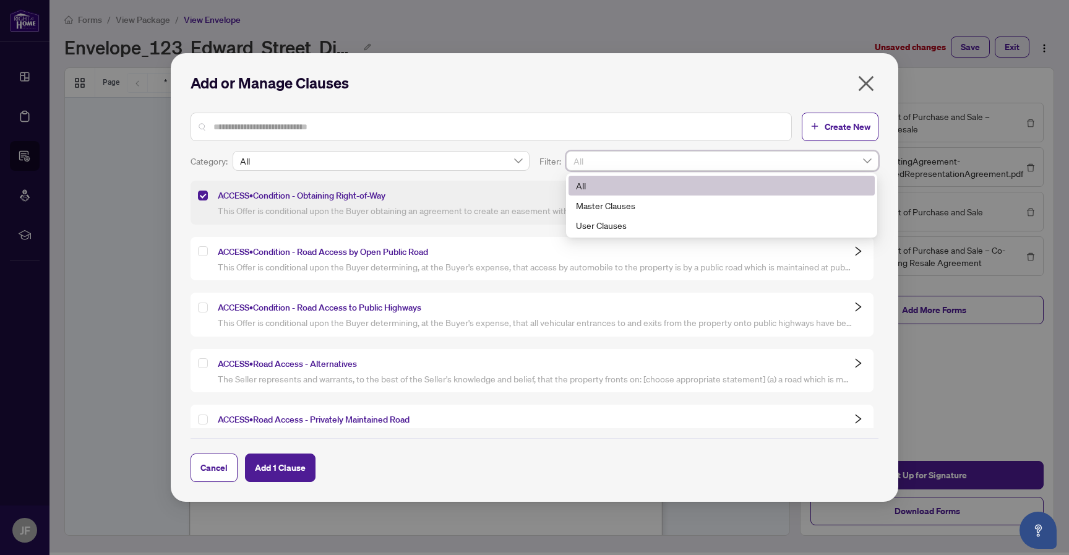
click at [869, 163] on span "All" at bounding box center [723, 161] width 298 height 19
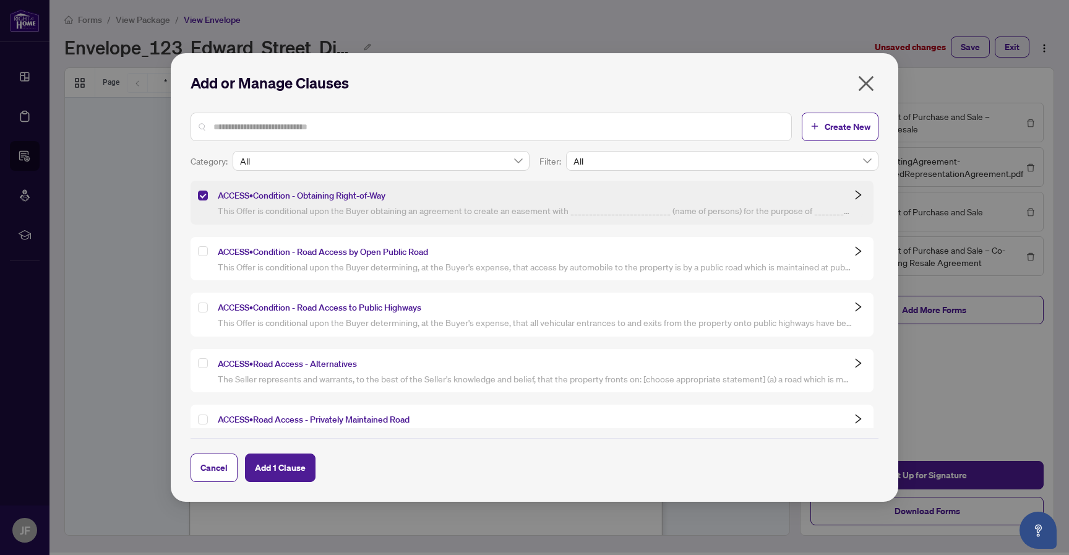
click at [889, 151] on div "Add or Manage Clauses Create New Category: All Filter: All all master All Maste…" at bounding box center [534, 277] width 727 height 449
click at [855, 126] on span "Create New" at bounding box center [848, 127] width 46 height 20
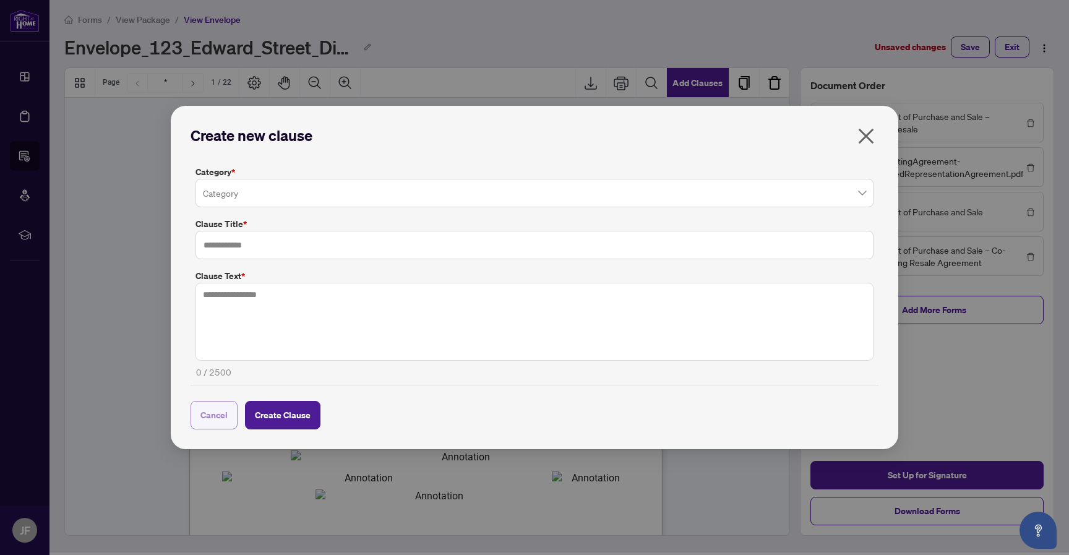
click at [205, 410] on span "Cancel" at bounding box center [214, 415] width 27 height 20
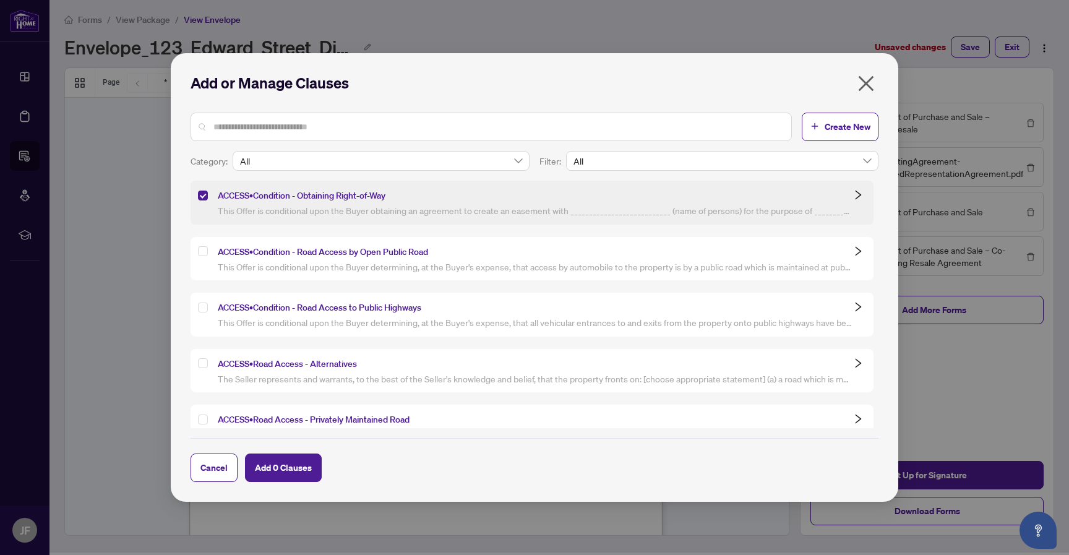
click at [197, 252] on div "Access • Condition - Road Access by Open Public Road This Offer is conditional …" at bounding box center [532, 259] width 683 height 44
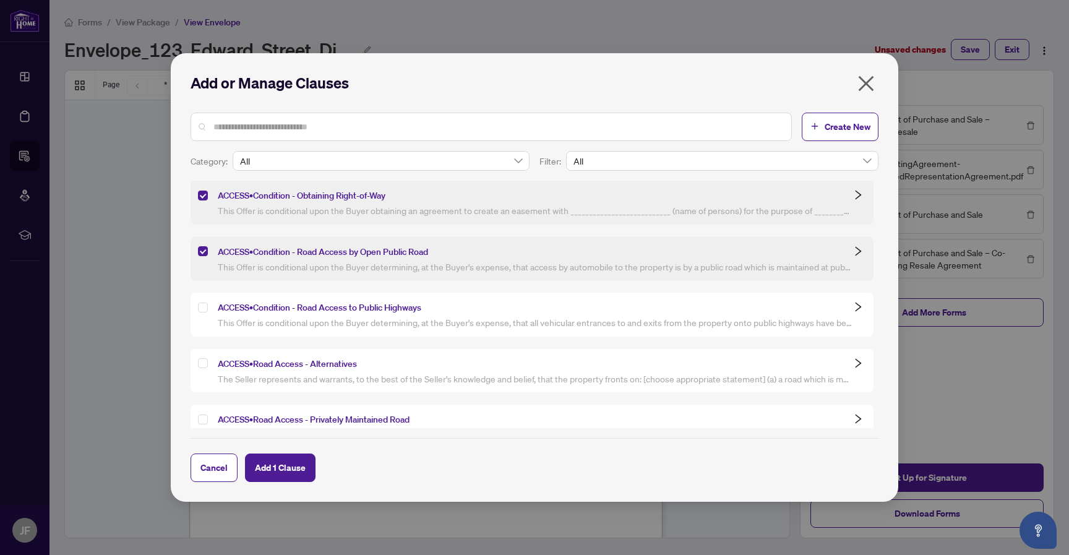
scroll to position [2, 0]
click at [709, 265] on div "Move your 🖱️ to pick a color #b7b7b7 rgb(183,183,183)" at bounding box center [534, 346] width 1069 height 696
click at [870, 88] on icon "close" at bounding box center [865, 83] width 15 height 15
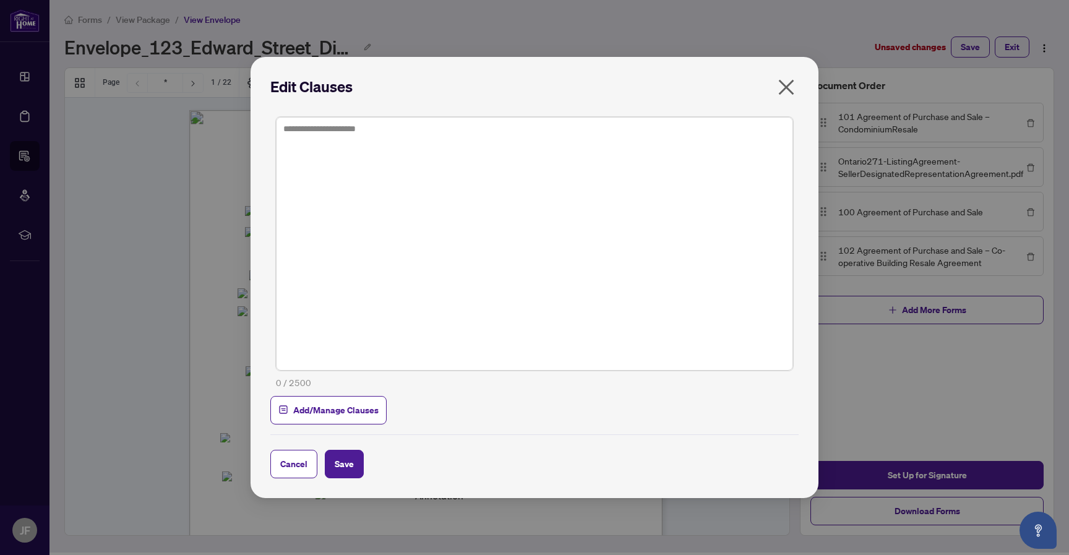
click at [783, 85] on icon "close" at bounding box center [786, 87] width 15 height 15
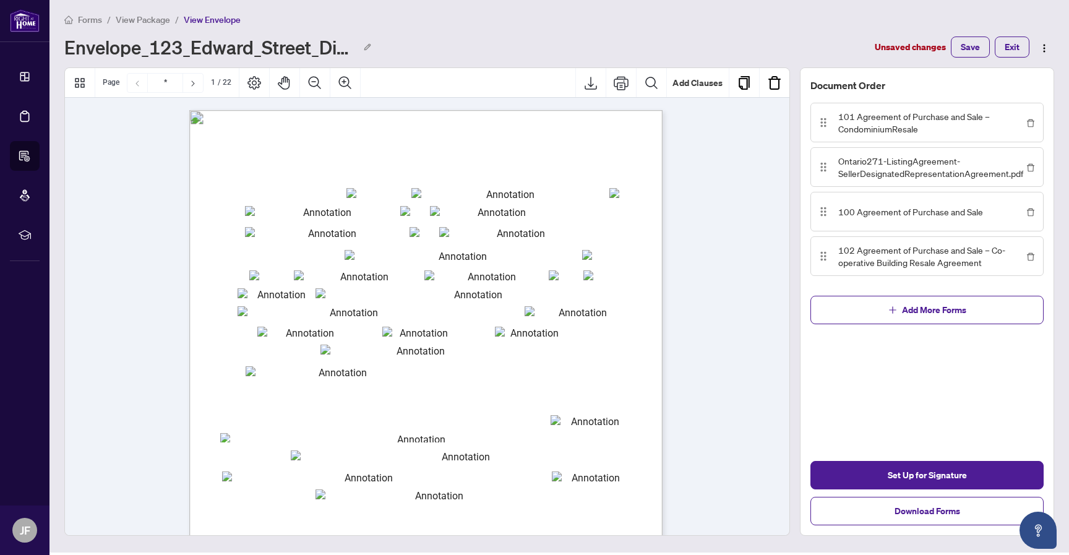
click at [816, 38] on div "Envelope_123_Edward_Street_Diagnostic_Imaging_Edward_Street_Toronto_ON_Canada_1…" at bounding box center [465, 47] width 803 height 20
click at [890, 315] on span "button" at bounding box center [893, 310] width 9 height 20
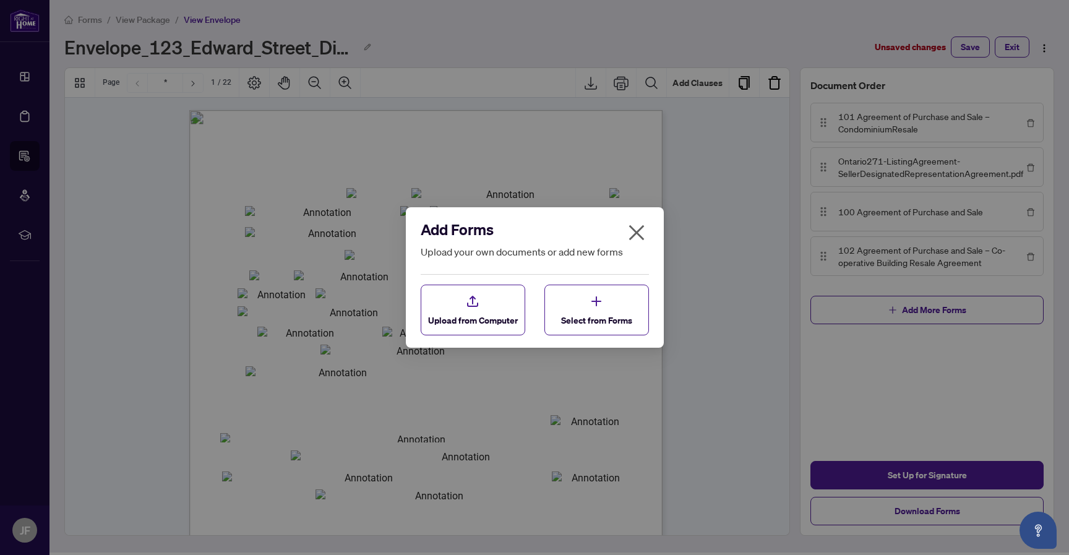
click at [627, 234] on icon "close" at bounding box center [637, 233] width 20 height 20
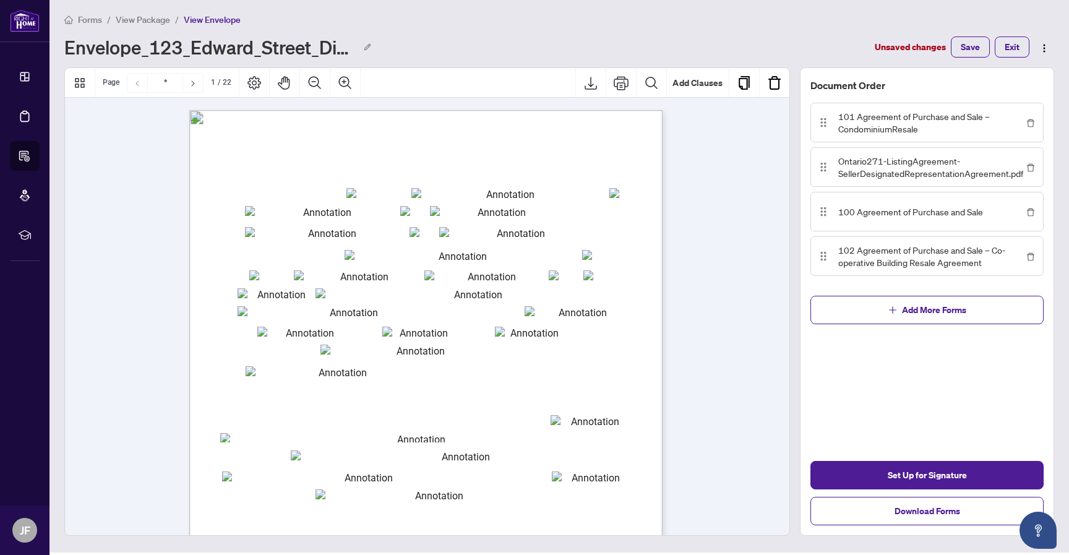
click at [855, 37] on div "Envelope_123_Edward_Street_Diagnostic_Imaging_Edward_Street_Toronto_ON_Canada_1…" at bounding box center [465, 47] width 803 height 20
click at [829, 38] on div "Envelope_123_Edward_Street_Diagnostic_Imaging_Edward_Street_Toronto_ON_Canada_1…" at bounding box center [465, 47] width 803 height 20
click at [875, 298] on button "Add More Forms" at bounding box center [927, 310] width 233 height 28
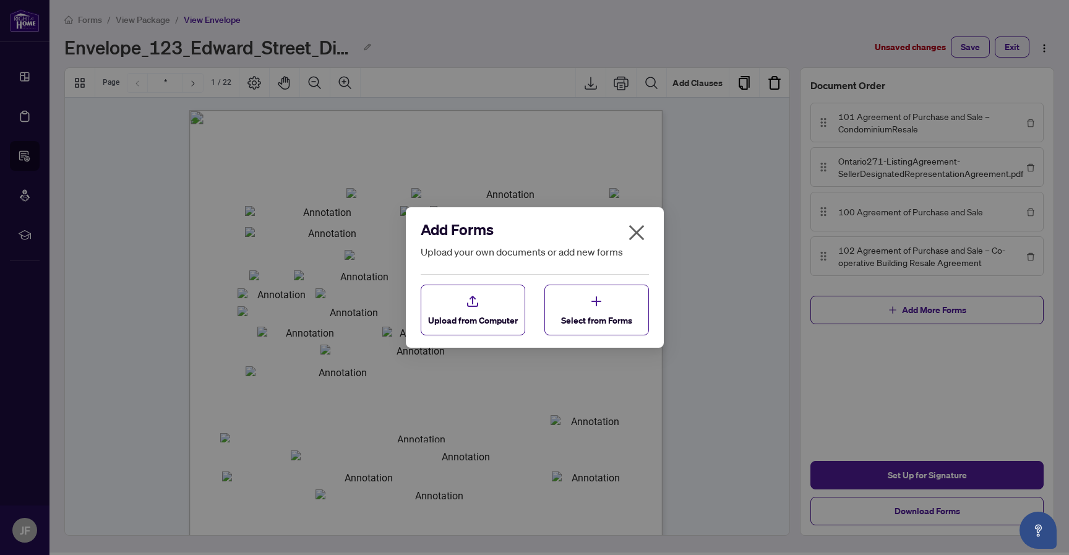
click at [627, 229] on icon "close" at bounding box center [637, 233] width 20 height 20
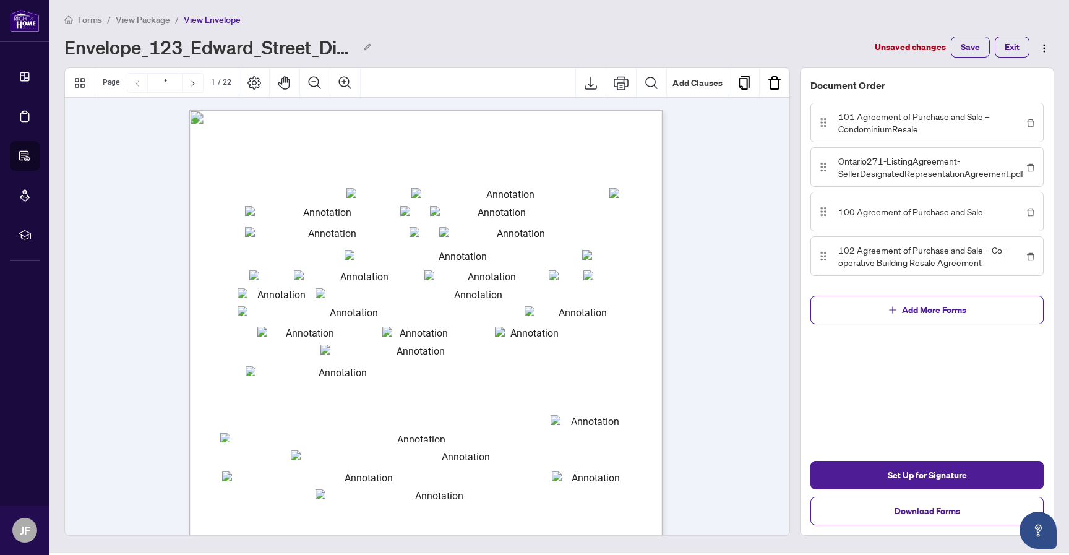
click at [633, 228] on body "Dashboard Deal Processing Forms & E-Sign BETA Mortgage Referrals rLearning [PER…" at bounding box center [534, 275] width 1069 height 555
click at [691, 87] on button "Add Clauses" at bounding box center [698, 83] width 62 height 30
click at [708, 84] on button "Add Clauses" at bounding box center [698, 83] width 62 height 30
click at [574, 192] on input "txtp_OfferDate_mmmm_633" at bounding box center [506, 193] width 188 height 11
click at [694, 89] on button "Add Clauses" at bounding box center [698, 83] width 62 height 30
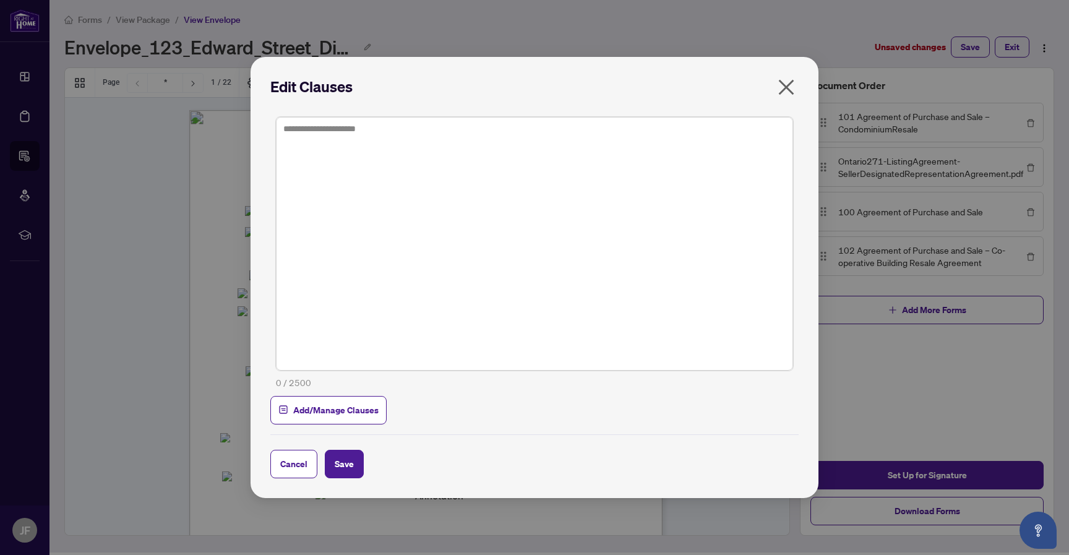
click at [788, 79] on icon "close" at bounding box center [787, 87] width 20 height 20
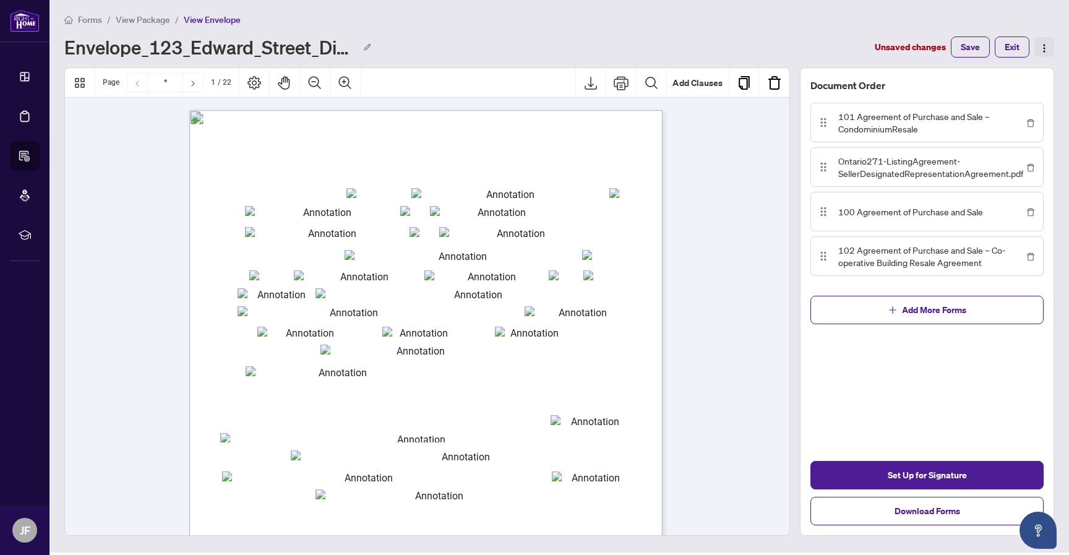
click at [1042, 41] on span "button" at bounding box center [1045, 47] width 10 height 14
click at [849, 10] on main "Forms / View Package / View Envelope Envelope_123_Edward_Street_Diagnostic_Imag…" at bounding box center [560, 275] width 1020 height 555
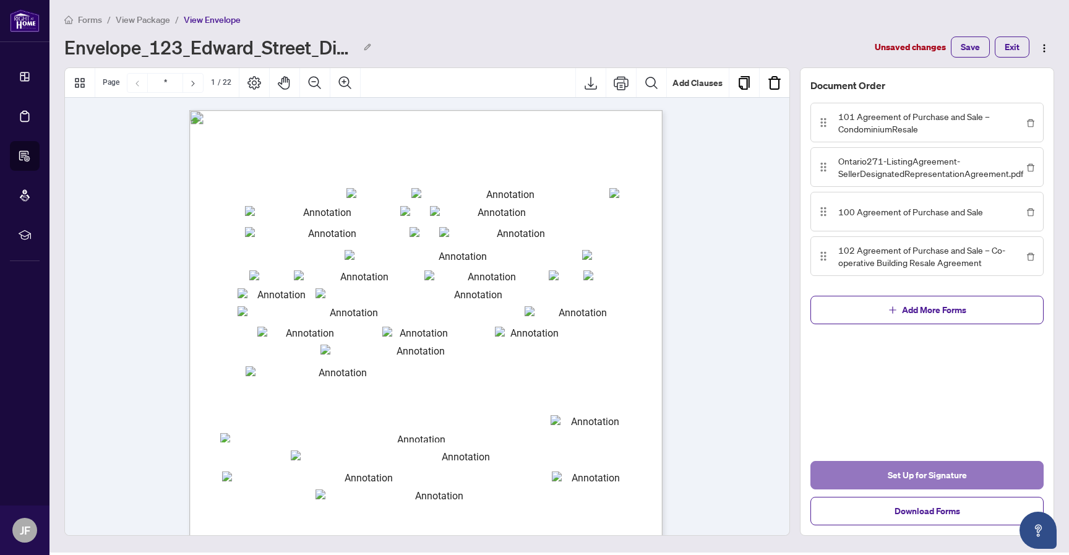
click at [930, 475] on span "Set Up for Signature" at bounding box center [927, 475] width 79 height 20
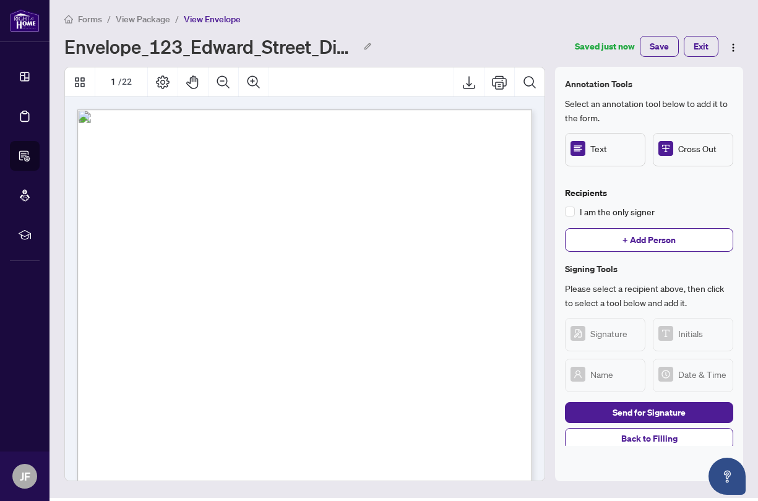
click at [659, 240] on span "+ Add Person" at bounding box center [649, 240] width 53 height 20
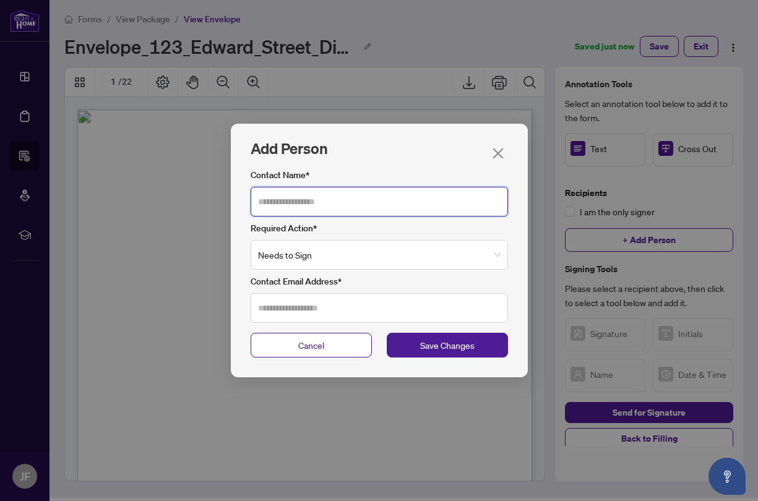
click at [375, 204] on input "Contact Name*" at bounding box center [379, 202] width 257 height 30
type input "******"
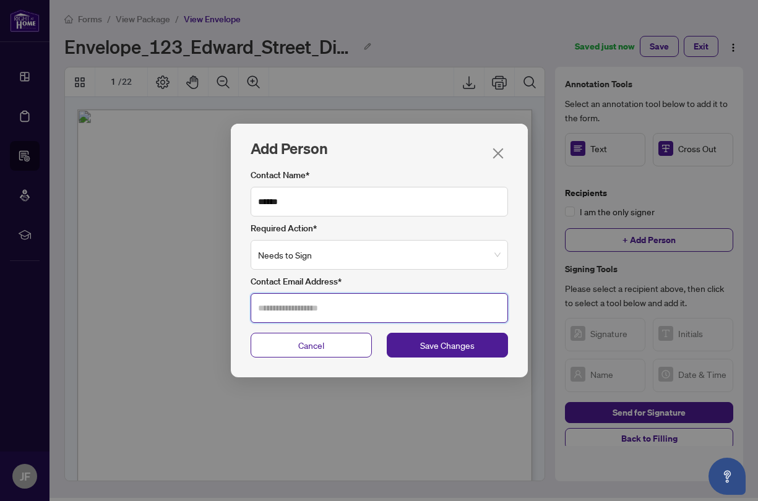
click at [350, 313] on input "Contact Email Address*" at bounding box center [379, 308] width 257 height 30
type input "**********"
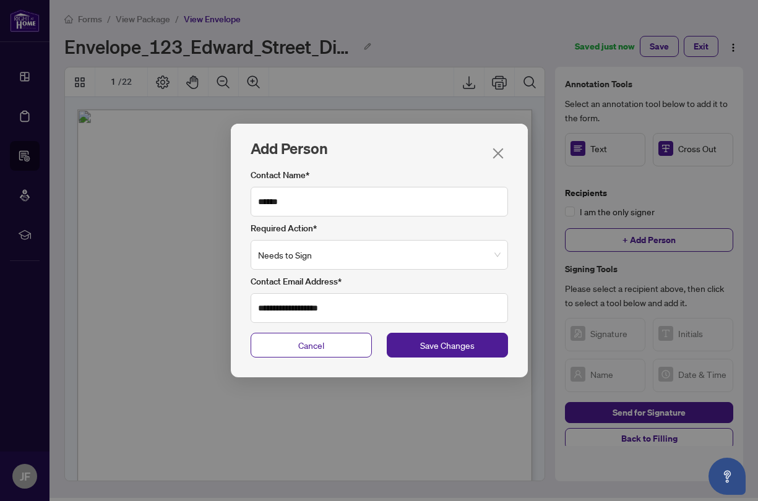
click at [464, 340] on span "Save Changes" at bounding box center [447, 346] width 54 height 14
